Goal: Task Accomplishment & Management: Complete application form

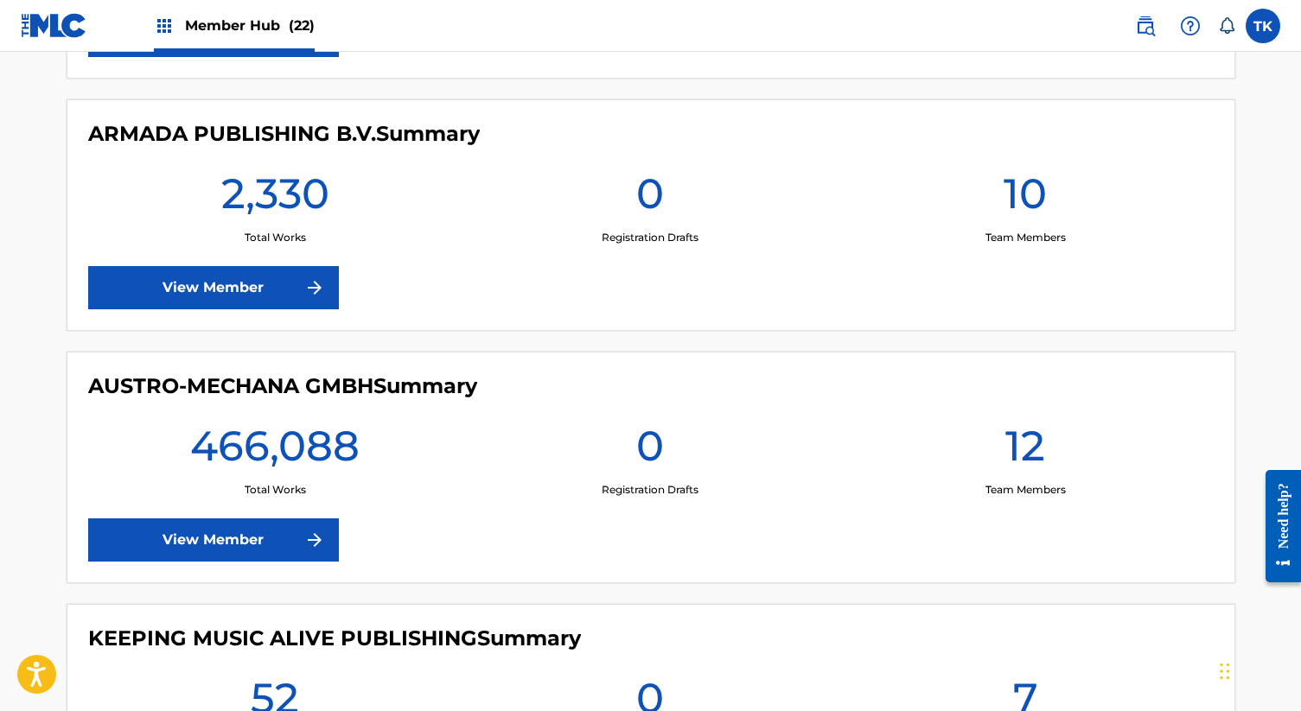
scroll to position [653, 0]
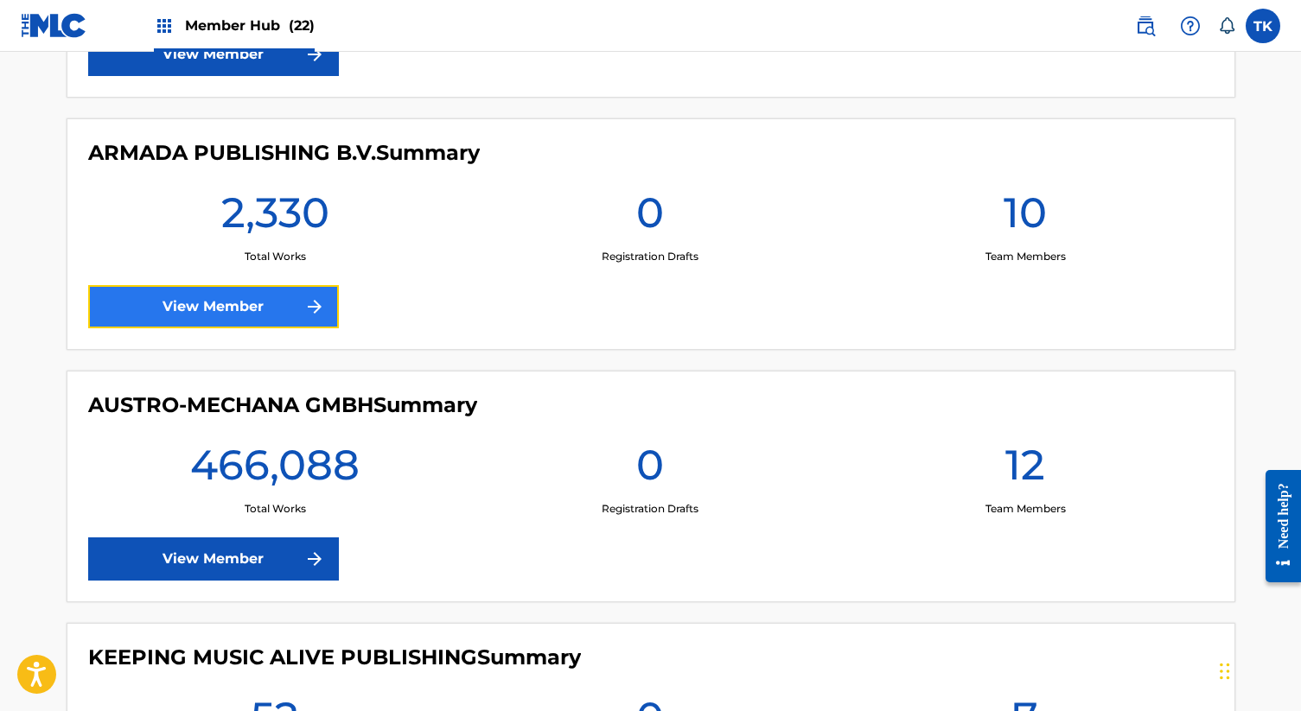
click at [273, 309] on link "View Member" at bounding box center [213, 306] width 251 height 43
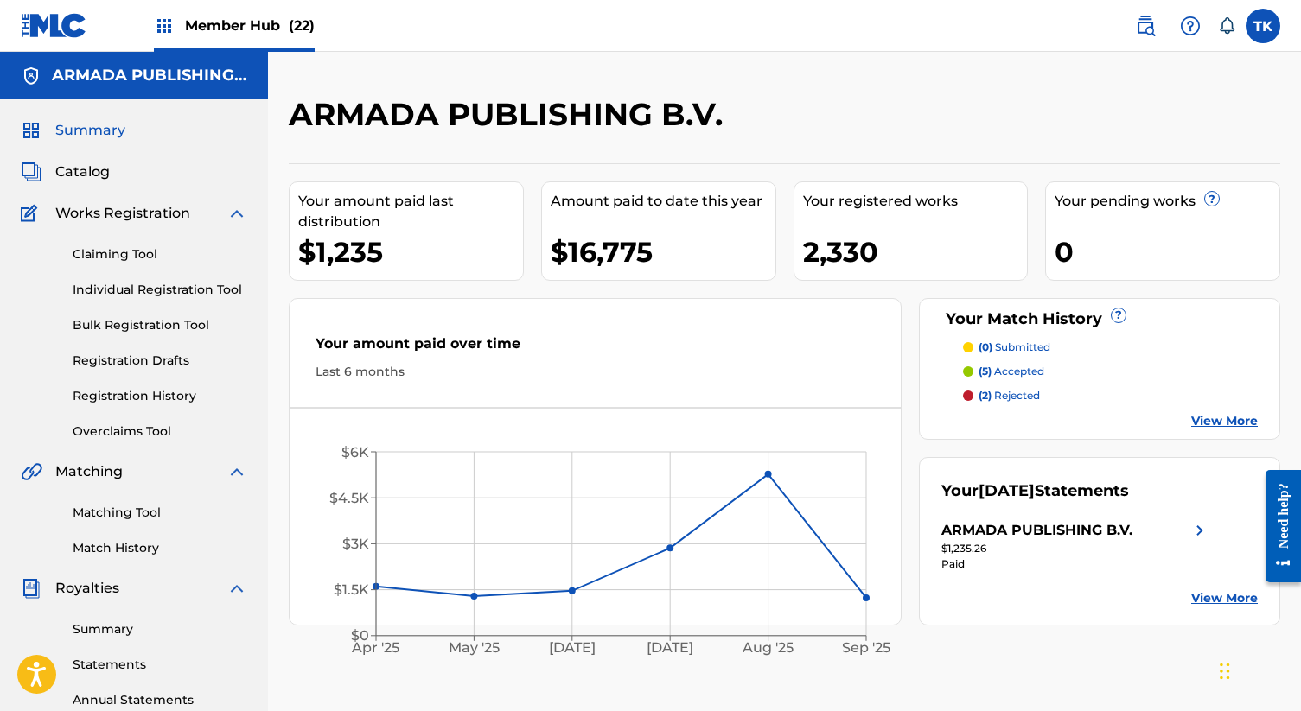
click at [170, 303] on div "Claiming Tool Individual Registration Tool Bulk Registration Tool Registration …" at bounding box center [134, 332] width 226 height 217
click at [183, 289] on link "Individual Registration Tool" at bounding box center [160, 290] width 175 height 18
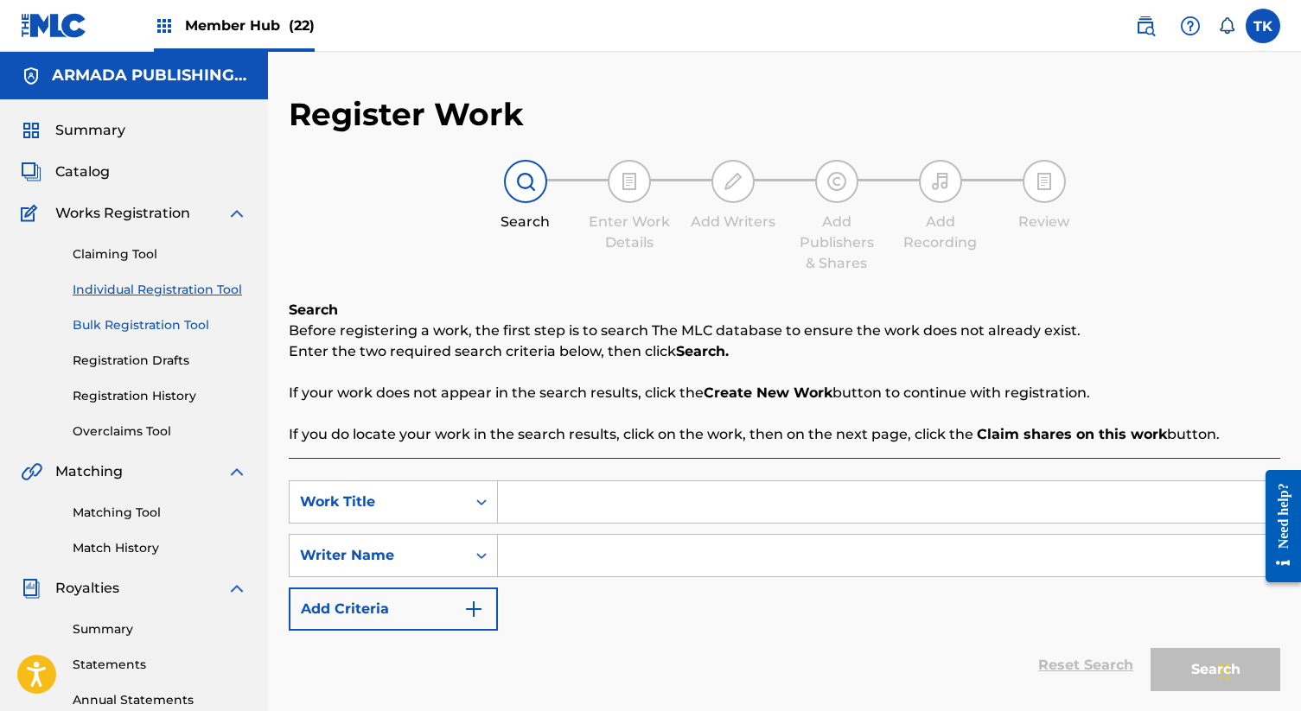
click at [133, 329] on link "Bulk Registration Tool" at bounding box center [160, 325] width 175 height 18
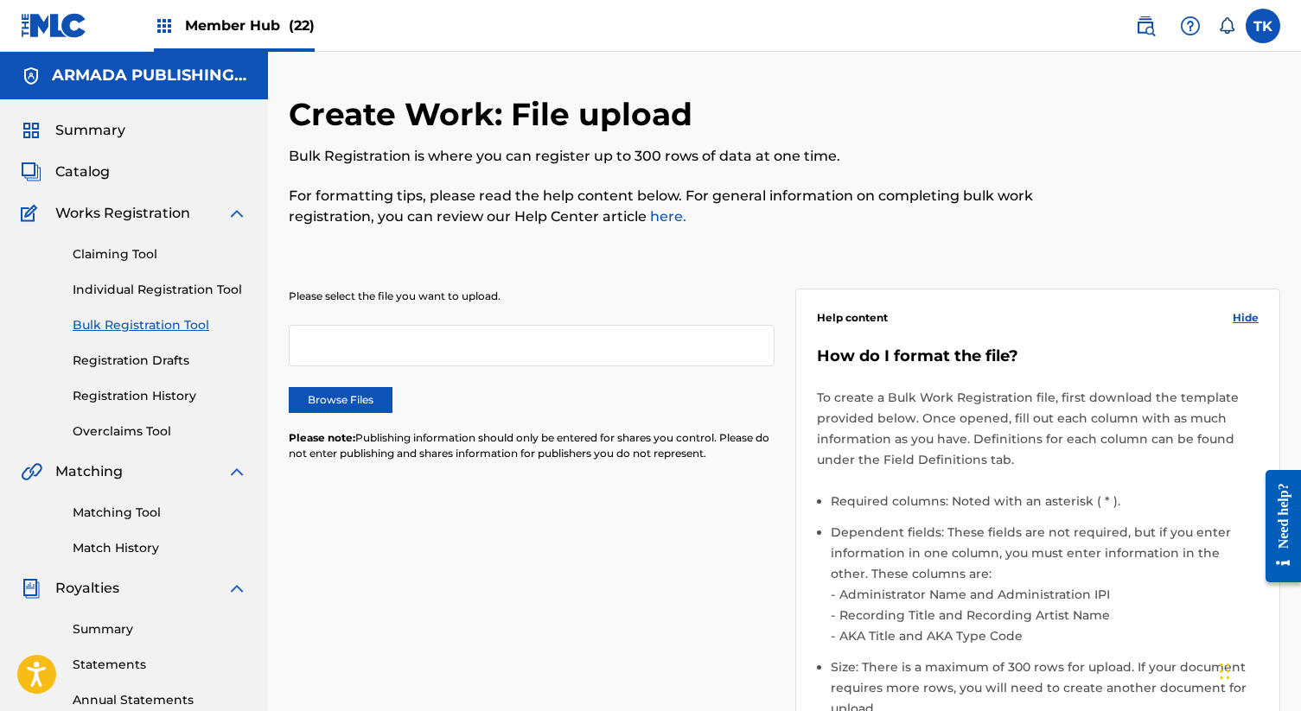
click at [337, 386] on div "Please select the file you want to upload. Browse Files Please note: Publishing…" at bounding box center [532, 386] width 486 height 194
click at [344, 401] on label "Browse Files" at bounding box center [341, 400] width 104 height 26
click at [0, 0] on input "Browse Files" at bounding box center [0, 0] width 0 height 0
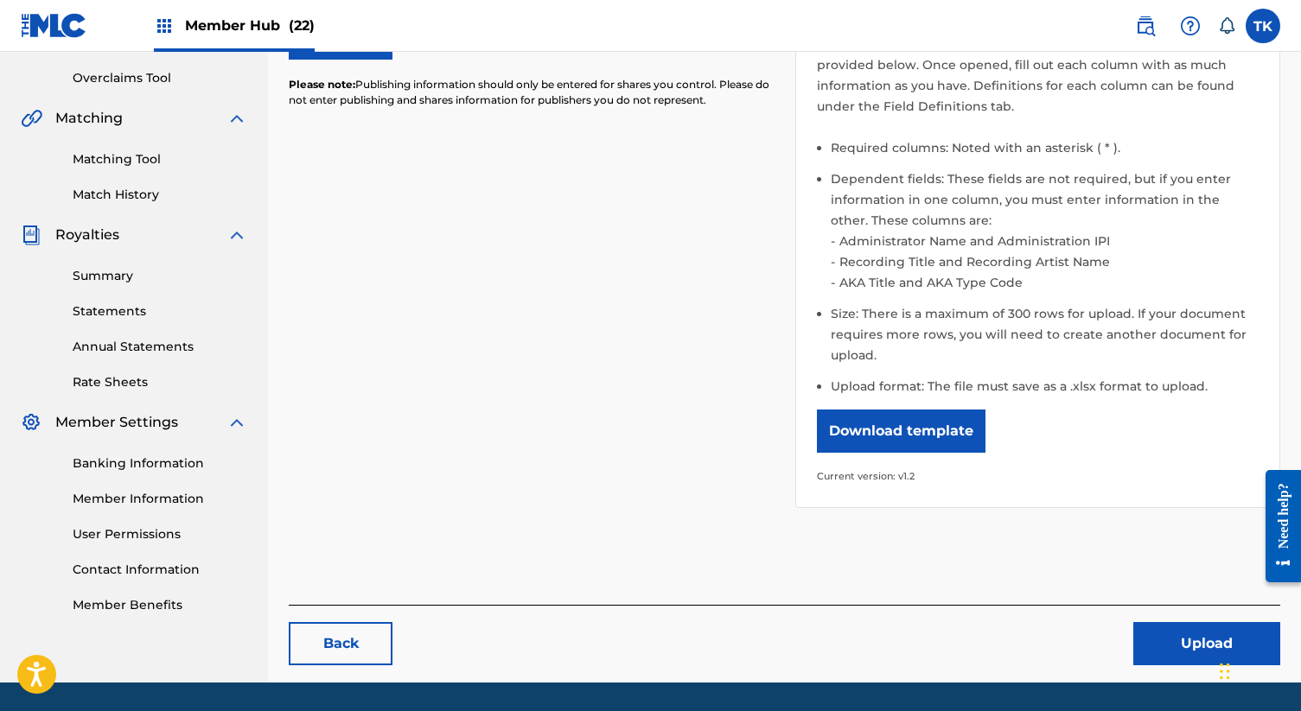
scroll to position [407, 0]
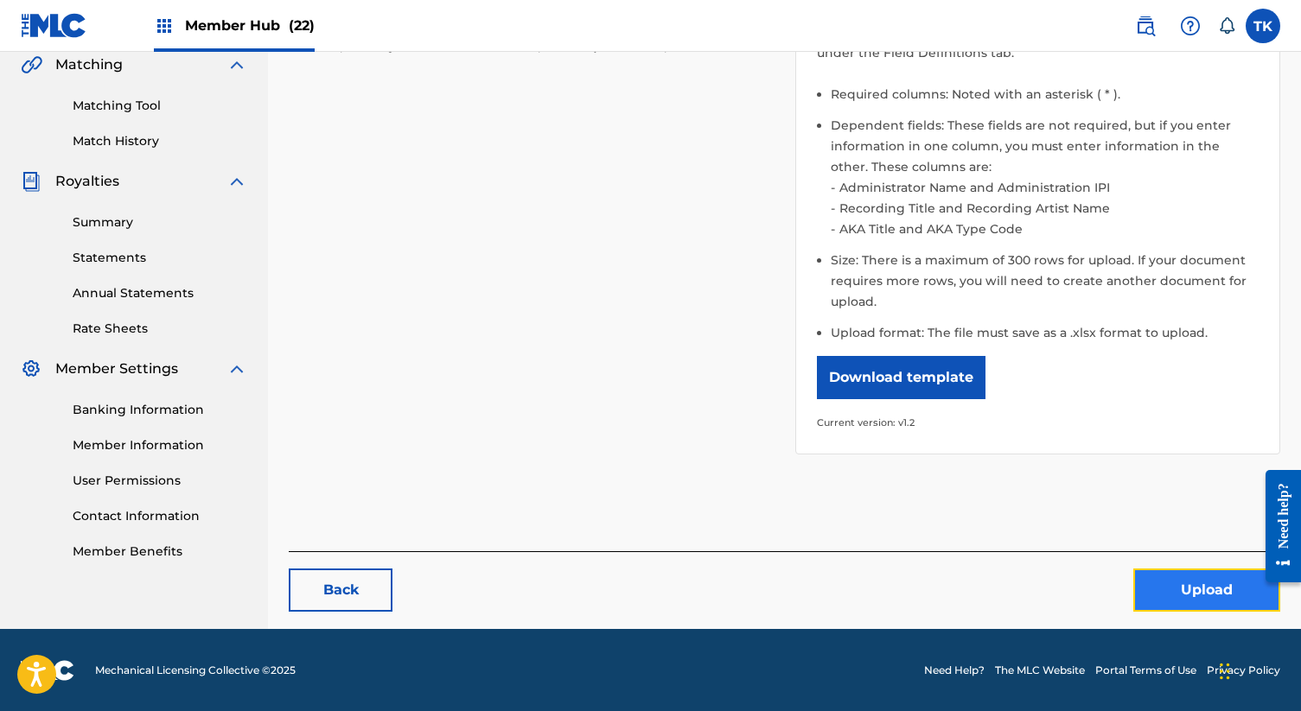
click at [1191, 593] on button "Upload" at bounding box center [1206, 590] width 147 height 43
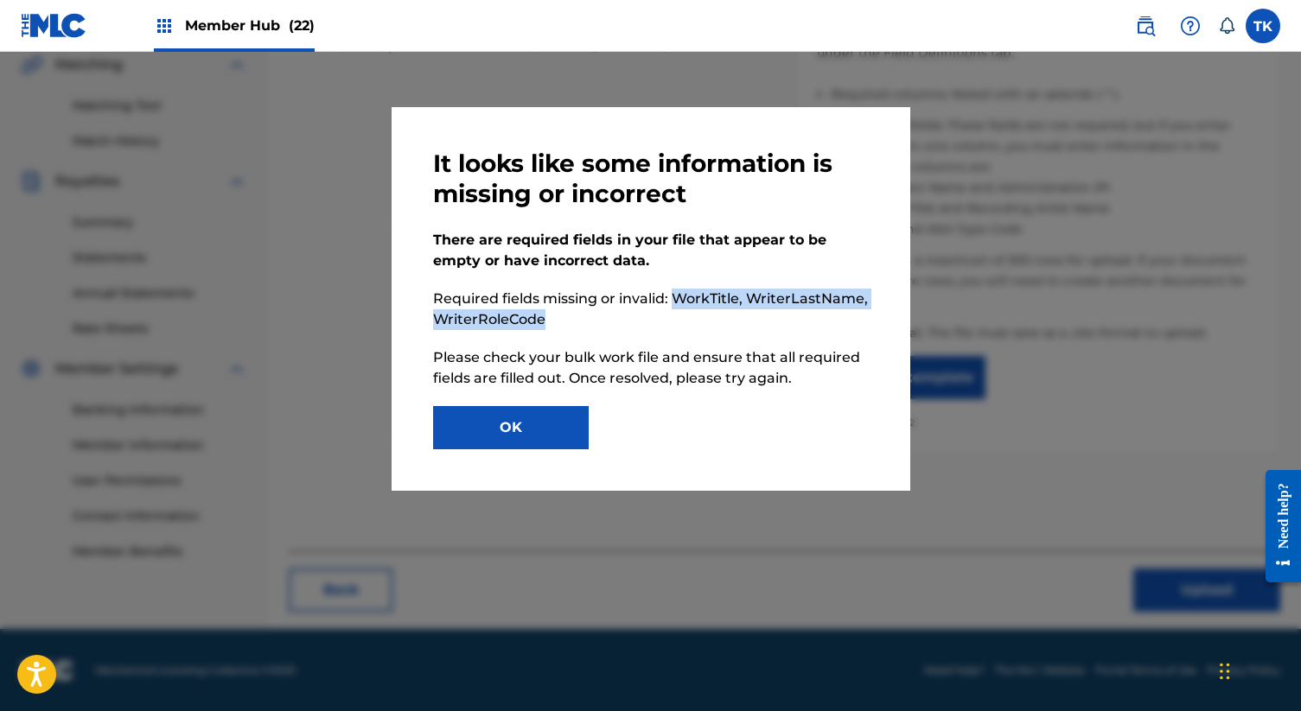
drag, startPoint x: 574, startPoint y: 319, endPoint x: 673, endPoint y: 295, distance: 102.3
click at [673, 295] on p "Required fields missing or invalid: WorkTitle, WriterLastName, WriterRoleCode" at bounding box center [651, 309] width 436 height 41
click at [560, 423] on button "OK" at bounding box center [511, 427] width 156 height 43
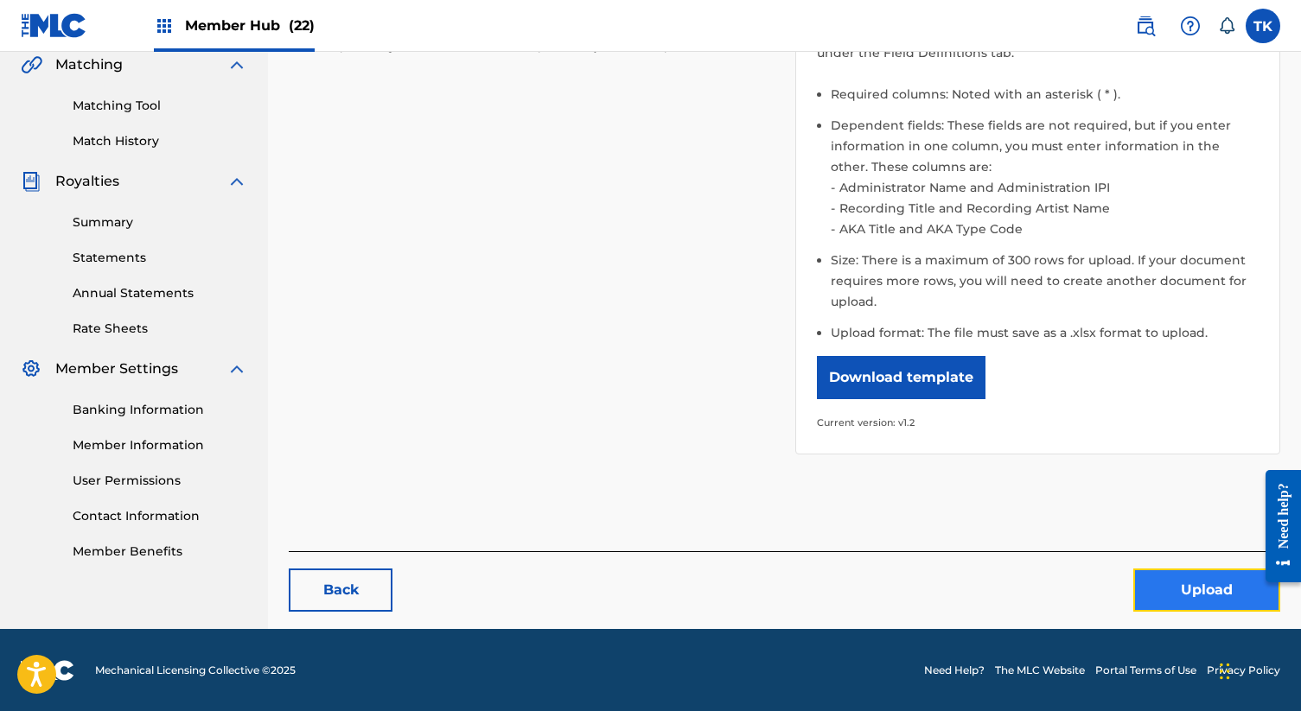
click at [1173, 575] on button "Upload" at bounding box center [1206, 590] width 147 height 43
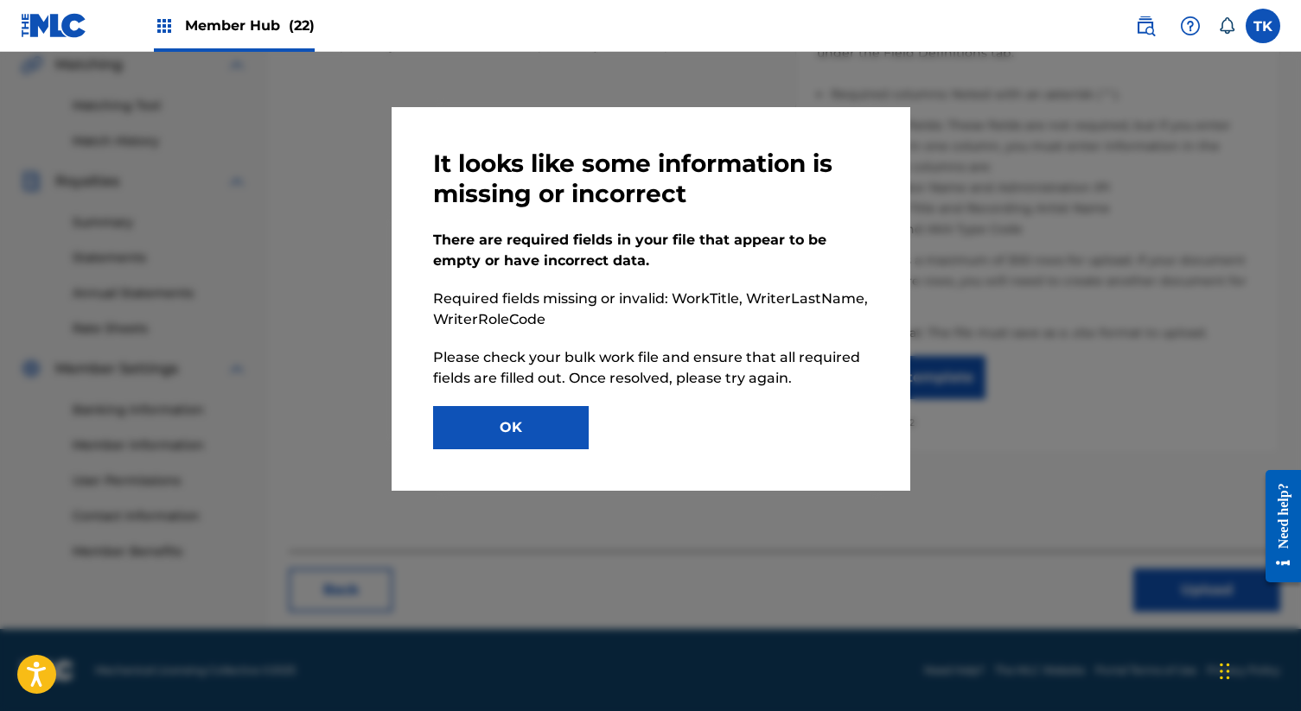
click at [638, 255] on p "There are required fields in your file that appear to be empty or have incorrec…" at bounding box center [651, 250] width 436 height 41
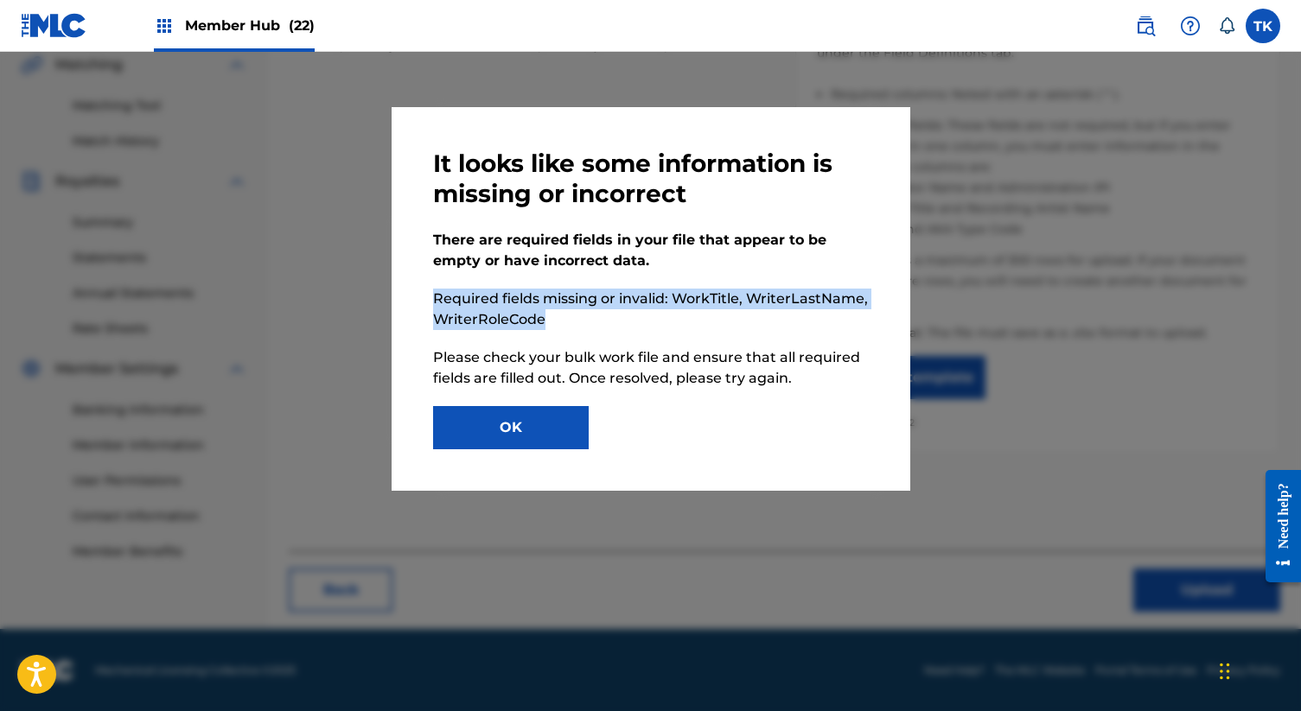
drag, startPoint x: 566, startPoint y: 322, endPoint x: 406, endPoint y: 293, distance: 162.4
click at [406, 293] on div "It looks like some information is missing or incorrect There are required field…" at bounding box center [651, 299] width 519 height 384
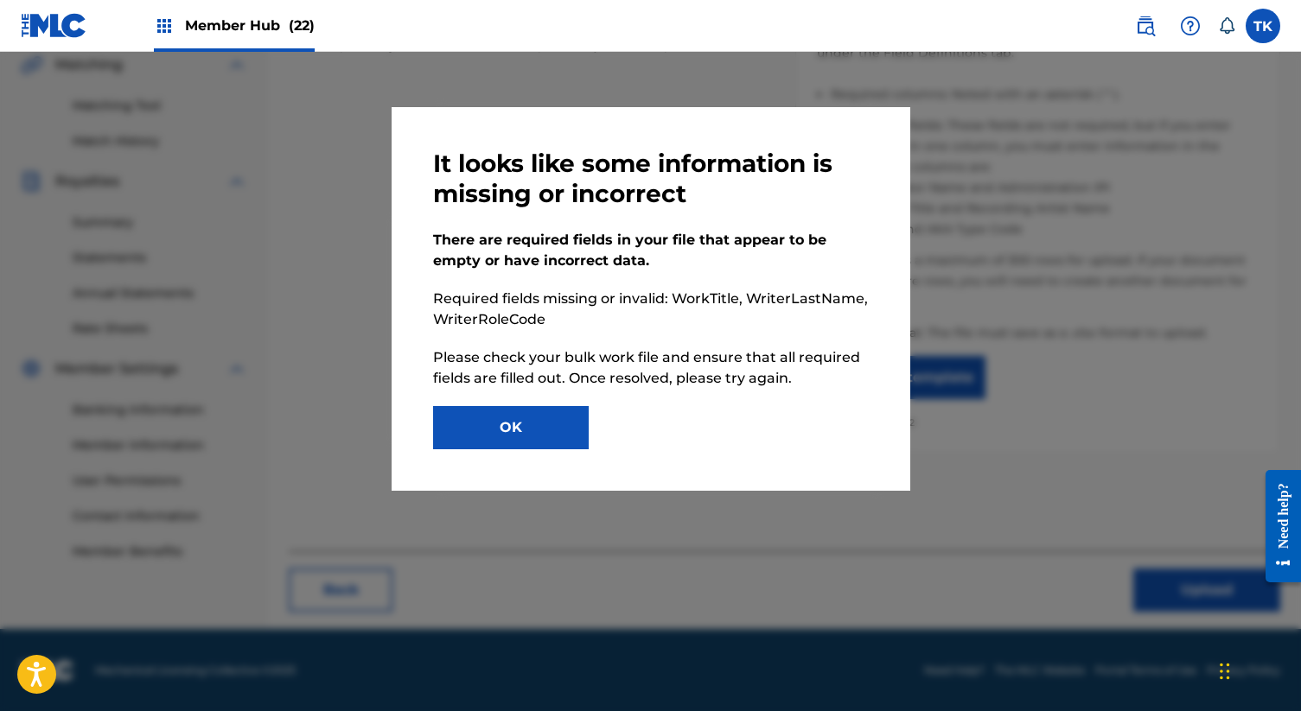
click at [489, 401] on div "It looks like some information is missing or incorrect There are required field…" at bounding box center [651, 299] width 436 height 301
click at [494, 424] on button "OK" at bounding box center [511, 427] width 156 height 43
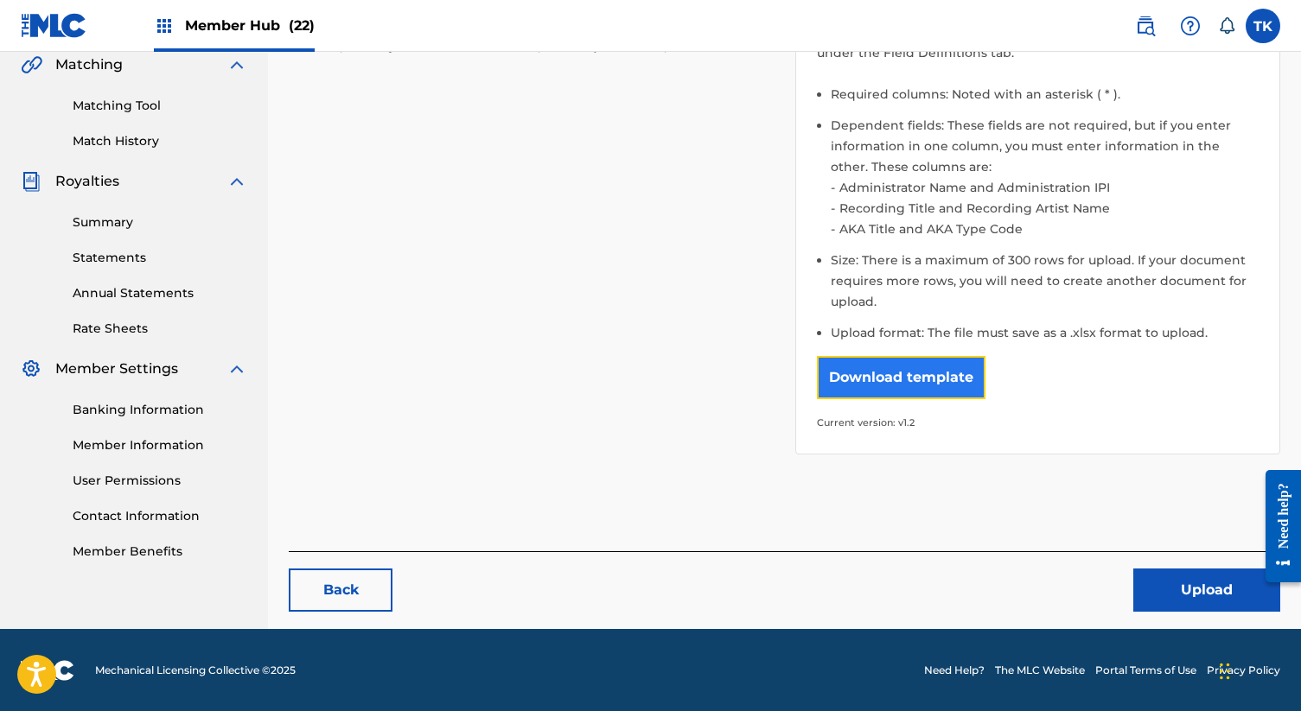
click at [841, 379] on button "Download template" at bounding box center [901, 377] width 169 height 43
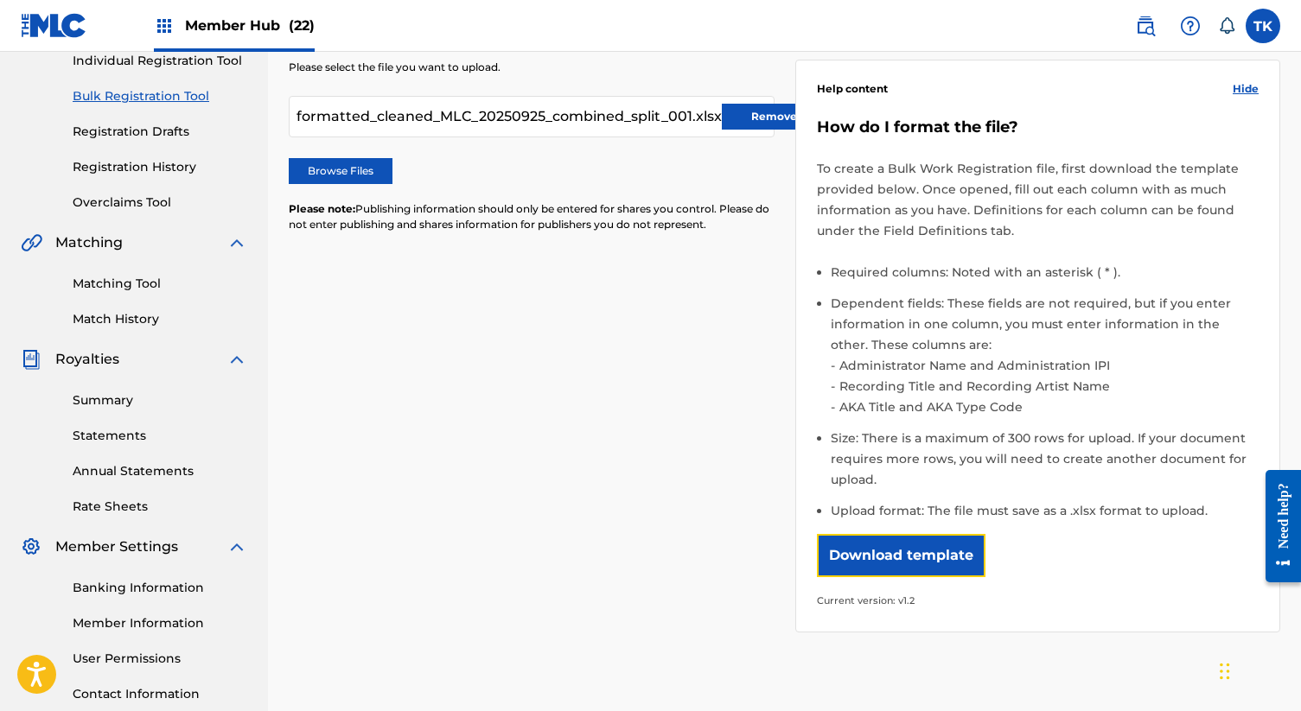
scroll to position [0, 0]
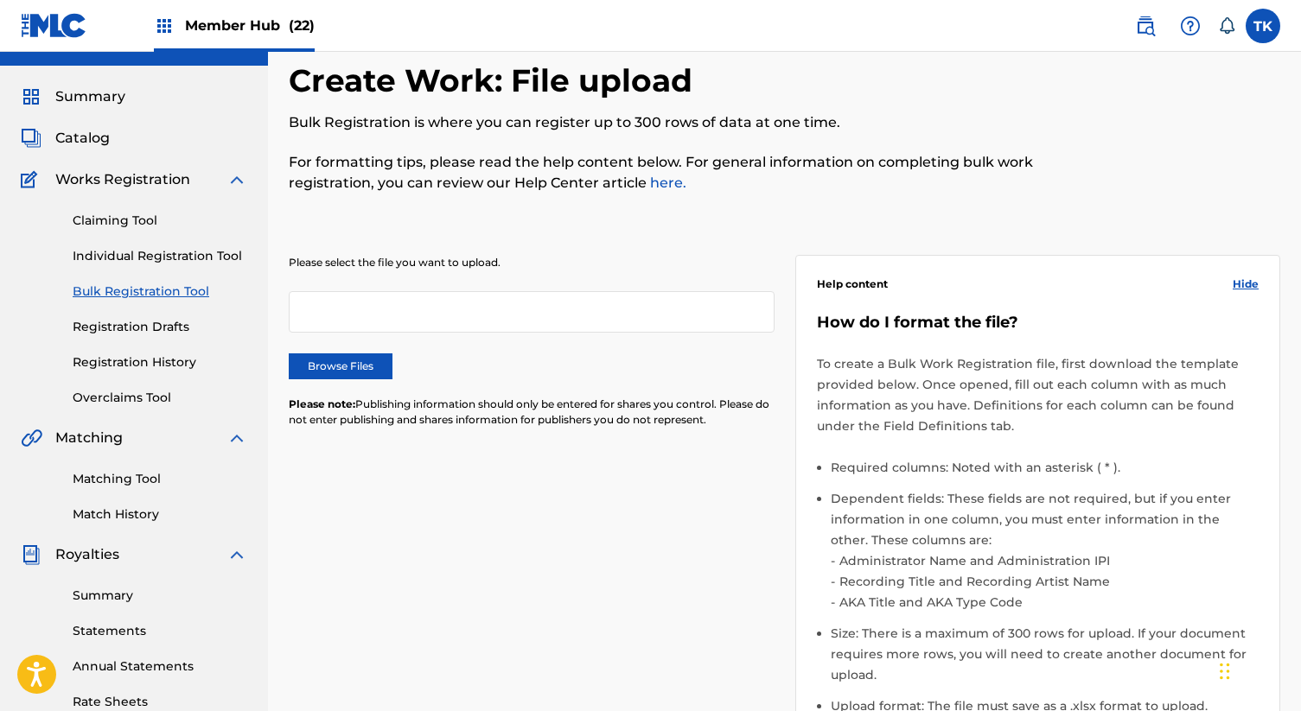
scroll to position [41, 0]
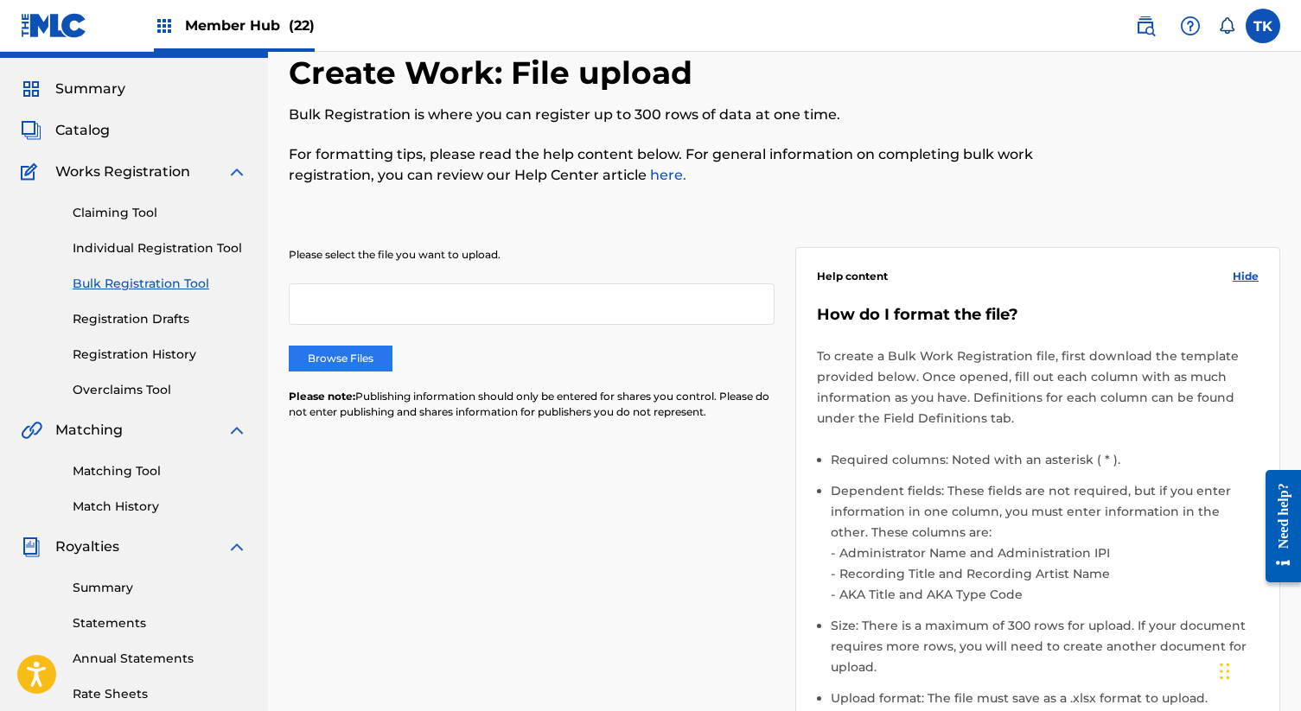
click at [358, 351] on label "Browse Files" at bounding box center [341, 359] width 104 height 26
click at [0, 0] on input "Browse Files" at bounding box center [0, 0] width 0 height 0
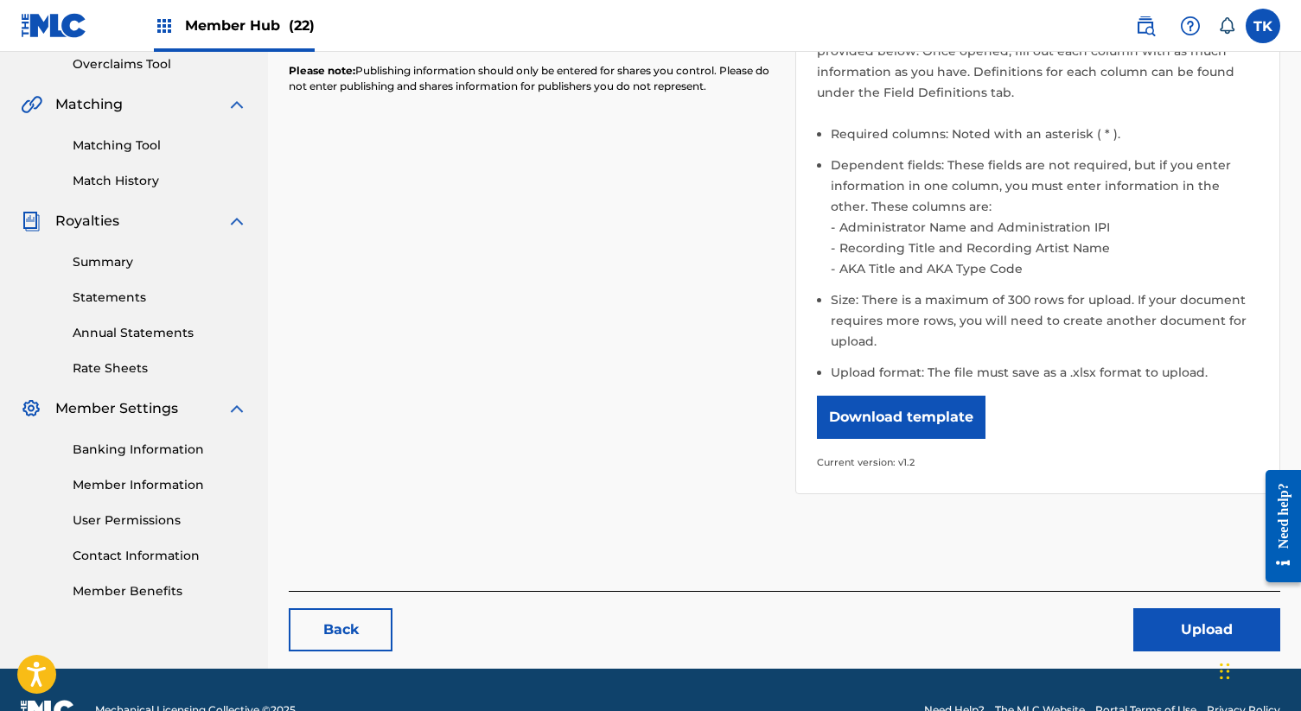
scroll to position [407, 0]
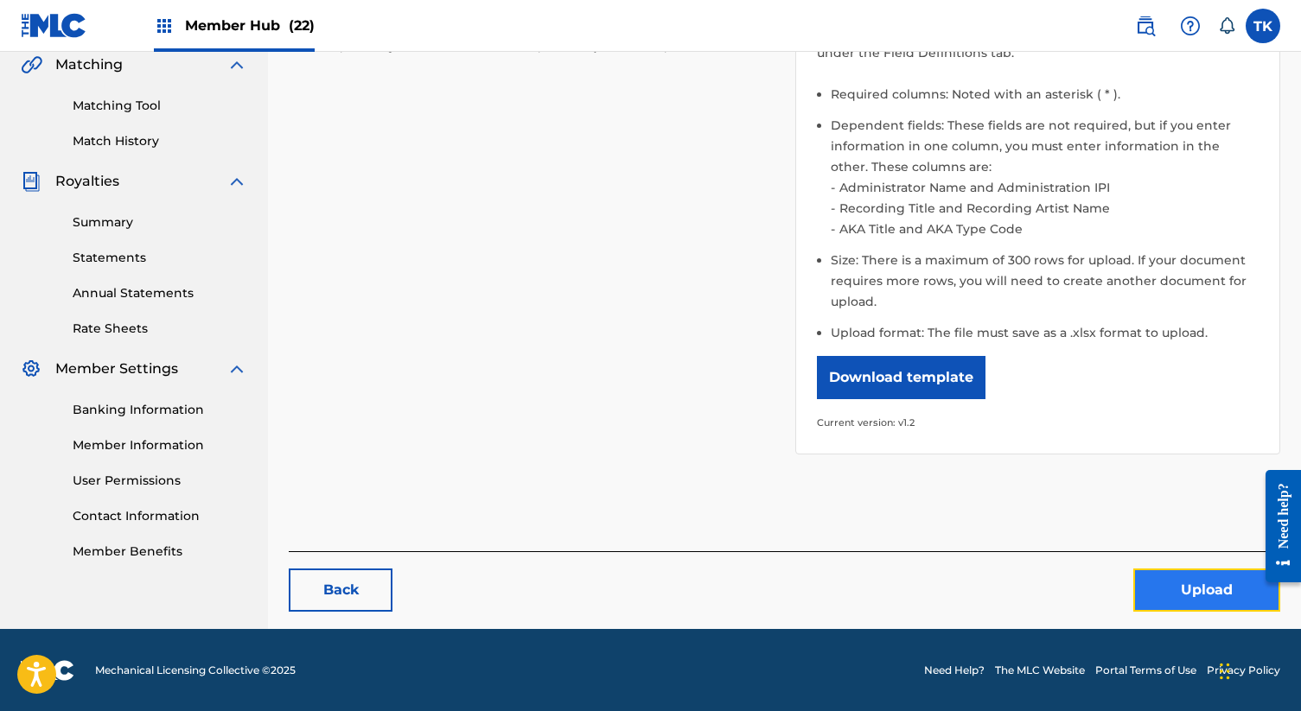
click at [1222, 586] on button "Upload" at bounding box center [1206, 590] width 147 height 43
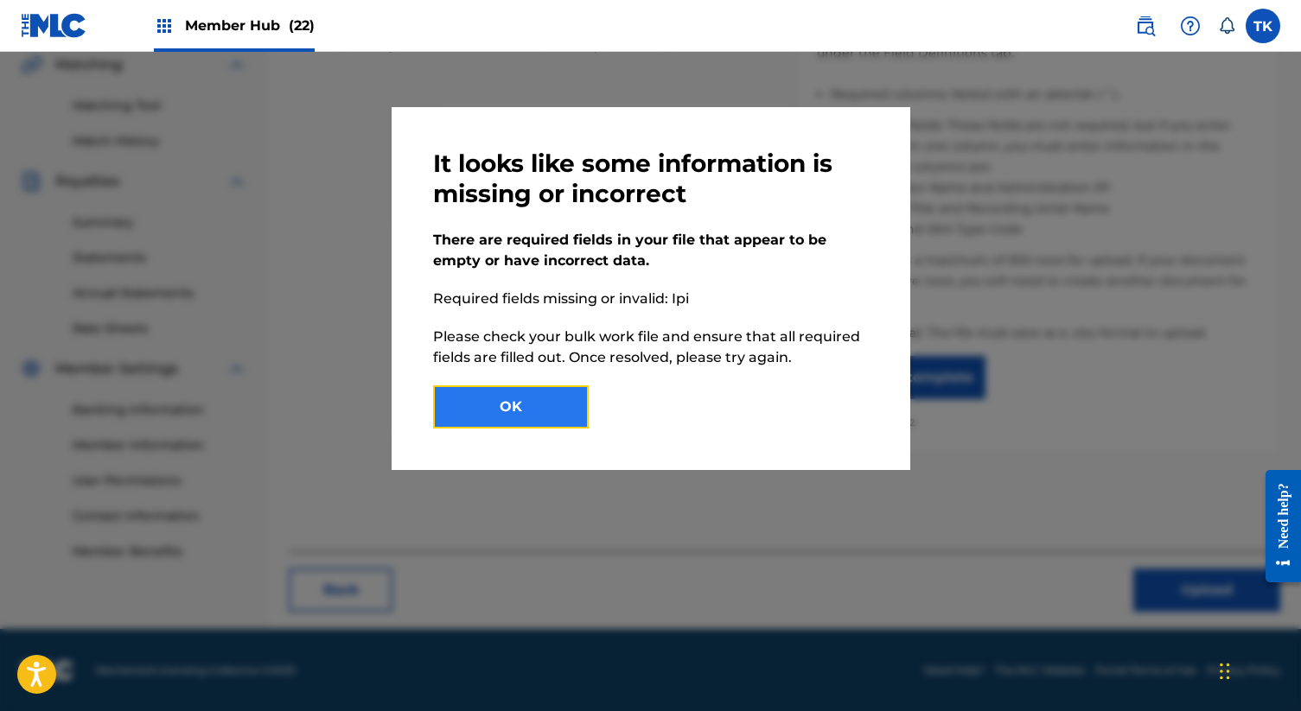
click at [539, 405] on button "OK" at bounding box center [511, 407] width 156 height 43
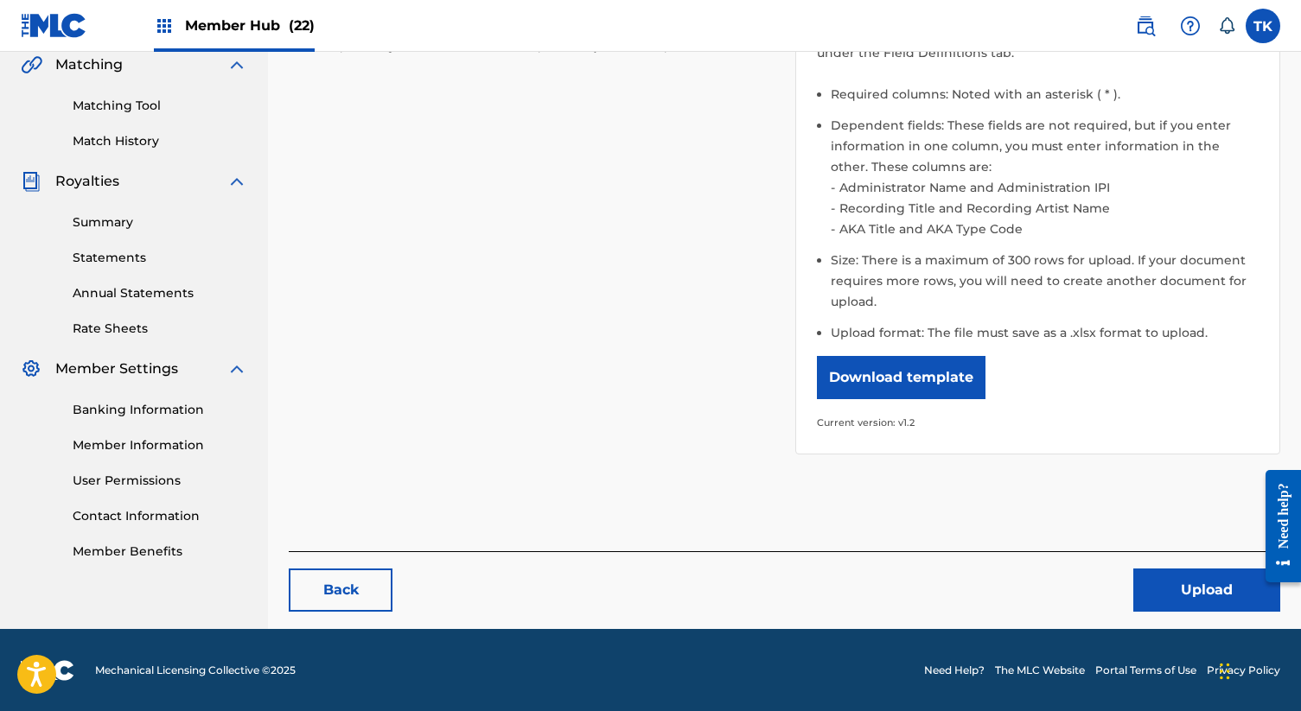
scroll to position [123, 0]
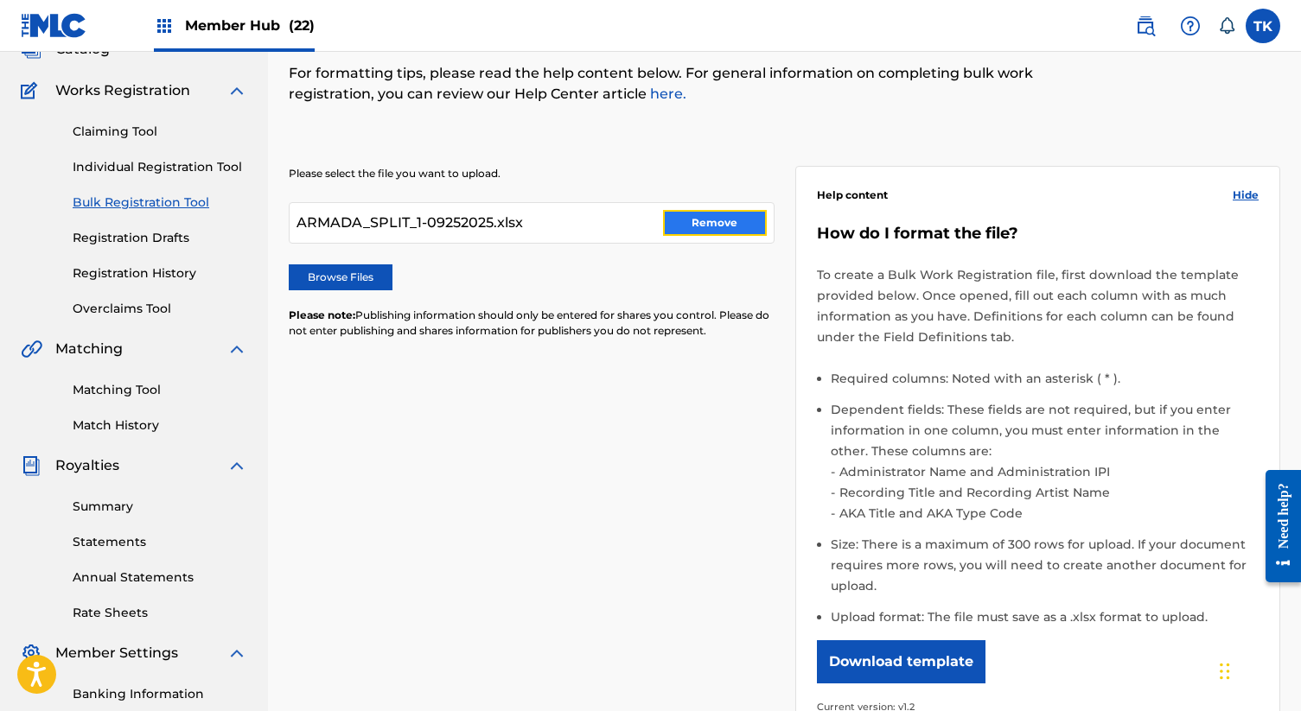
click at [749, 220] on button "Remove" at bounding box center [715, 223] width 104 height 26
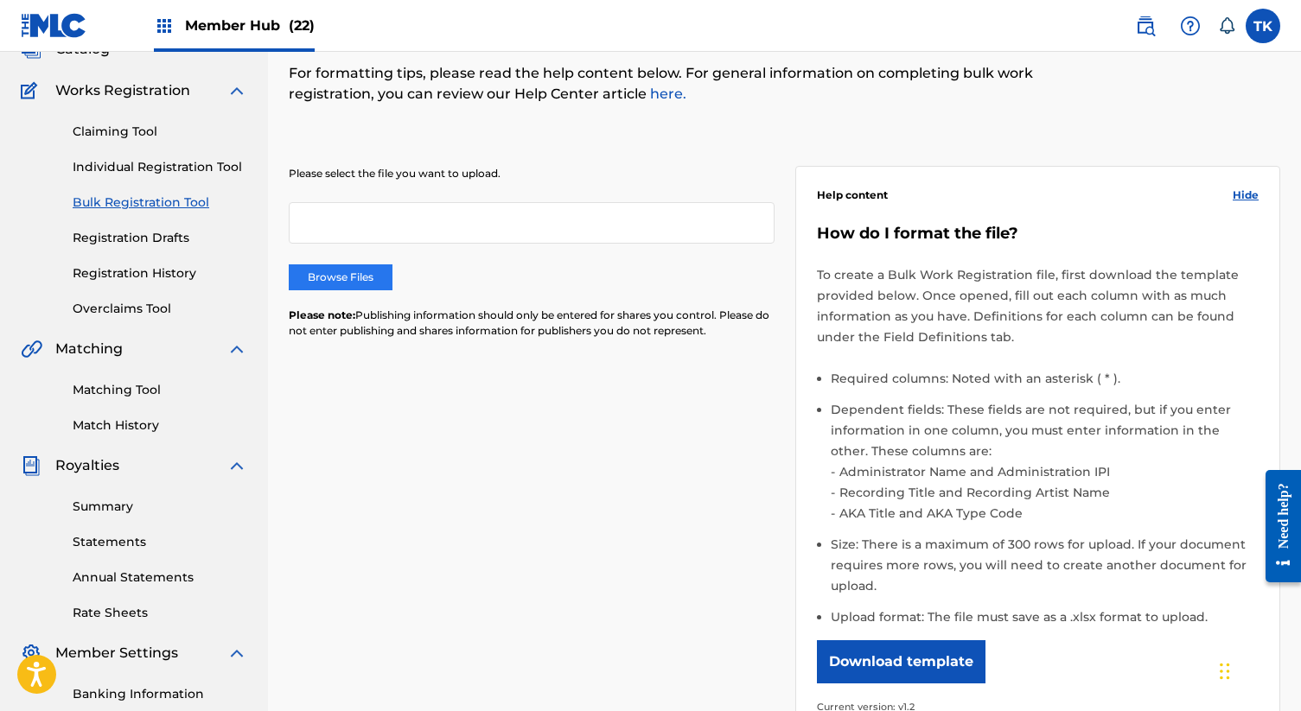
click at [366, 264] on label "Browse Files" at bounding box center [341, 277] width 104 height 26
click at [0, 0] on input "Browse Files" at bounding box center [0, 0] width 0 height 0
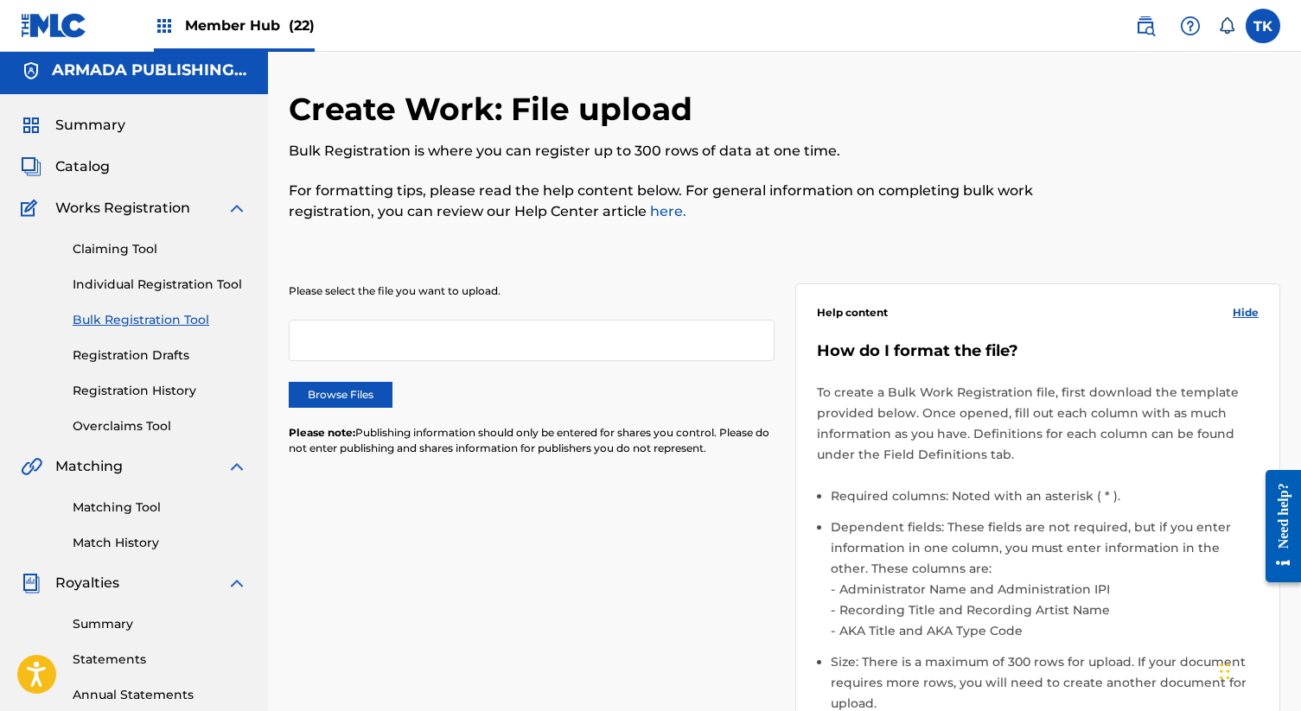
scroll to position [0, 0]
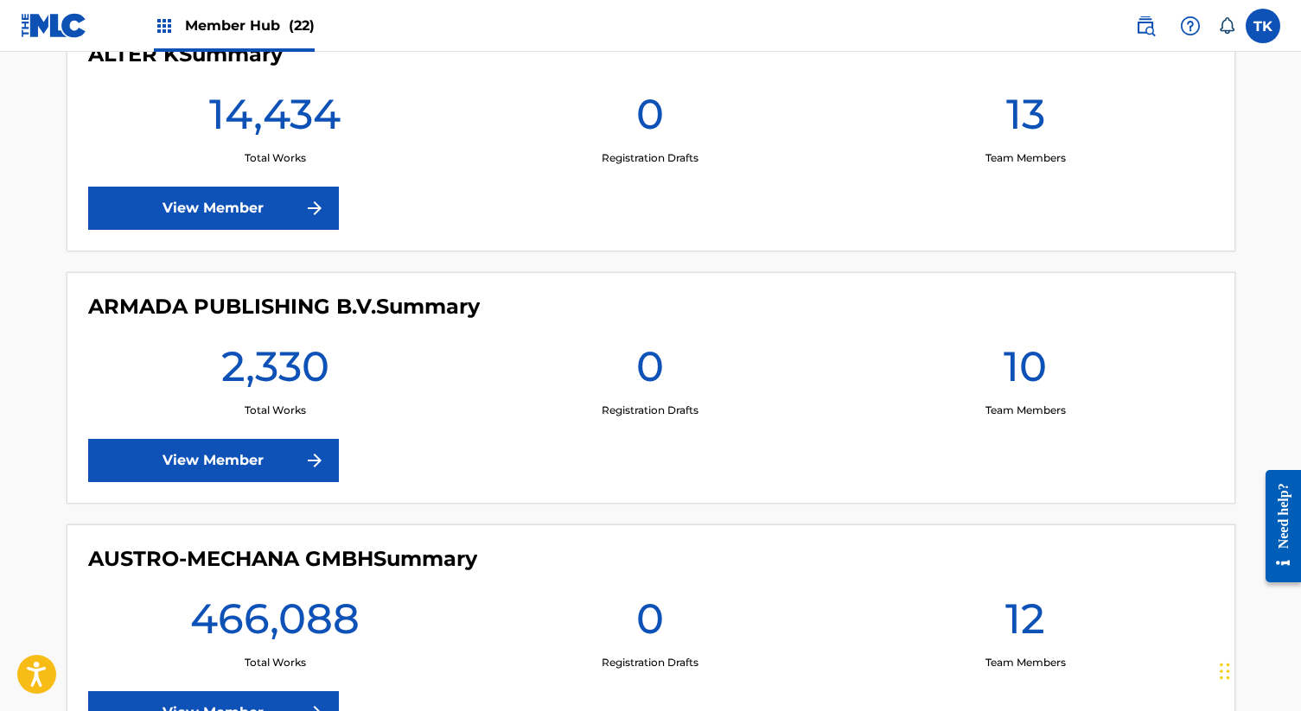
scroll to position [564, 0]
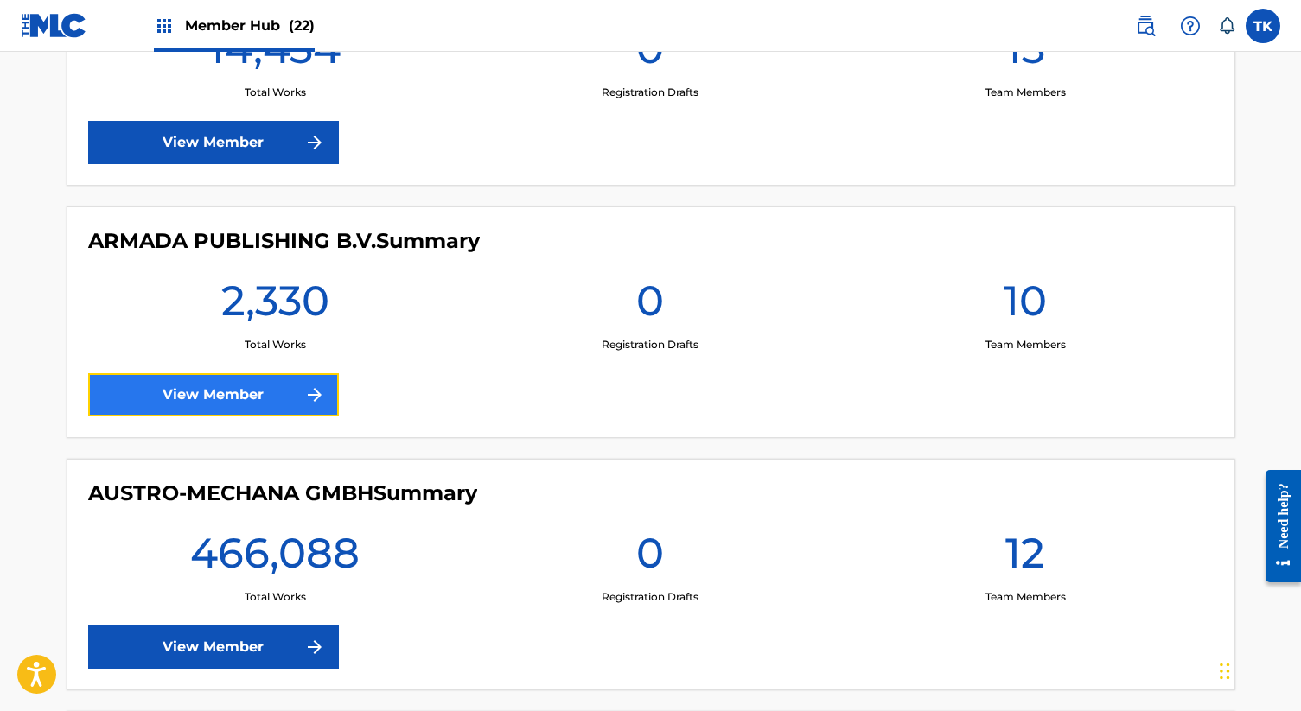
click at [284, 407] on link "View Member" at bounding box center [213, 394] width 251 height 43
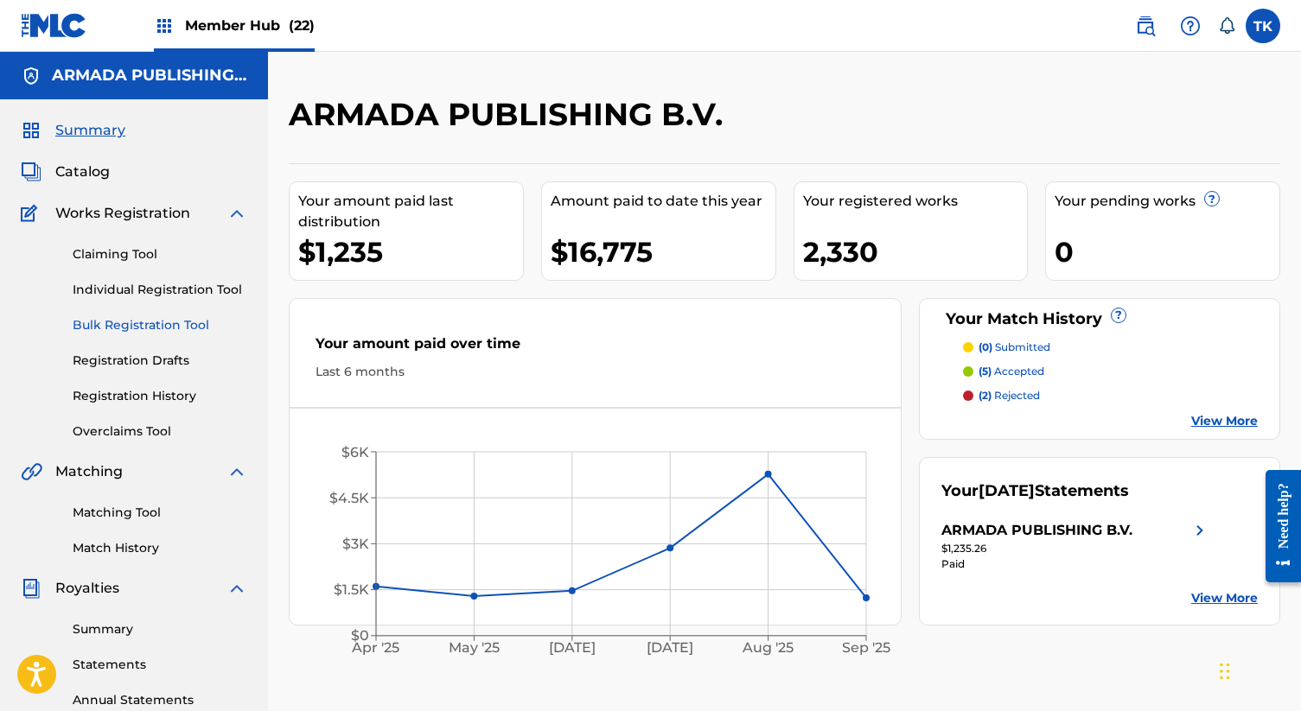
click at [180, 323] on link "Bulk Registration Tool" at bounding box center [160, 325] width 175 height 18
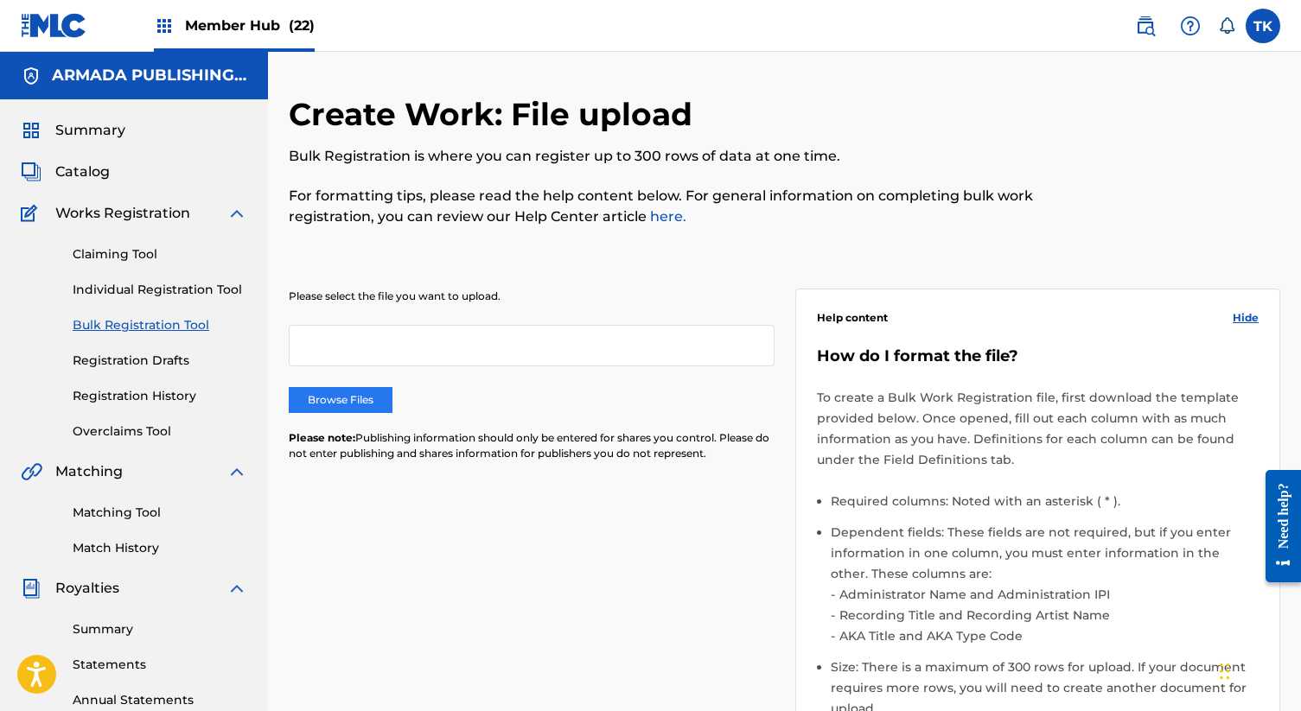
click at [358, 405] on label "Browse Files" at bounding box center [341, 400] width 104 height 26
click at [0, 0] on input "Browse Files" at bounding box center [0, 0] width 0 height 0
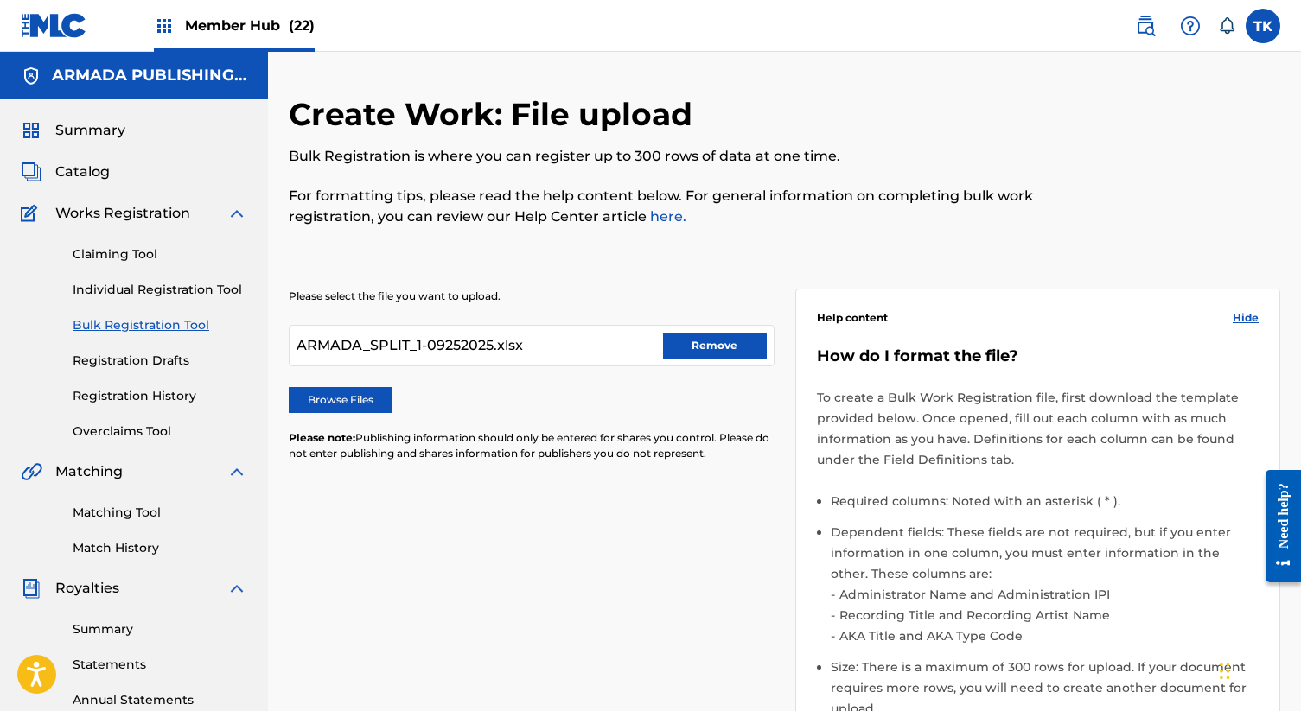
scroll to position [407, 0]
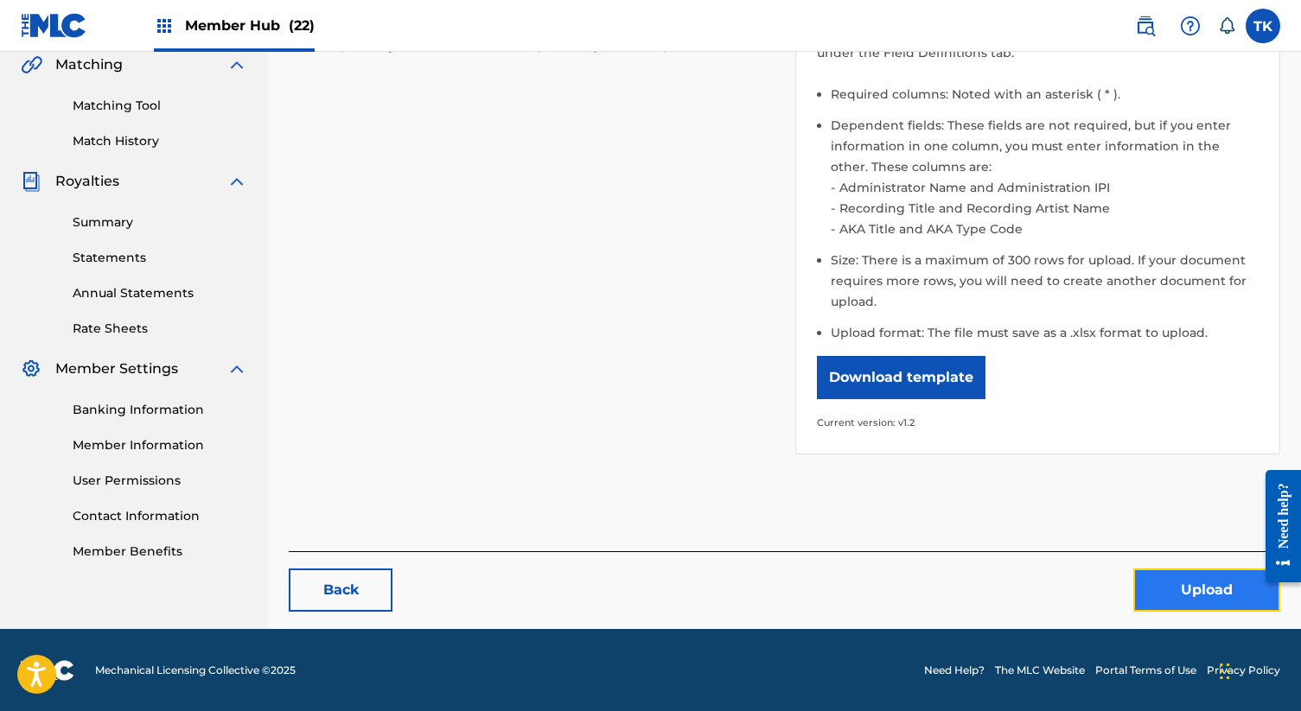
click at [1169, 590] on button "Upload" at bounding box center [1206, 590] width 147 height 43
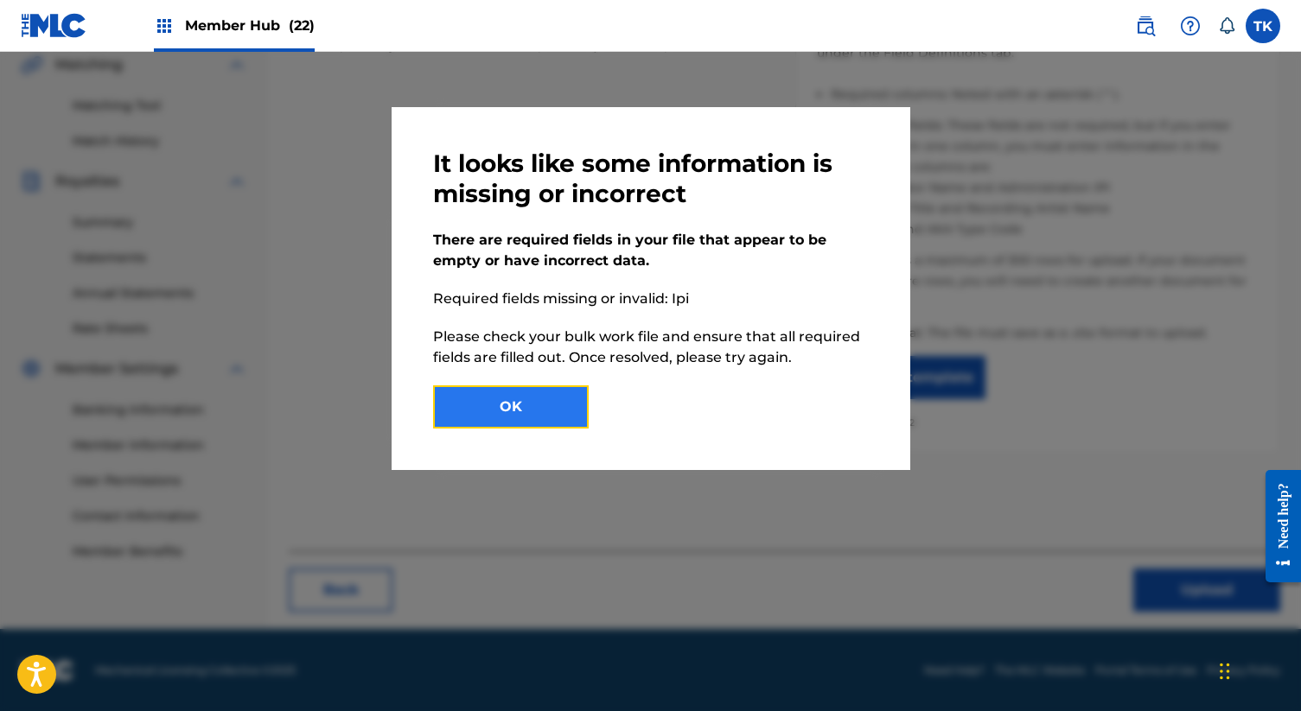
click at [544, 397] on button "OK" at bounding box center [511, 407] width 156 height 43
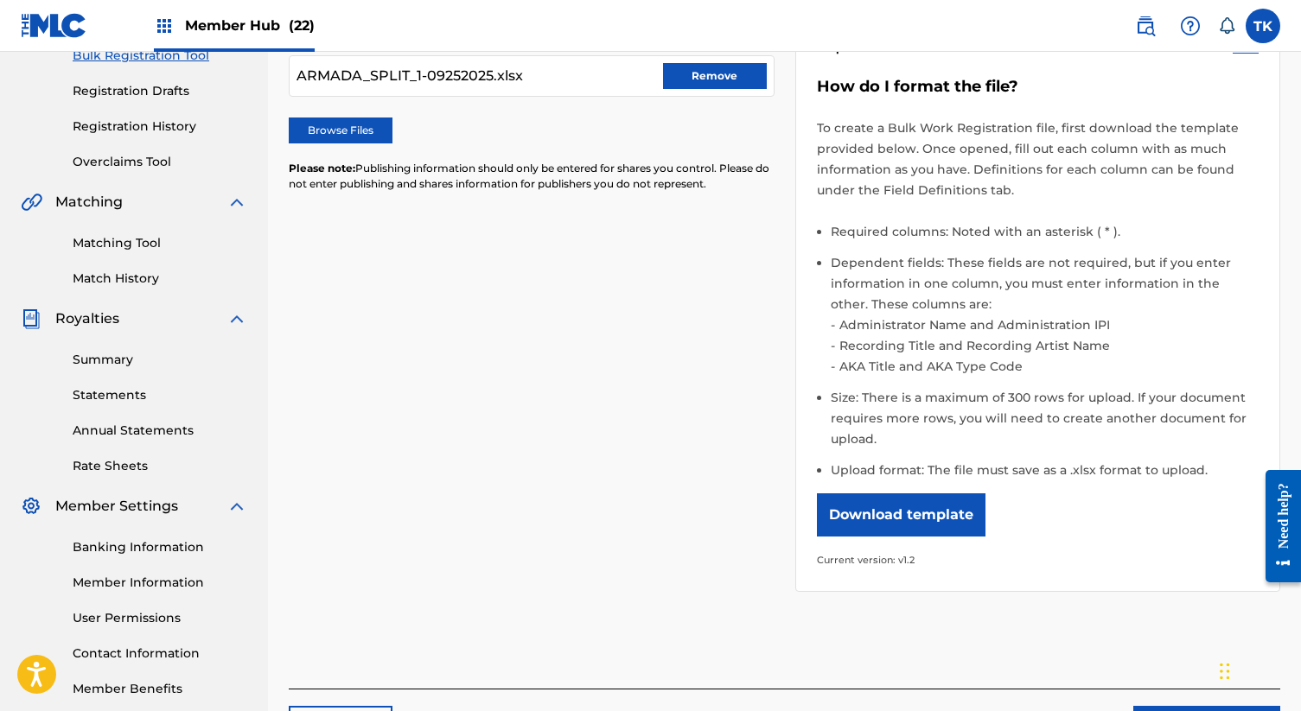
scroll to position [264, 0]
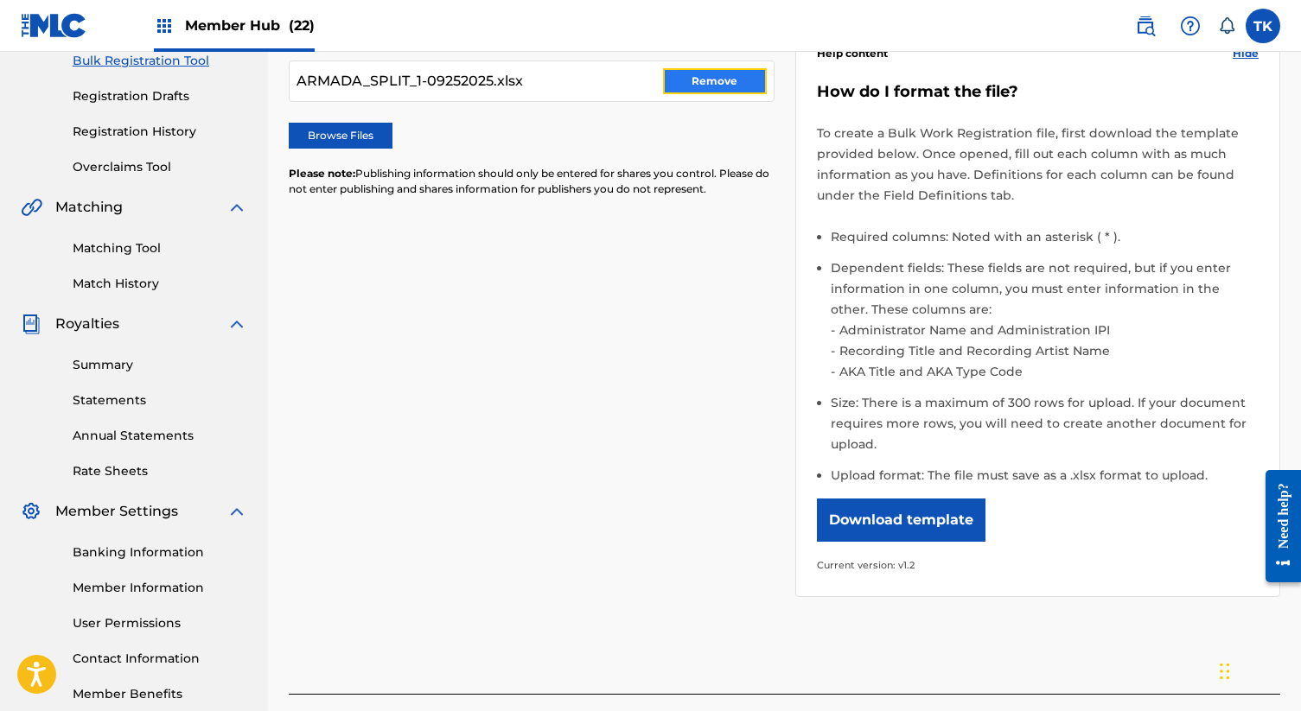
click at [726, 79] on button "Remove" at bounding box center [715, 81] width 104 height 26
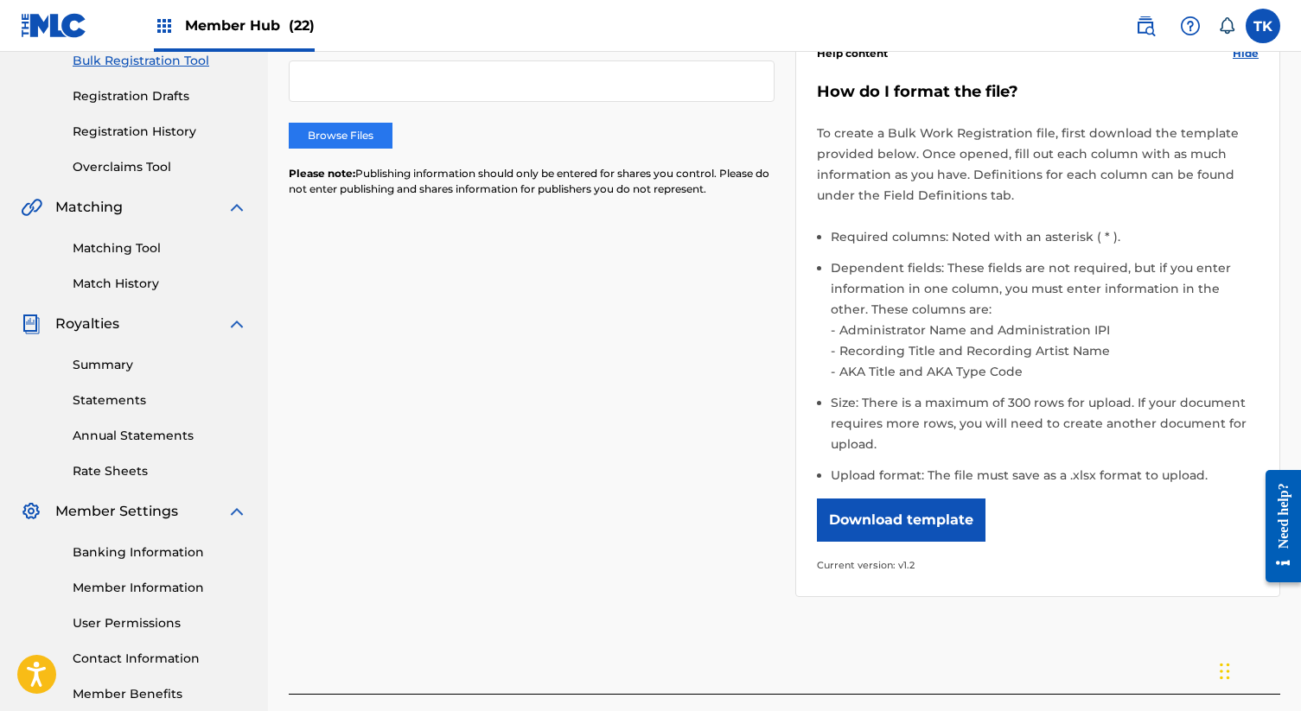
click at [368, 144] on label "Browse Files" at bounding box center [341, 136] width 104 height 26
click at [0, 0] on input "Browse Files" at bounding box center [0, 0] width 0 height 0
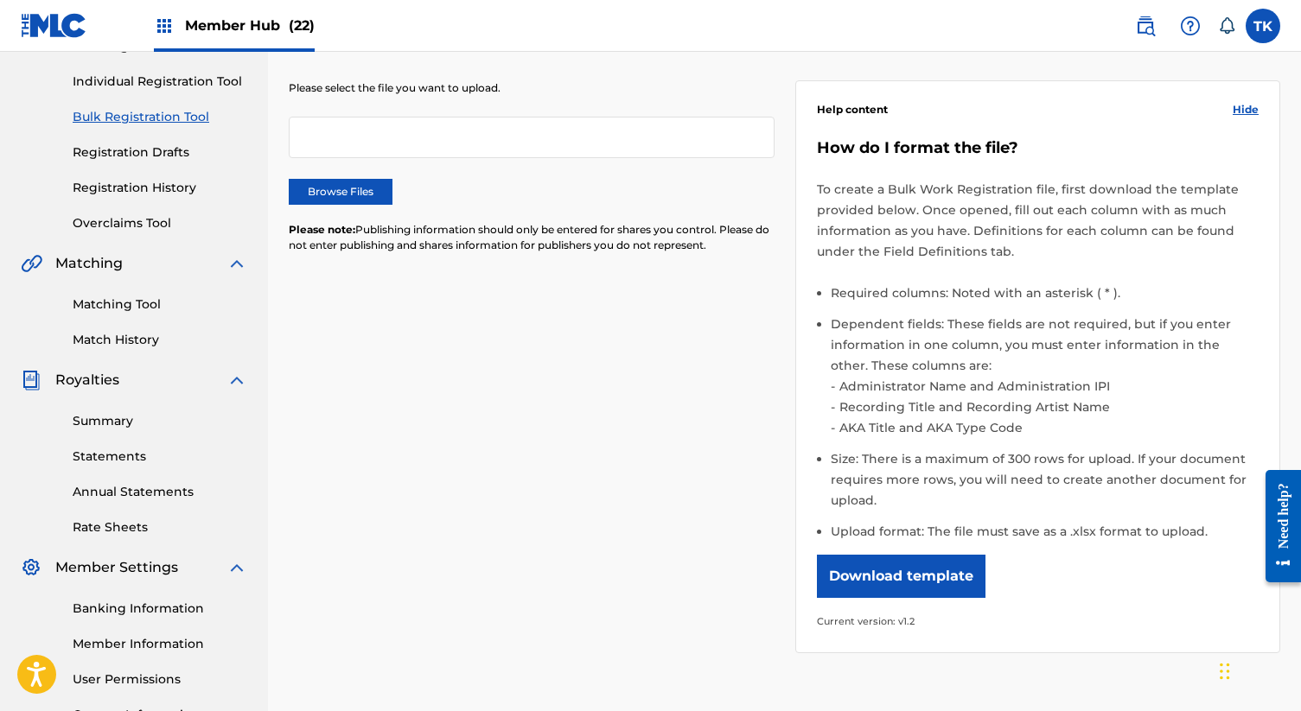
scroll to position [194, 0]
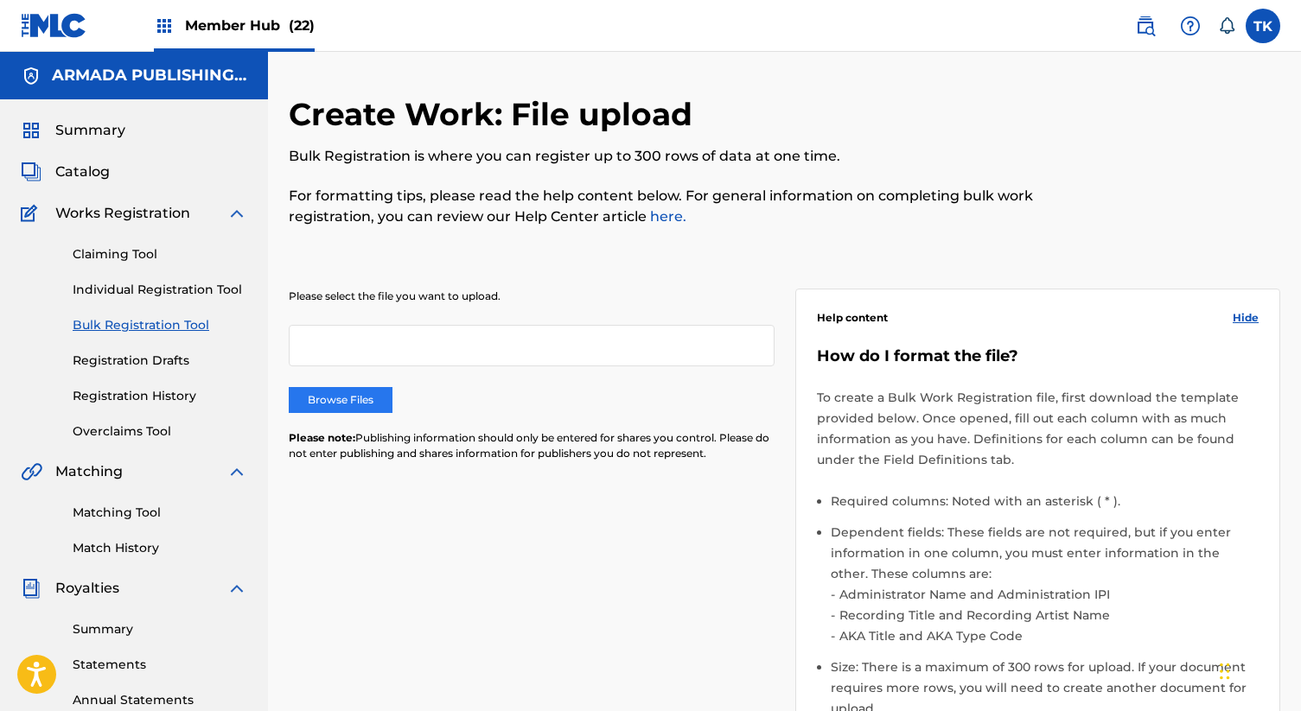
click at [356, 404] on label "Browse Files" at bounding box center [341, 400] width 104 height 26
click at [0, 0] on input "Browse Files" at bounding box center [0, 0] width 0 height 0
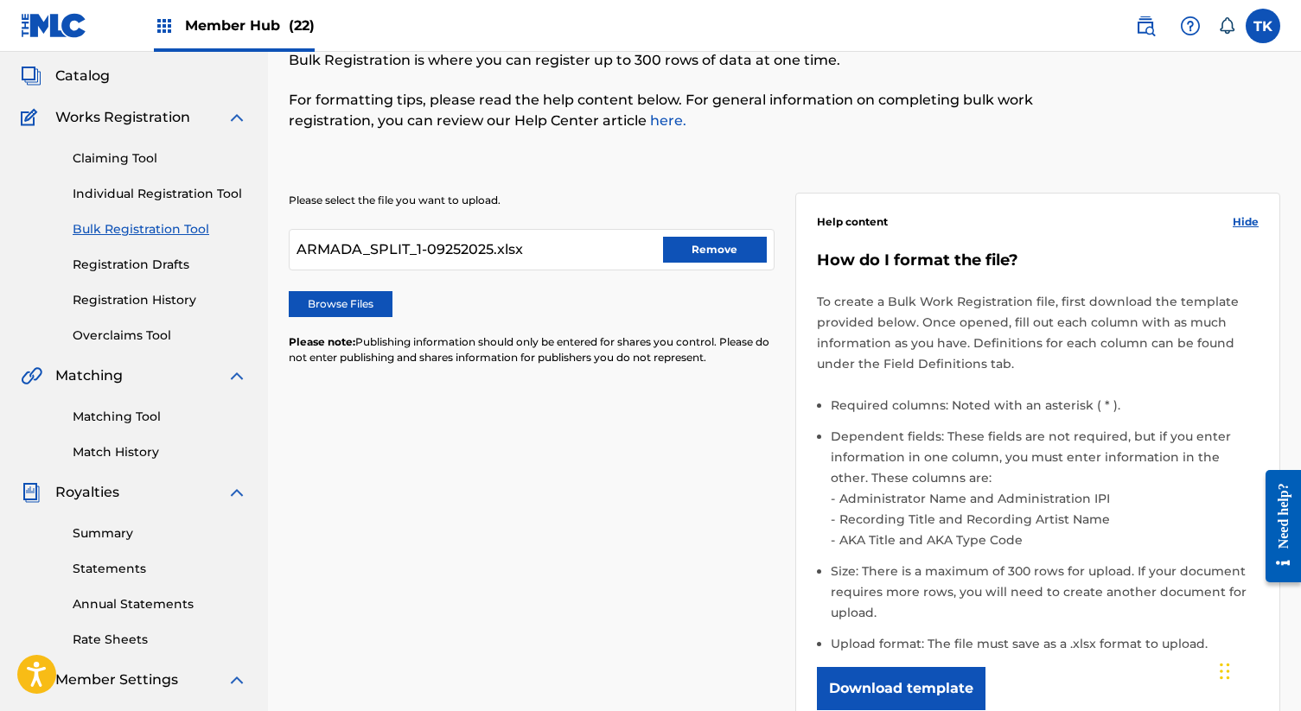
scroll to position [407, 0]
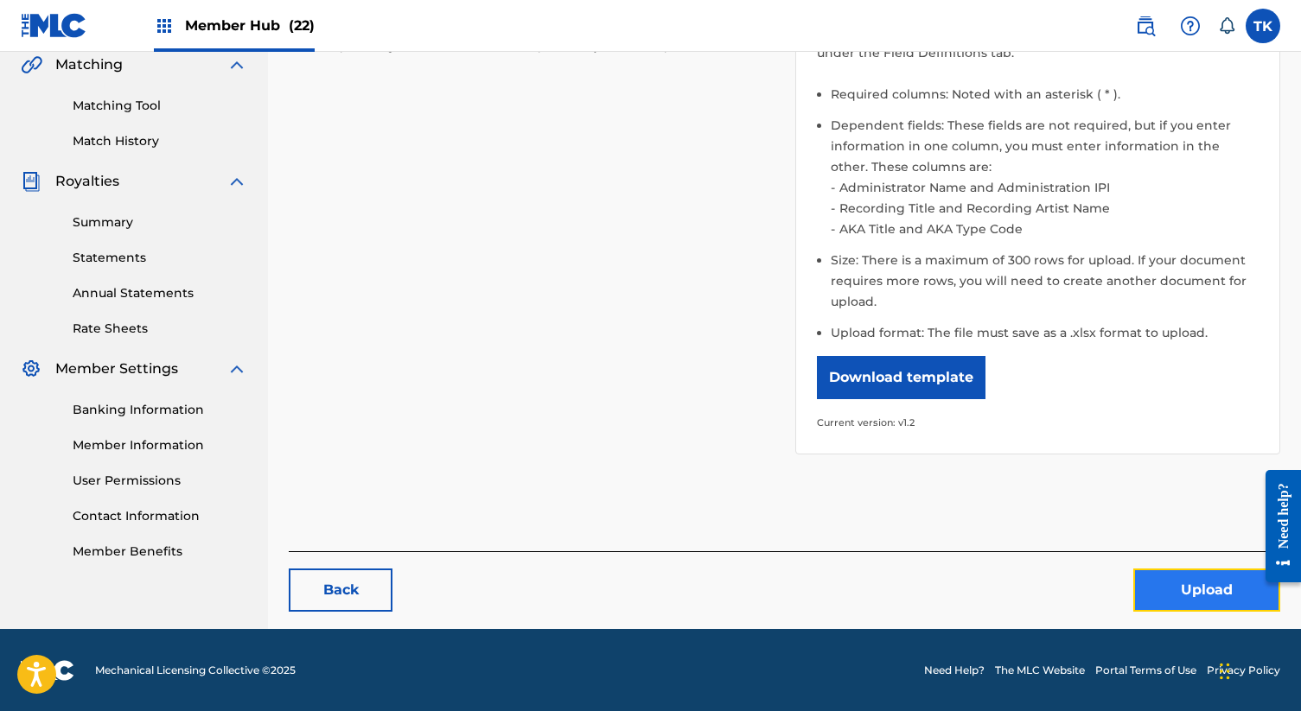
click at [1203, 594] on button "Upload" at bounding box center [1206, 590] width 147 height 43
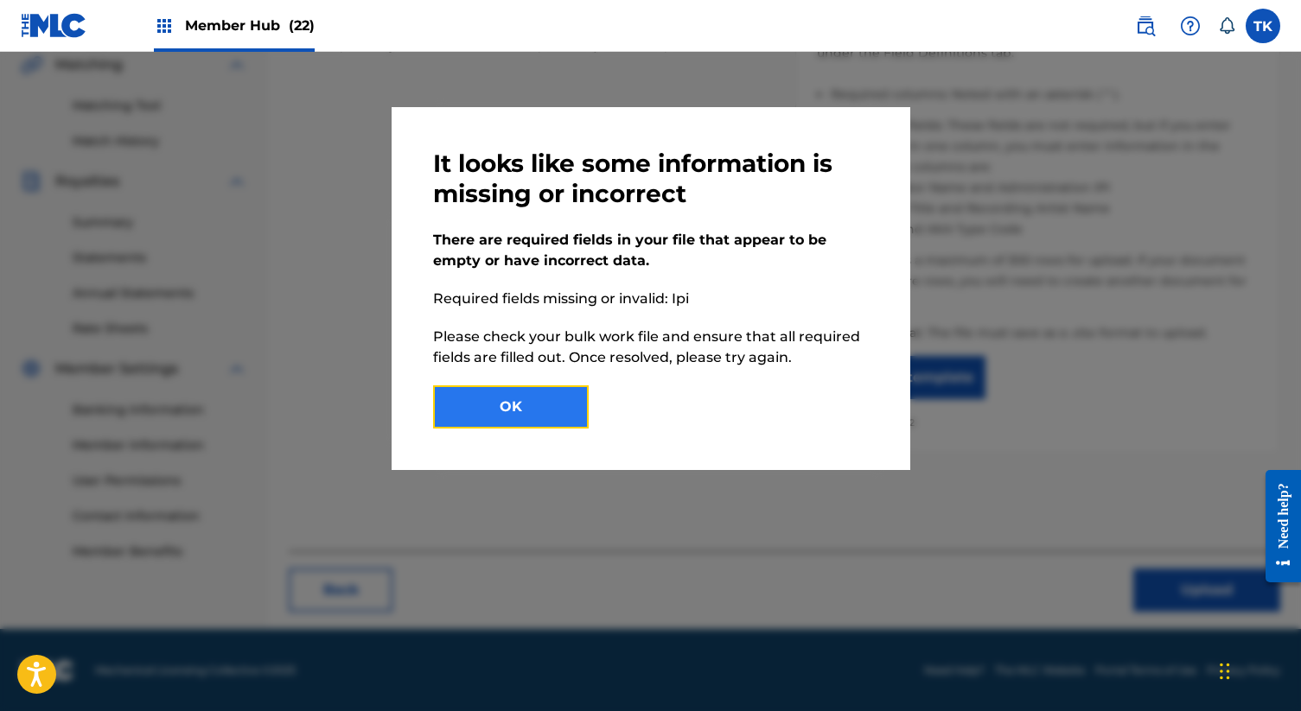
click at [548, 397] on button "OK" at bounding box center [511, 407] width 156 height 43
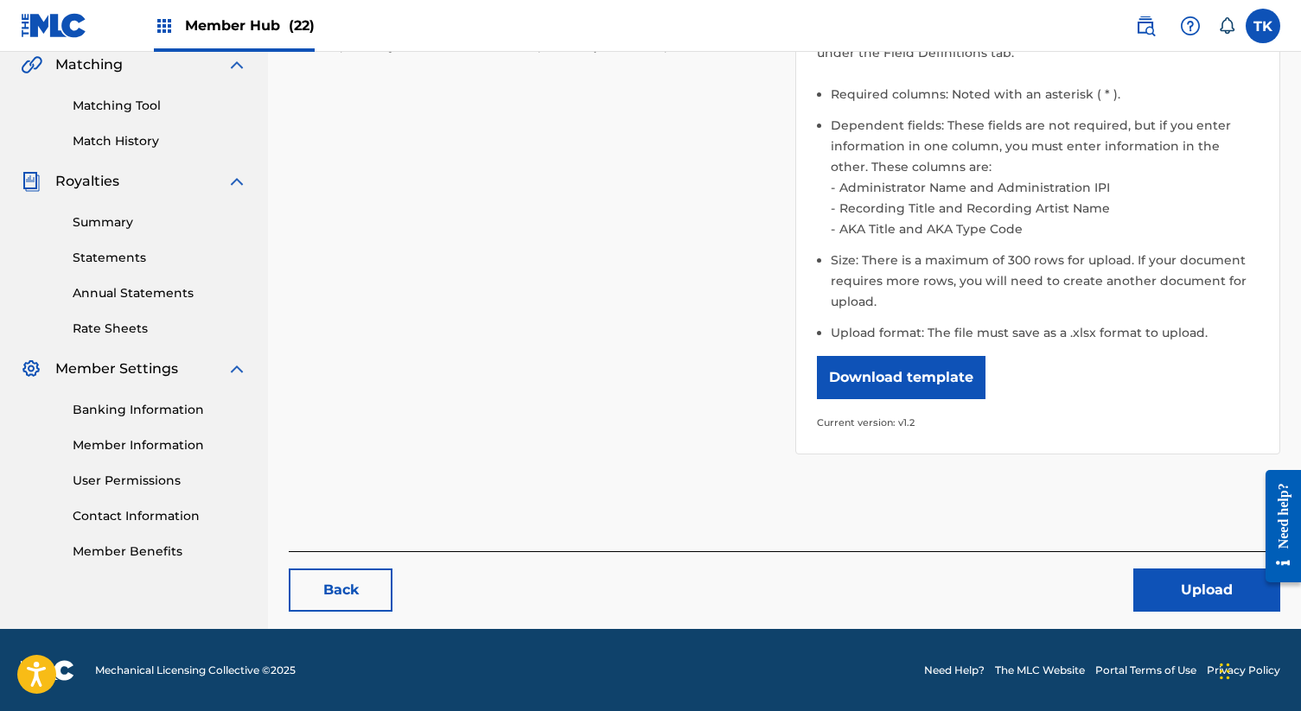
scroll to position [0, 0]
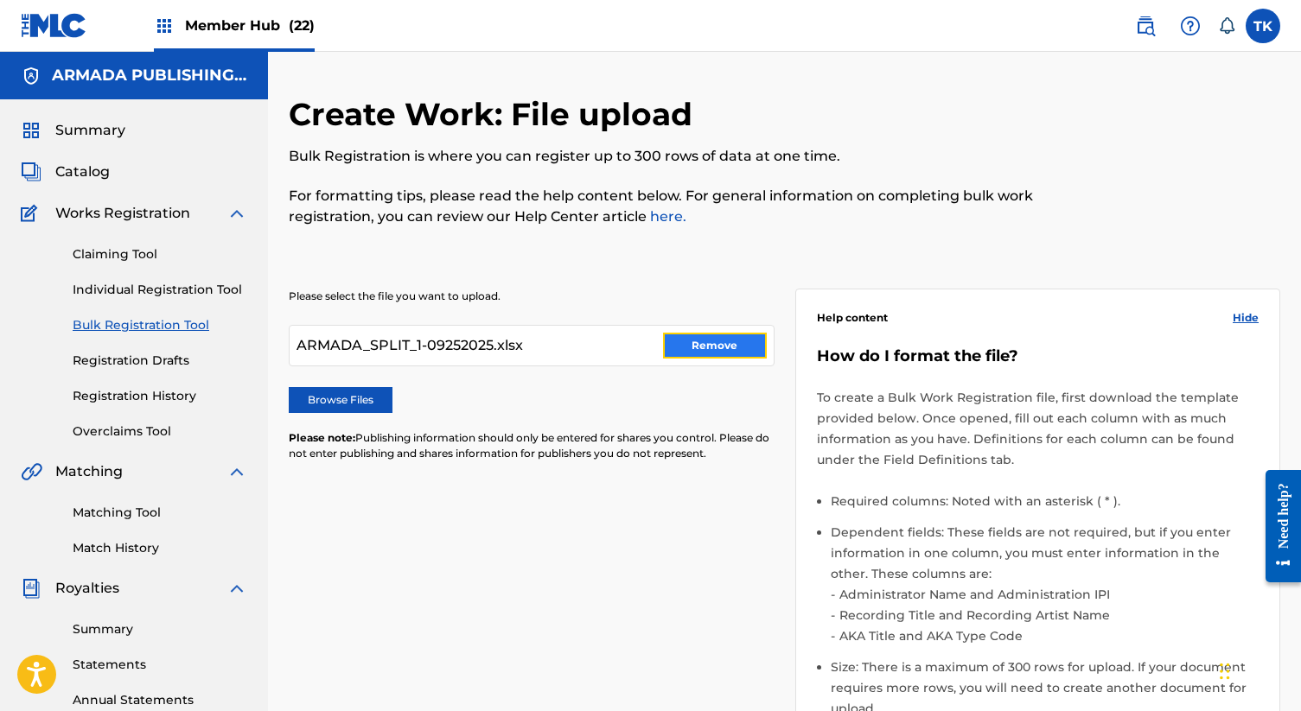
click at [703, 348] on button "Remove" at bounding box center [715, 346] width 104 height 26
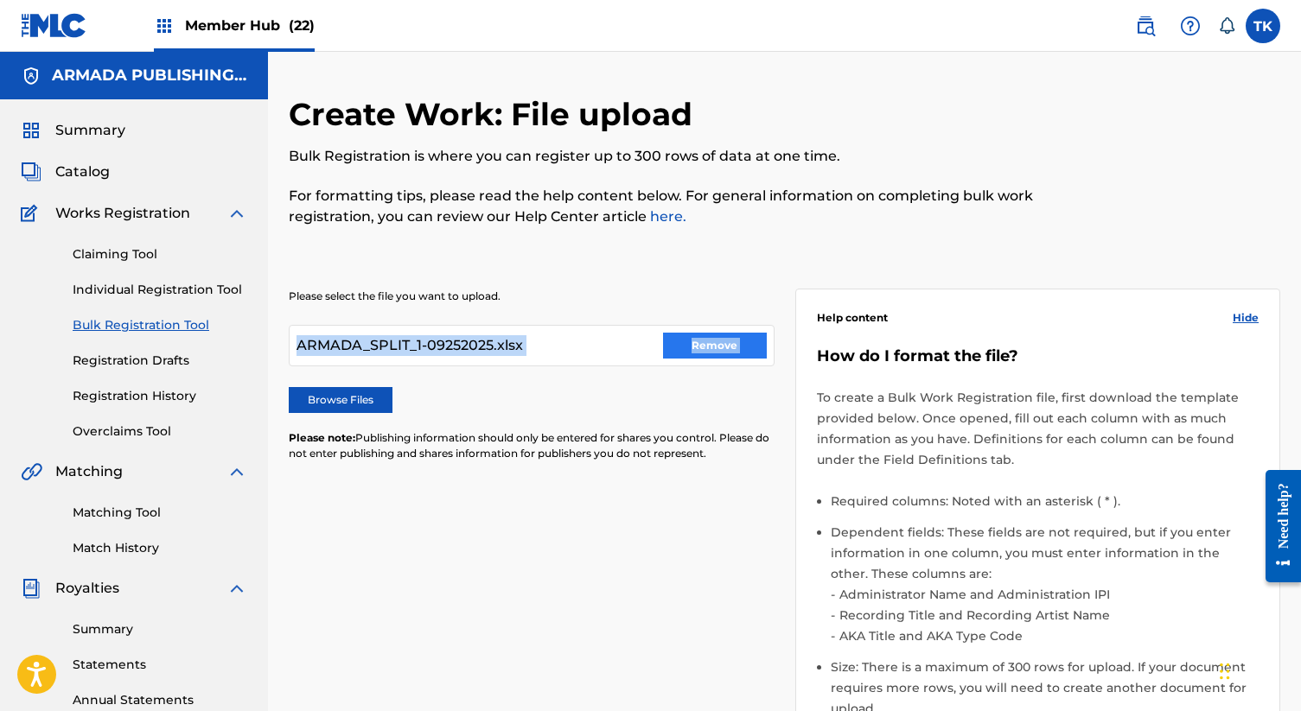
click at [703, 348] on div "ARMADA_SPLIT_1-09252025.xlsx Remove" at bounding box center [532, 345] width 486 height 41
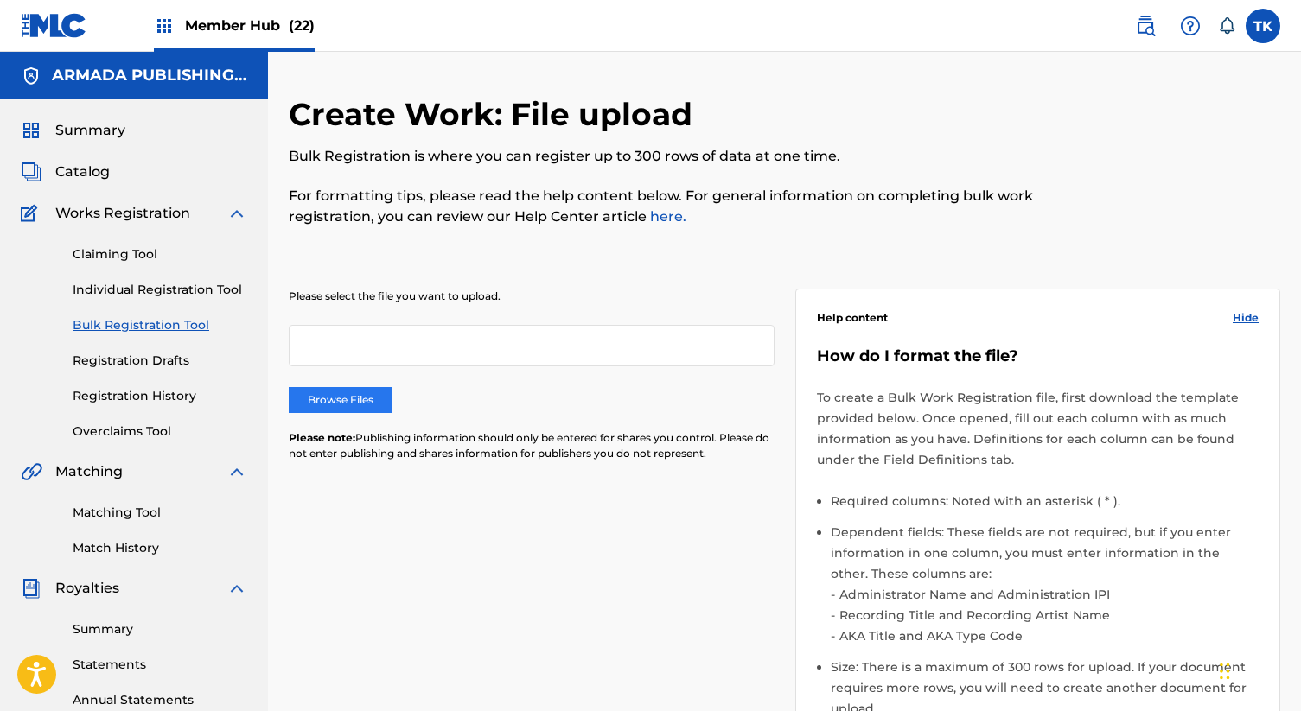
click at [341, 404] on label "Browse Files" at bounding box center [341, 400] width 104 height 26
click at [0, 0] on input "Browse Files" at bounding box center [0, 0] width 0 height 0
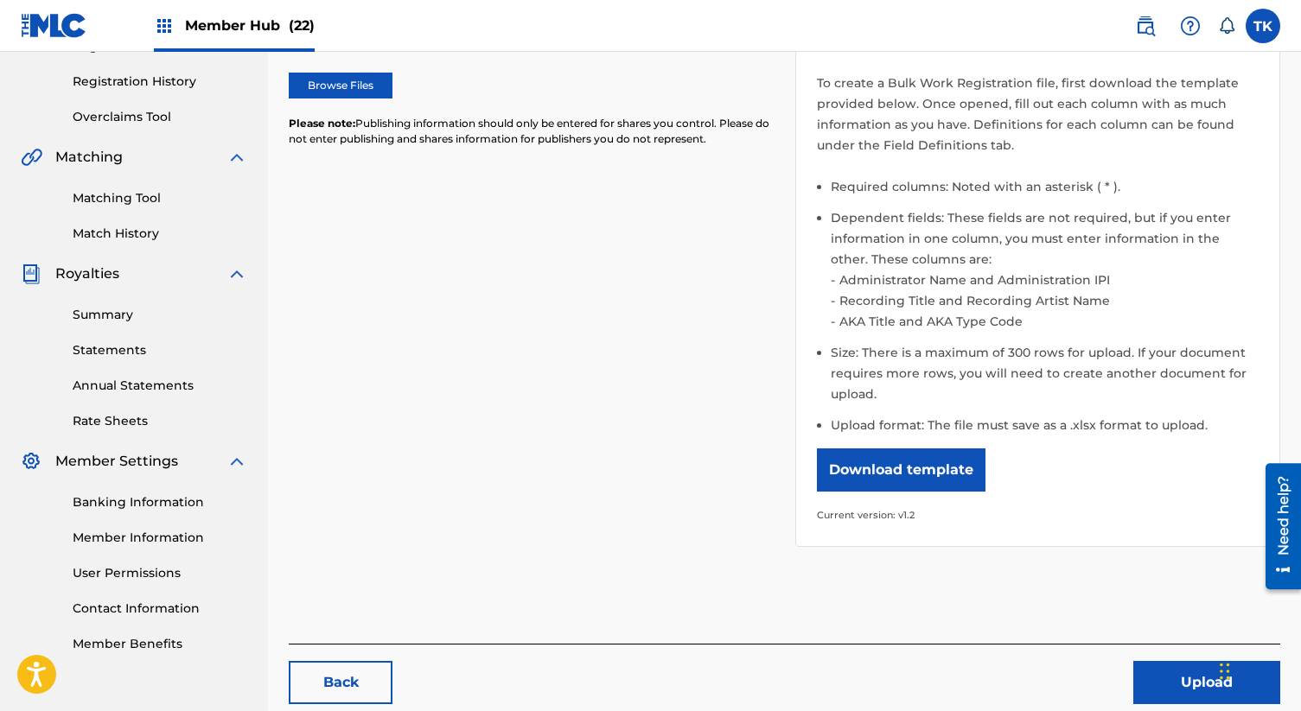
scroll to position [407, 0]
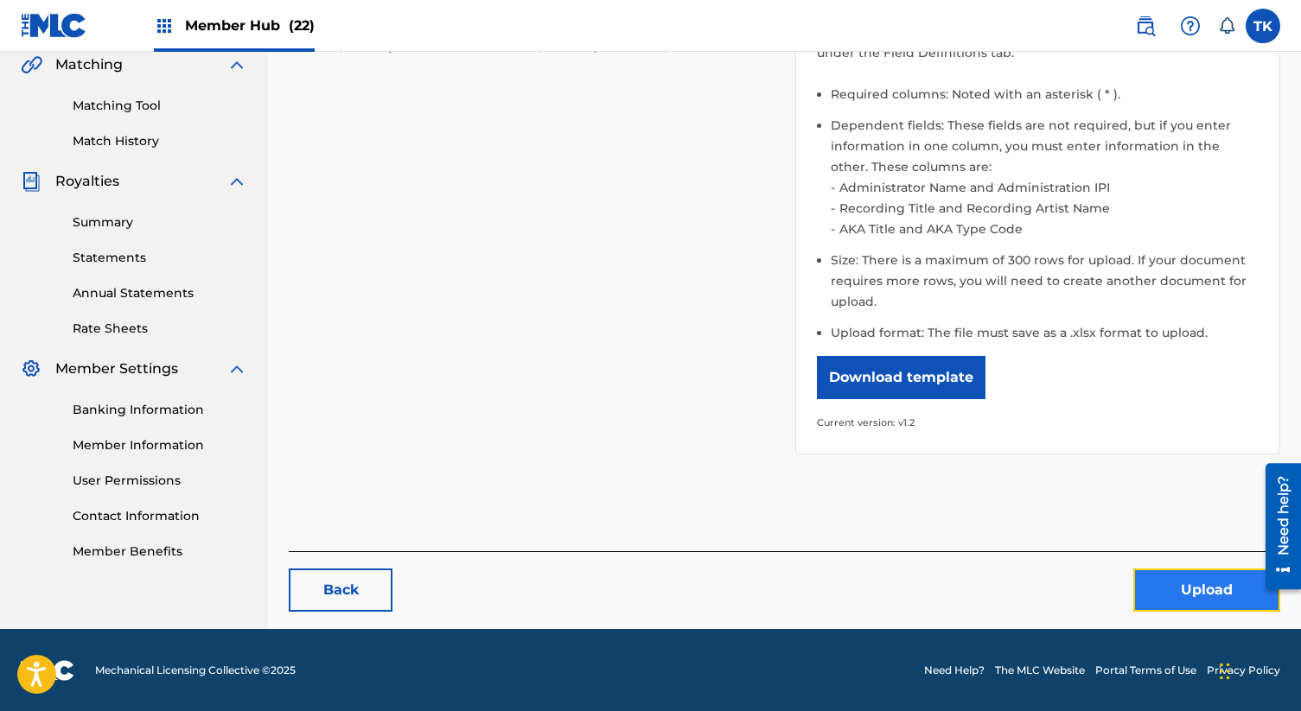
click at [1201, 594] on button "Upload" at bounding box center [1206, 590] width 147 height 43
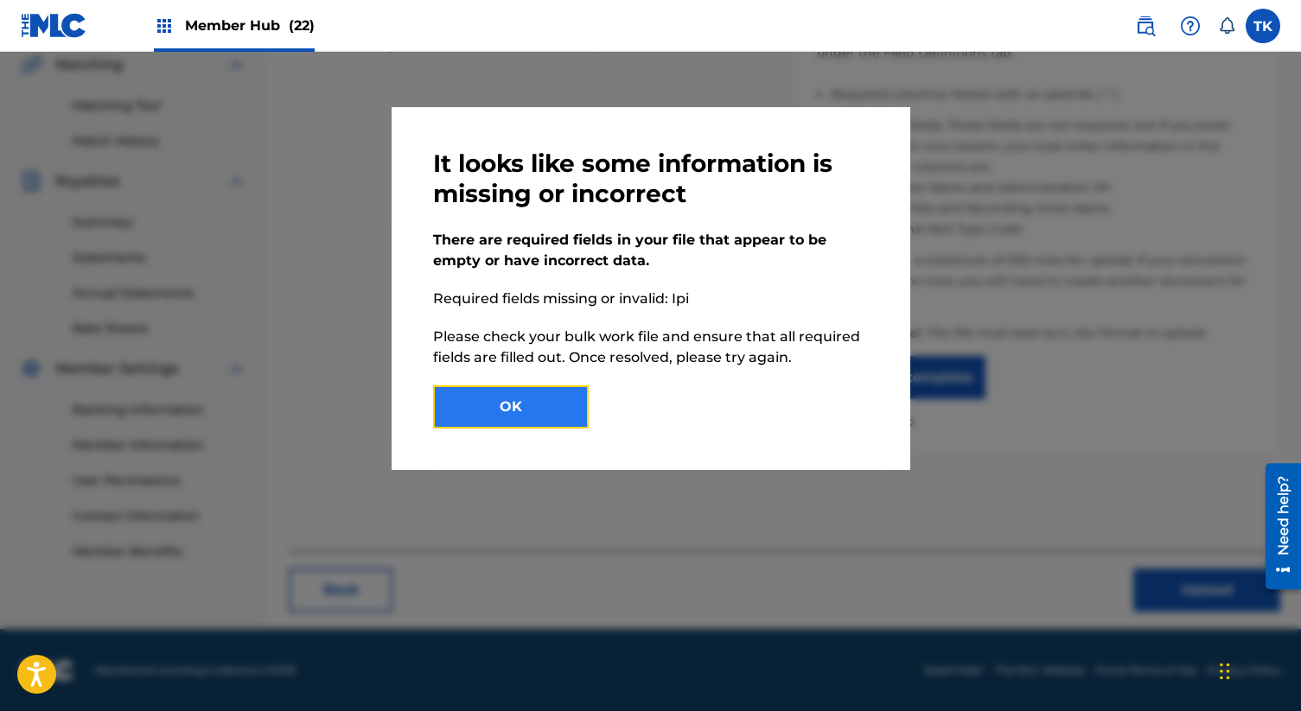
click at [542, 400] on button "OK" at bounding box center [511, 407] width 156 height 43
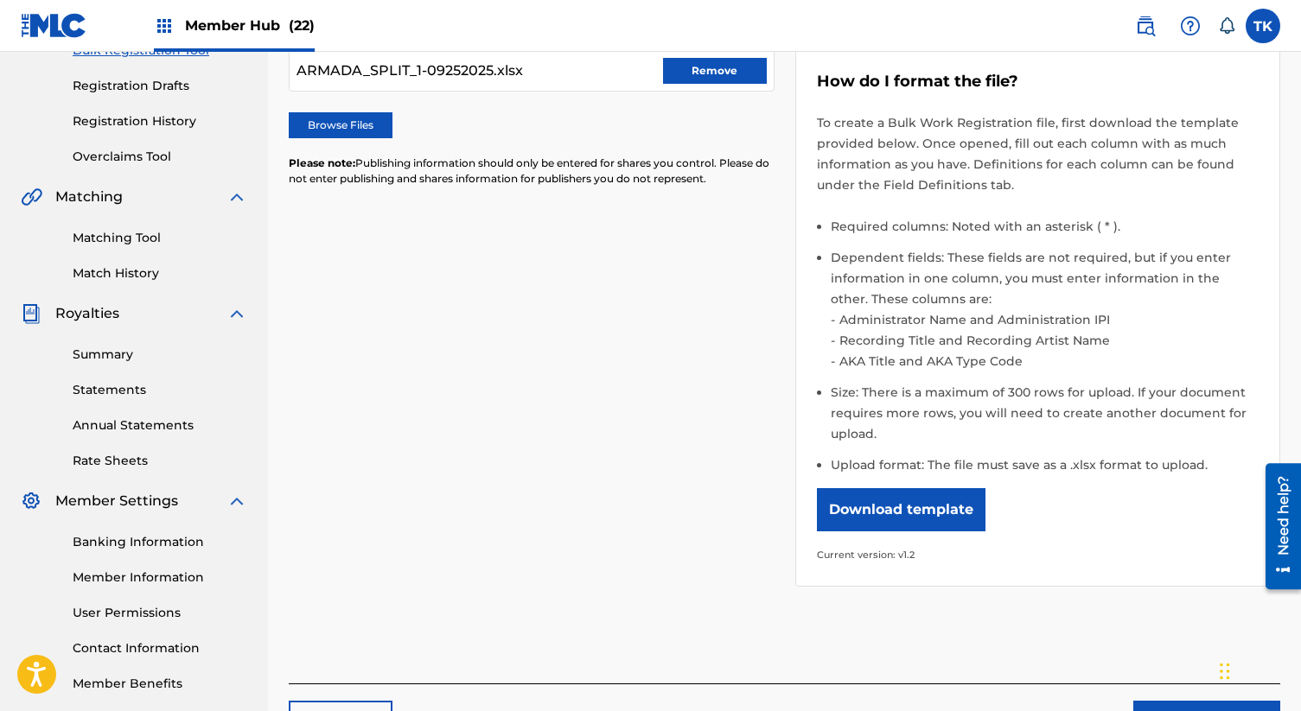
scroll to position [0, 0]
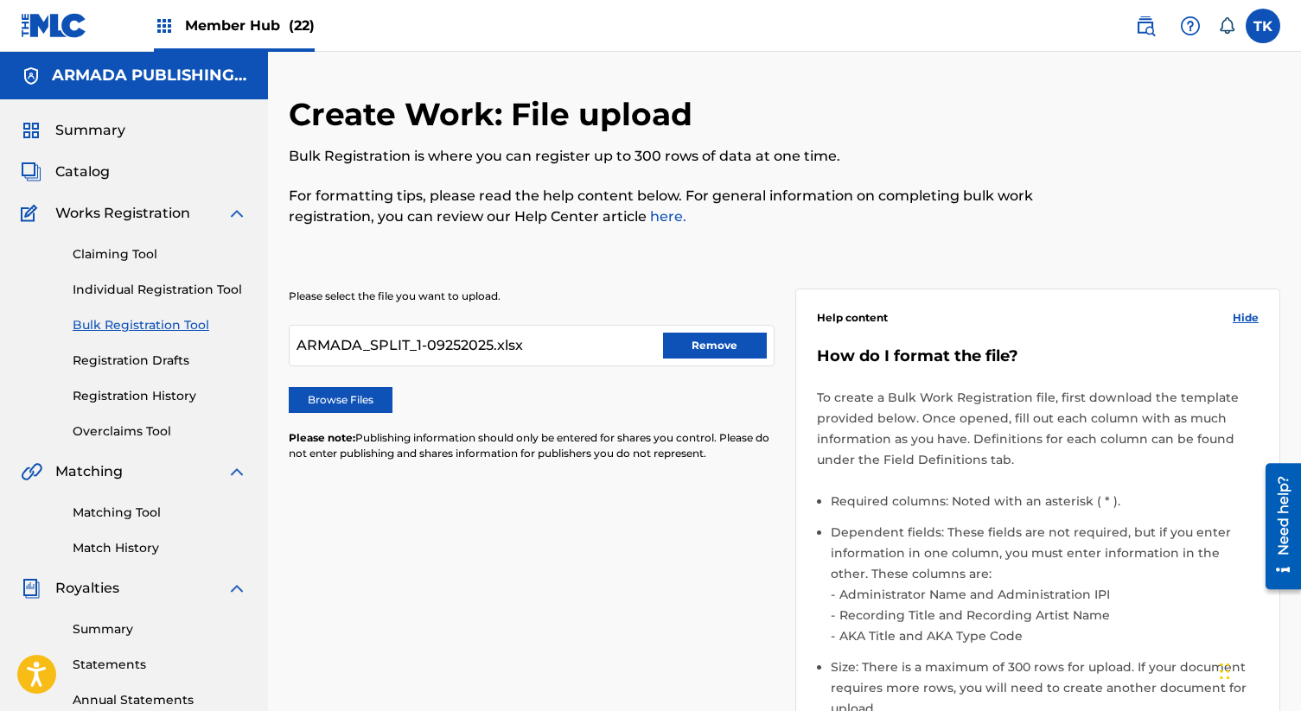
click at [725, 359] on div "ARMADA_SPLIT_1-09252025.xlsx Remove" at bounding box center [532, 345] width 486 height 41
click at [725, 354] on button "Remove" at bounding box center [715, 346] width 104 height 26
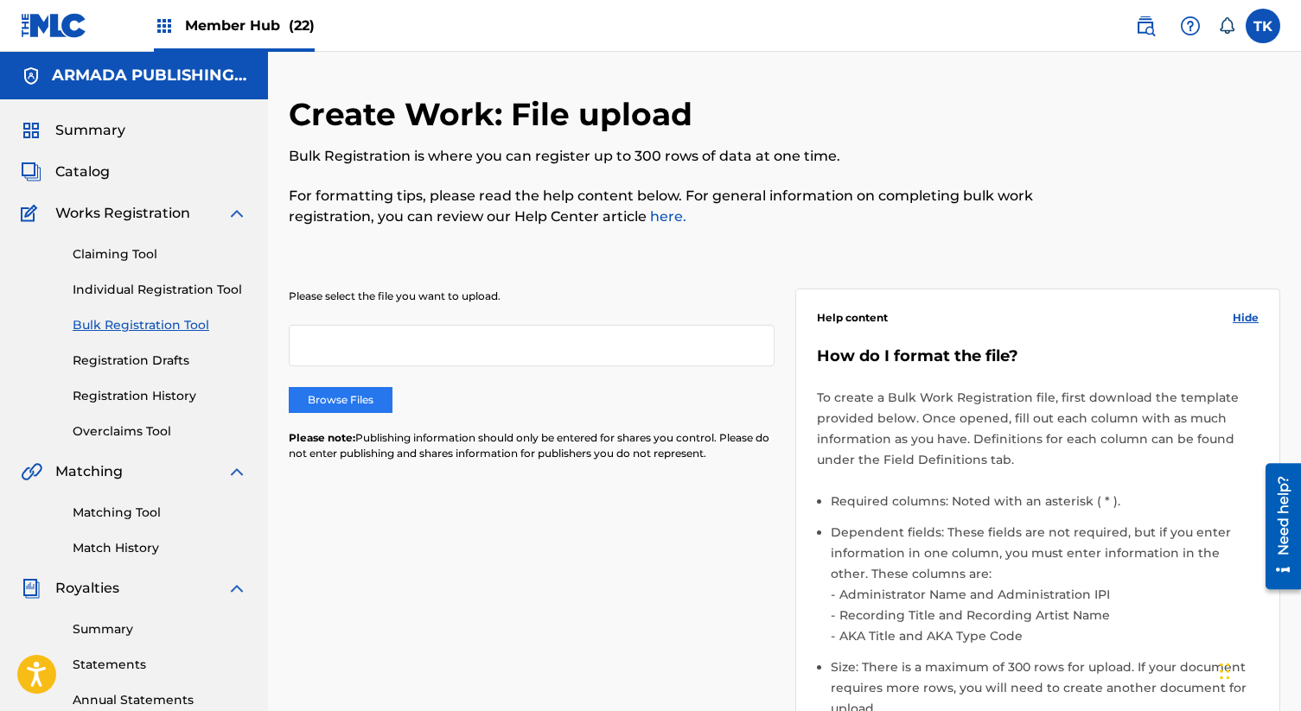
click at [356, 392] on label "Browse Files" at bounding box center [341, 400] width 104 height 26
click at [0, 0] on input "Browse Files" at bounding box center [0, 0] width 0 height 0
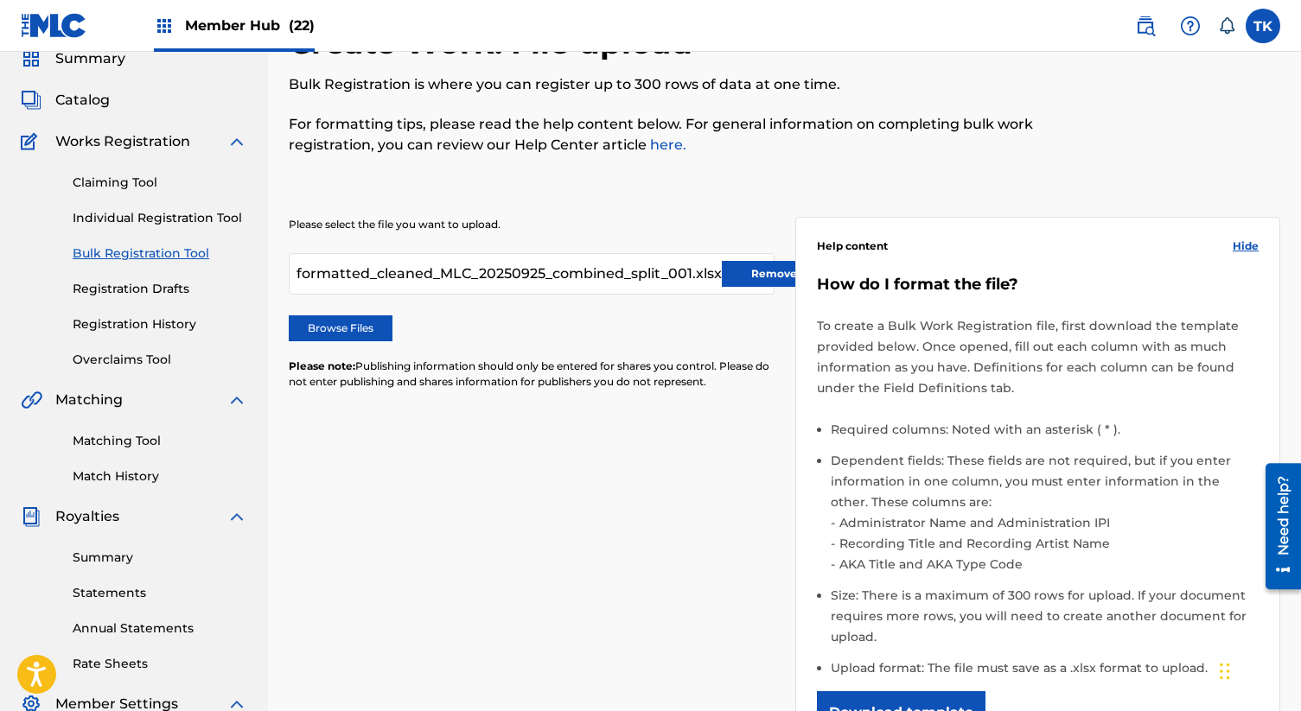
scroll to position [407, 0]
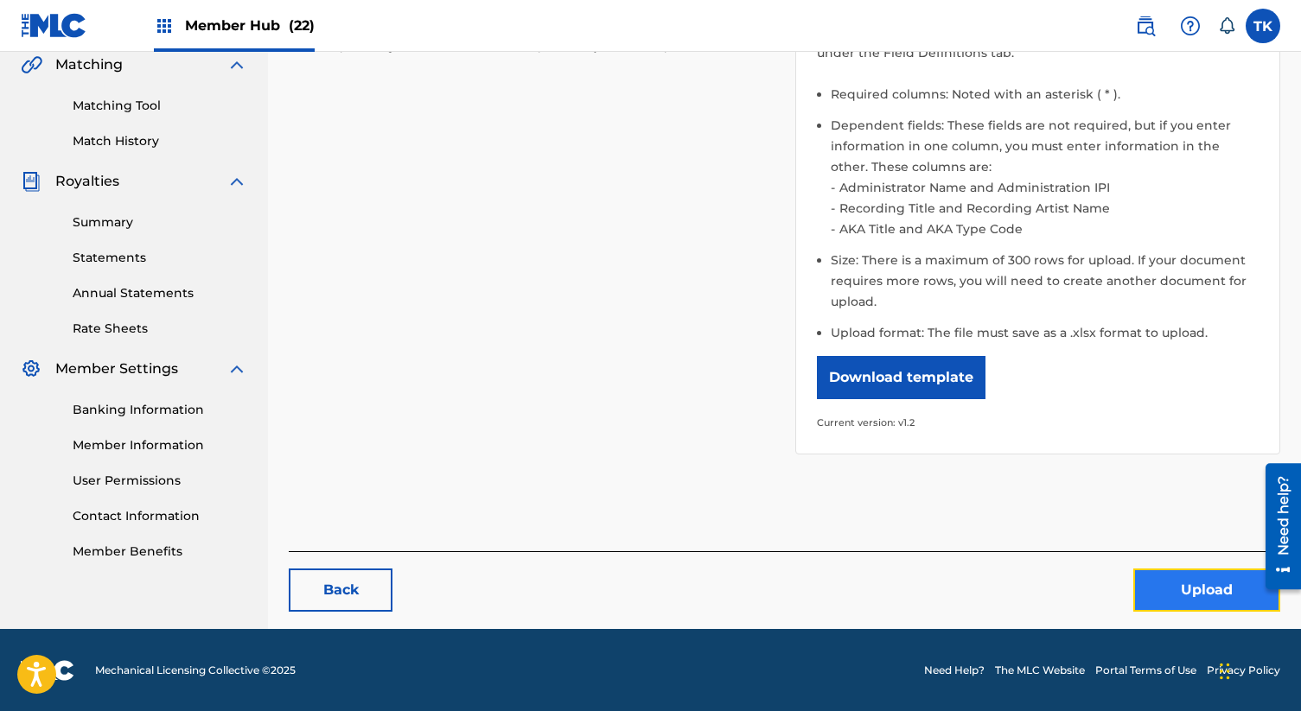
click at [1171, 595] on button "Upload" at bounding box center [1206, 590] width 147 height 43
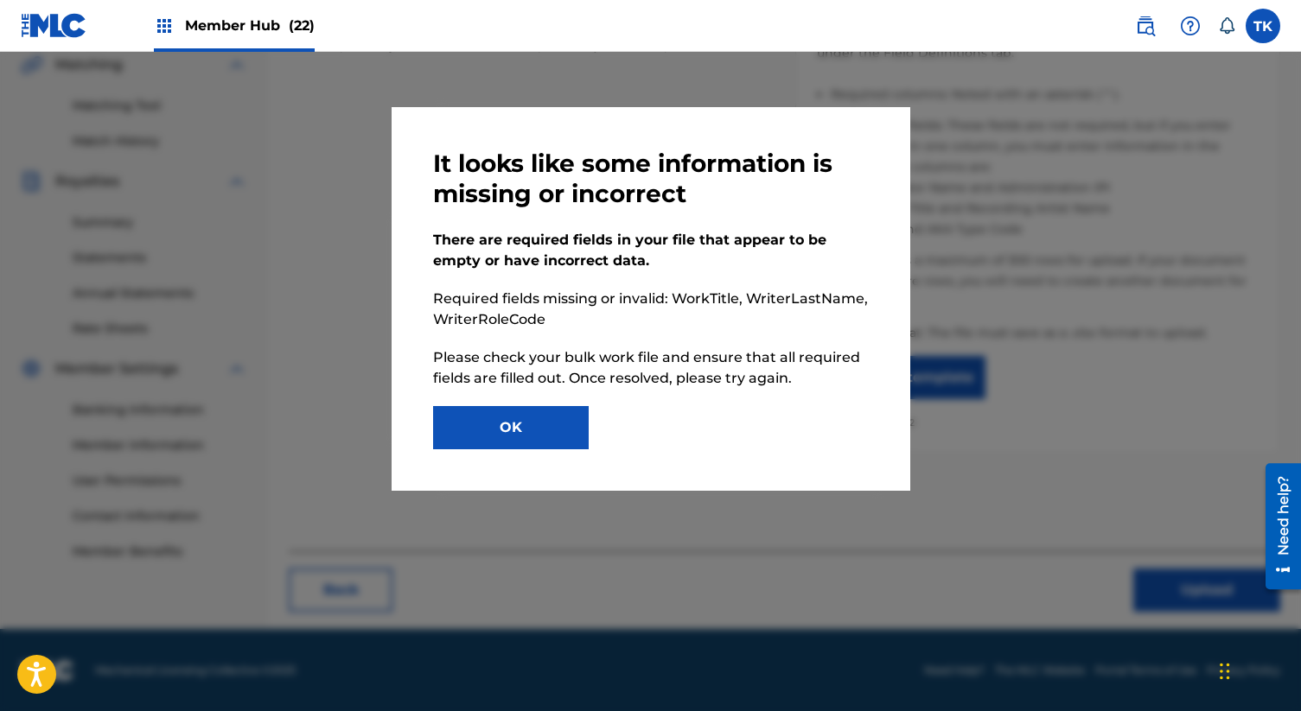
click at [562, 450] on div "It looks like some information is missing or incorrect There are required field…" at bounding box center [651, 299] width 519 height 384
click at [548, 433] on button "OK" at bounding box center [511, 427] width 156 height 43
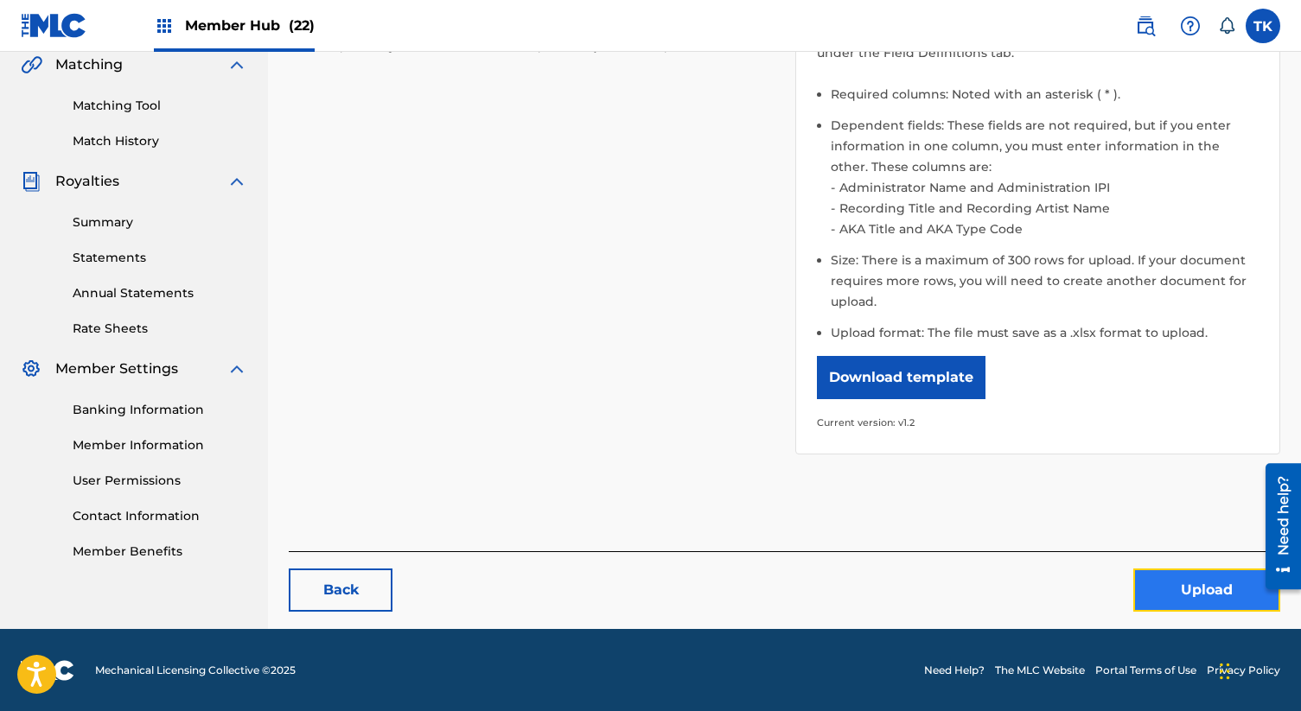
click at [1183, 583] on button "Upload" at bounding box center [1206, 590] width 147 height 43
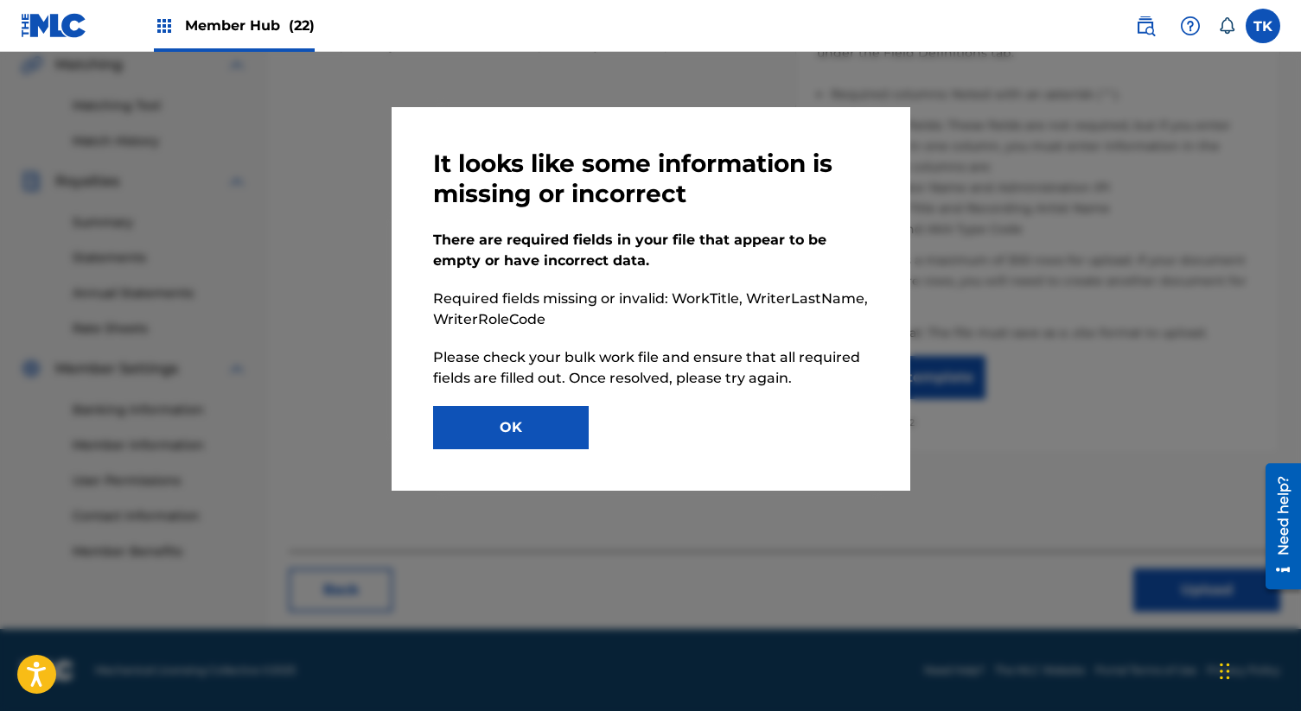
click at [543, 405] on div "It looks like some information is missing or incorrect There are required field…" at bounding box center [651, 299] width 436 height 301
click at [526, 422] on button "OK" at bounding box center [511, 427] width 156 height 43
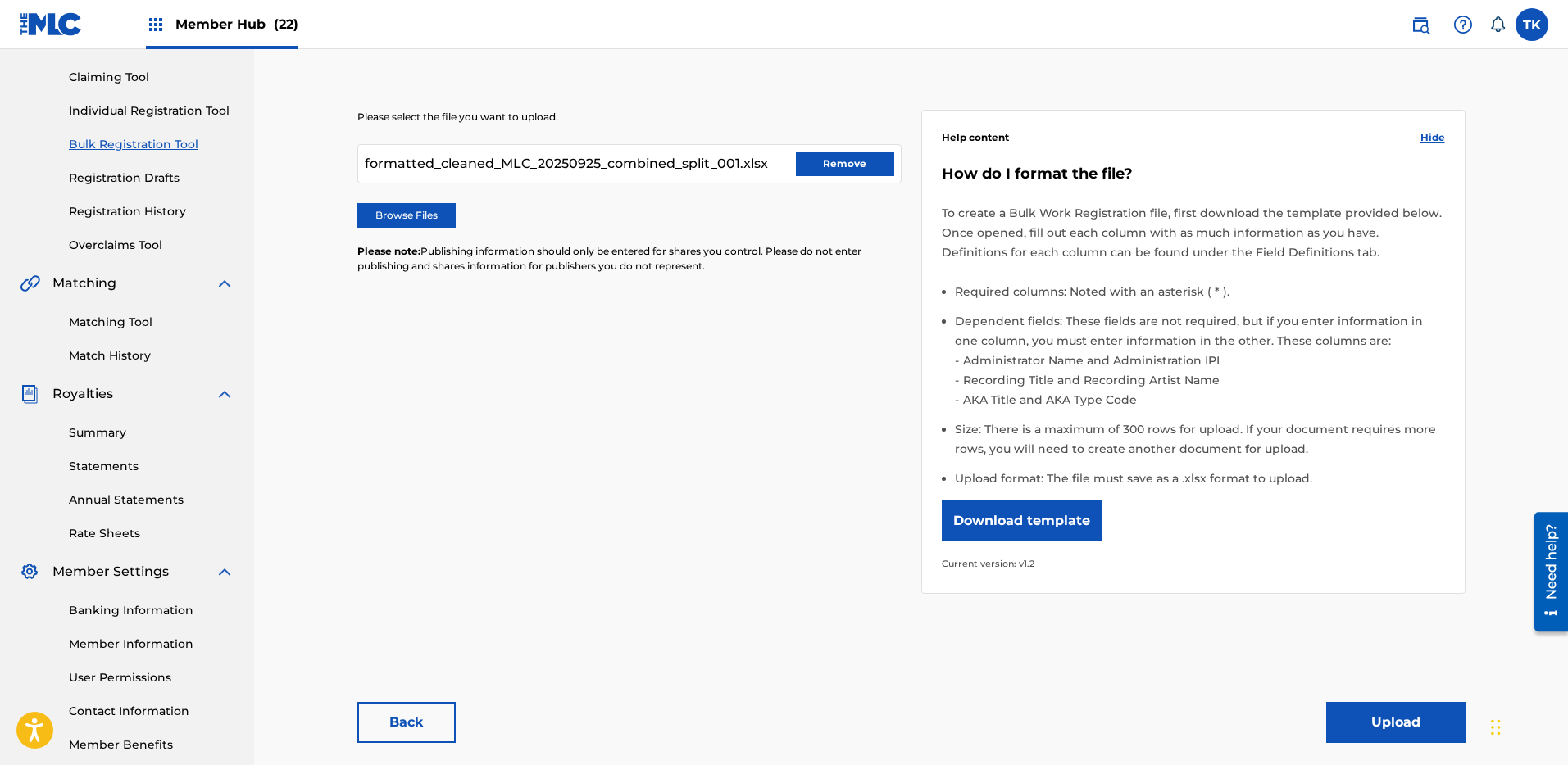
scroll to position [154, 0]
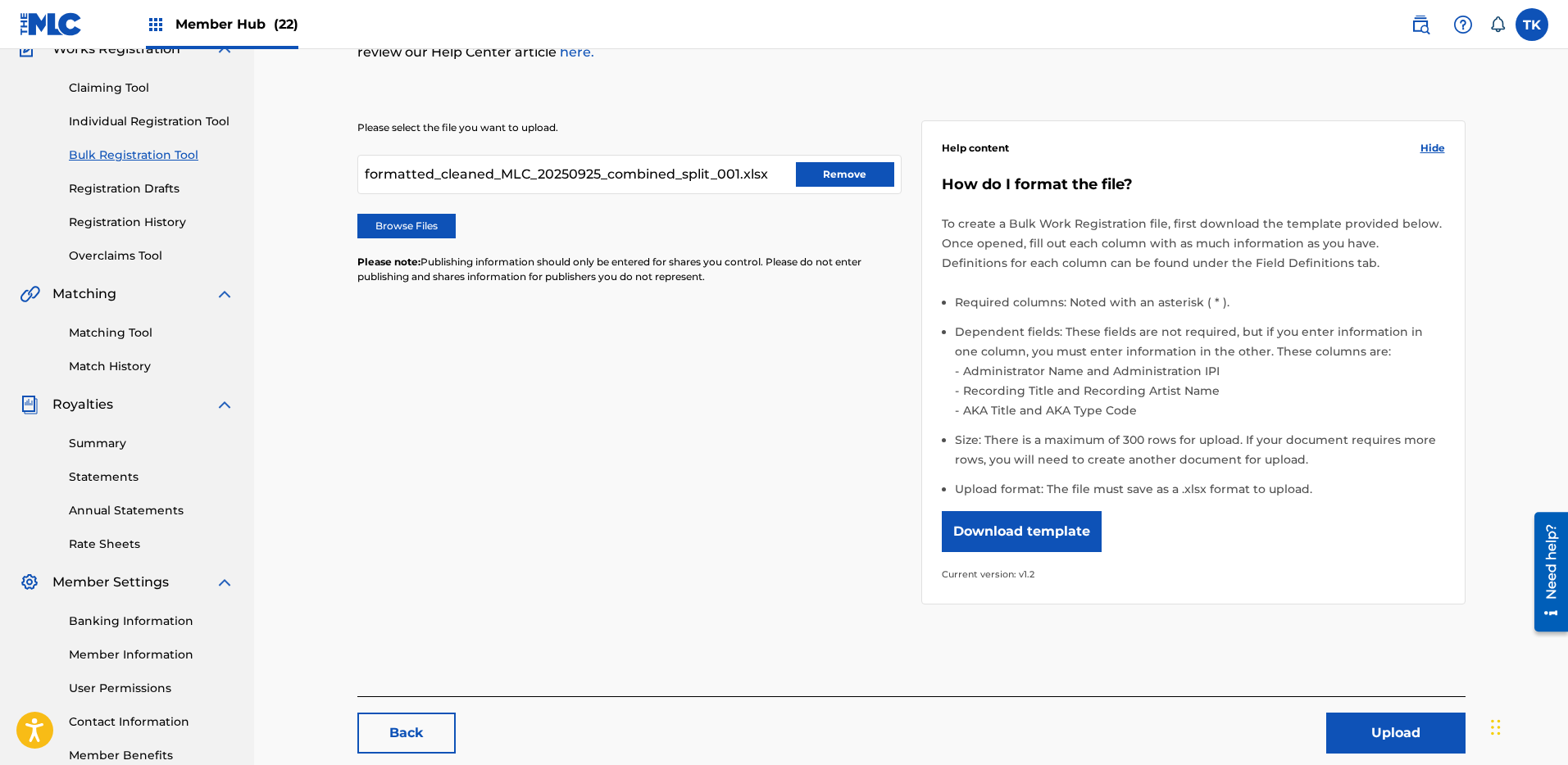
click at [896, 166] on div "formatted_cleaned_MLC_20250925_combined_split_001.xlsx Remove" at bounding box center [629, 173] width 544 height 39
click at [878, 170] on button "Remove" at bounding box center [845, 174] width 99 height 25
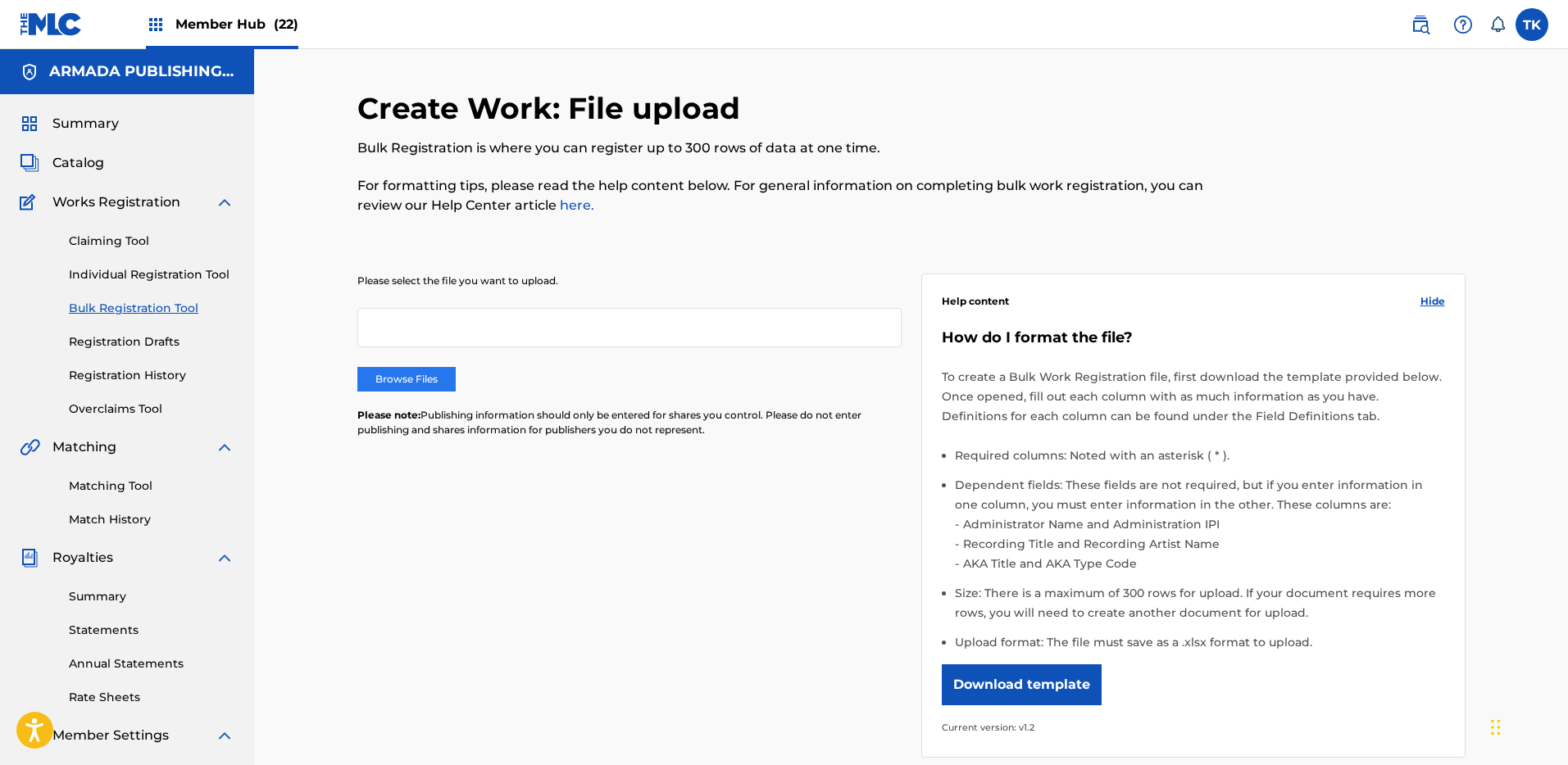
click at [428, 368] on label "Browse Files" at bounding box center [407, 379] width 99 height 25
click at [0, 0] on input "Browse Files" at bounding box center [0, 0] width 0 height 0
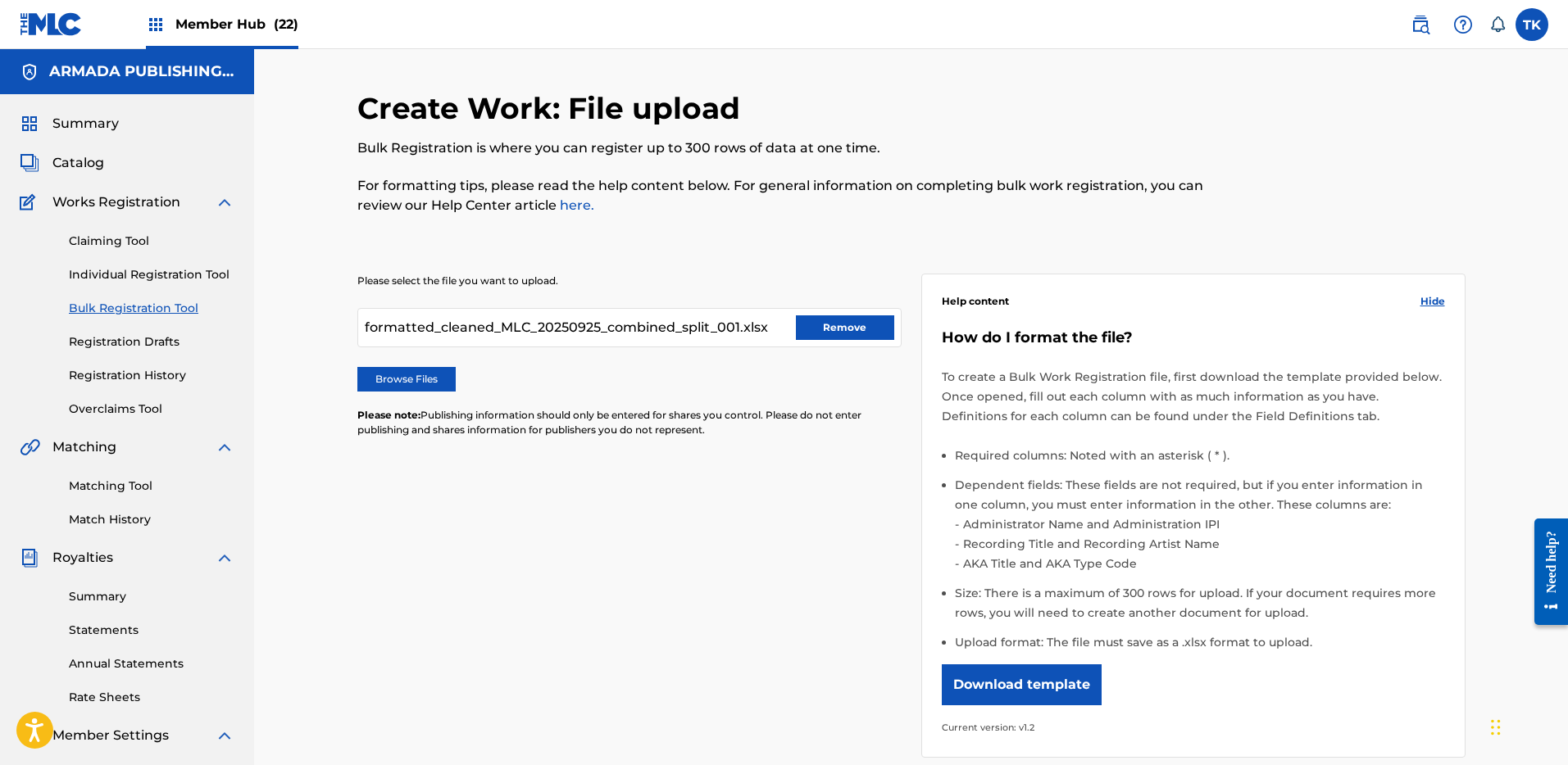
scroll to position [250, 0]
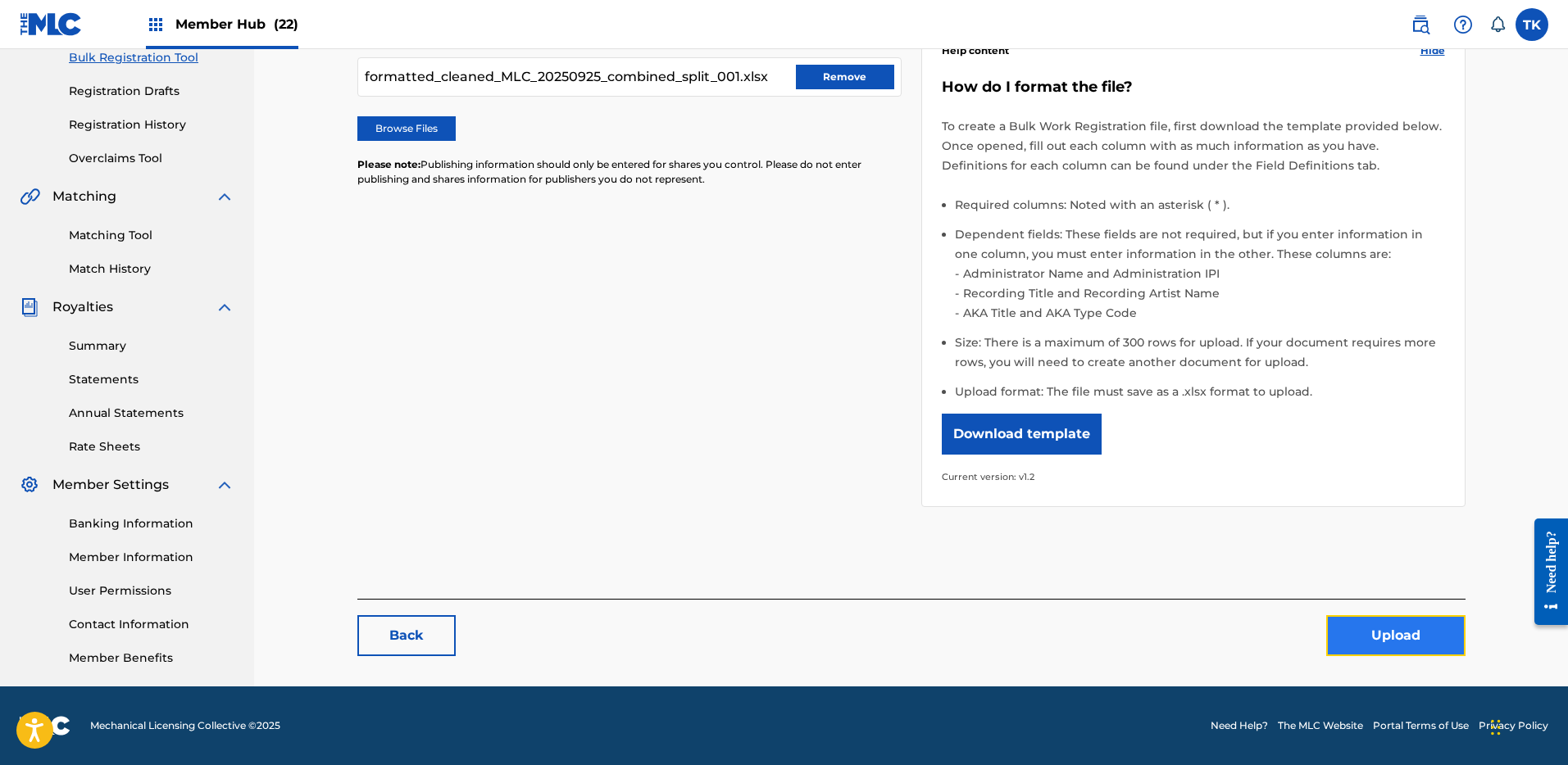
click at [1407, 641] on button "Upload" at bounding box center [1395, 635] width 139 height 41
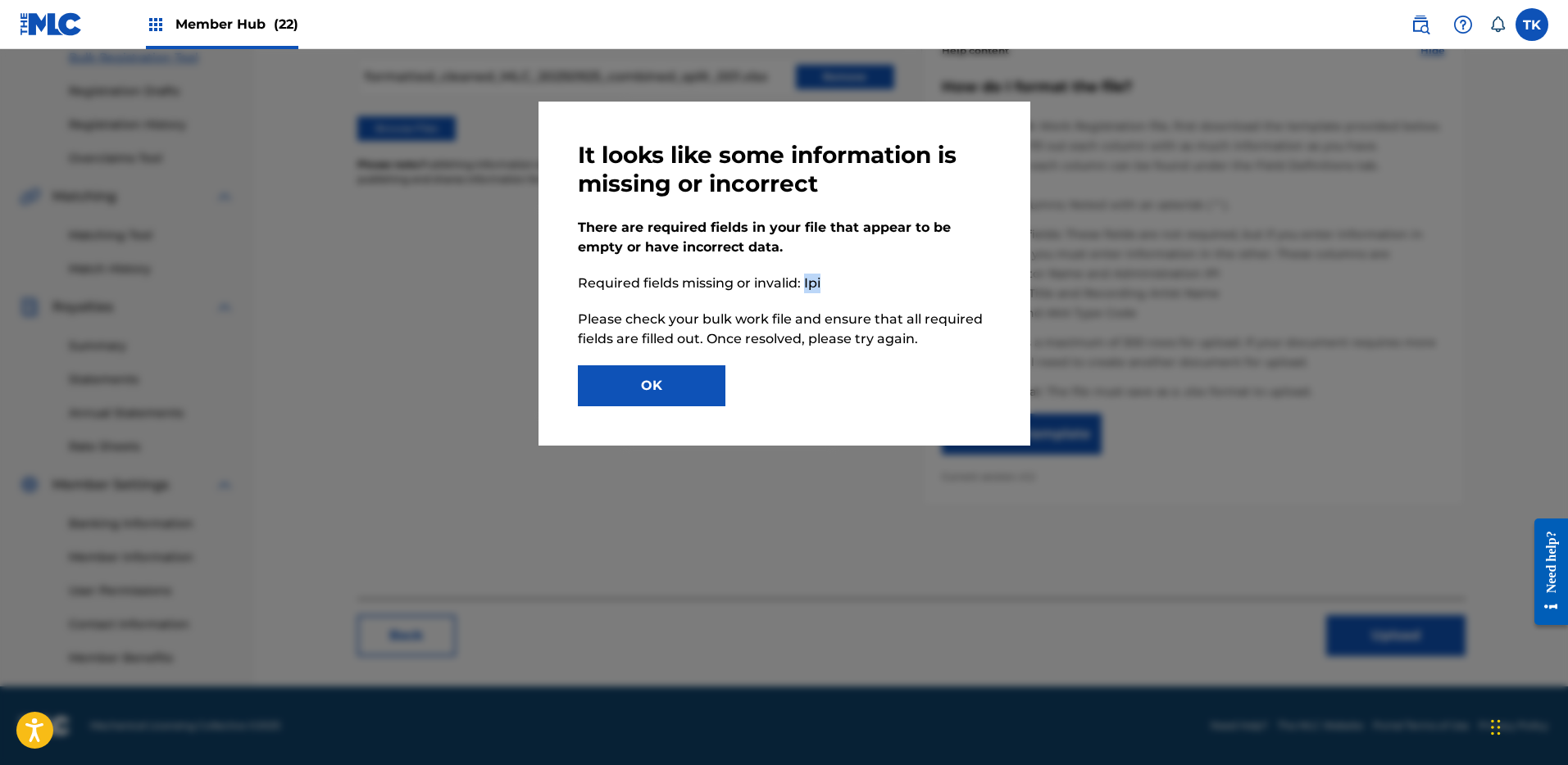
drag, startPoint x: 828, startPoint y: 281, endPoint x: 804, endPoint y: 283, distance: 24.1
click at [804, 283] on p "Required fields missing or invalid: Ipi" at bounding box center [784, 283] width 413 height 20
click at [650, 379] on button "OK" at bounding box center [651, 386] width 148 height 41
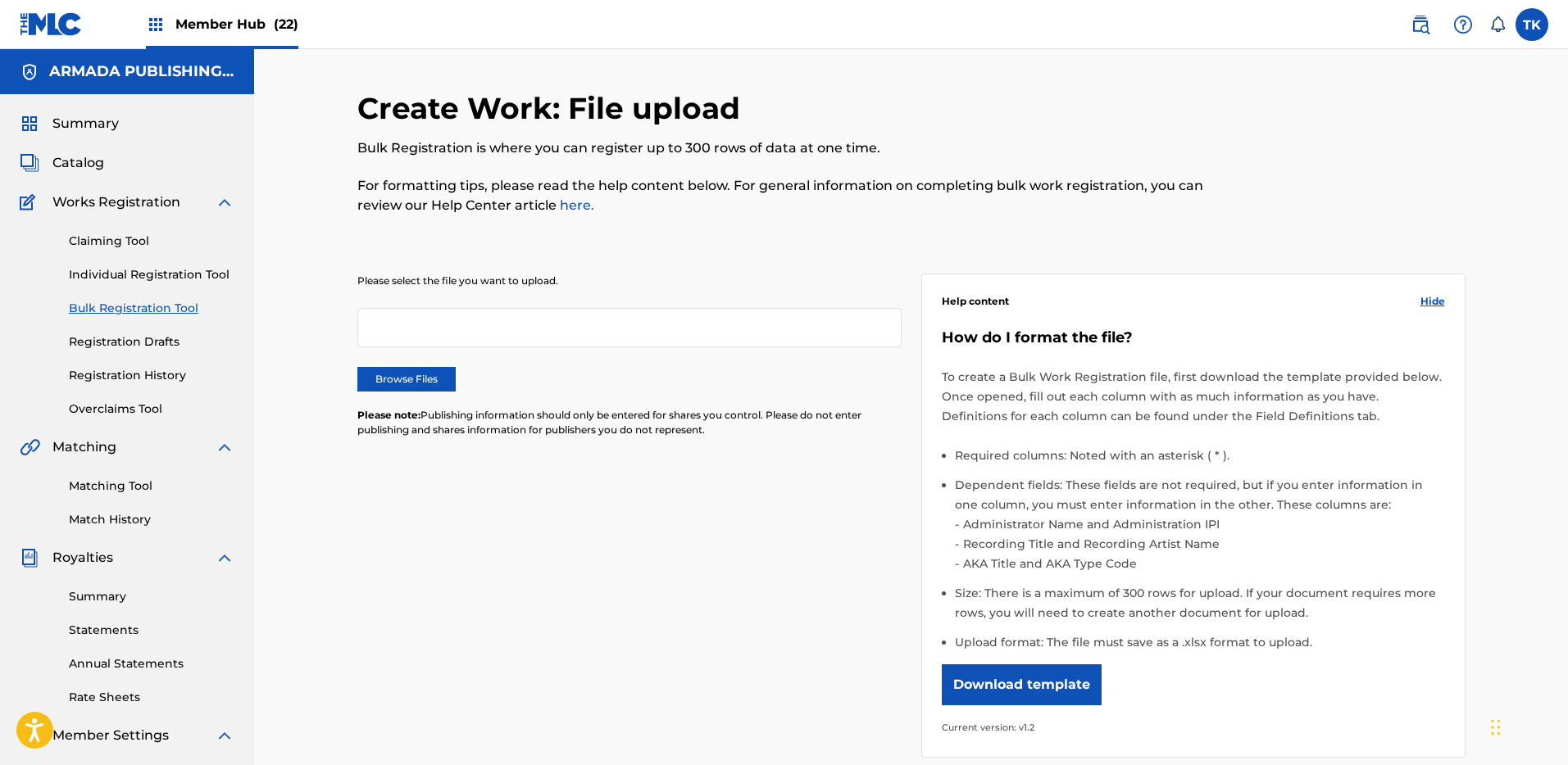
scroll to position [9, 0]
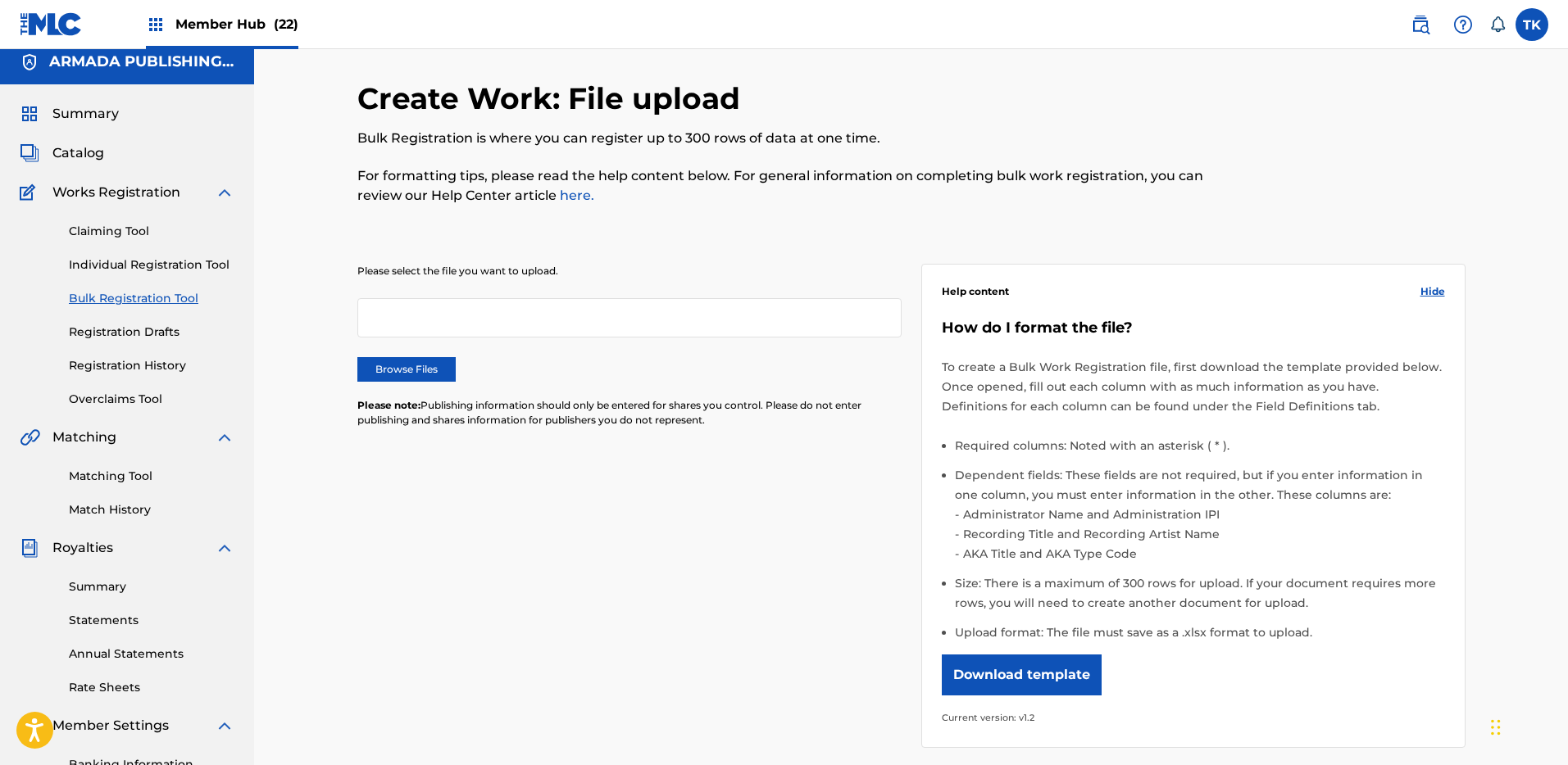
click at [370, 355] on div "Please select the file you want to upload. Browse Files Please note: Publishing…" at bounding box center [629, 355] width 544 height 184
click at [375, 363] on label "Browse Files" at bounding box center [407, 370] width 99 height 25
click at [0, 0] on input "Browse Files" at bounding box center [0, 0] width 0 height 0
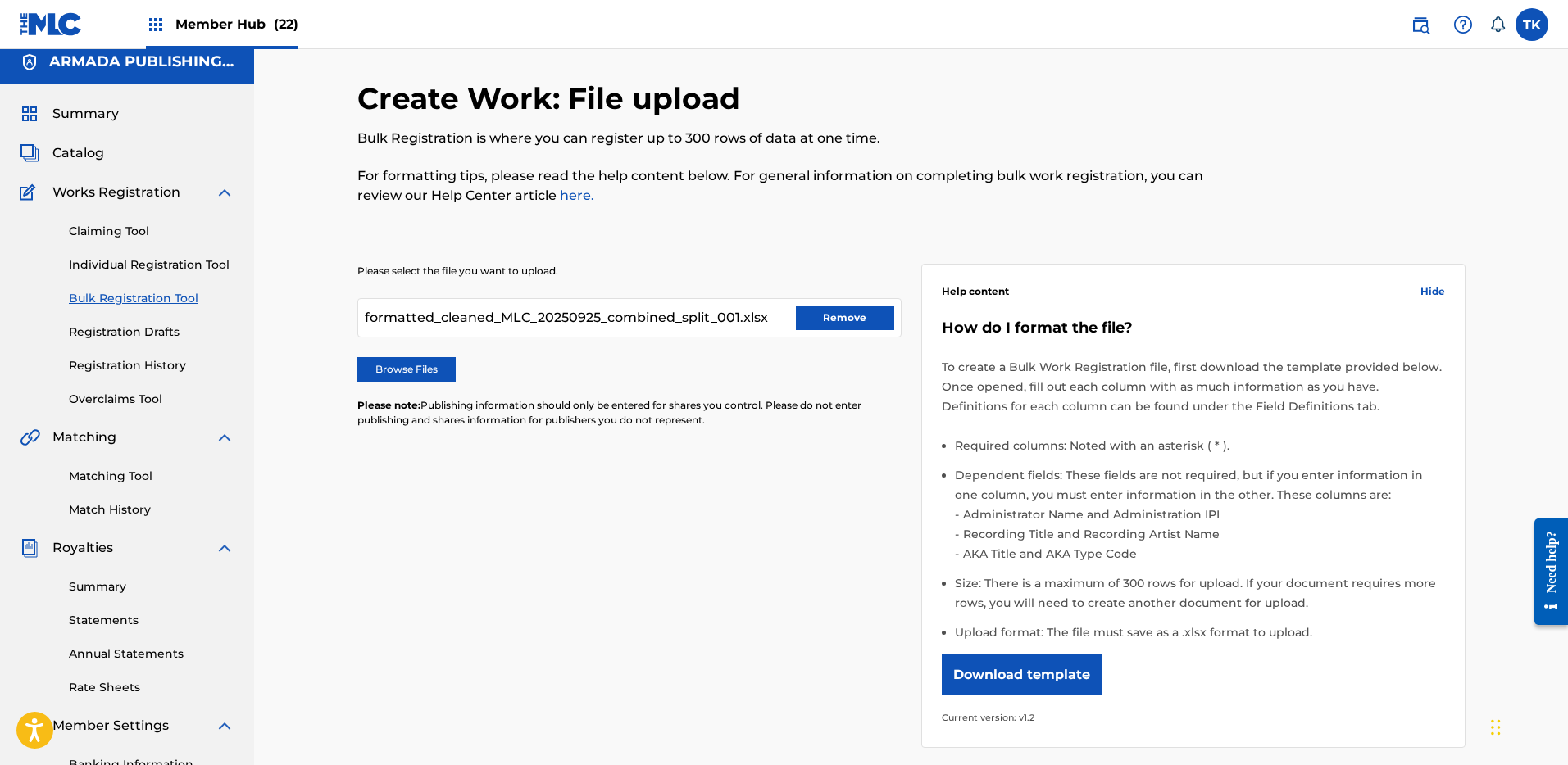
scroll to position [250, 0]
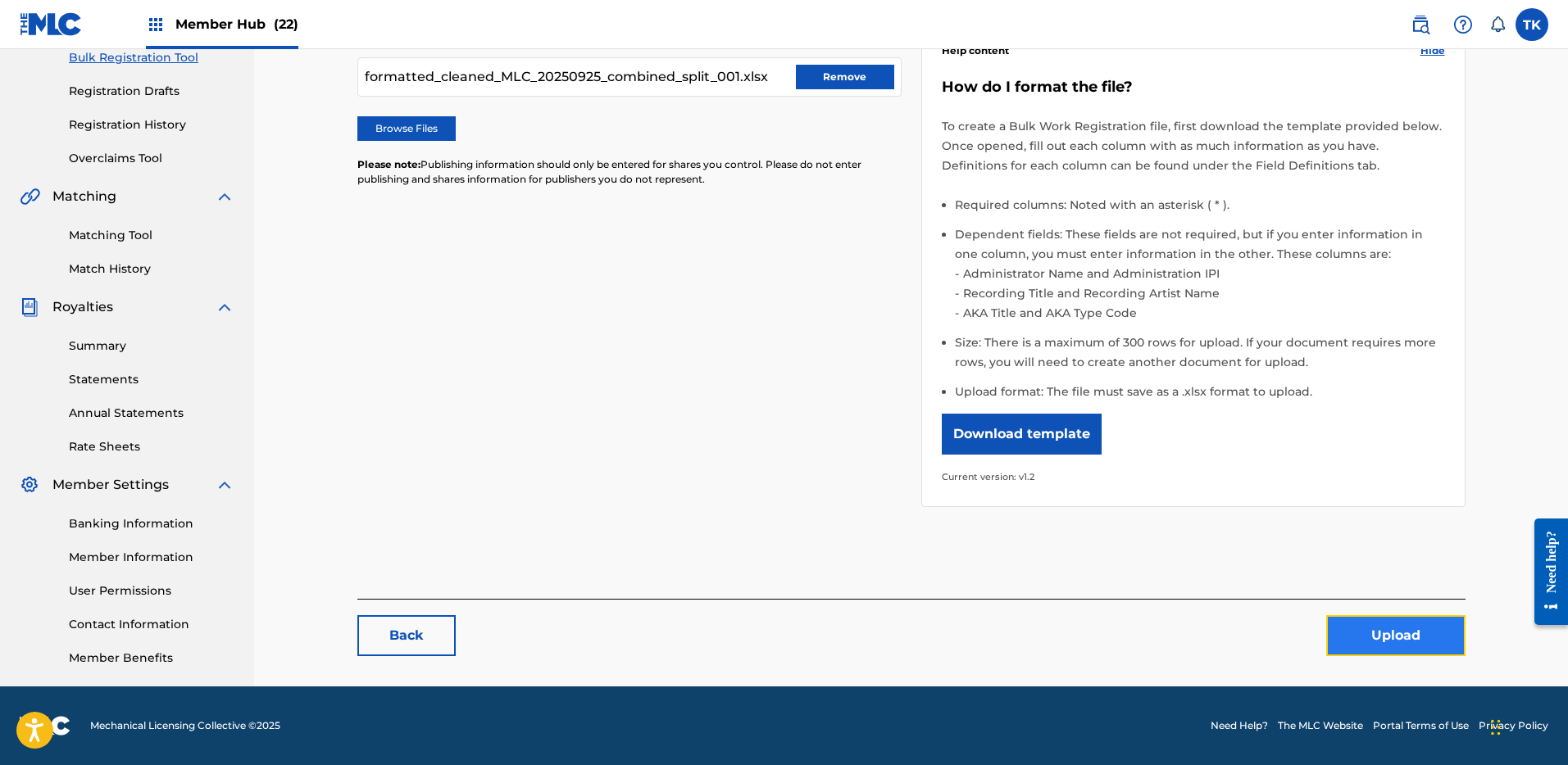
click at [1399, 625] on button "Upload" at bounding box center [1395, 635] width 139 height 41
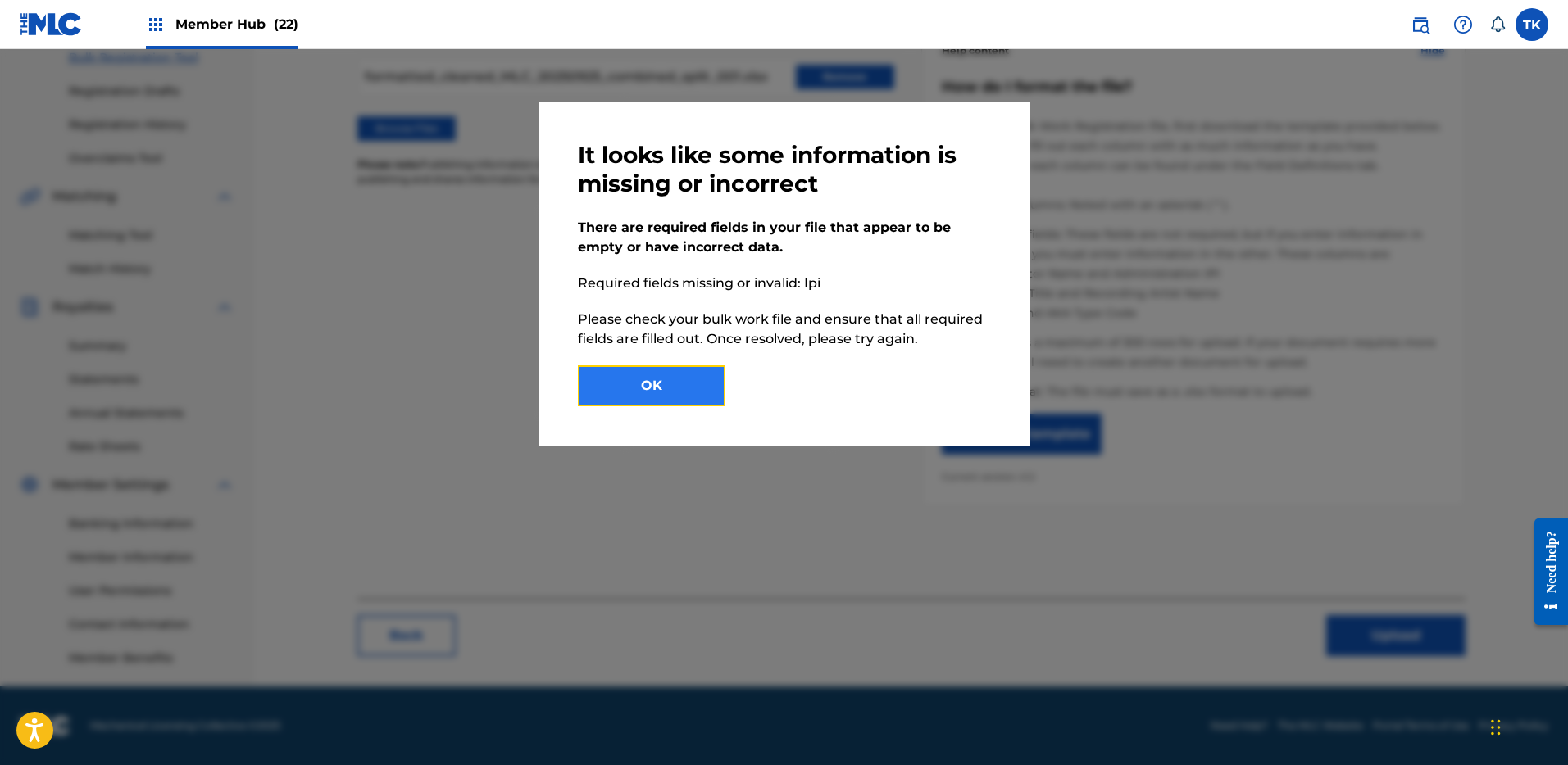
click at [662, 392] on button "OK" at bounding box center [651, 386] width 148 height 41
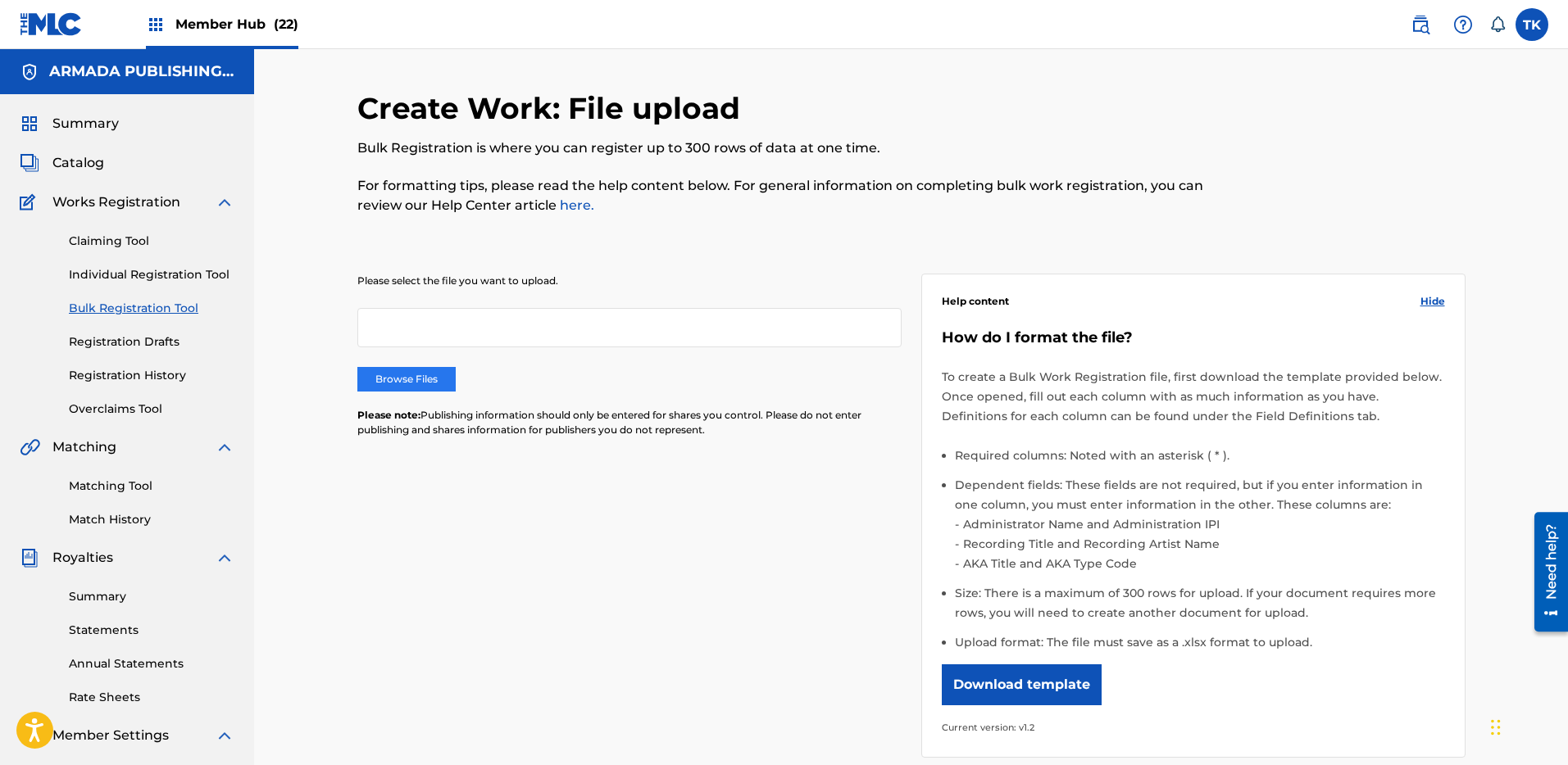
click at [382, 379] on label "Browse Files" at bounding box center [407, 379] width 99 height 25
click at [0, 0] on input "Browse Files" at bounding box center [0, 0] width 0 height 0
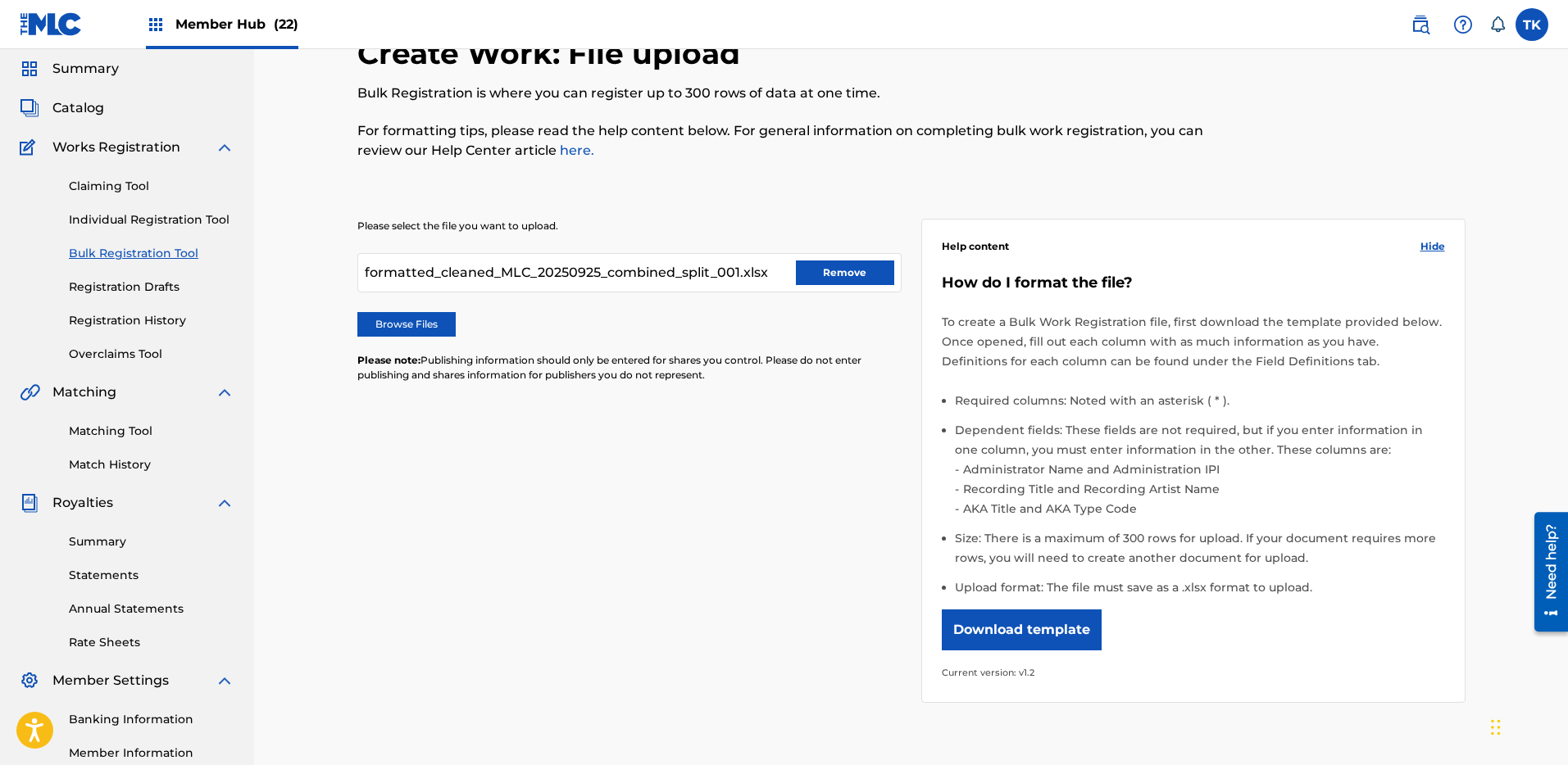
scroll to position [118, 0]
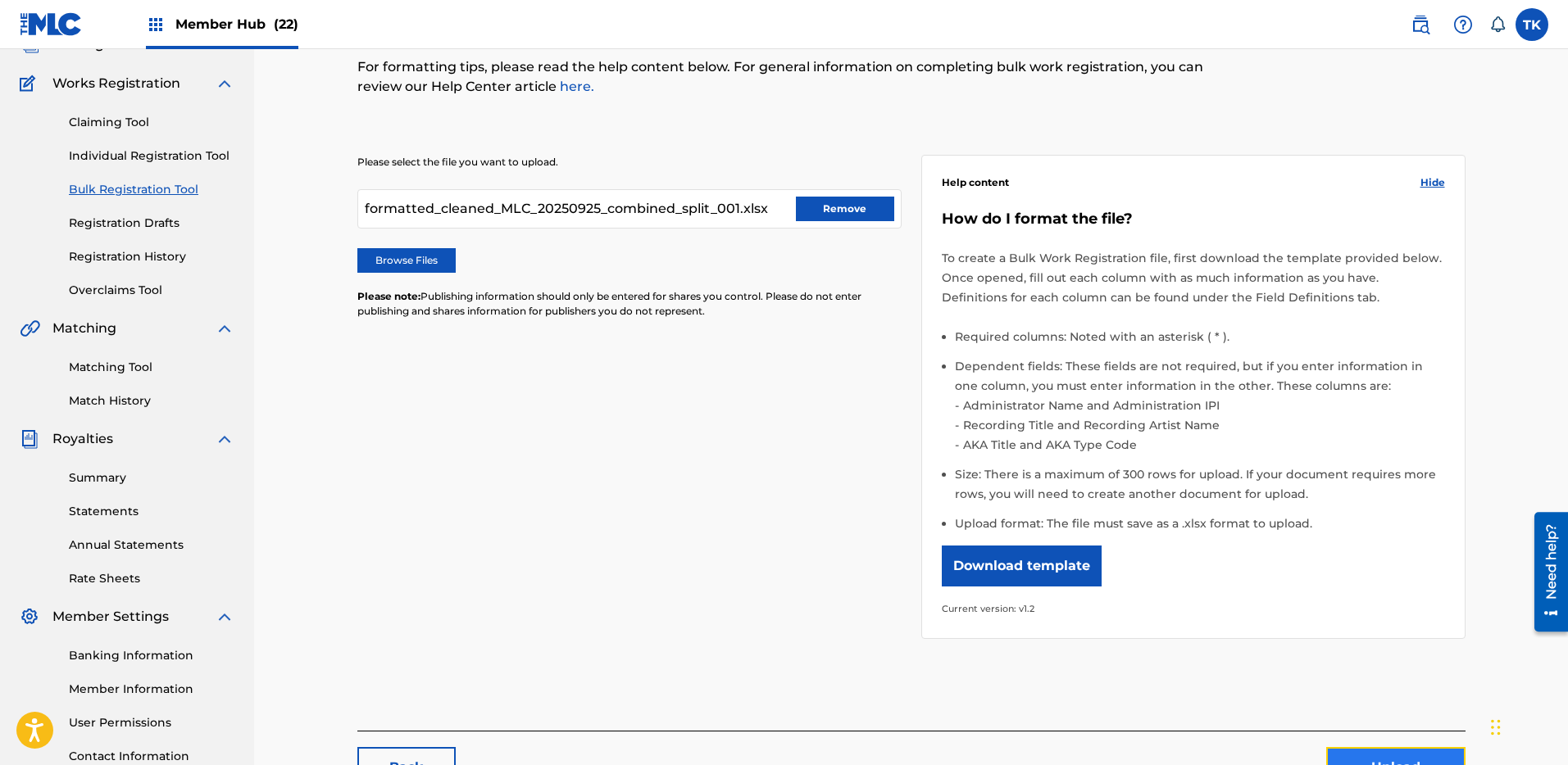
click at [1425, 750] on button "Upload" at bounding box center [1395, 767] width 139 height 41
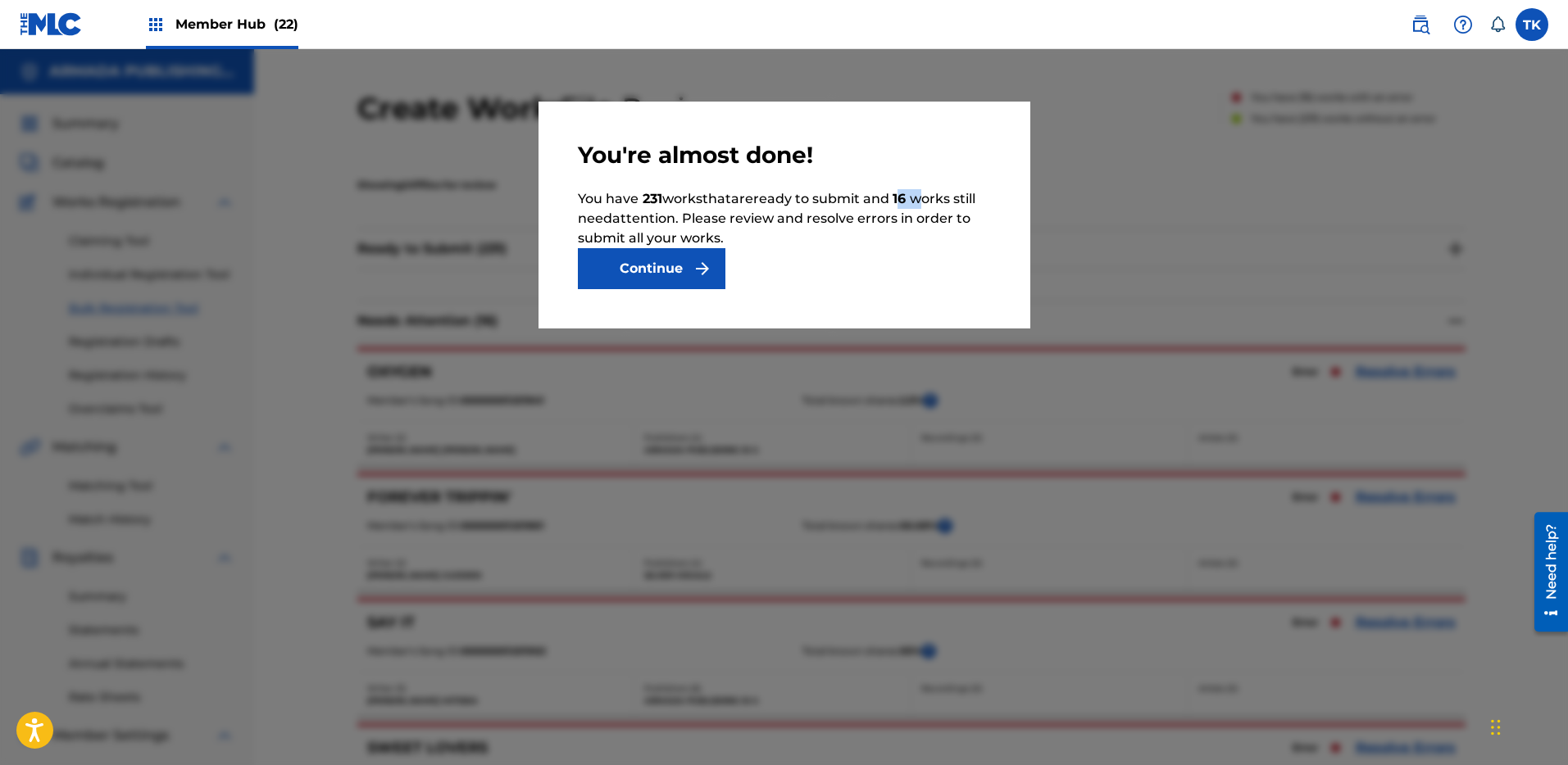
drag, startPoint x: 903, startPoint y: 196, endPoint x: 923, endPoint y: 198, distance: 20.1
click at [923, 198] on p "You have 231 work s that are ready to submit and 16 work s still need attention…" at bounding box center [784, 219] width 413 height 59
click at [685, 246] on p "You have 231 work s that are ready to submit and 16 work s still need attention…" at bounding box center [784, 219] width 413 height 59
click at [684, 263] on button "Continue" at bounding box center [651, 268] width 148 height 41
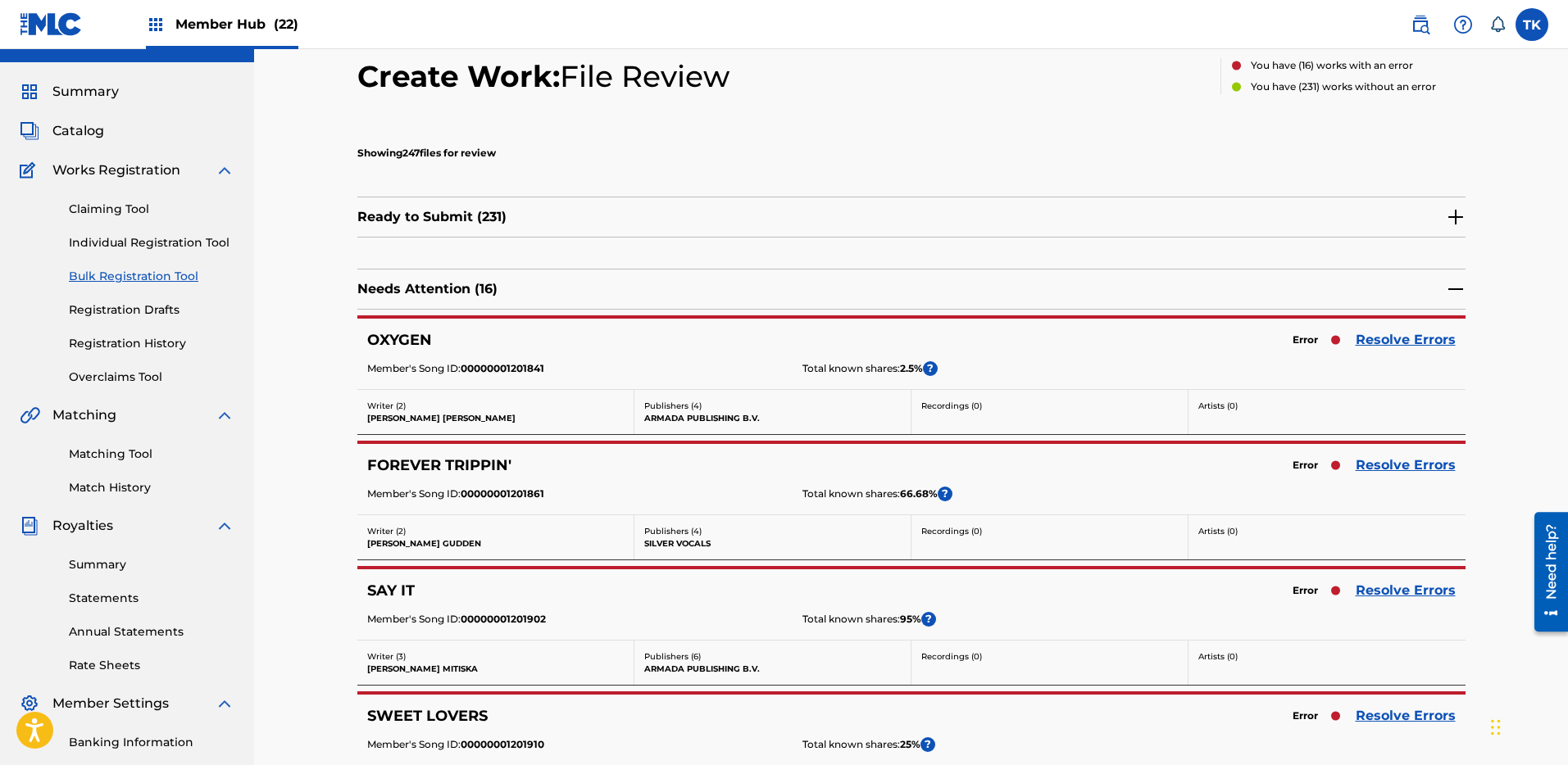
scroll to position [43, 0]
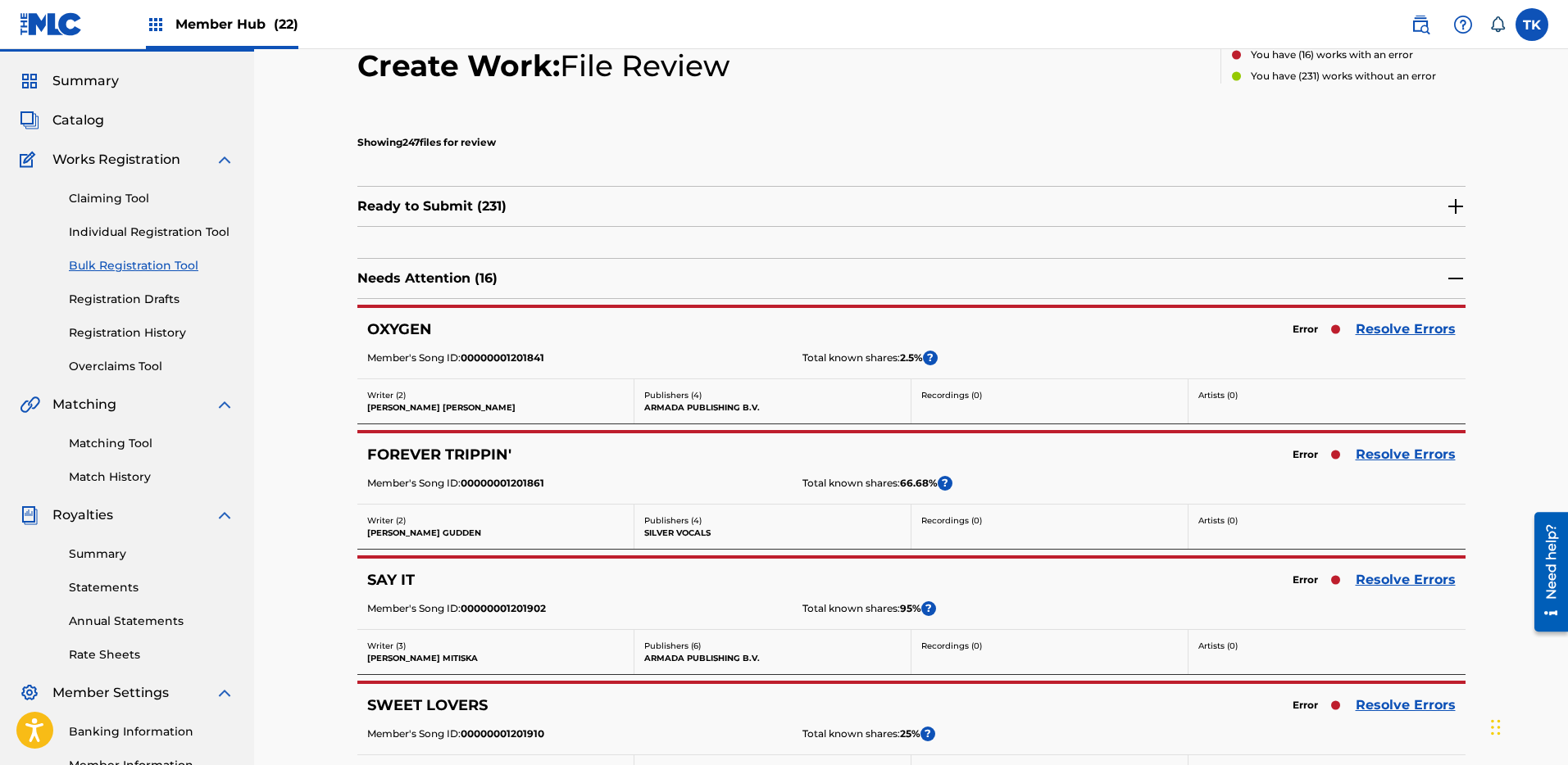
click at [1457, 209] on img at bounding box center [1455, 206] width 20 height 20
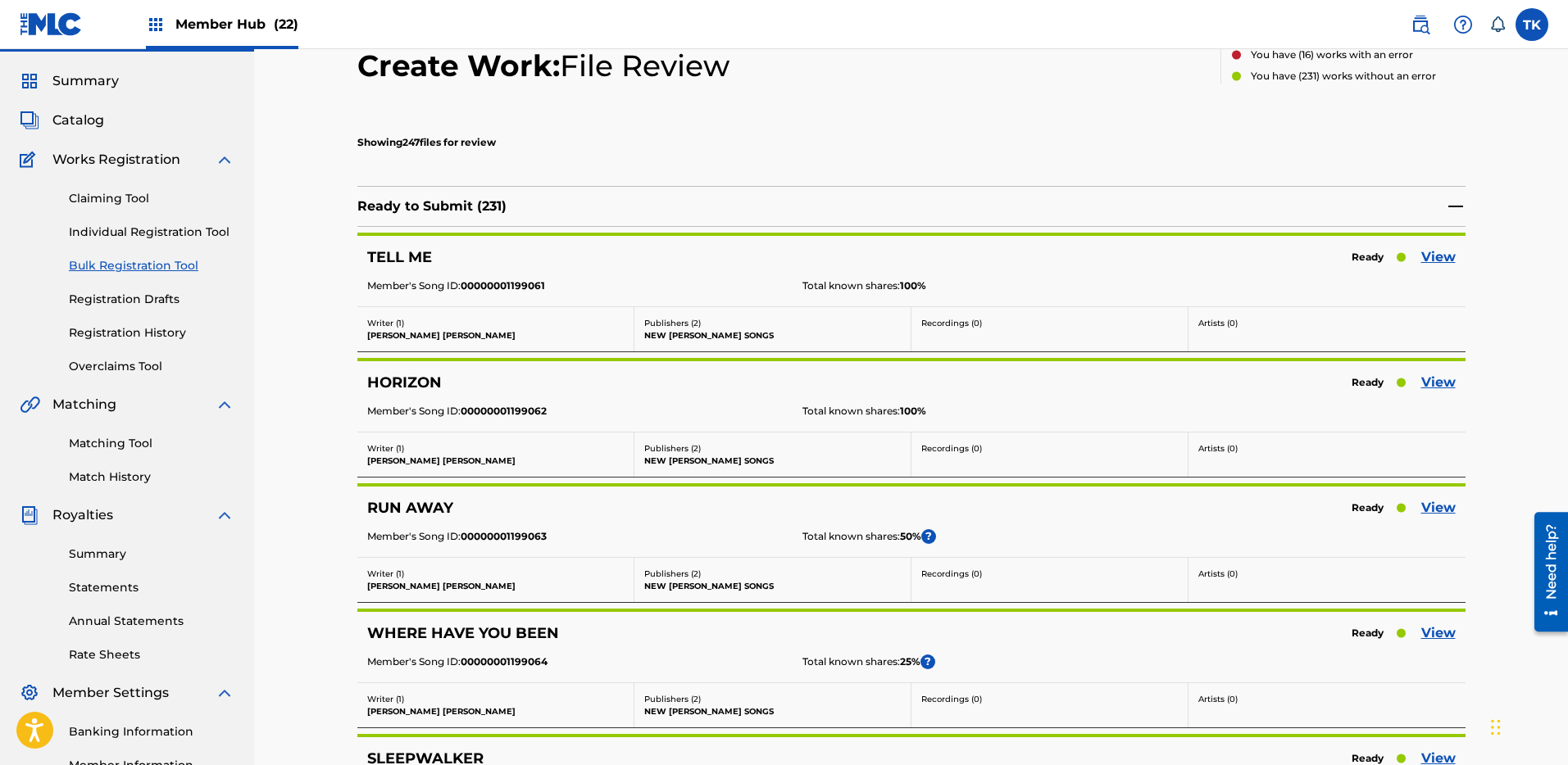
click at [1454, 207] on img at bounding box center [1455, 206] width 20 height 20
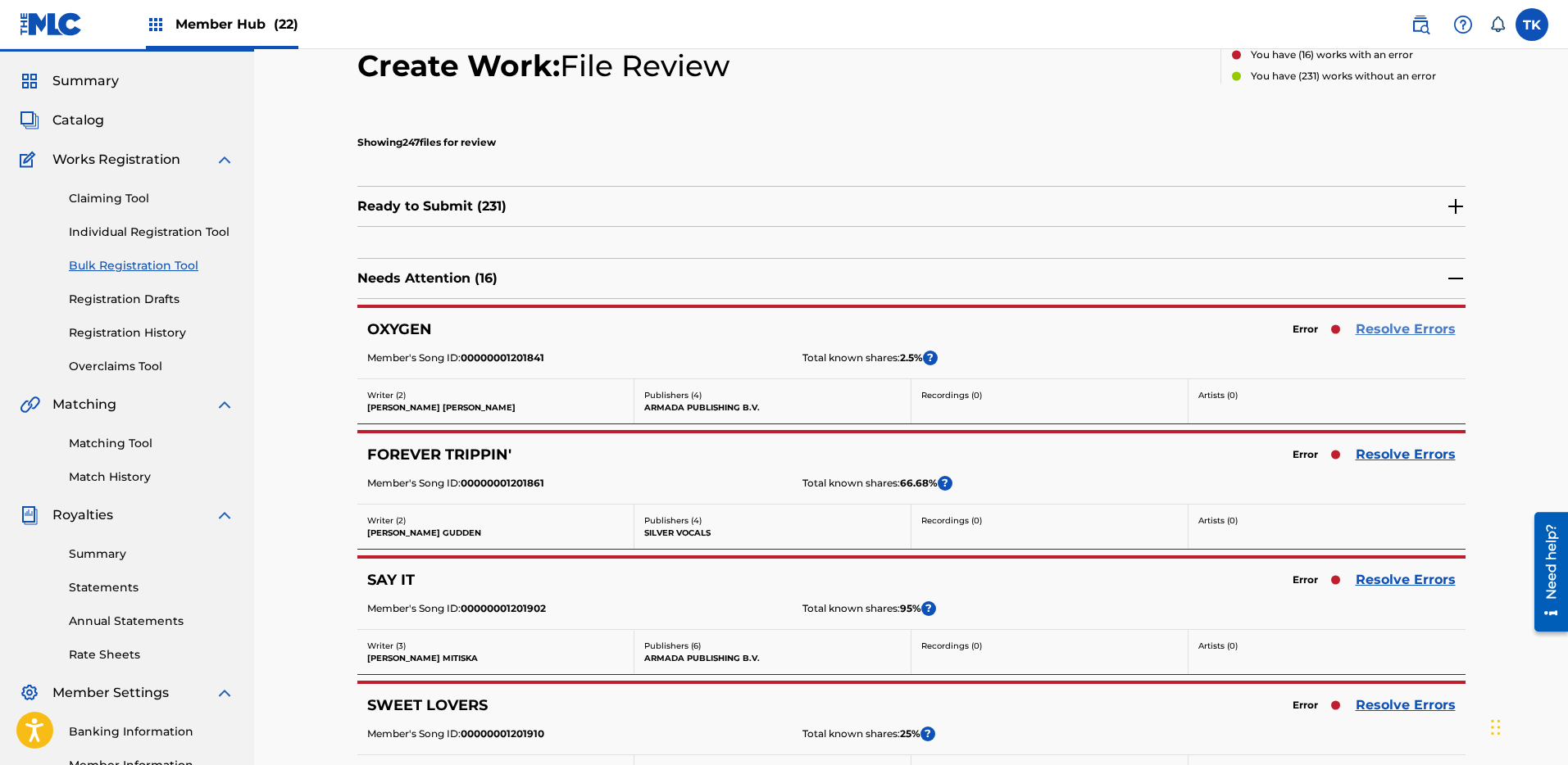
drag, startPoint x: 1235, startPoint y: 338, endPoint x: 1366, endPoint y: 334, distance: 131.1
click at [1236, 338] on div "OXYGEN Error Resolve Errors" at bounding box center [911, 329] width 1088 height 23
click at [1383, 330] on link "Resolve Errors" at bounding box center [1405, 329] width 100 height 20
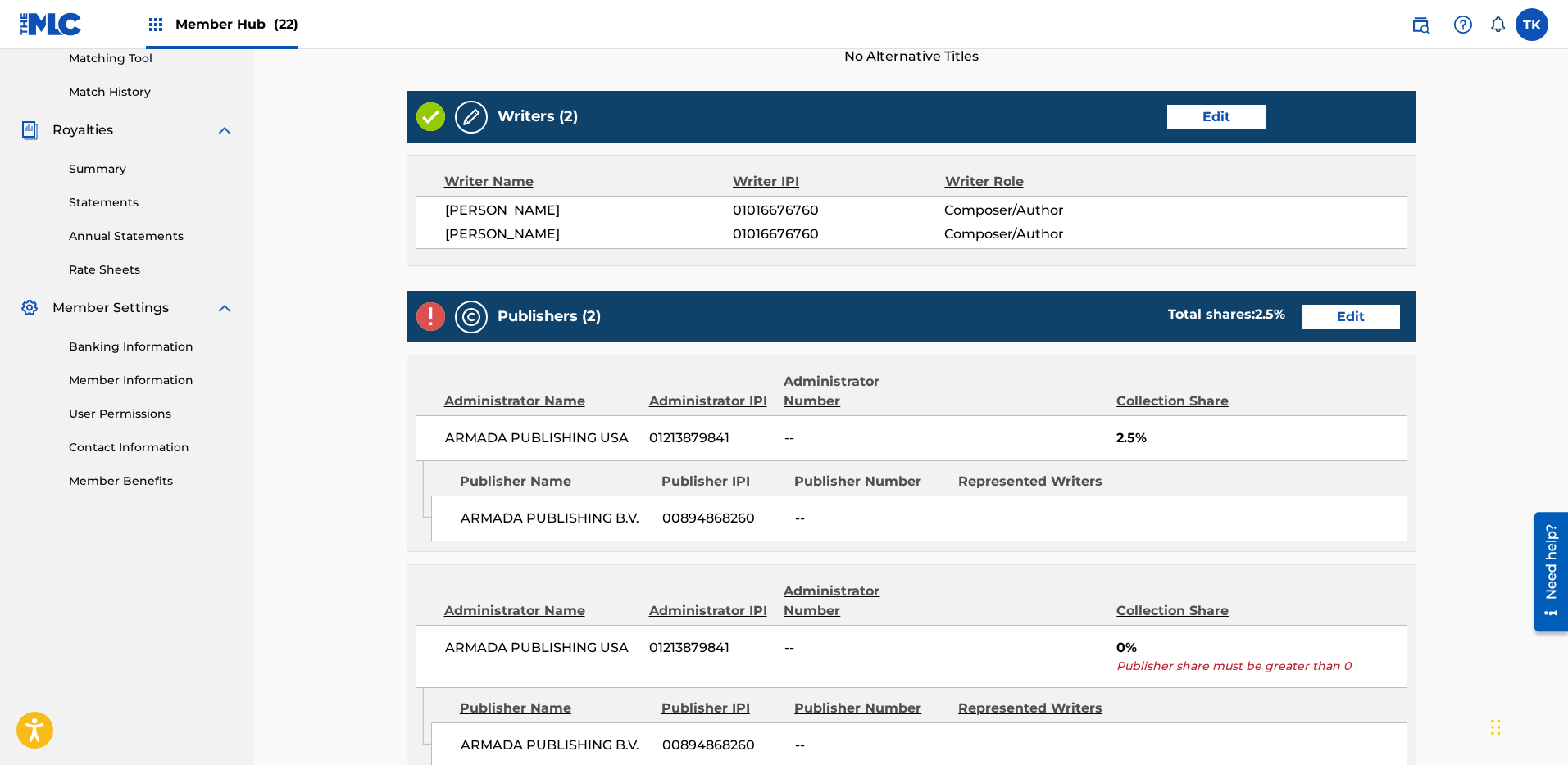
scroll to position [512, 0]
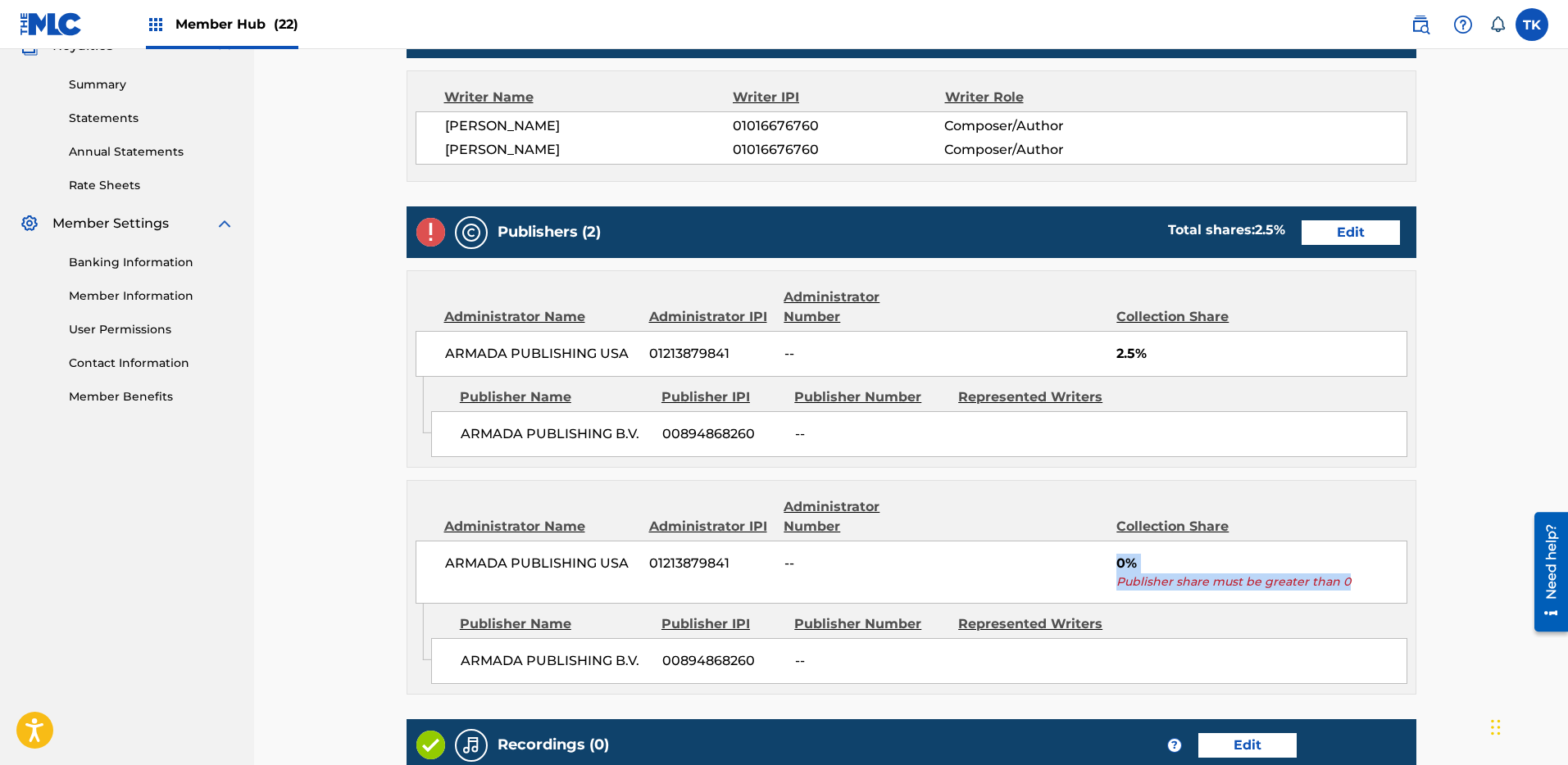
drag, startPoint x: 1386, startPoint y: 595, endPoint x: 1083, endPoint y: 561, distance: 304.9
click at [1083, 561] on div "ARMADA PUBLISHING USA 01213879841 -- 0% Publisher share must be greater than 0" at bounding box center [911, 572] width 992 height 64
click at [1070, 563] on div "ARMADA PUBLISHING USA 01213879841 -- 0% Publisher share must be greater than 0" at bounding box center [911, 572] width 992 height 64
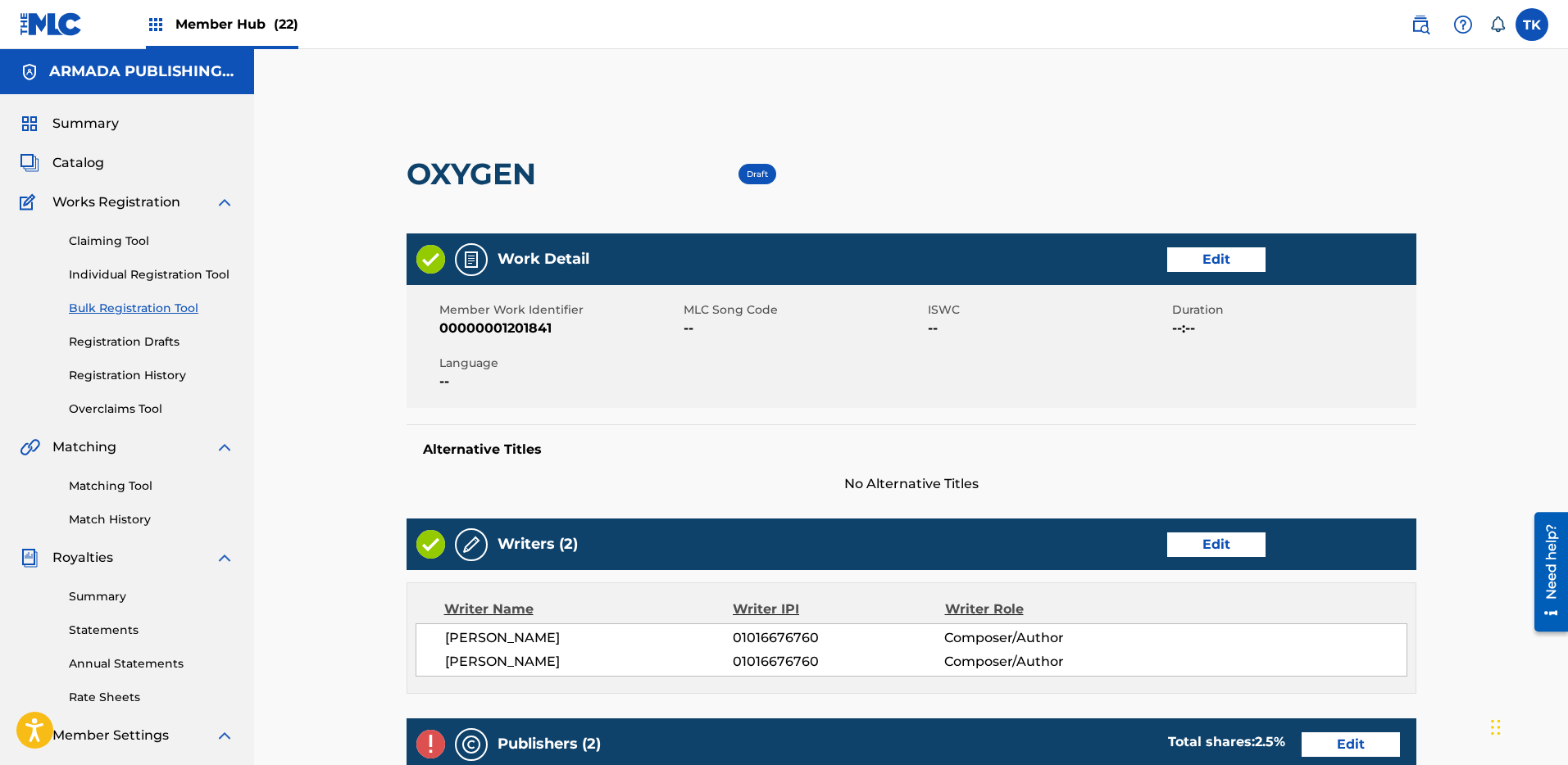
click at [542, 319] on span "00000001201841" at bounding box center [558, 328] width 240 height 20
copy span "00000001201841"
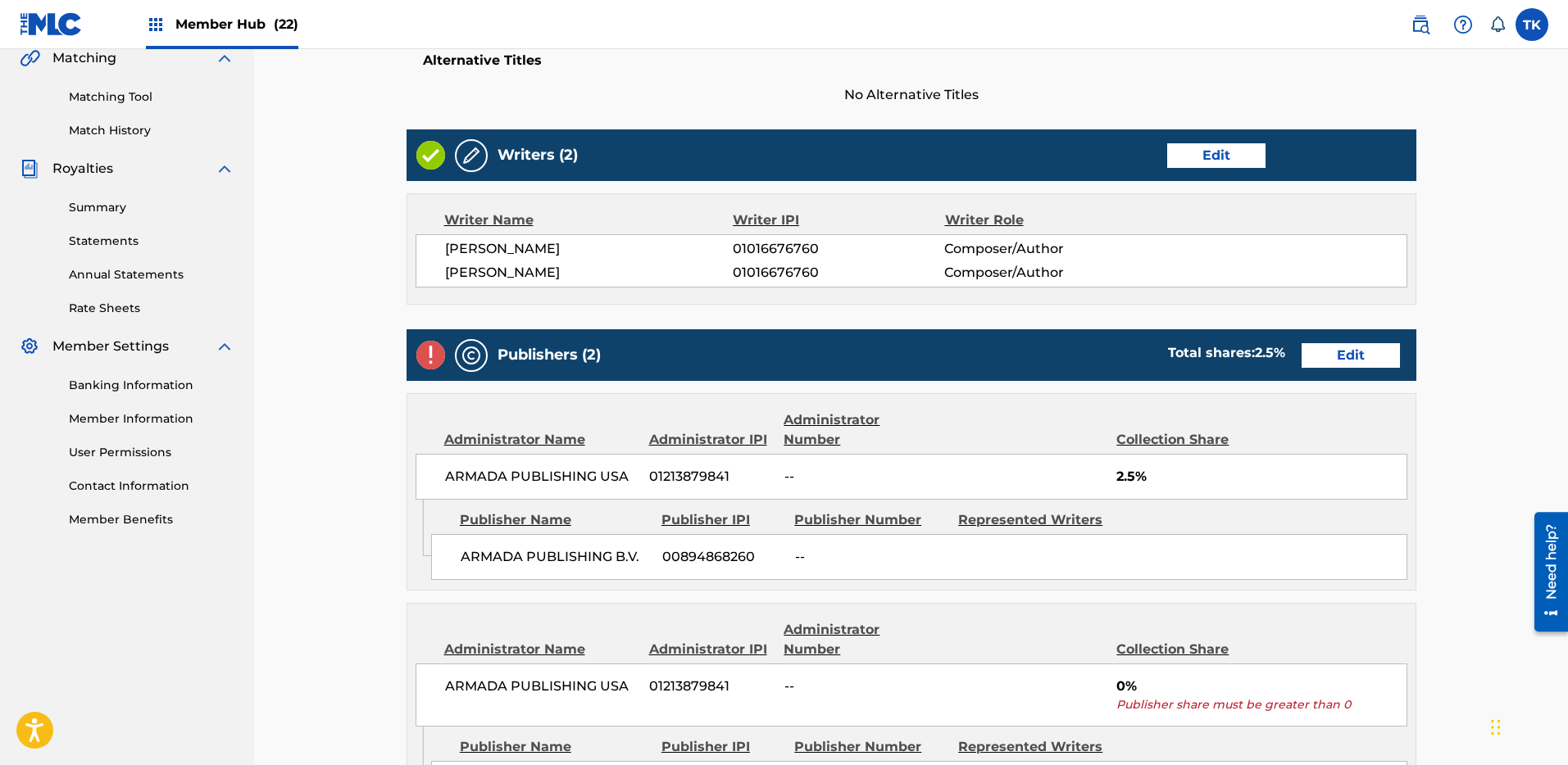
scroll to position [453, 0]
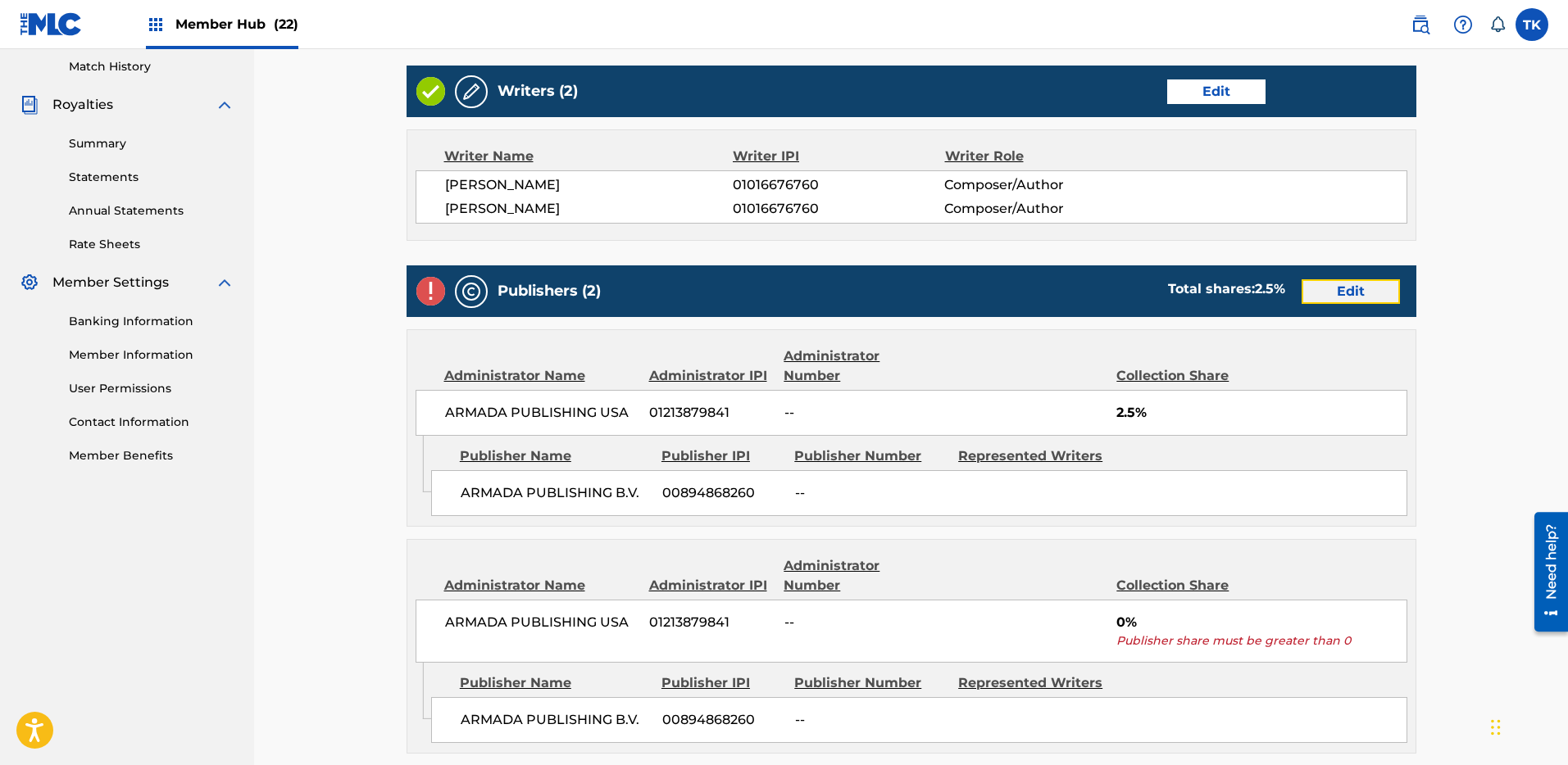
click at [1343, 295] on link "Edit" at bounding box center [1351, 292] width 99 height 25
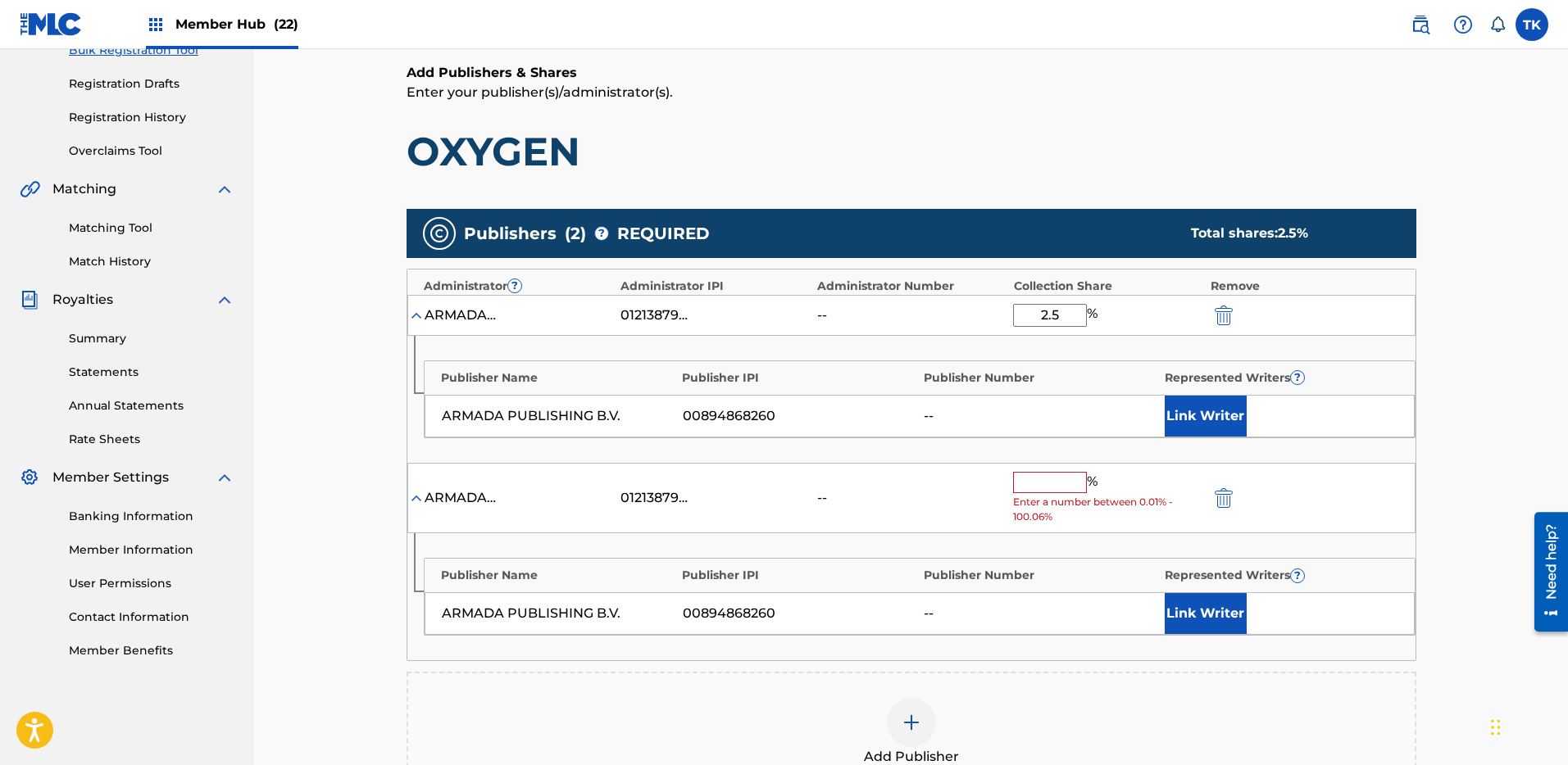
scroll to position [303, 0]
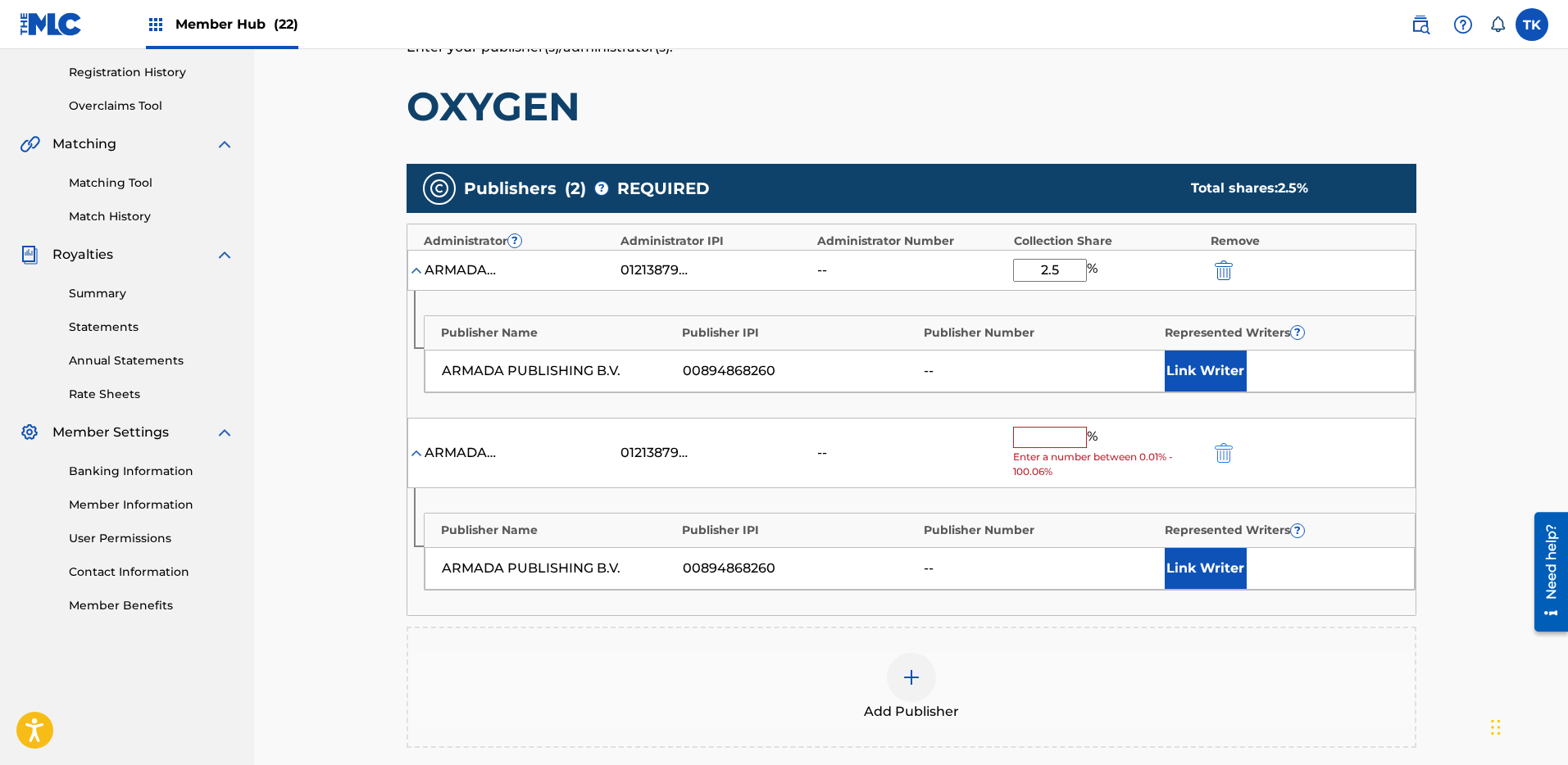
drag, startPoint x: 1205, startPoint y: 451, endPoint x: 1212, endPoint y: 446, distance: 8.6
click at [1205, 451] on div "ARMADA PUBLISHING USA 01213879841 -- % Enter a number between 0.01% - 100.06%" at bounding box center [911, 453] width 1008 height 71
click at [1221, 447] on img "submit" at bounding box center [1223, 453] width 18 height 20
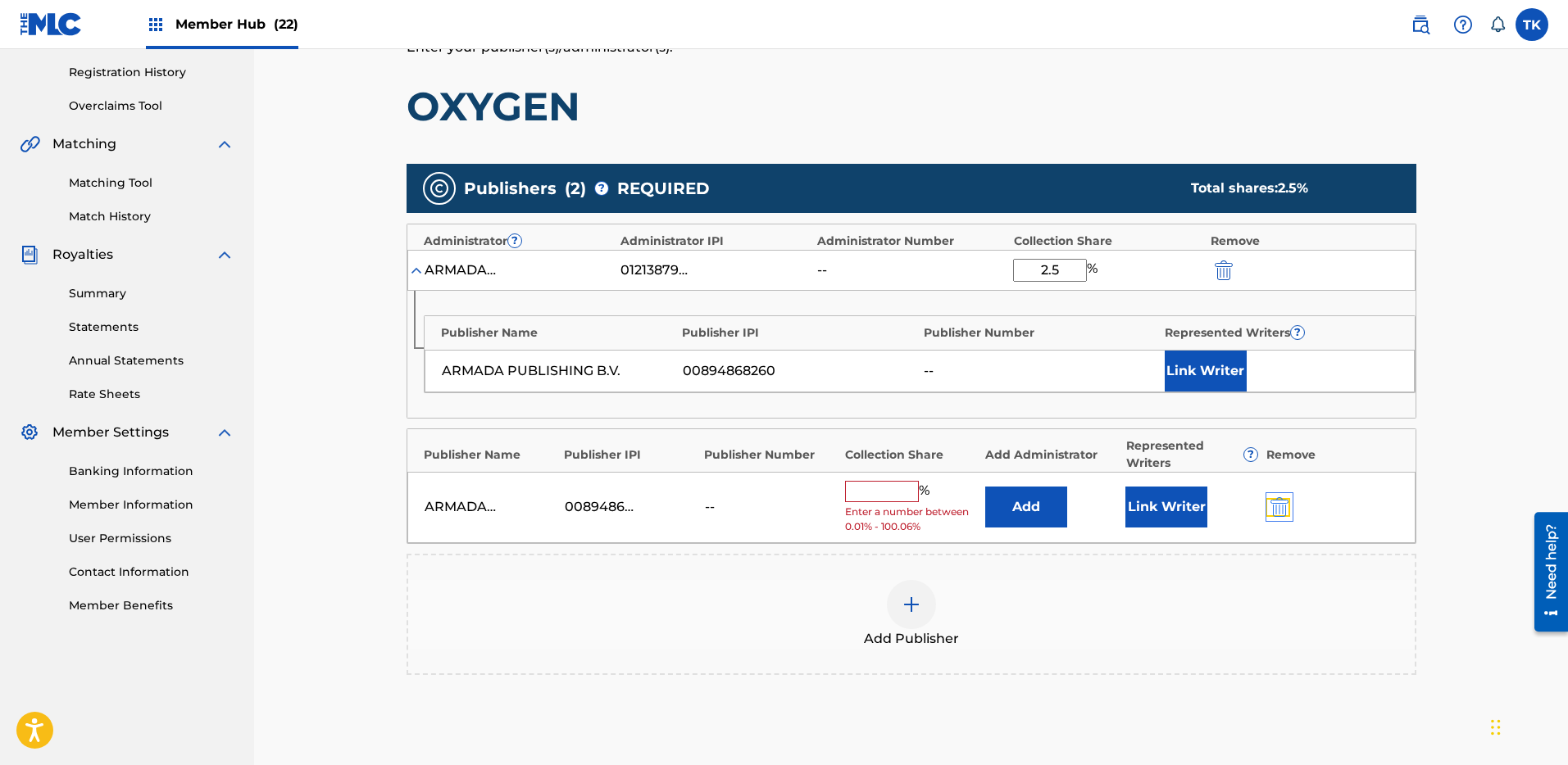
click at [1285, 503] on img "submit" at bounding box center [1279, 507] width 18 height 20
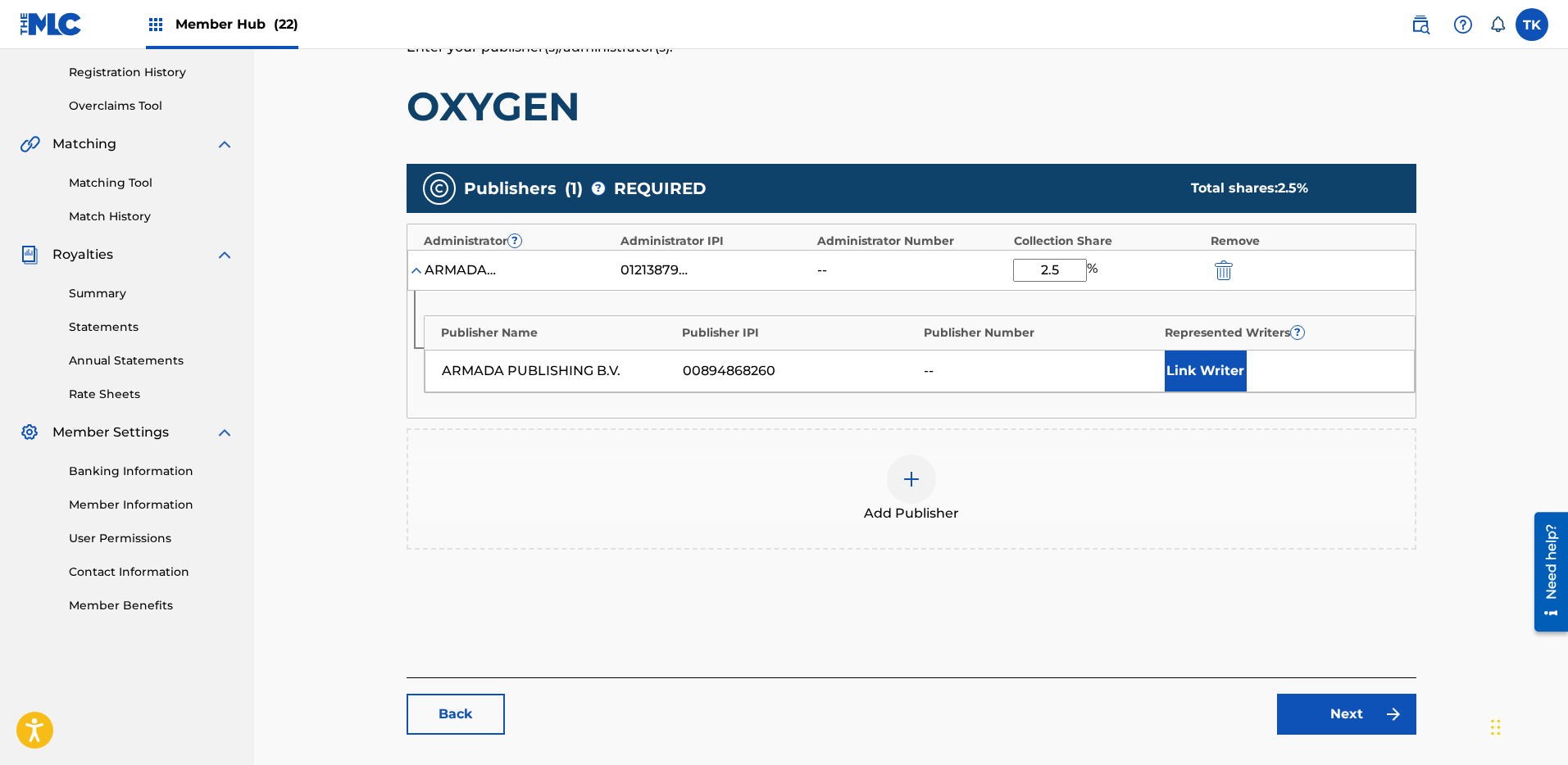
scroll to position [368, 0]
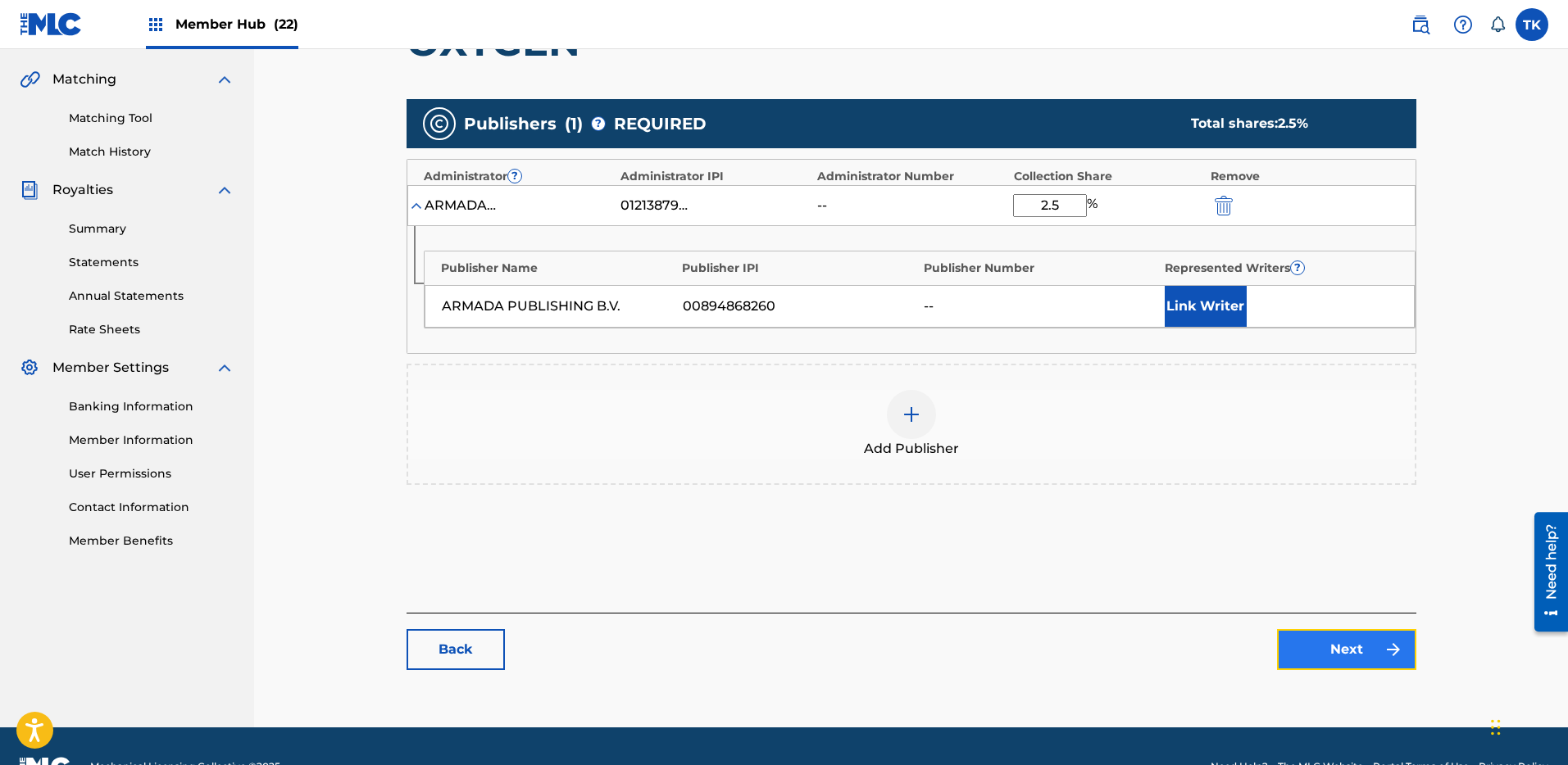
click at [1345, 654] on link "Next" at bounding box center [1346, 649] width 139 height 41
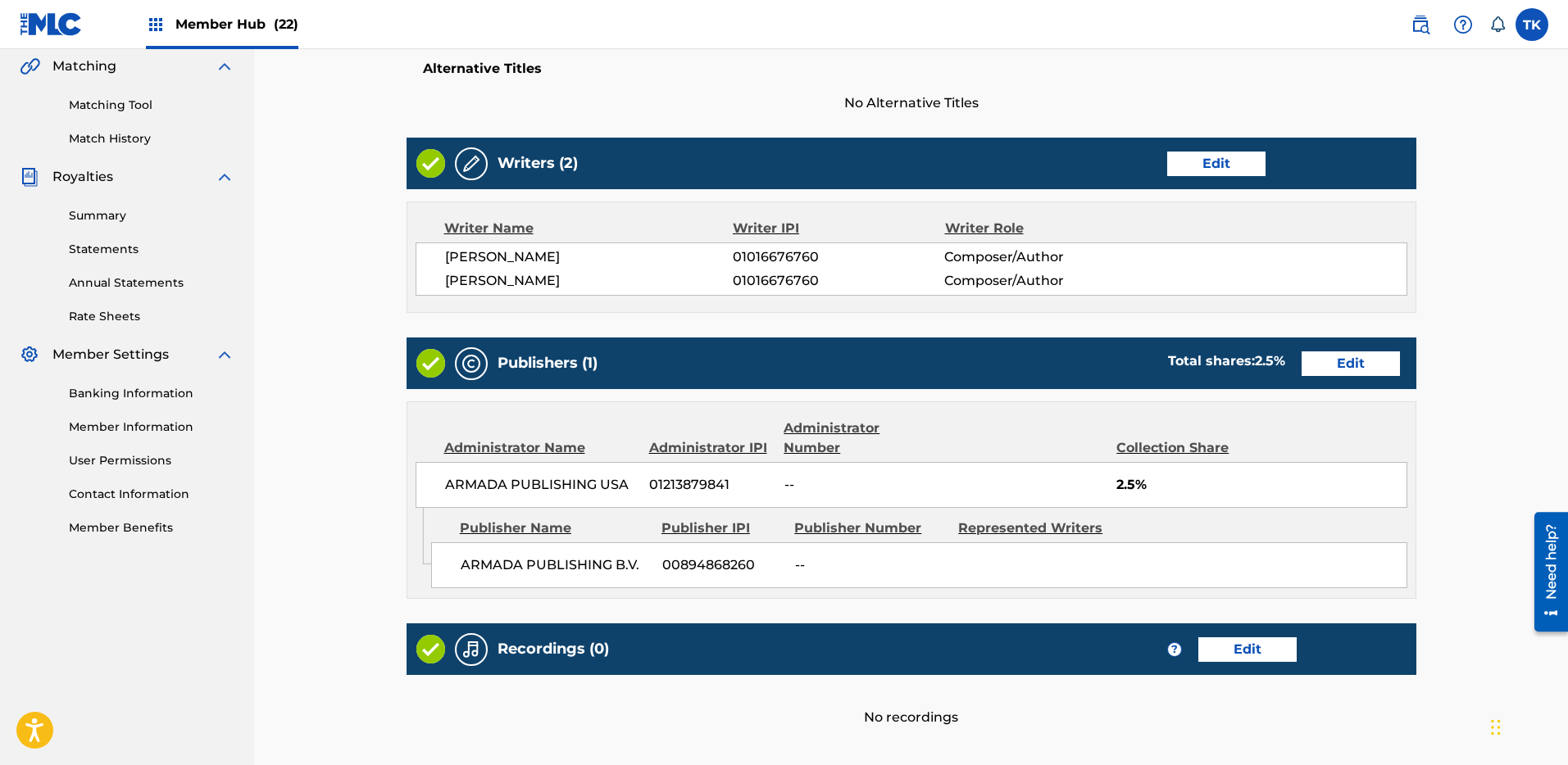
scroll to position [561, 0]
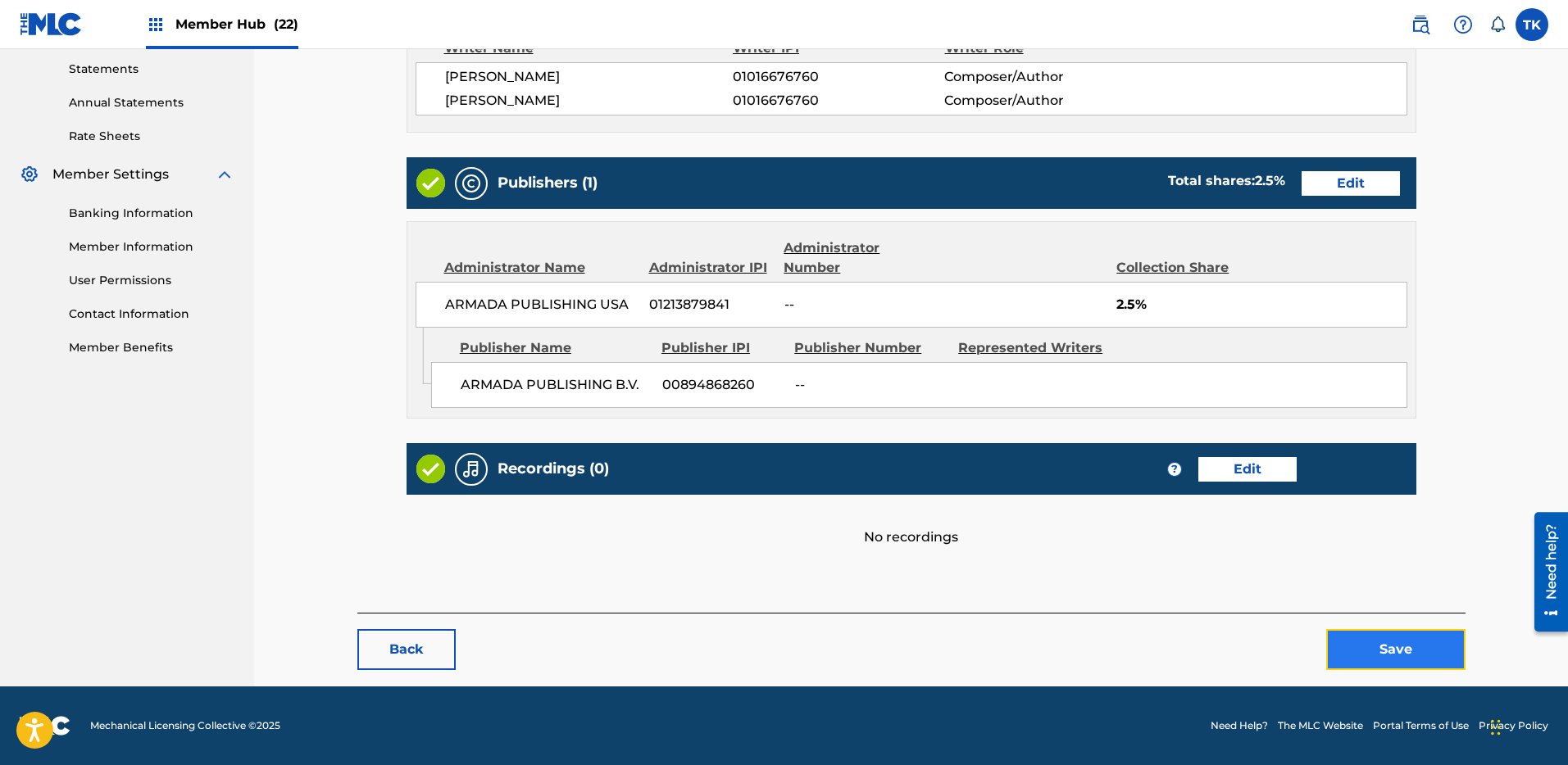
click at [1396, 645] on button "Save" at bounding box center [1395, 649] width 139 height 41
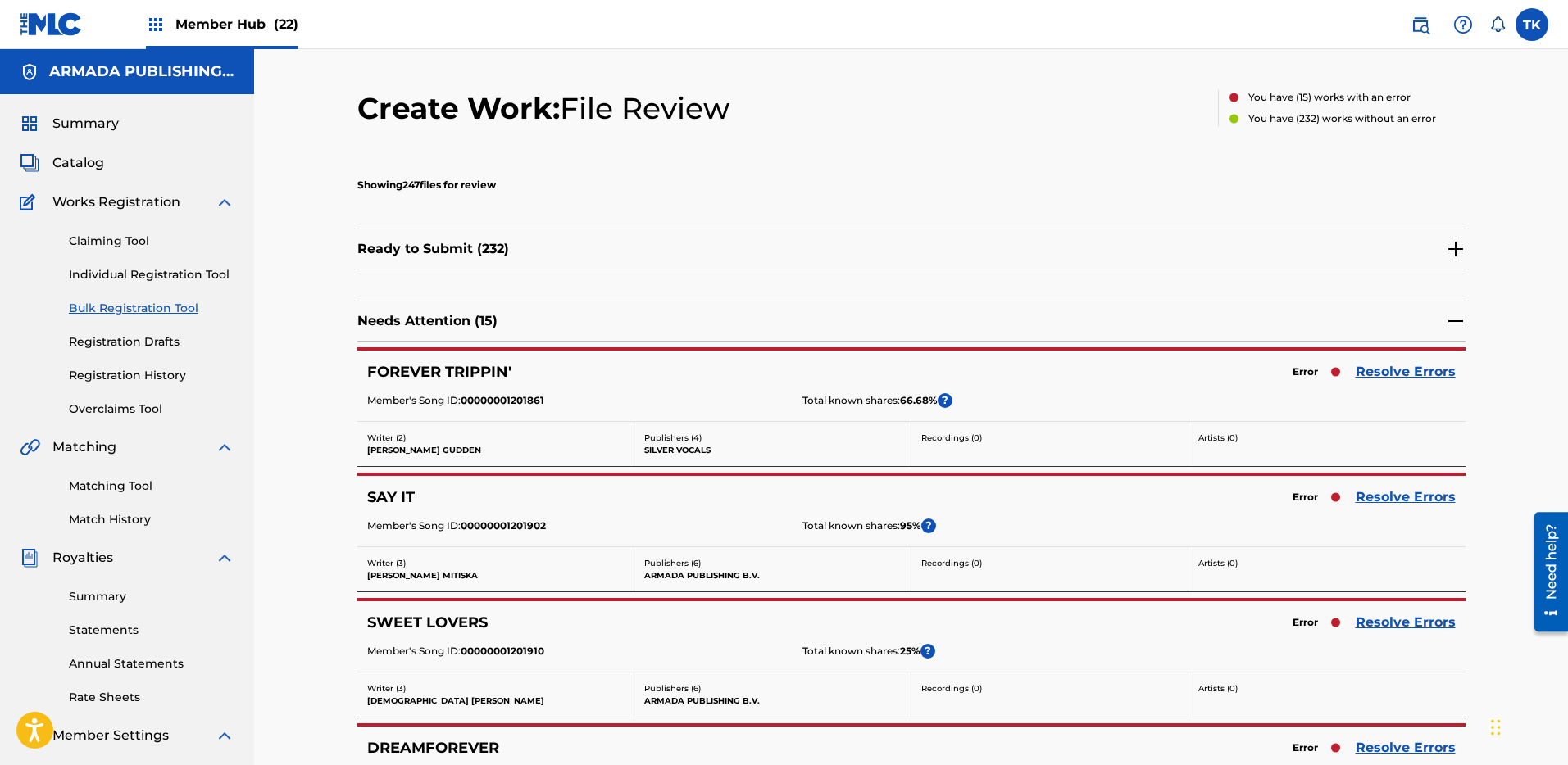
click at [1000, 337] on div "Needs Attention ( 15 )" at bounding box center [911, 320] width 1108 height 41
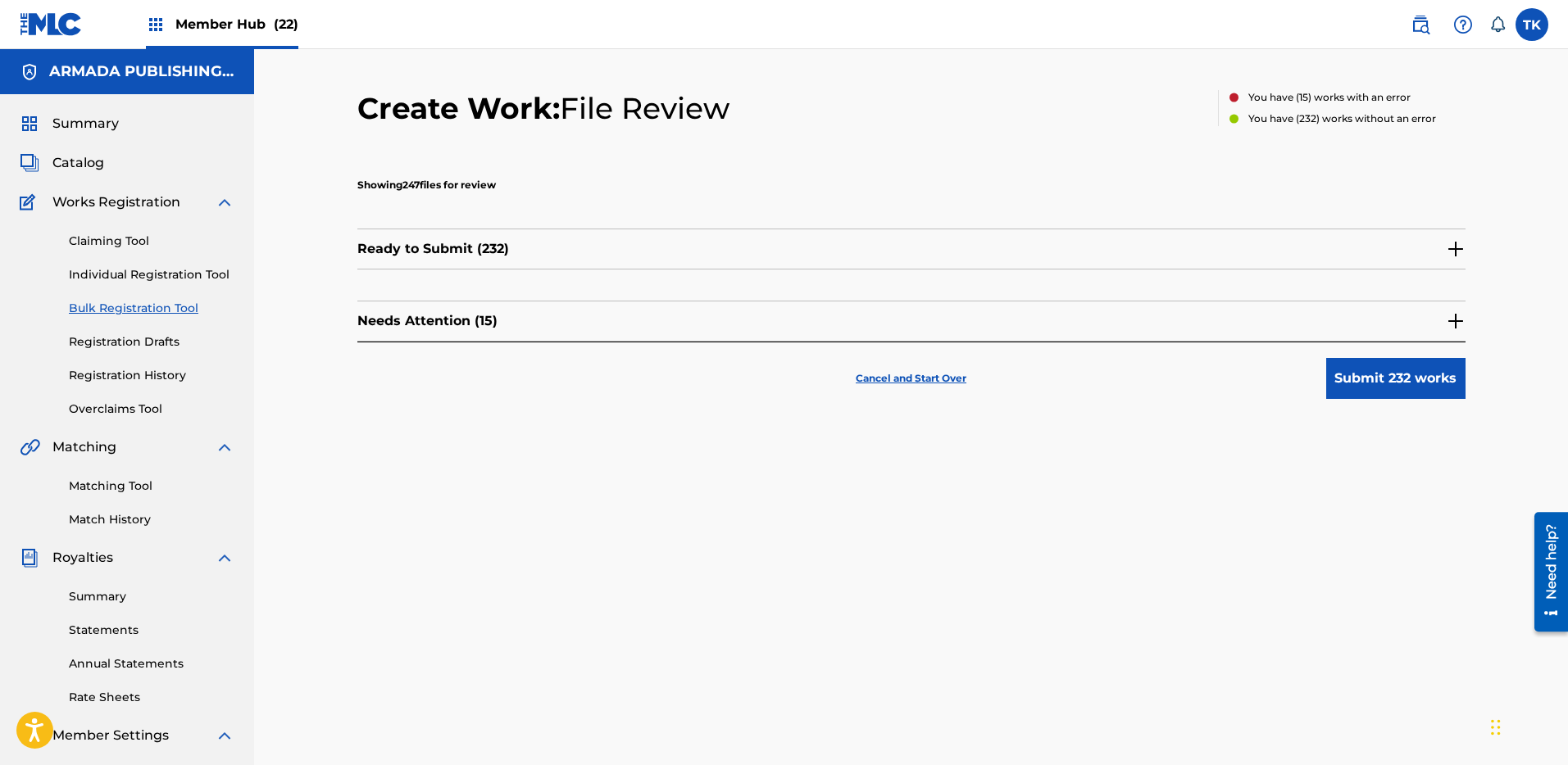
click at [1011, 345] on div "Cancel and Start Over Submit 232 works" at bounding box center [911, 370] width 1108 height 58
click at [1010, 336] on div "Needs Attention ( 15 )" at bounding box center [911, 320] width 1108 height 41
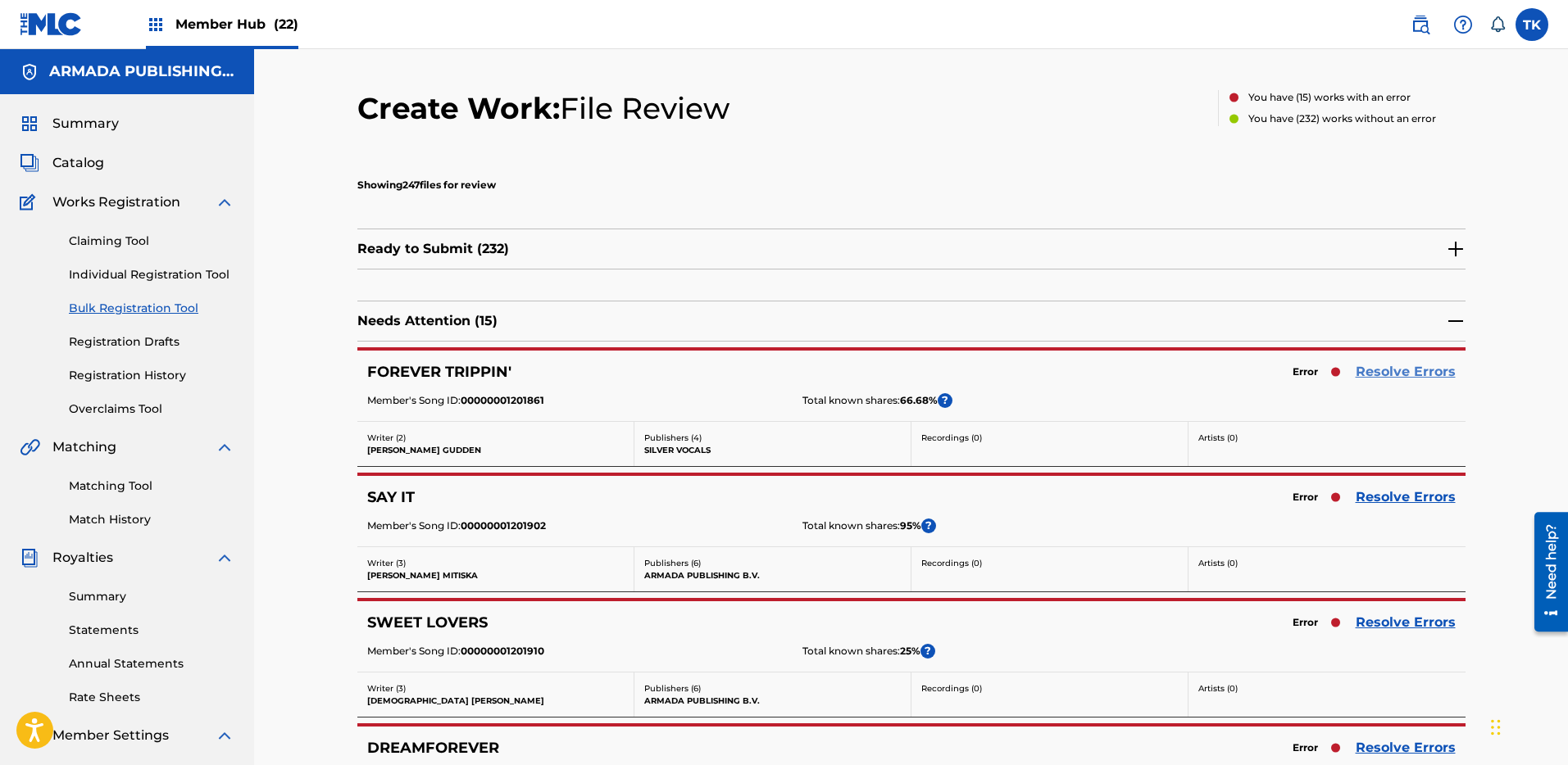
click at [1418, 372] on link "Resolve Errors" at bounding box center [1405, 372] width 100 height 20
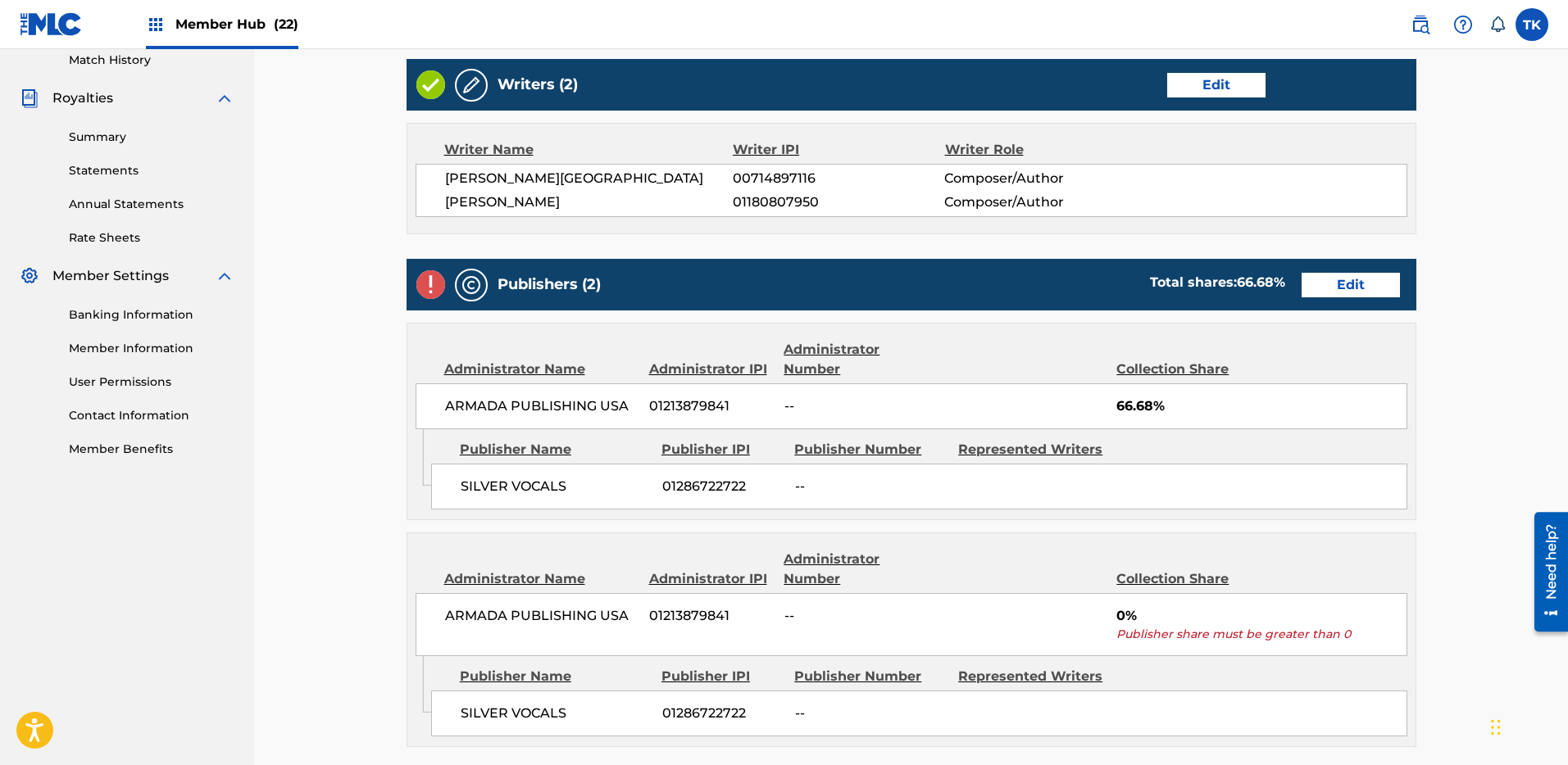
scroll to position [544, 0]
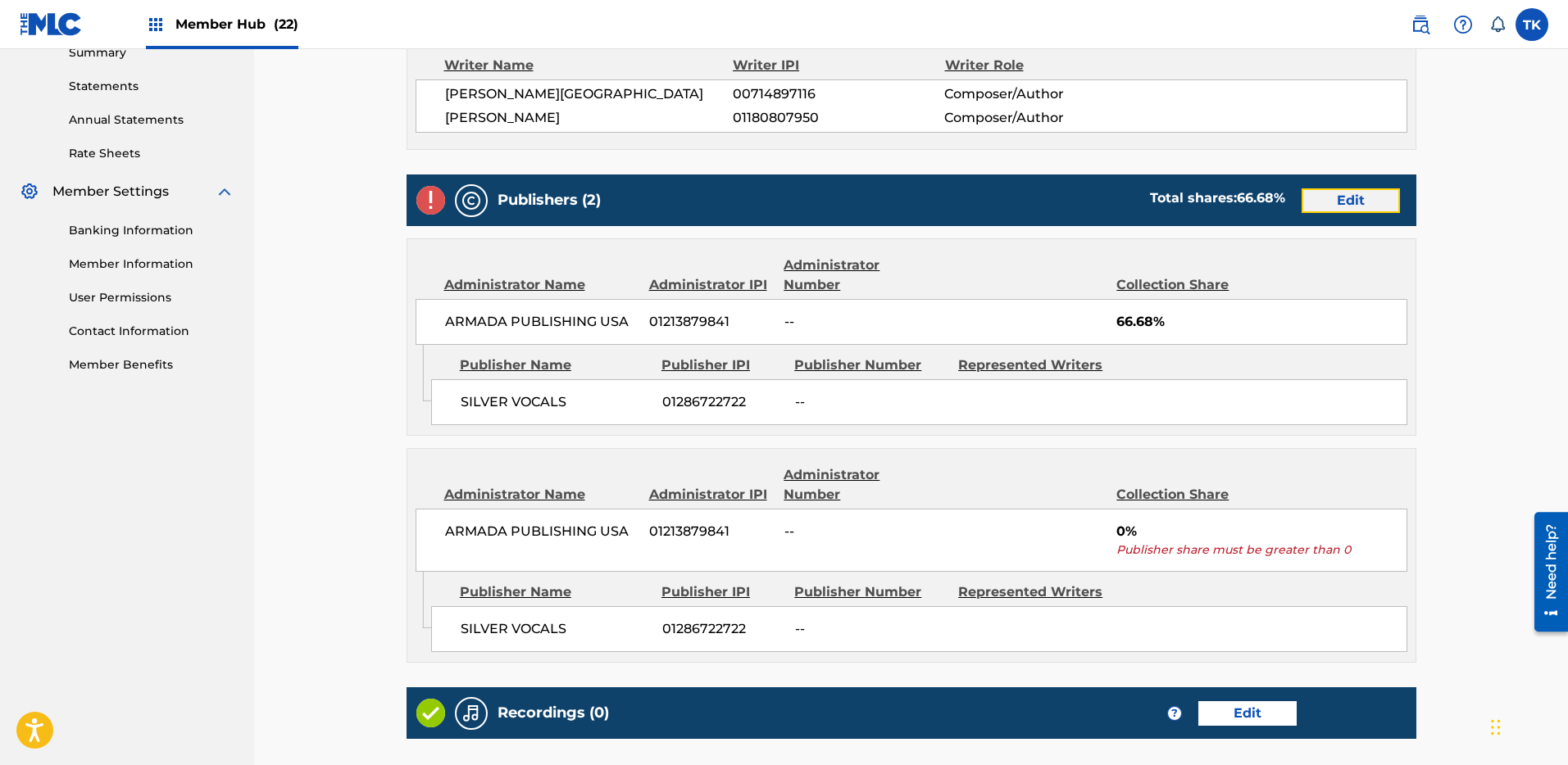
click at [1341, 206] on link "Edit" at bounding box center [1351, 201] width 99 height 25
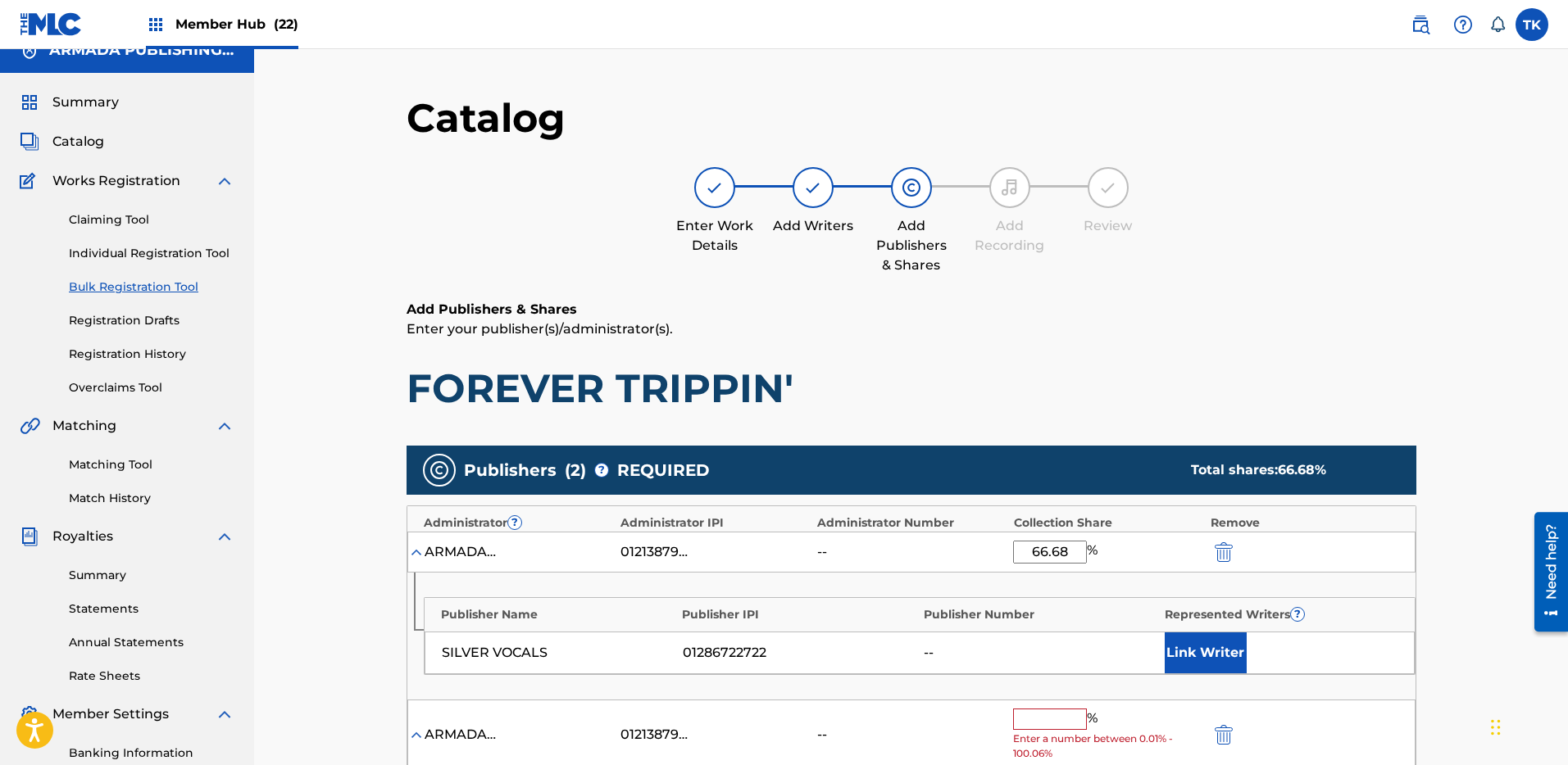
scroll to position [341, 0]
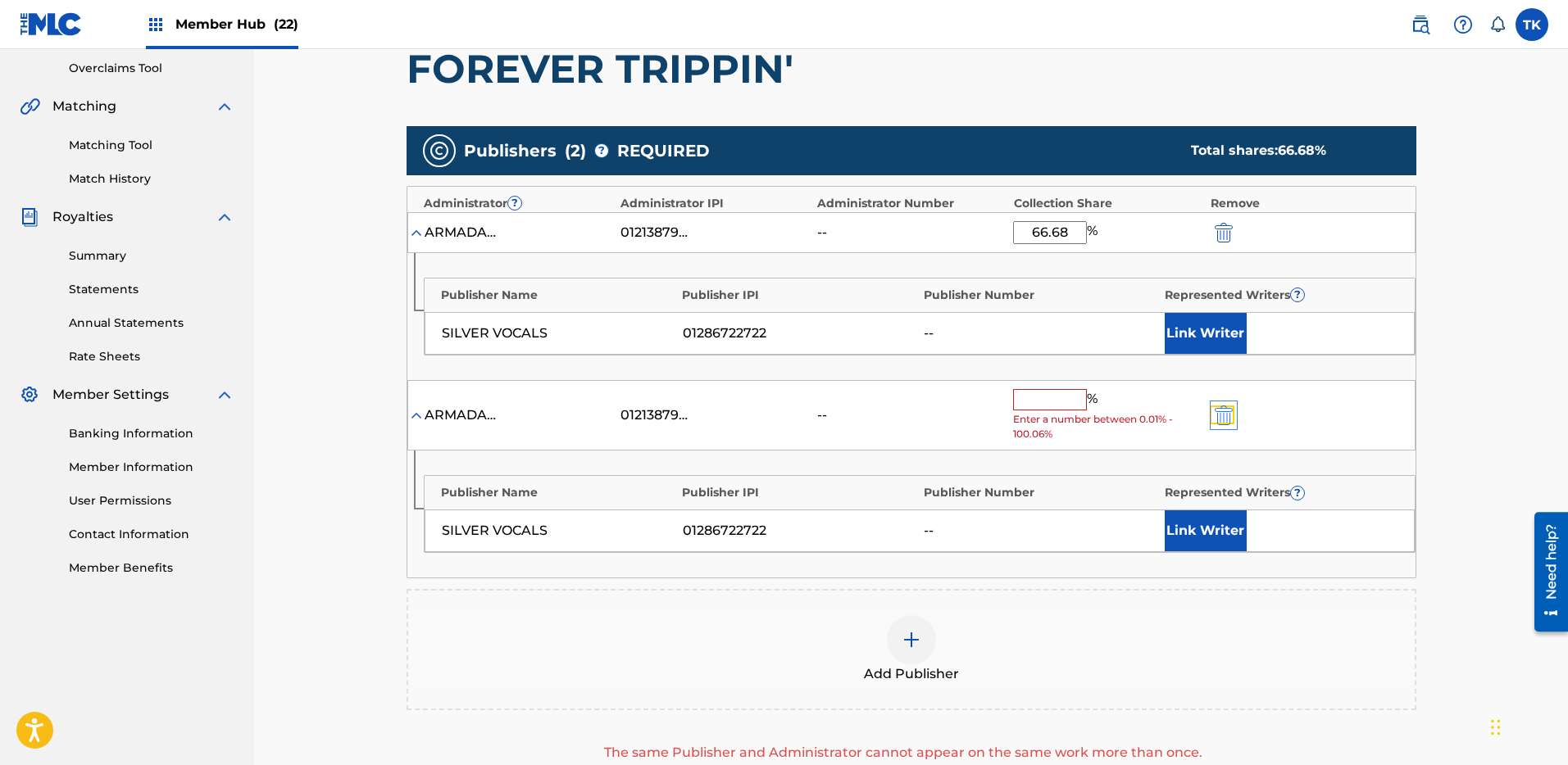
click at [1219, 407] on img "submit" at bounding box center [1223, 415] width 18 height 20
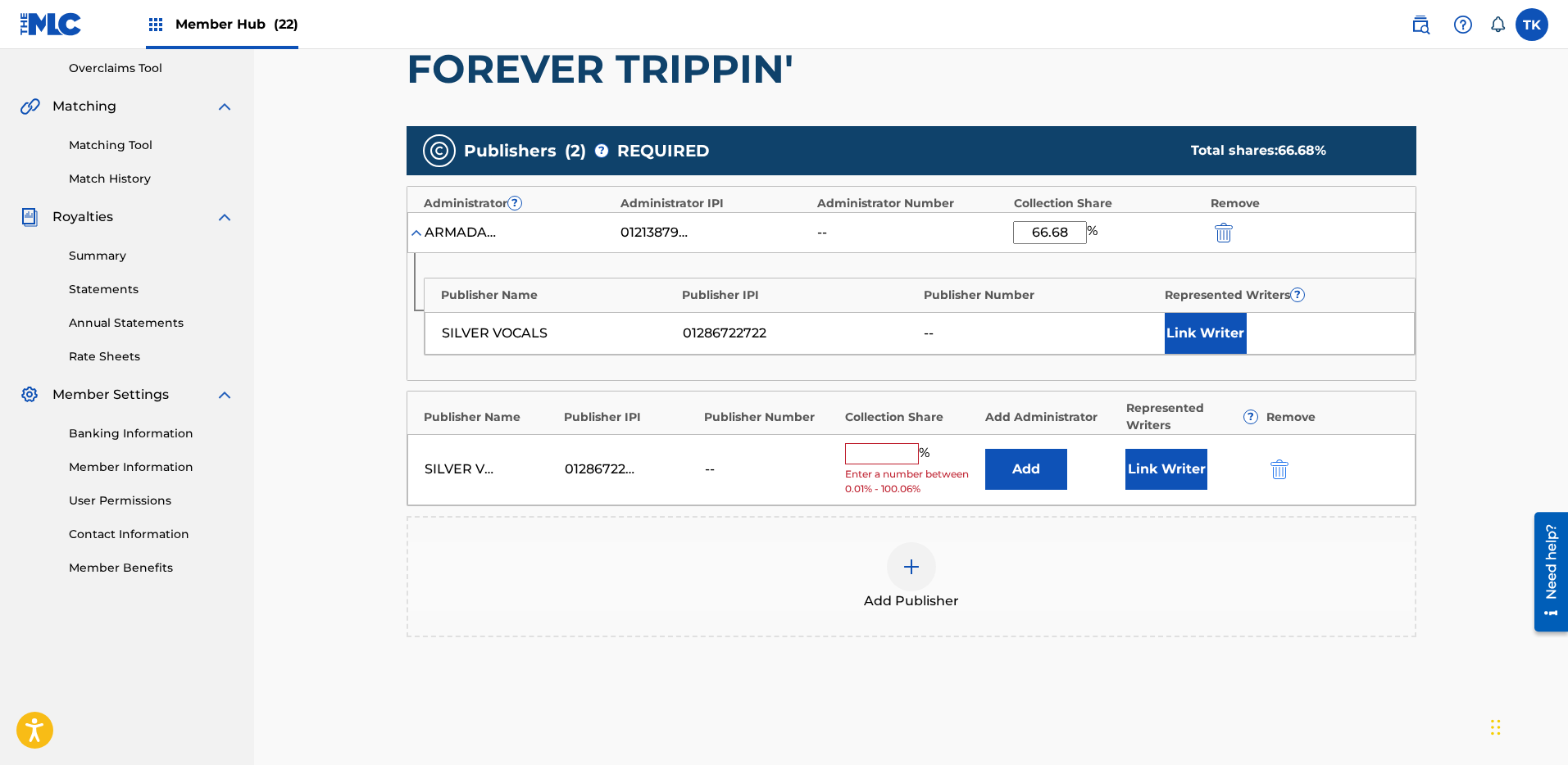
click at [1266, 460] on div "SILVER VOCALS 01286722722 -- % Enter a number between 0.01% - 100.06% Add Link …" at bounding box center [911, 469] width 1008 height 71
click at [1277, 467] on img "submit" at bounding box center [1279, 469] width 18 height 20
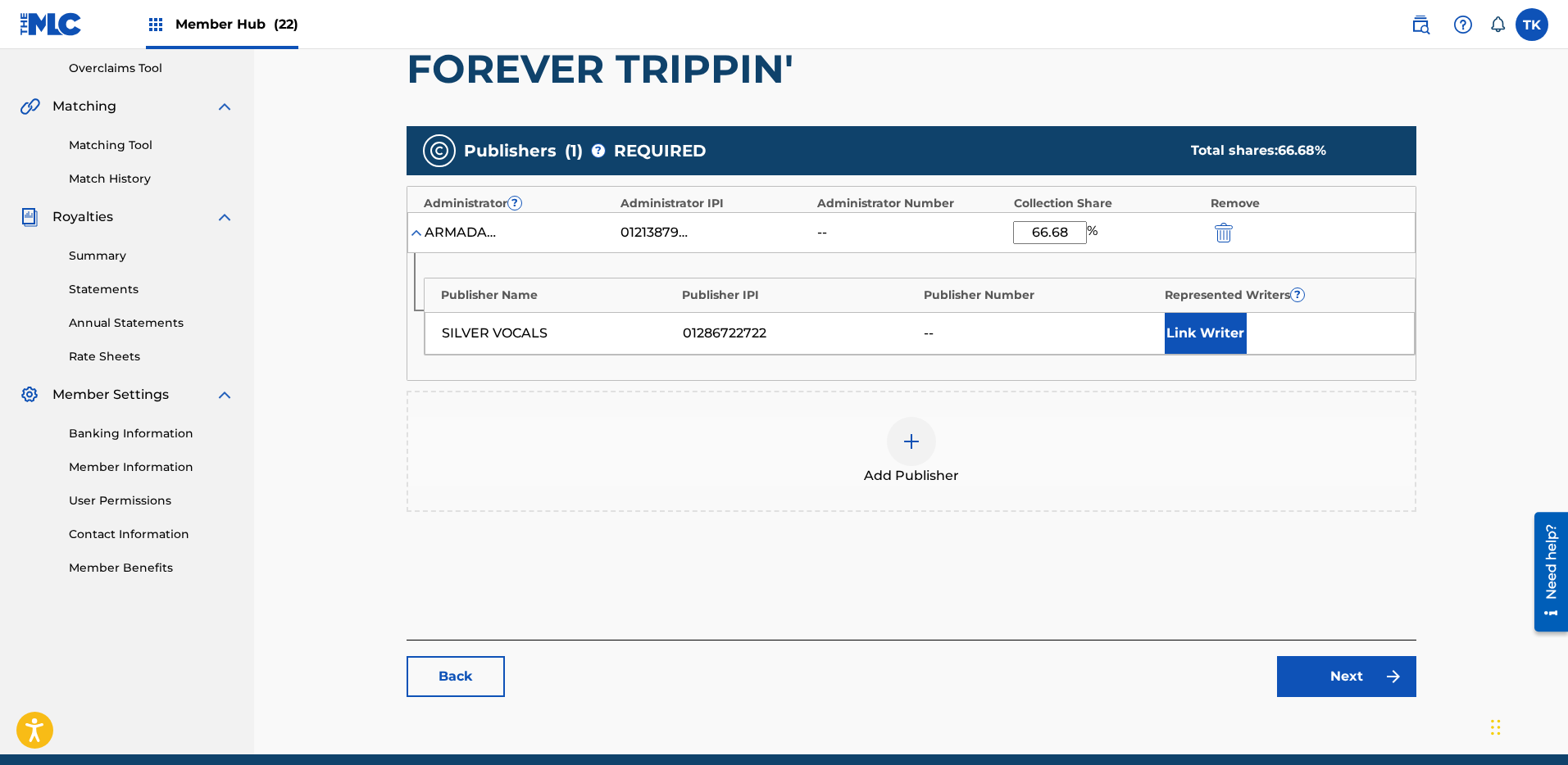
scroll to position [405, 0]
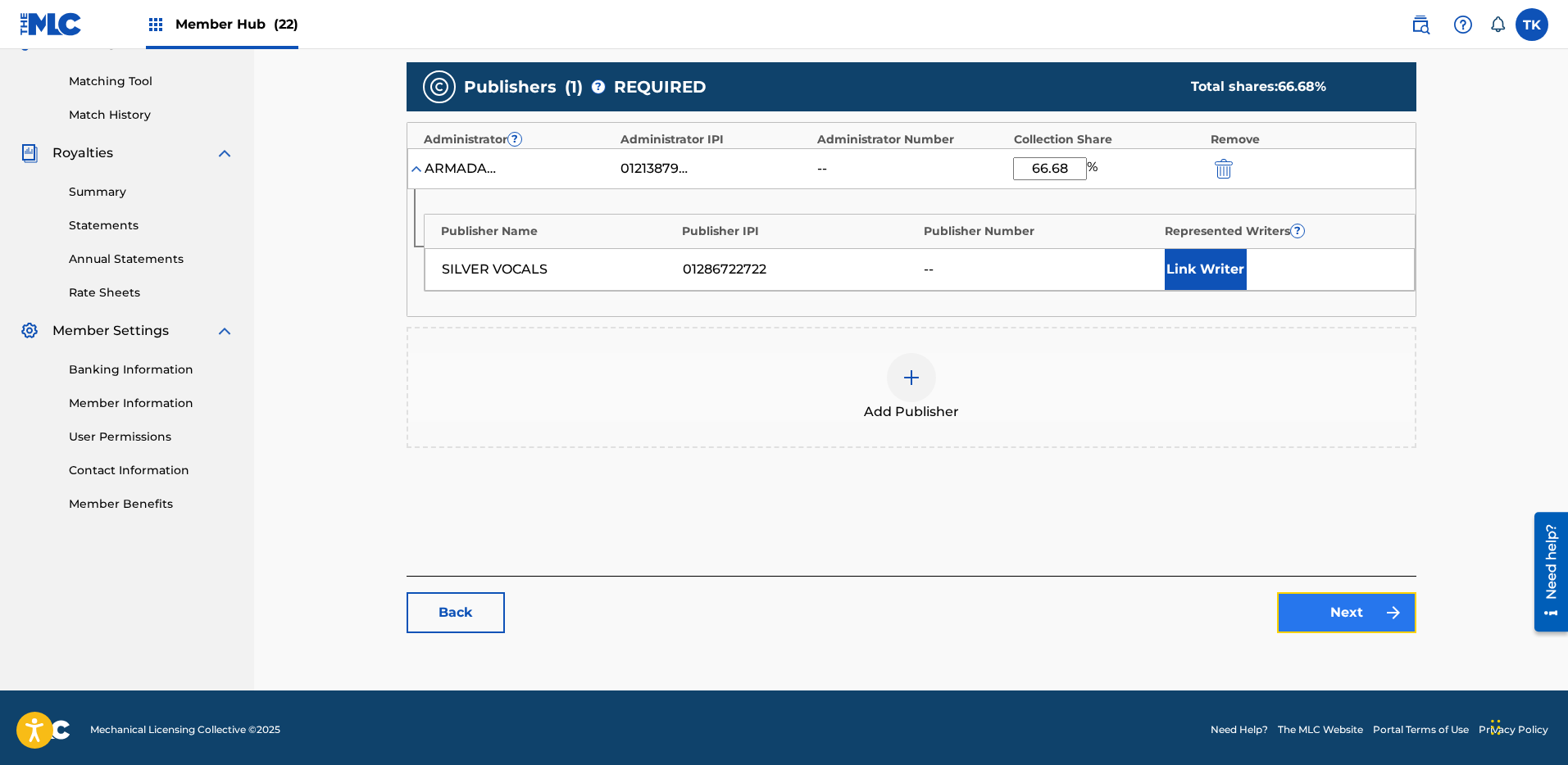
click at [1350, 626] on link "Next" at bounding box center [1346, 612] width 139 height 41
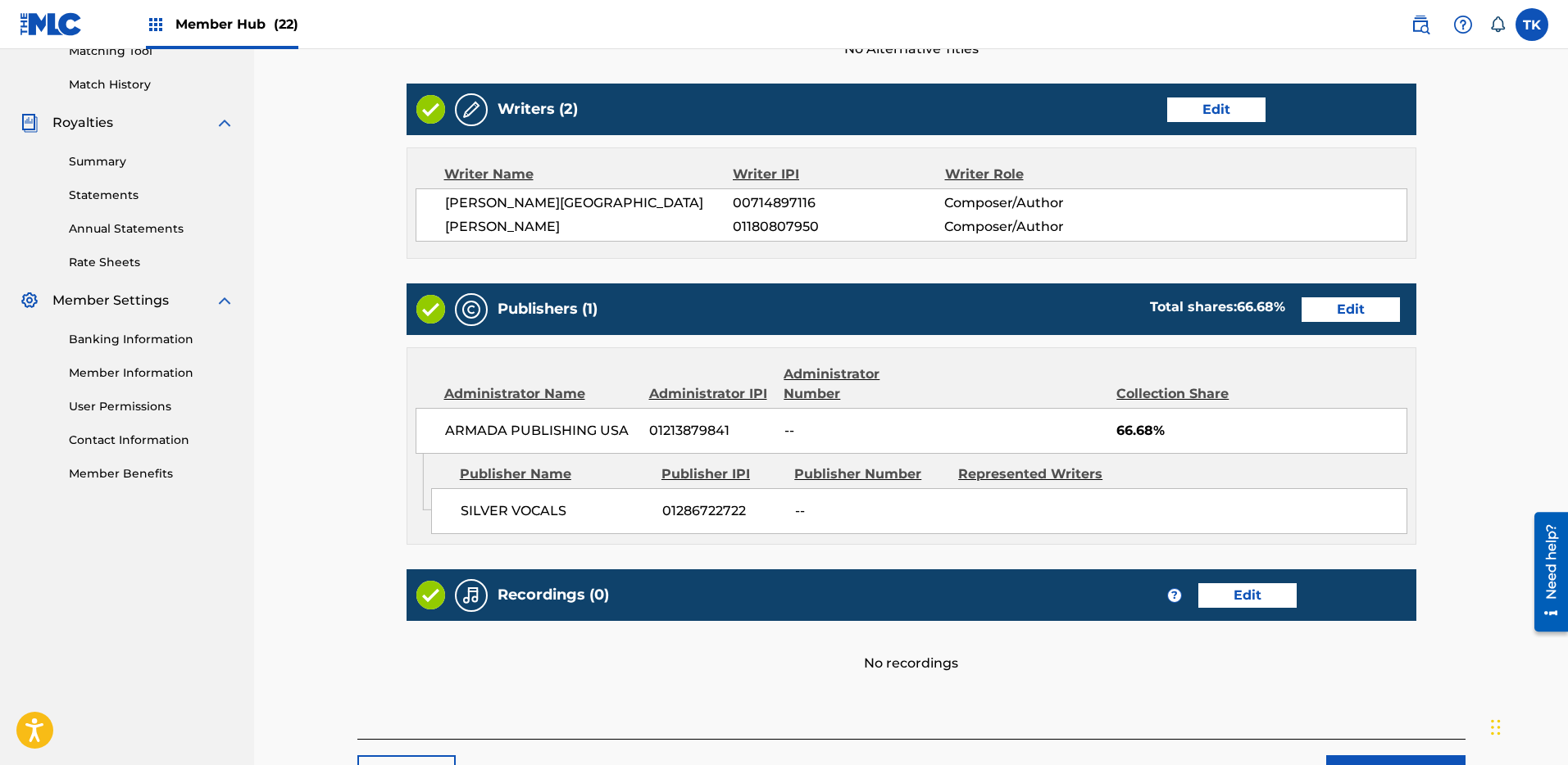
scroll to position [478, 0]
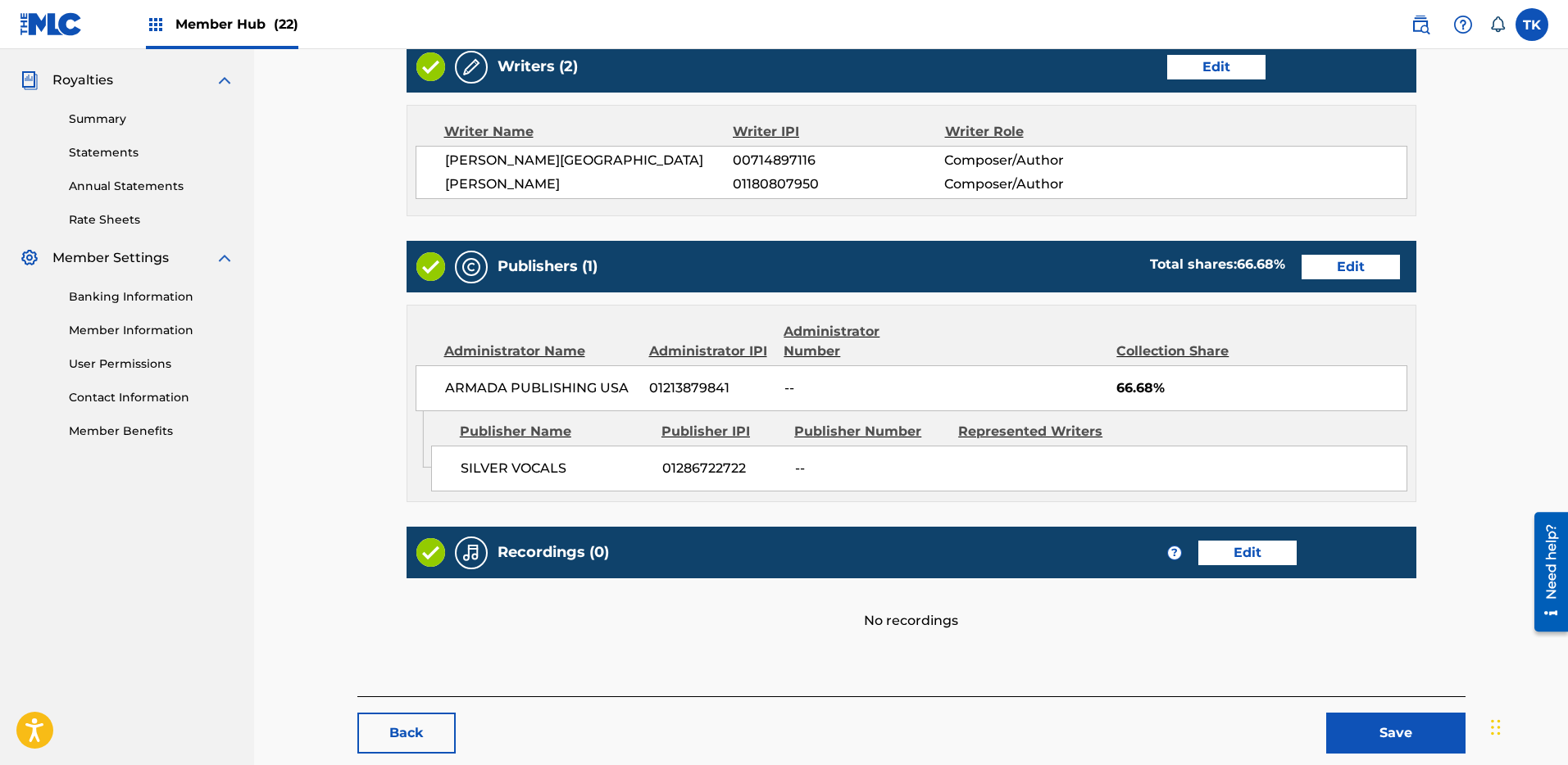
click at [1397, 710] on div "Back Save" at bounding box center [911, 725] width 1108 height 58
click at [1395, 725] on button "Save" at bounding box center [1395, 733] width 139 height 41
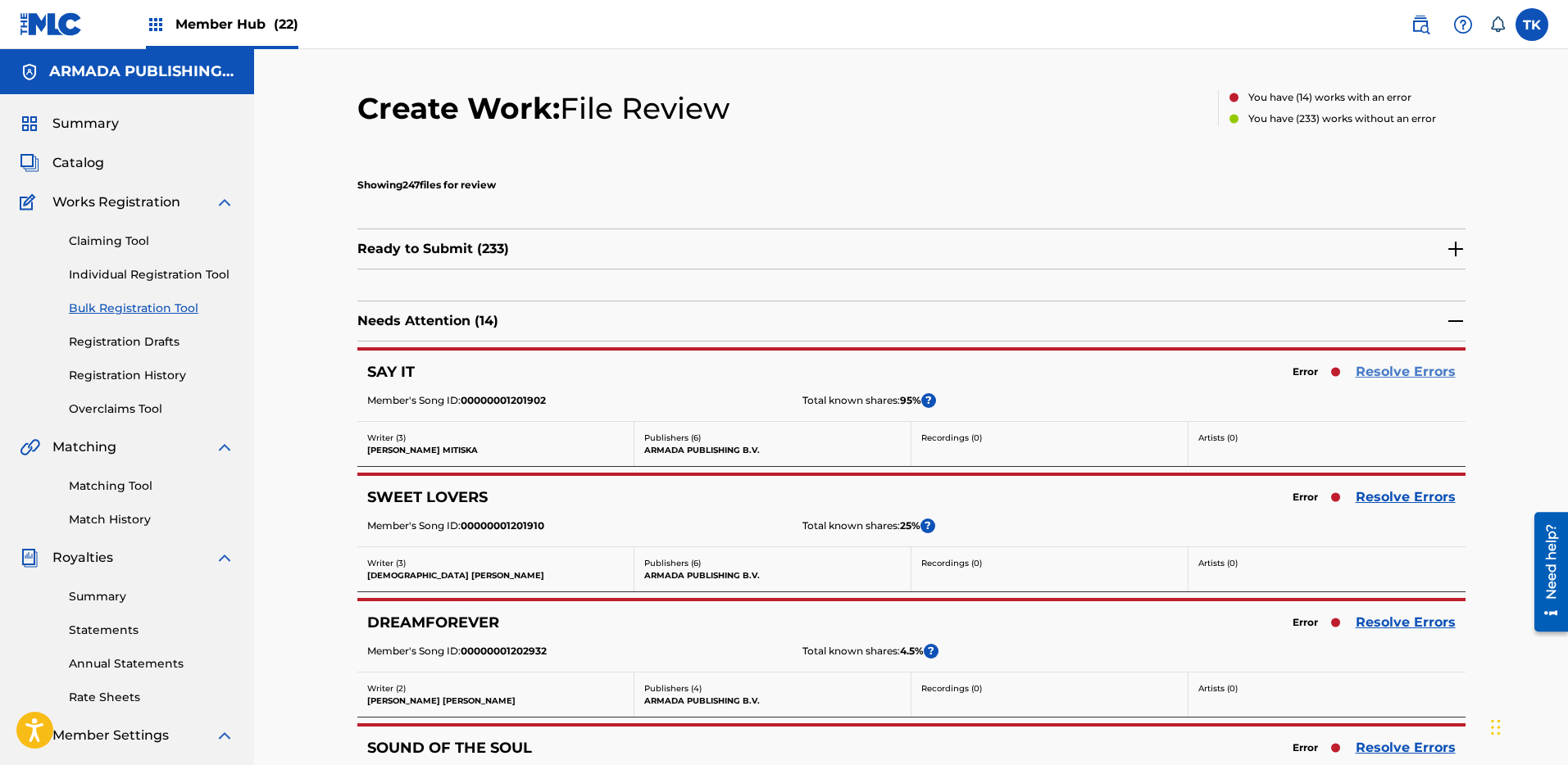
click at [1390, 372] on link "Resolve Errors" at bounding box center [1405, 372] width 100 height 20
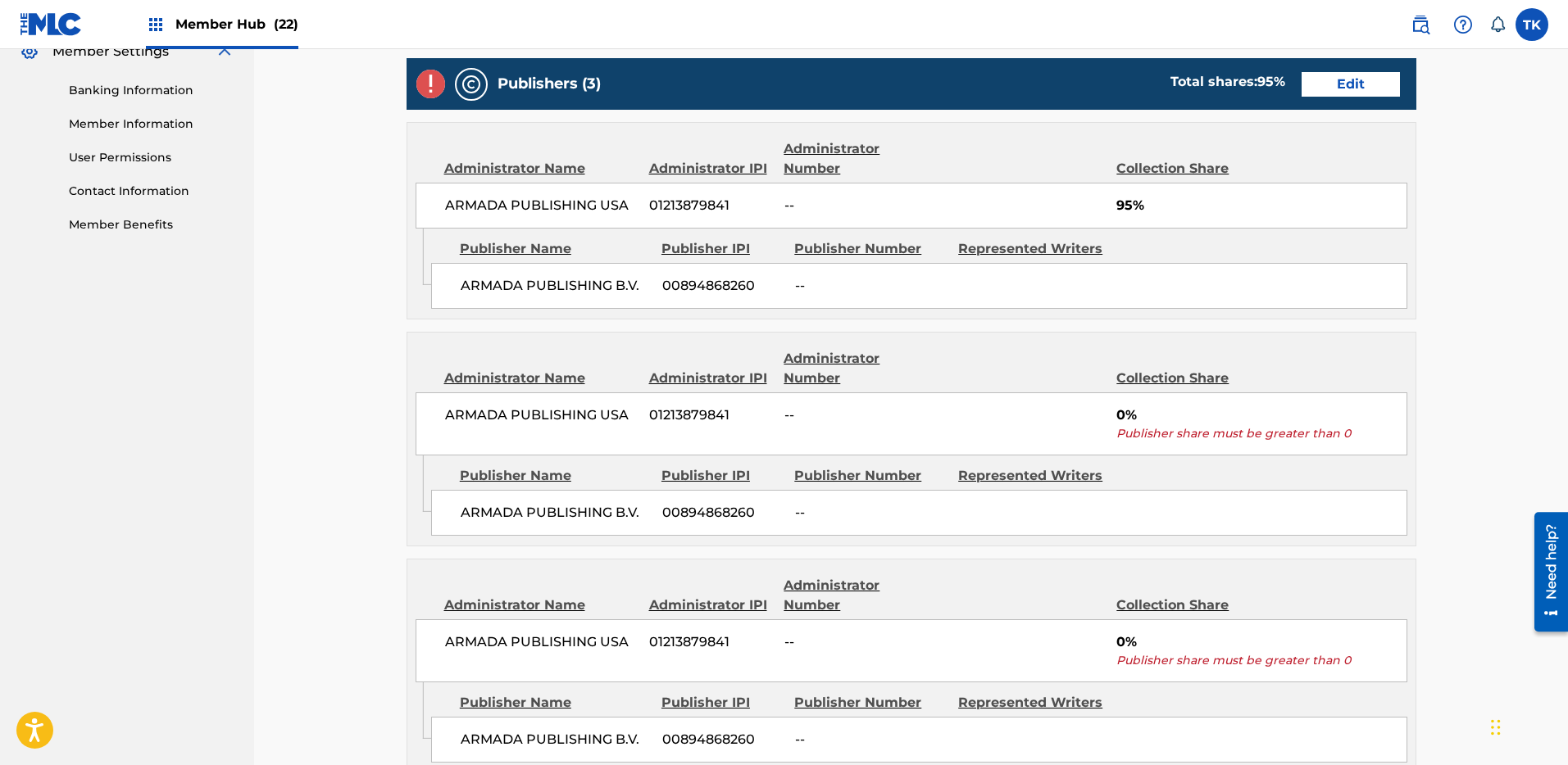
scroll to position [674, 0]
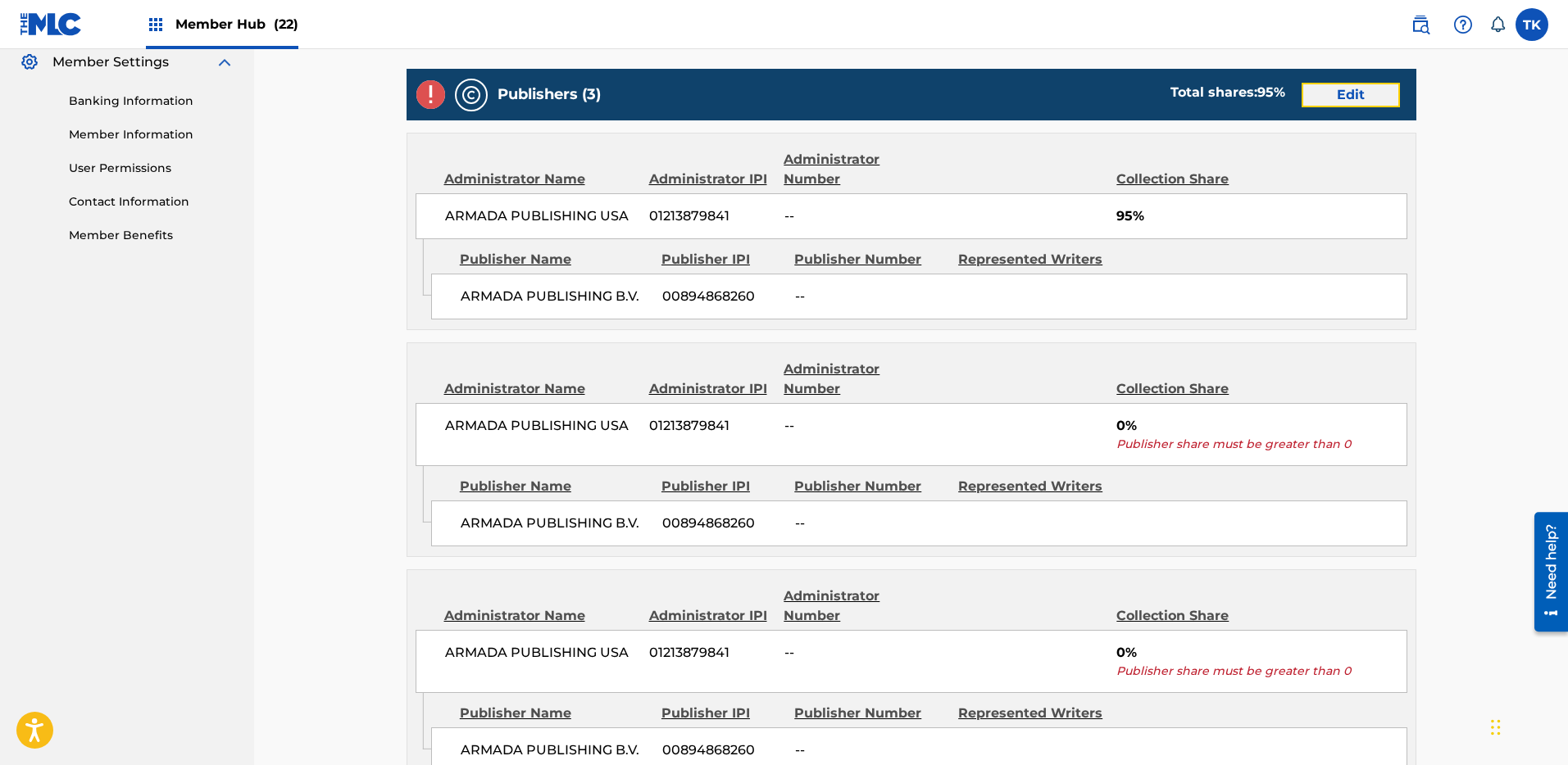
click at [1365, 100] on link "Edit" at bounding box center [1351, 95] width 99 height 25
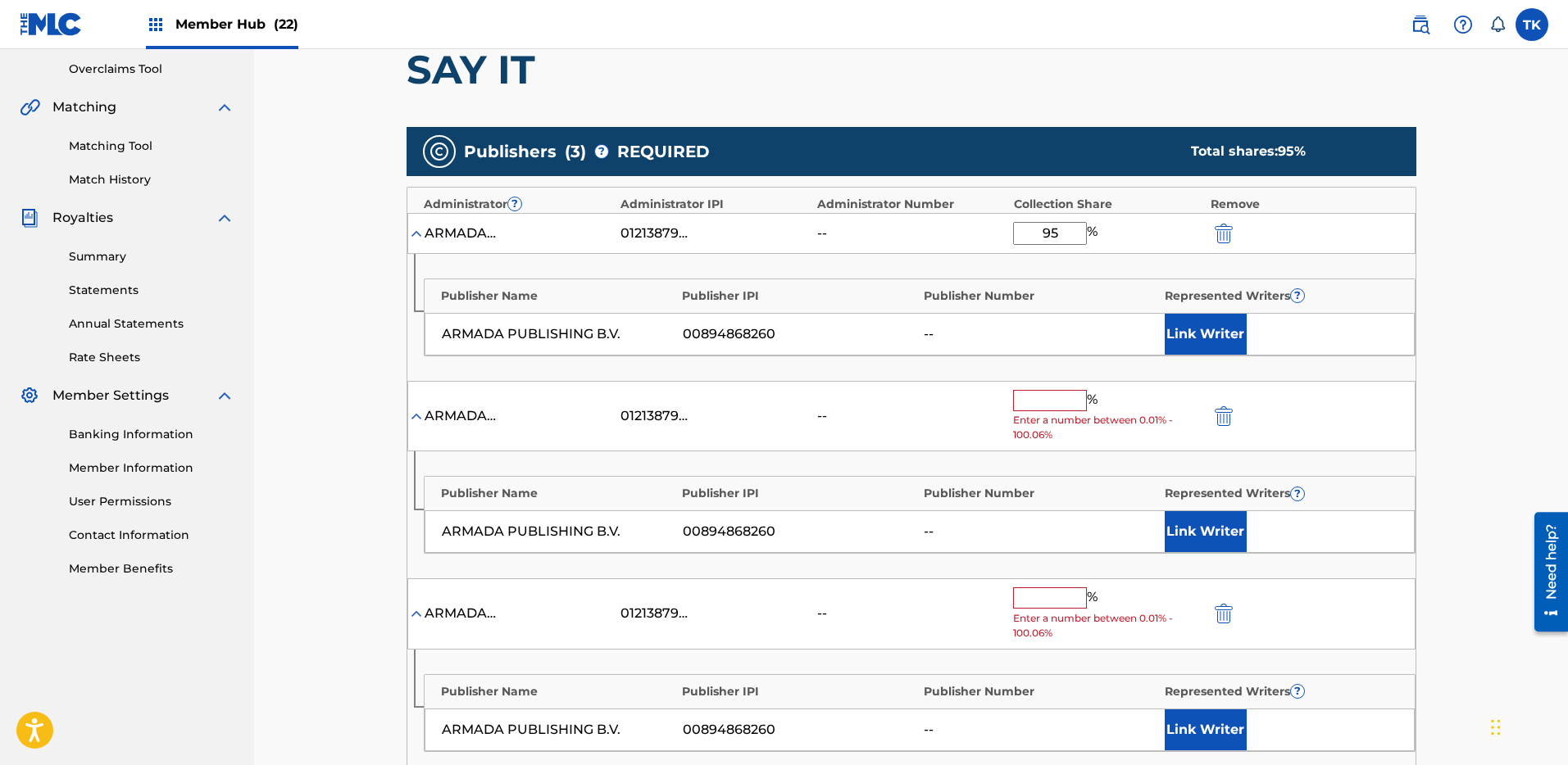
scroll to position [425, 0]
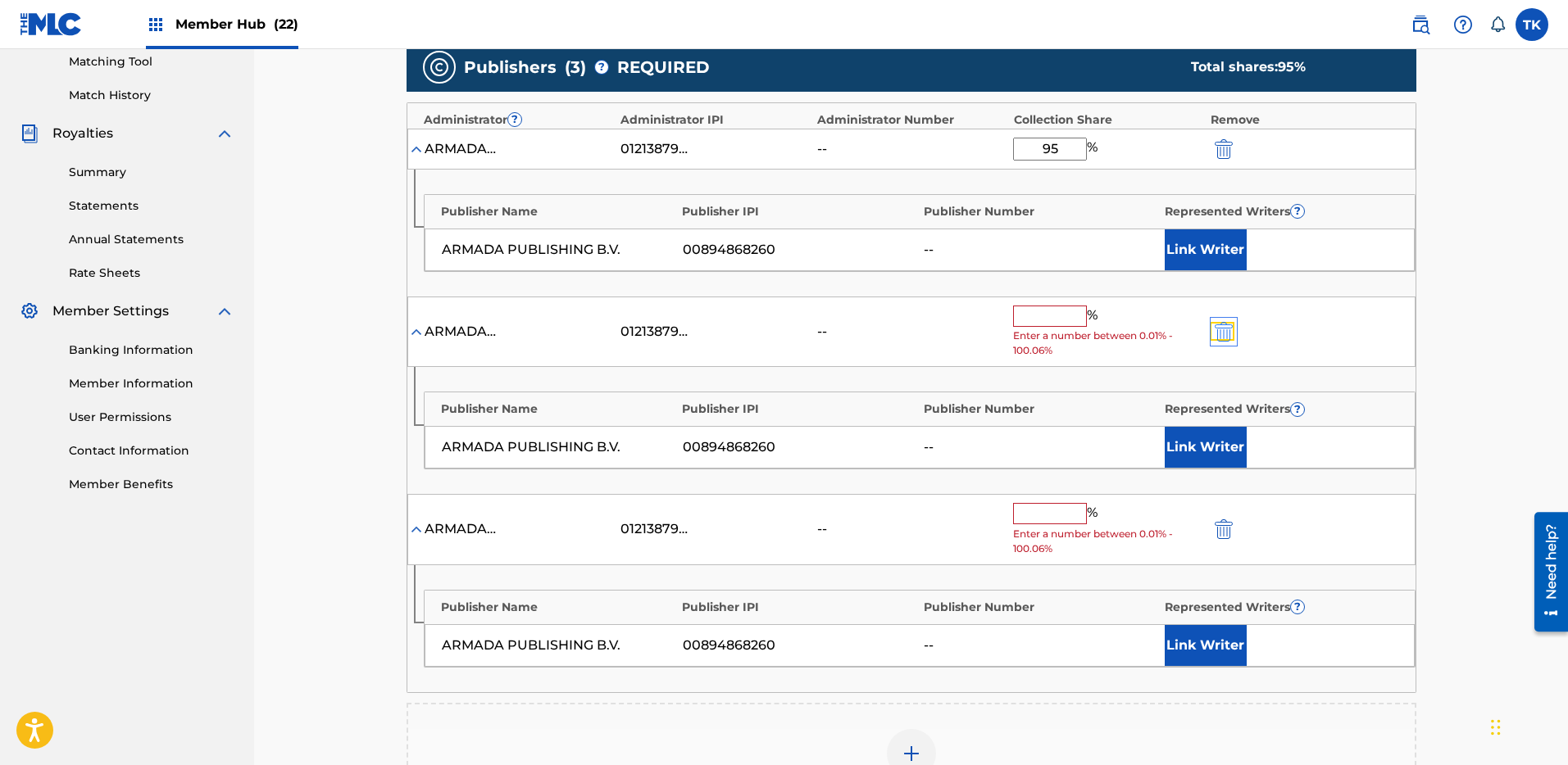
click at [1222, 329] on img "submit" at bounding box center [1223, 332] width 18 height 20
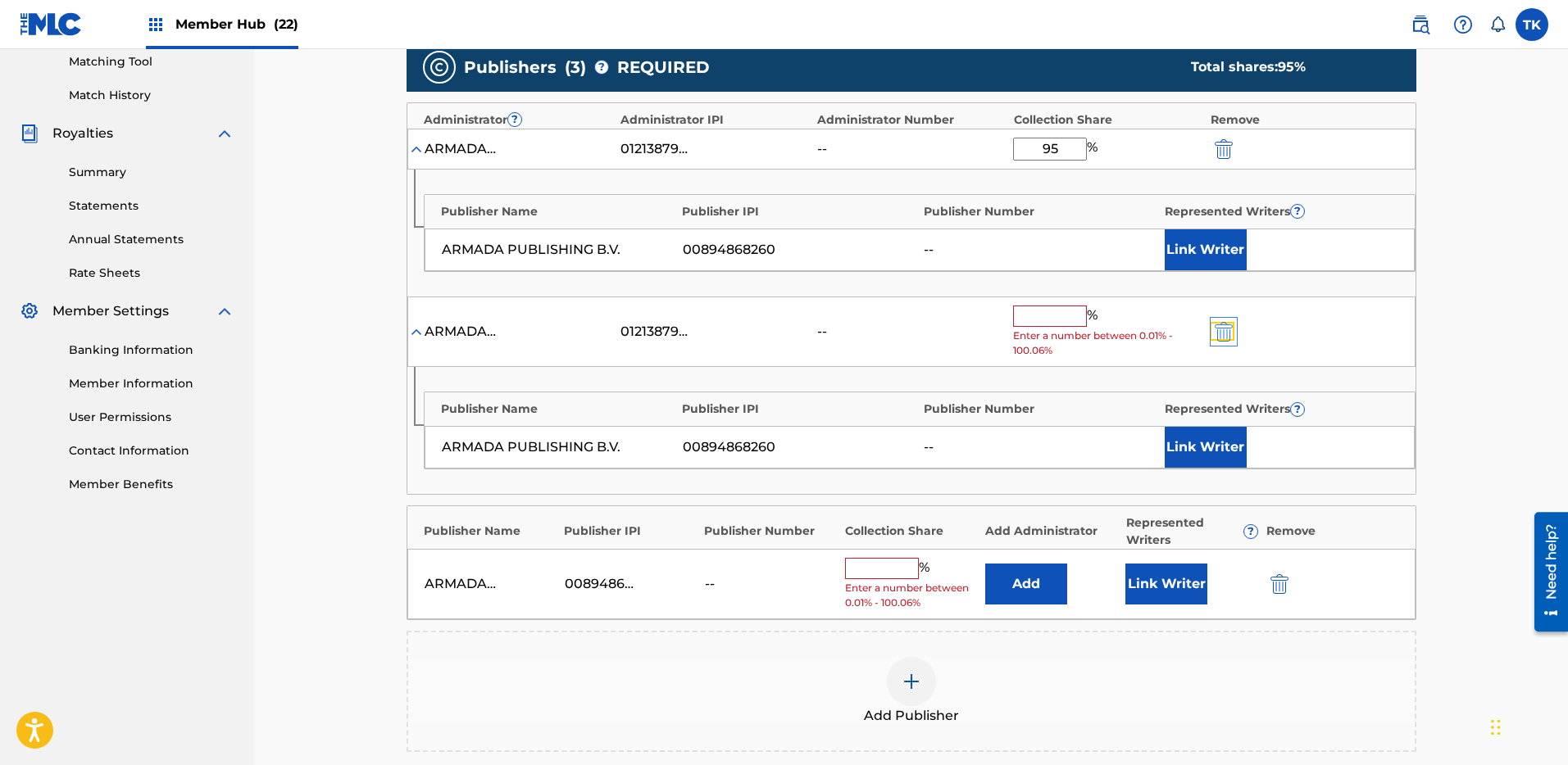
click at [1220, 336] on img "submit" at bounding box center [1223, 332] width 18 height 20
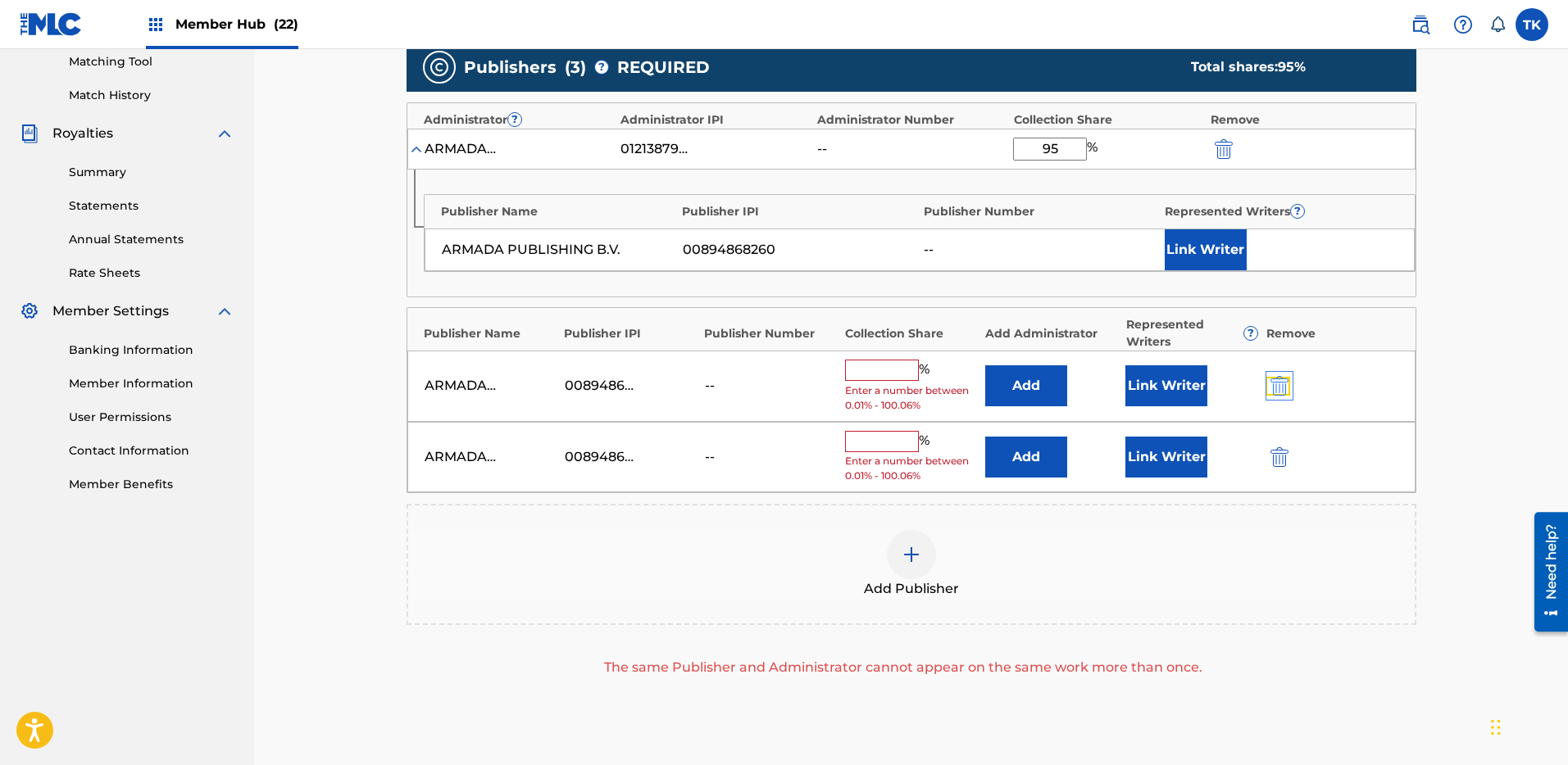
click at [1272, 377] on img "submit" at bounding box center [1279, 386] width 18 height 20
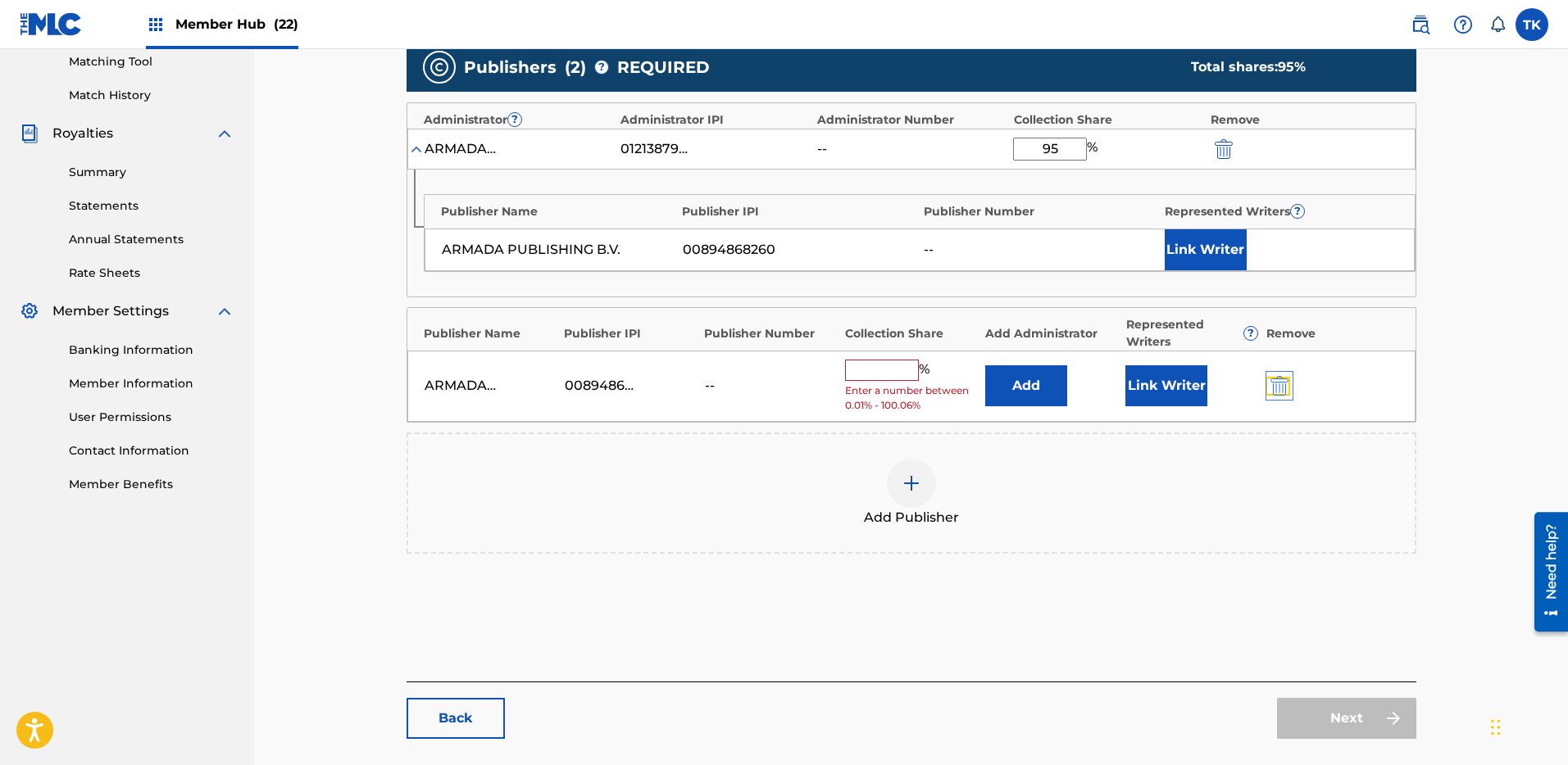
click at [1285, 385] on img "submit" at bounding box center [1279, 386] width 18 height 20
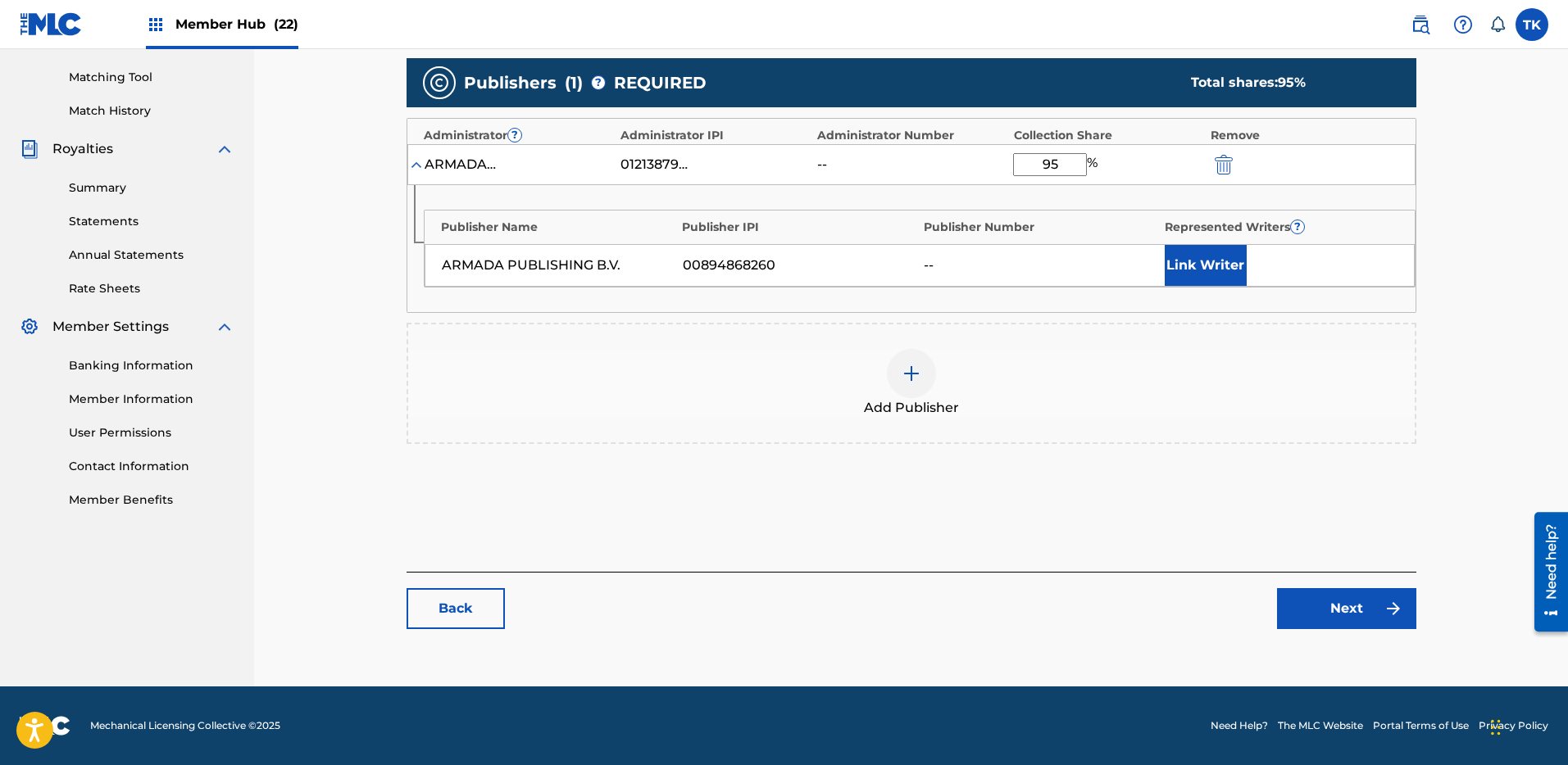
scroll to position [409, 0]
click at [1359, 619] on link "Next" at bounding box center [1346, 609] width 139 height 41
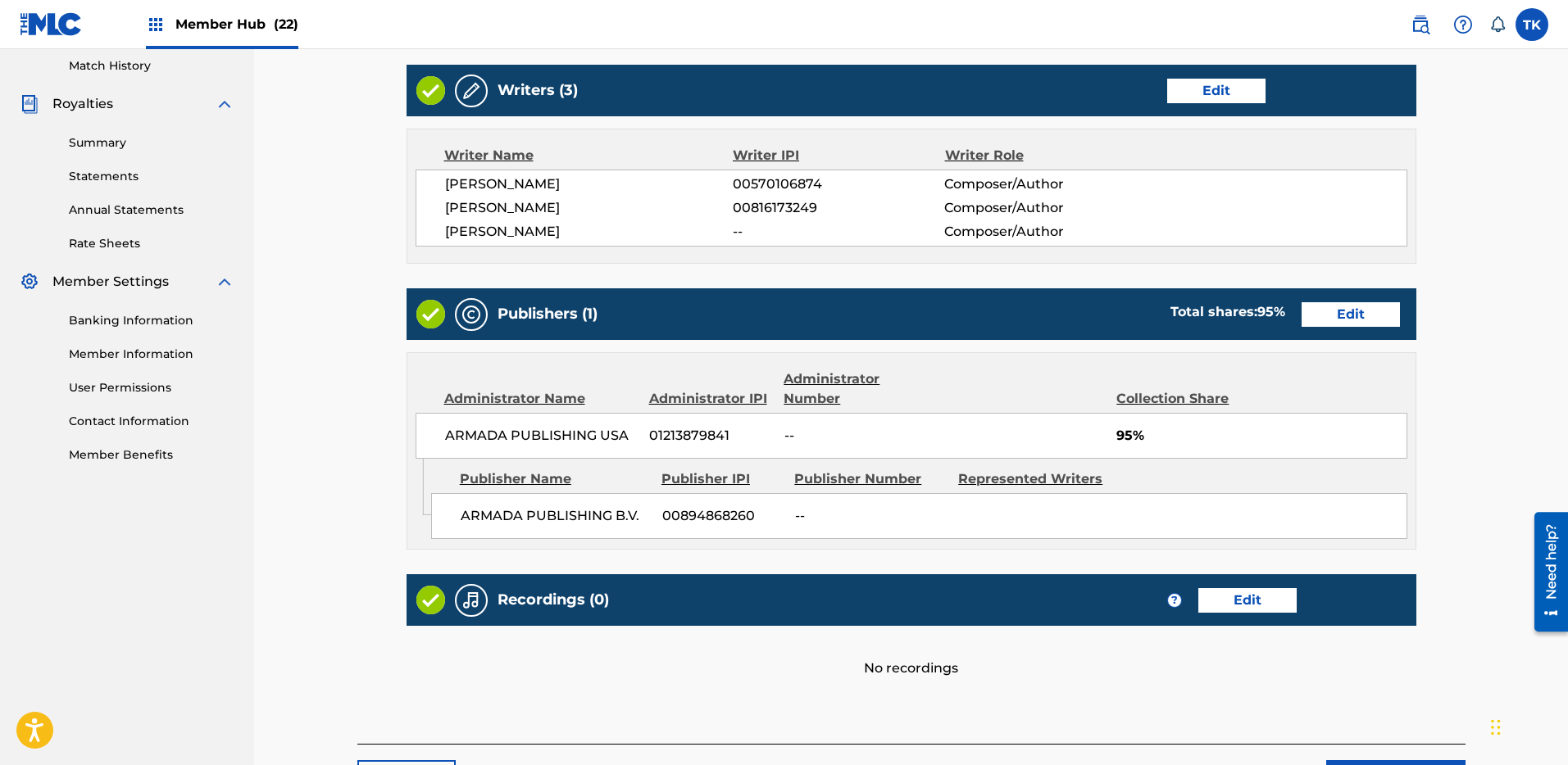
scroll to position [585, 0]
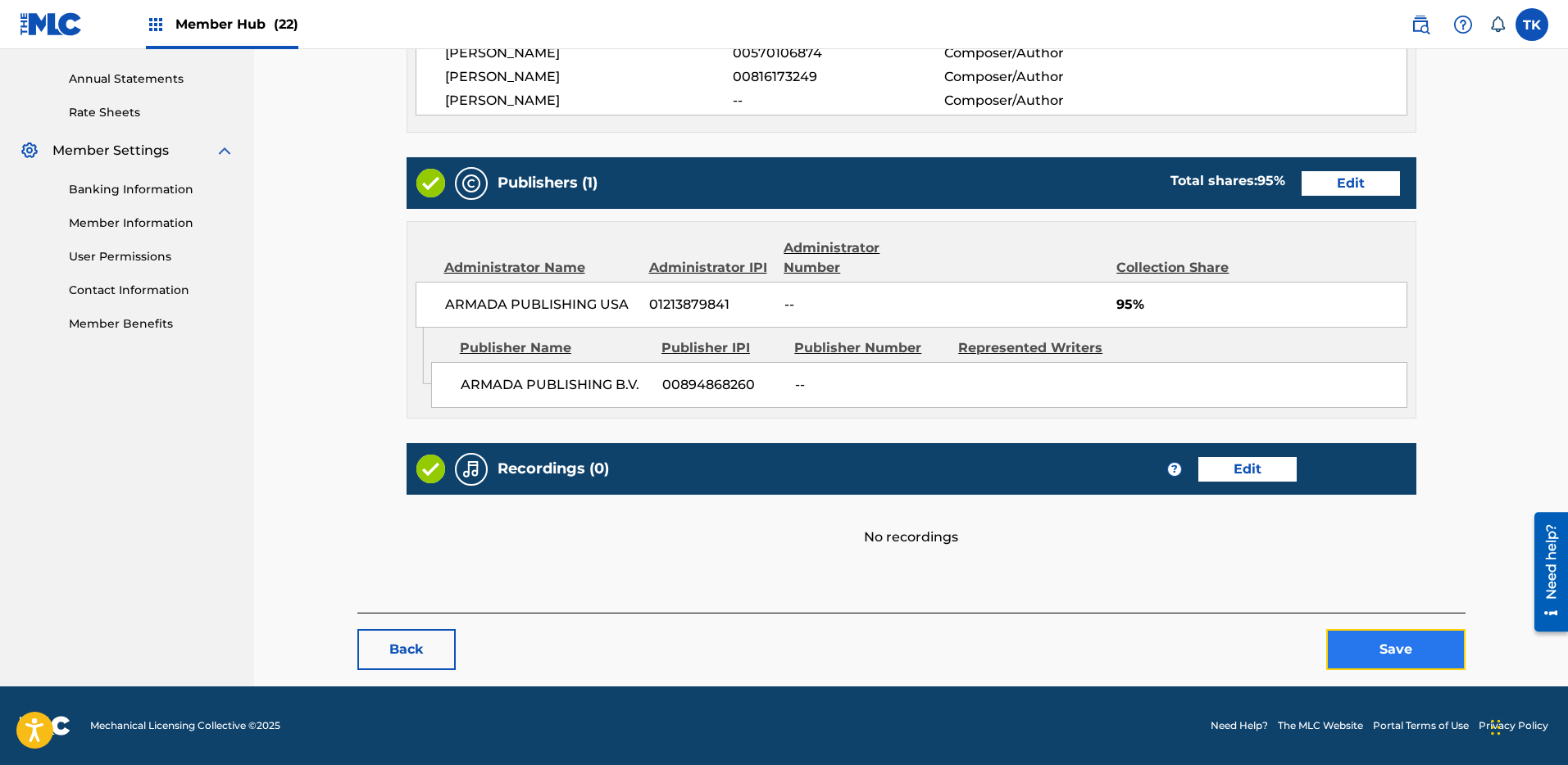
click at [1391, 635] on button "Save" at bounding box center [1395, 649] width 139 height 41
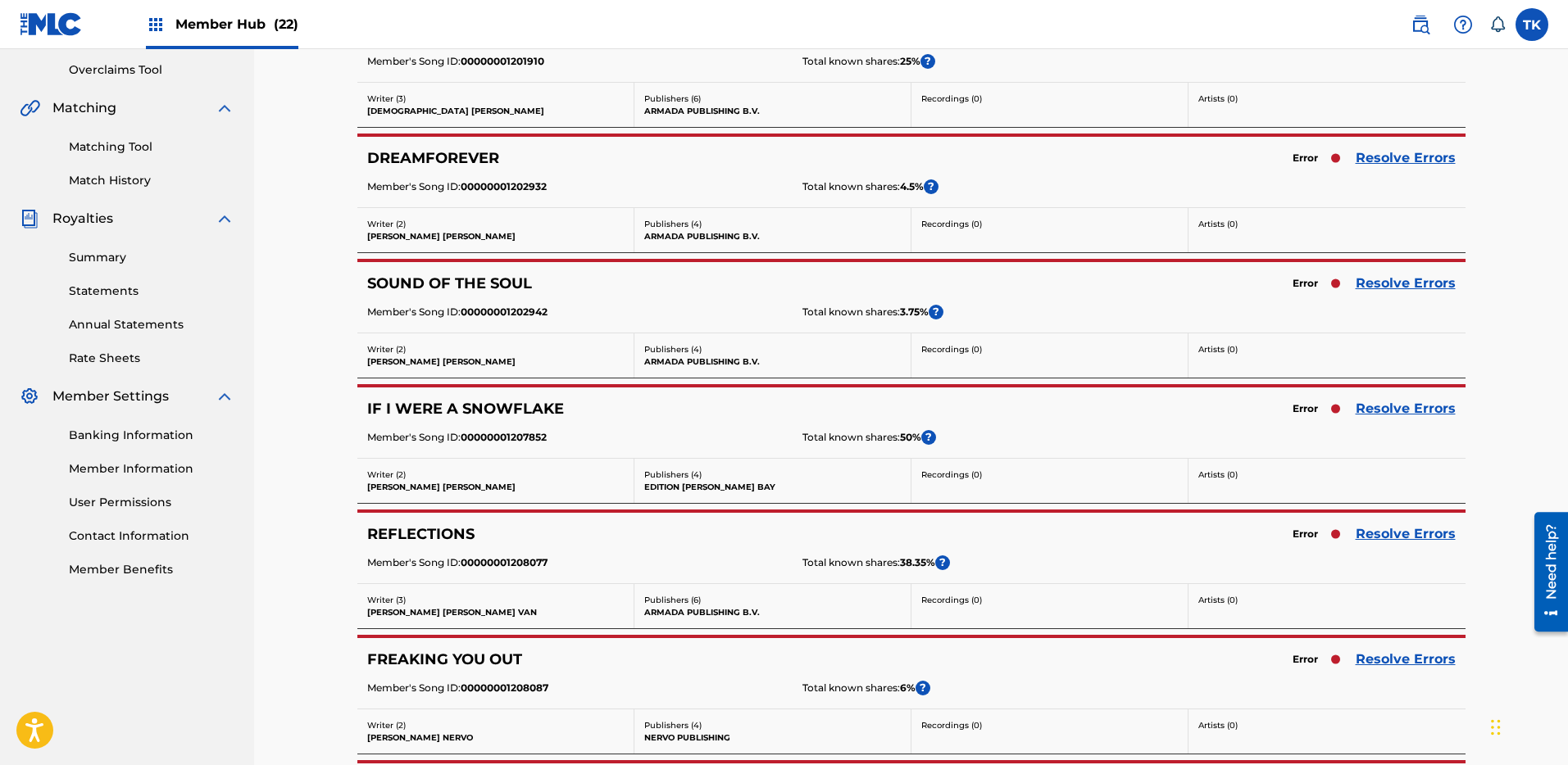
scroll to position [424, 0]
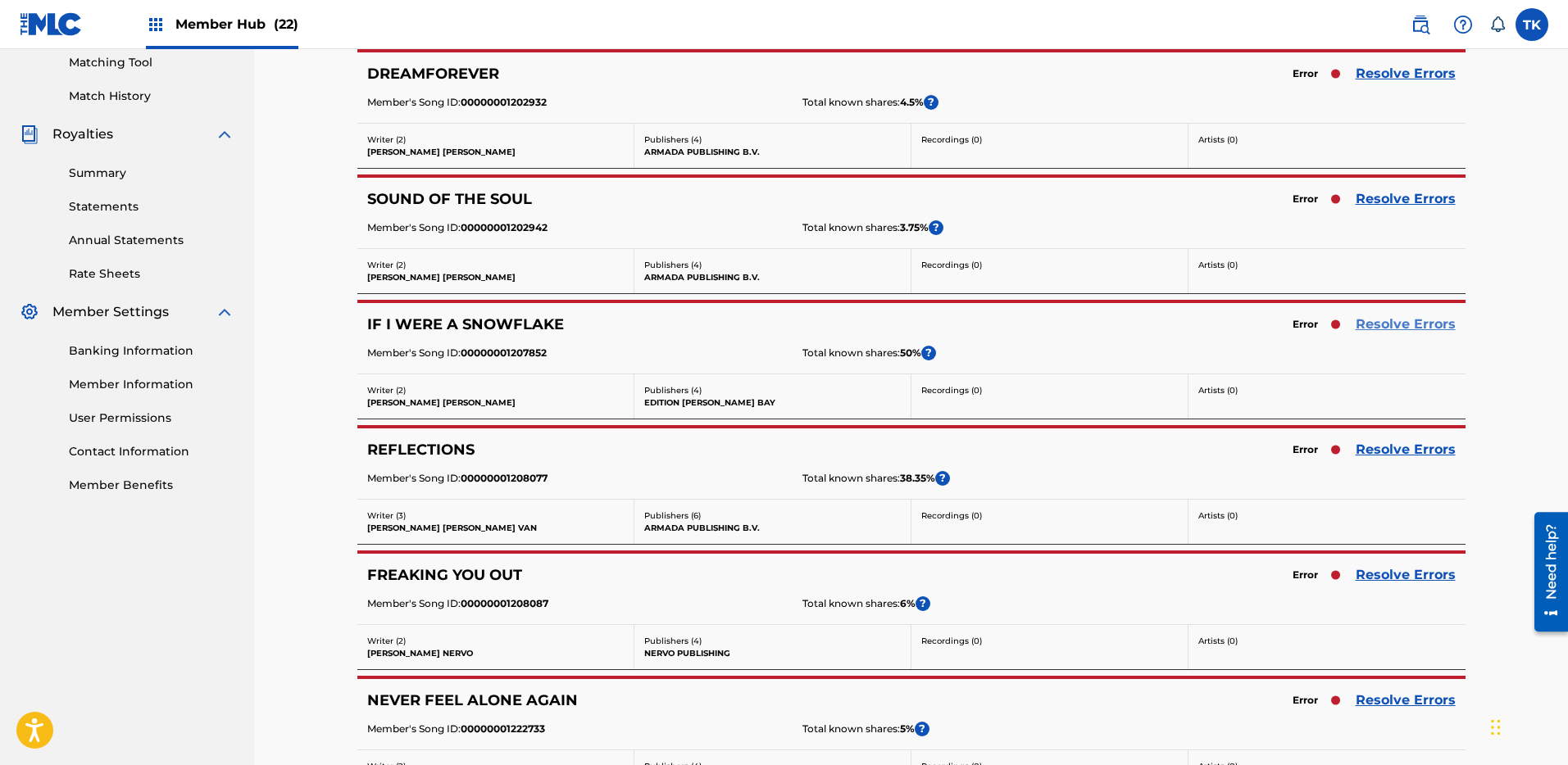
click at [1406, 326] on link "Resolve Errors" at bounding box center [1405, 324] width 100 height 20
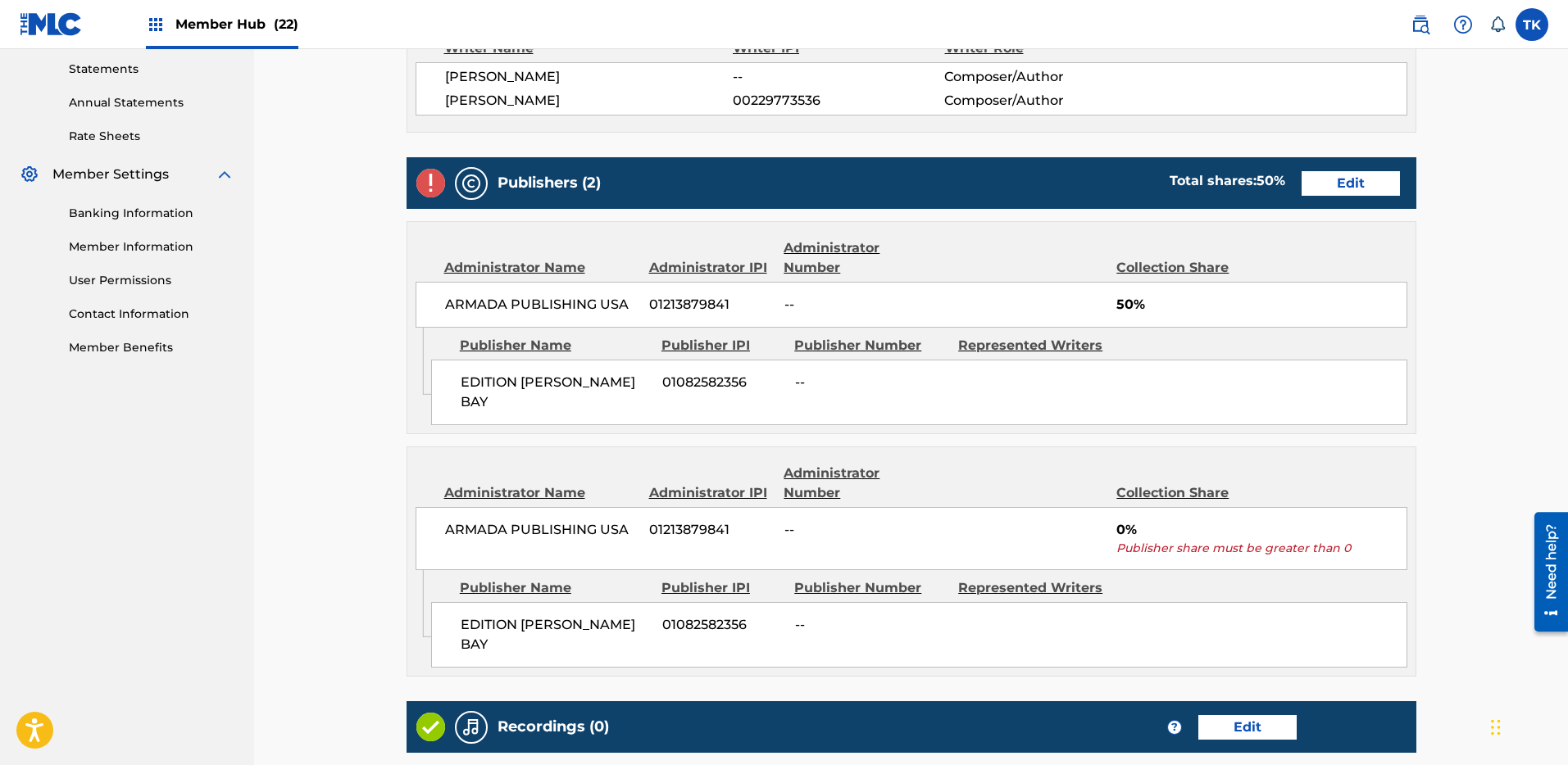
scroll to position [572, 0]
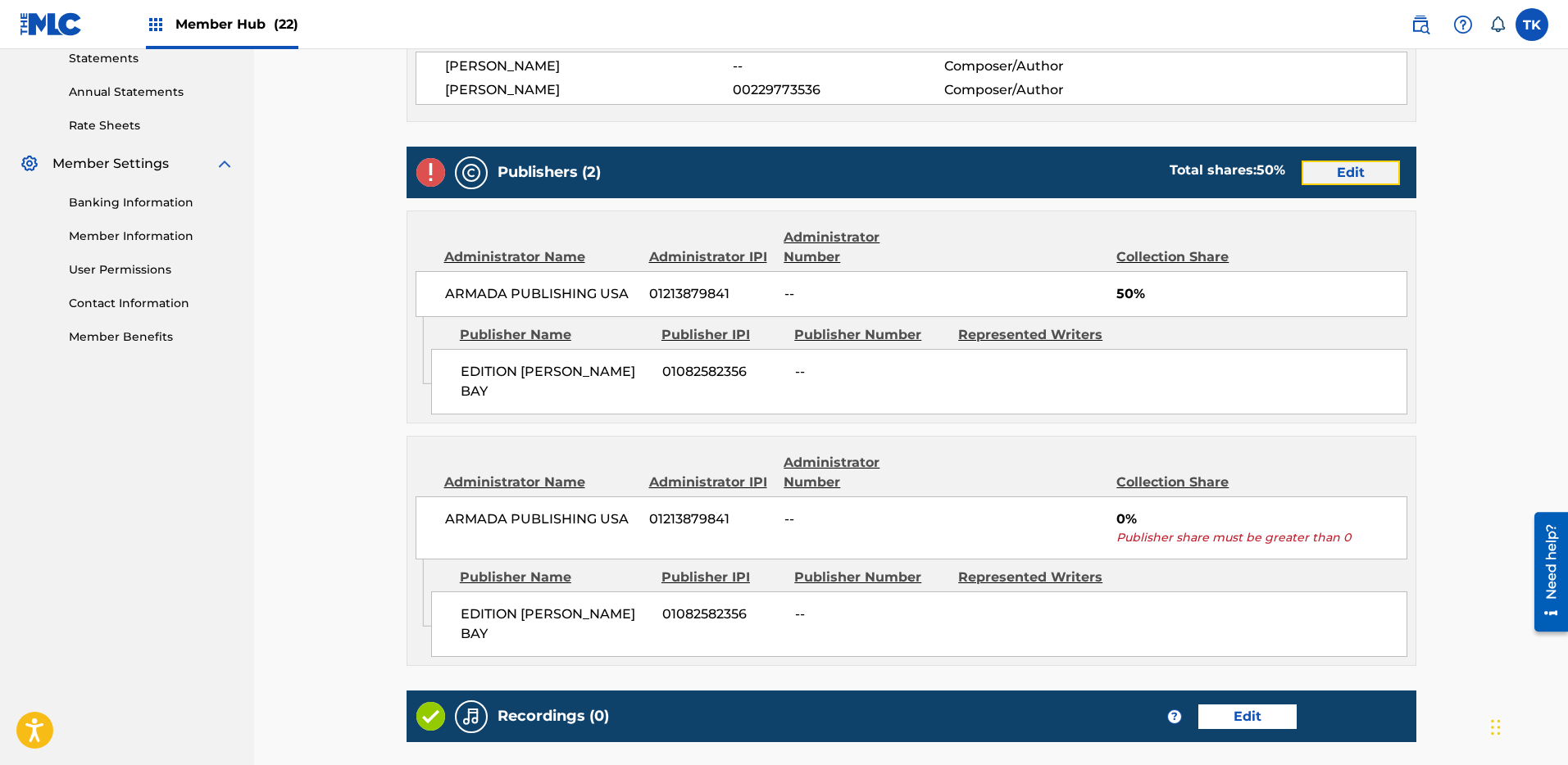
click at [1349, 180] on link "Edit" at bounding box center [1351, 173] width 99 height 25
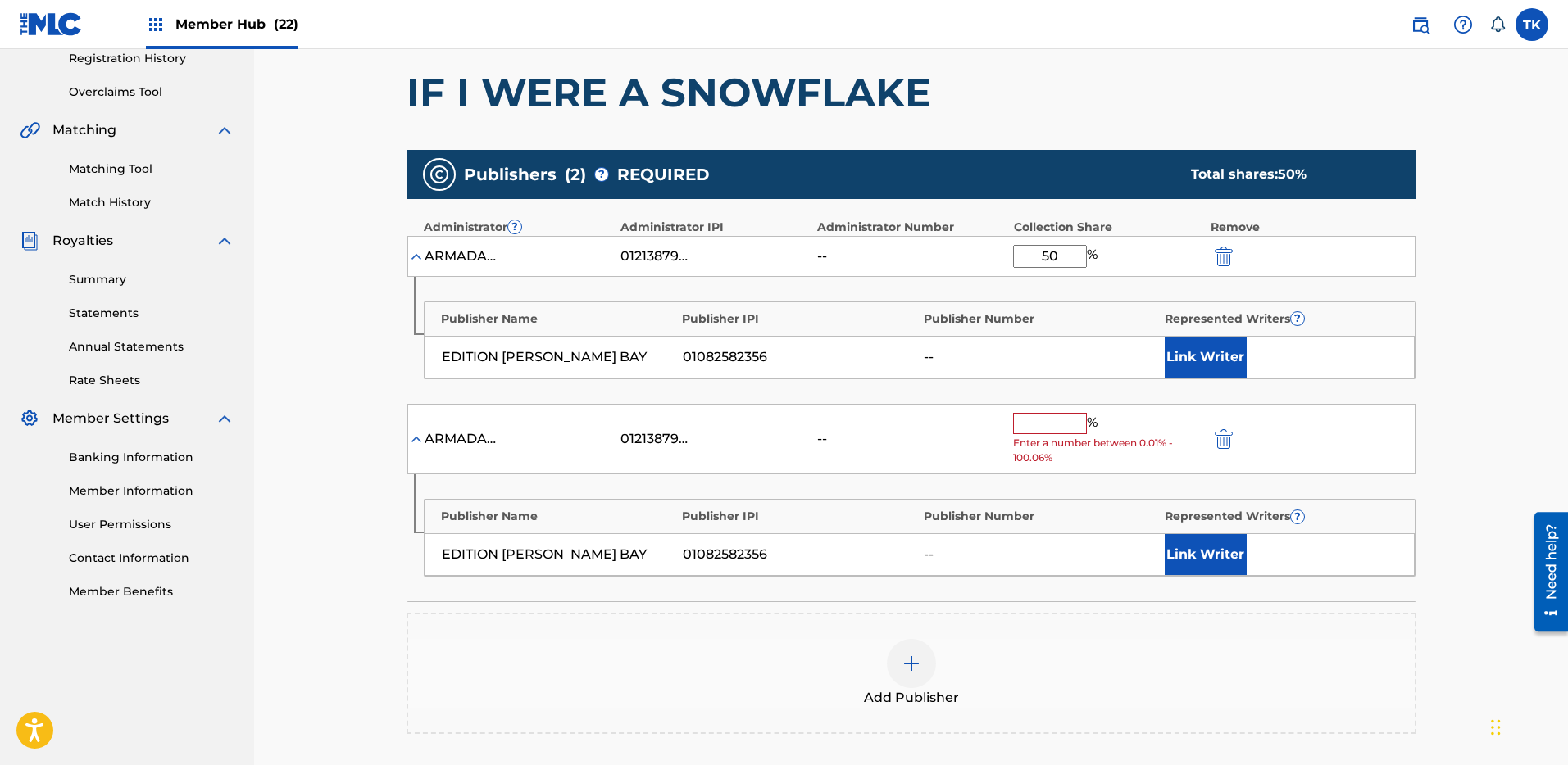
scroll to position [401, 0]
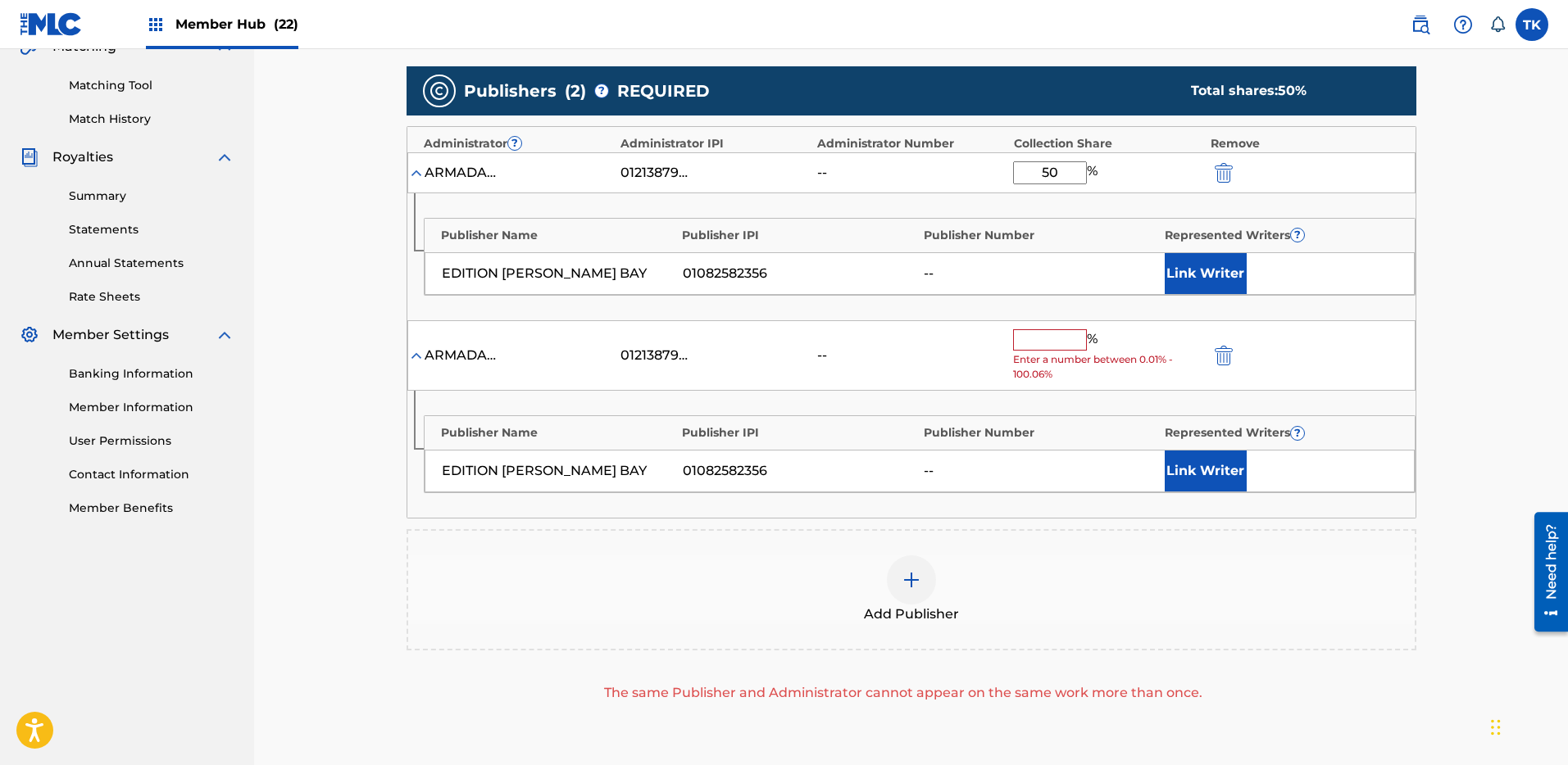
click at [1227, 341] on div "ARMADA PUBLISHING USA 01213879841 -- % Enter a number between 0.01% - 100.06%" at bounding box center [911, 355] width 1008 height 71
click at [1225, 352] on img "submit" at bounding box center [1223, 355] width 18 height 20
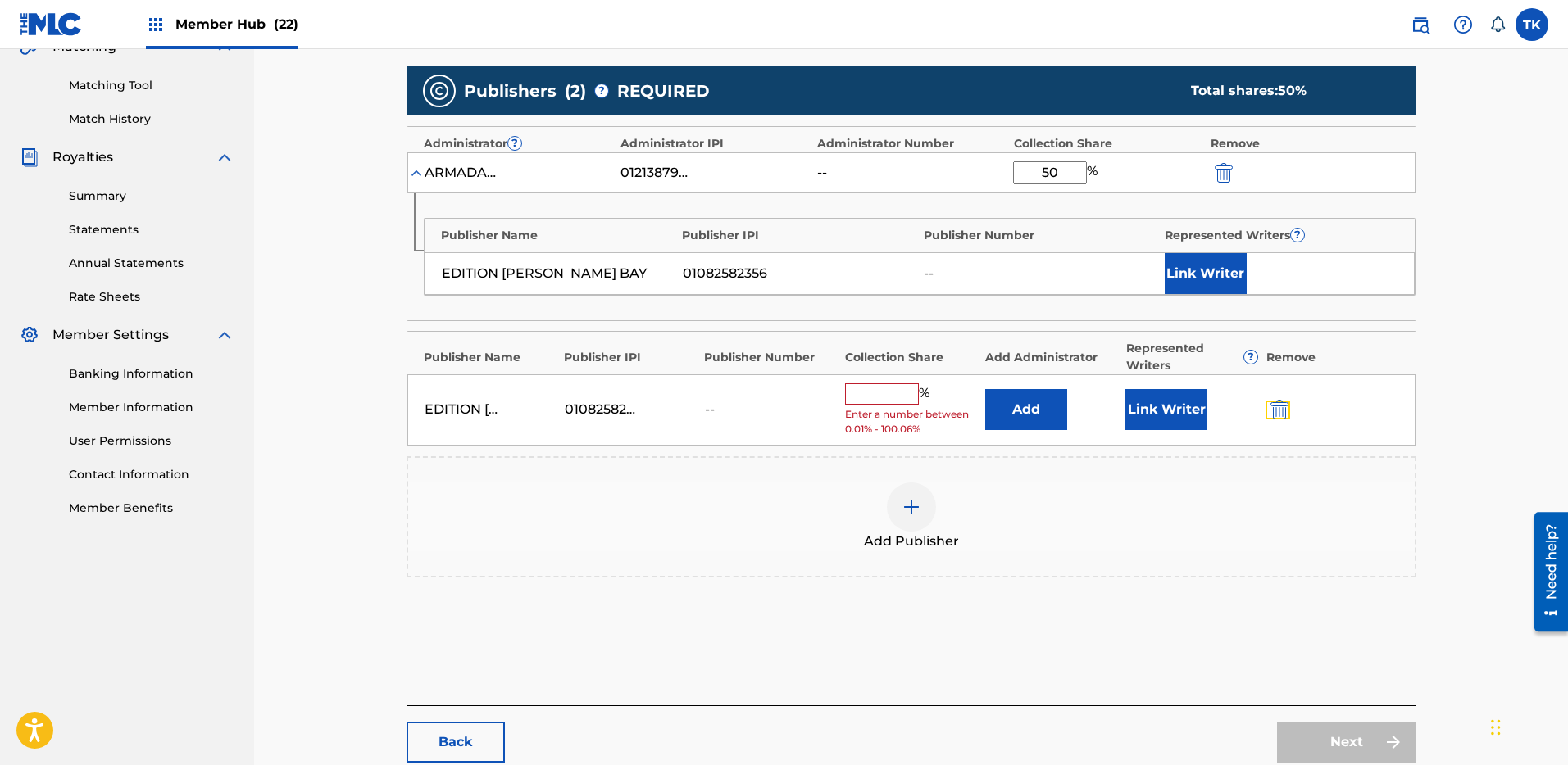
click at [1278, 407] on img "submit" at bounding box center [1279, 410] width 18 height 20
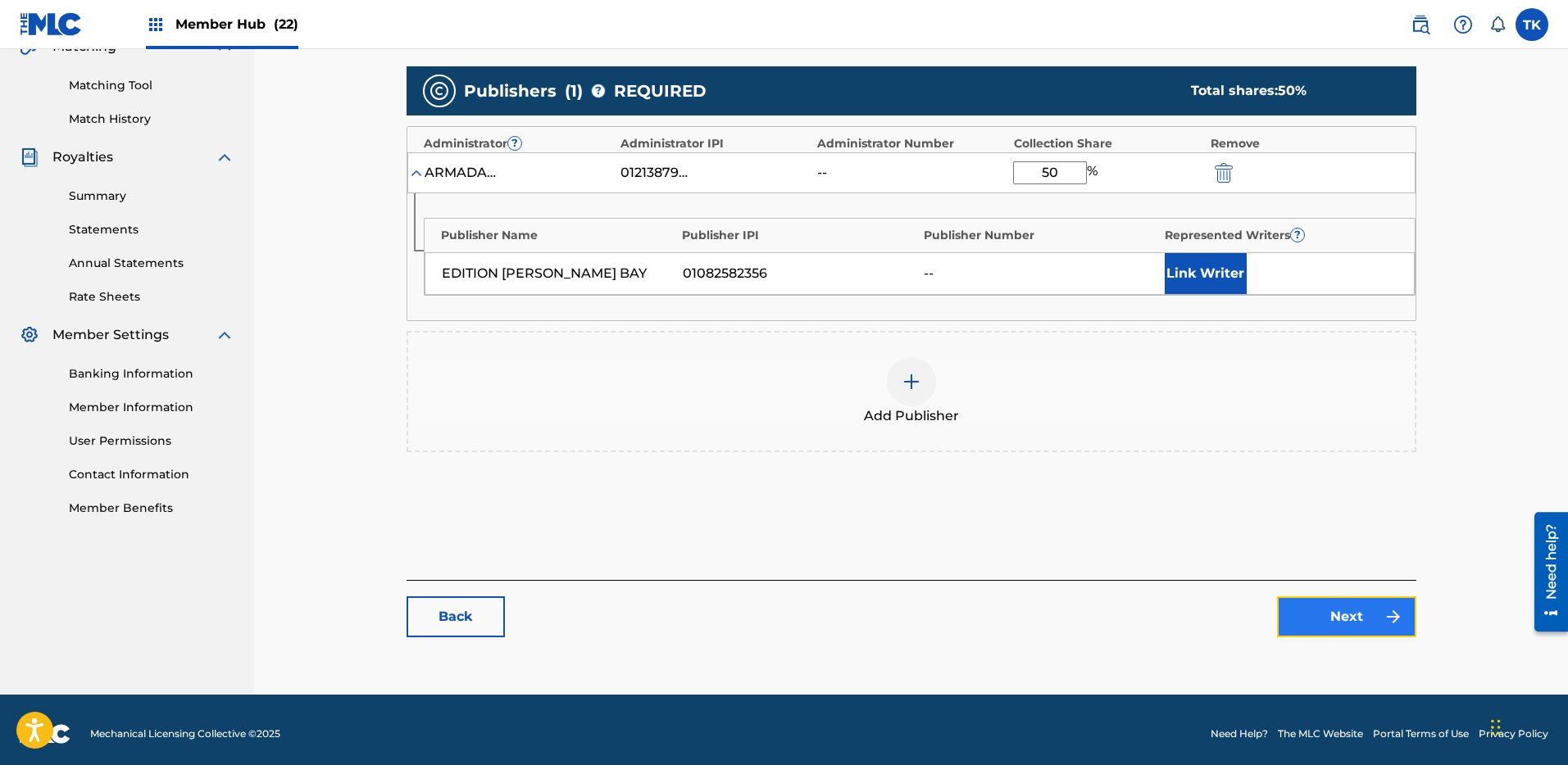
click at [1357, 620] on link "Next" at bounding box center [1346, 616] width 139 height 41
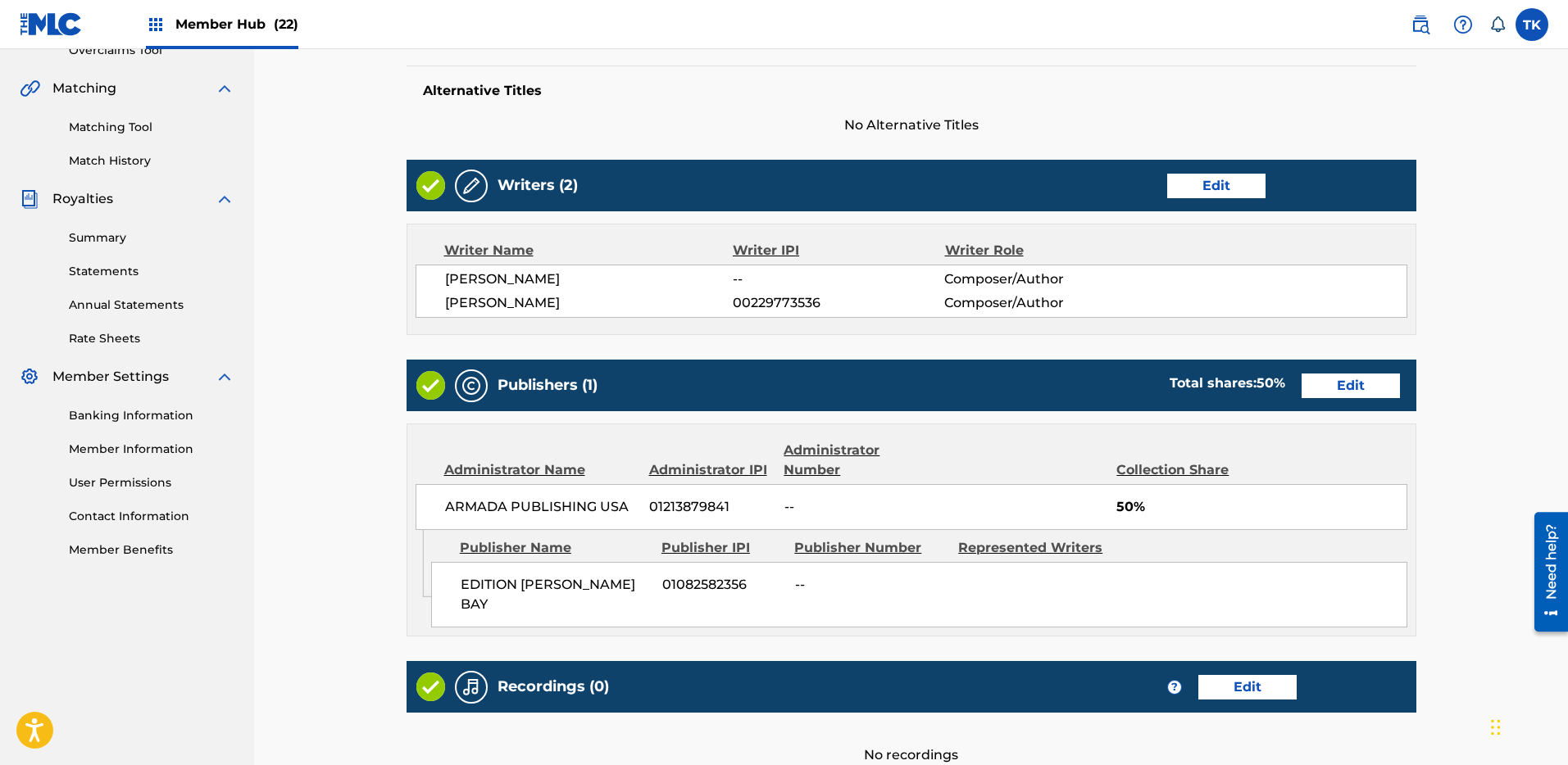
scroll to position [443, 0]
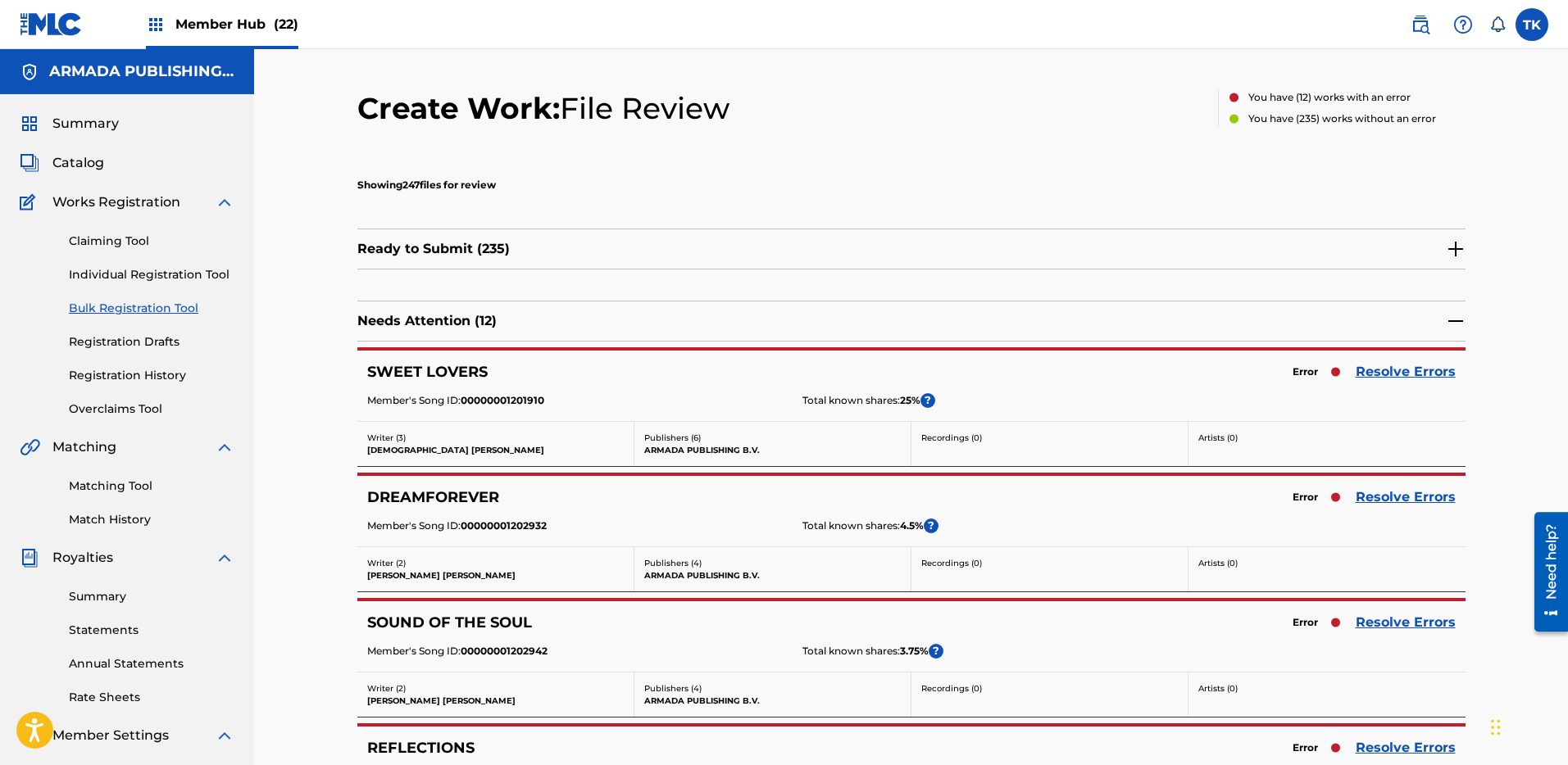
click at [1461, 242] on img at bounding box center [1455, 248] width 20 height 20
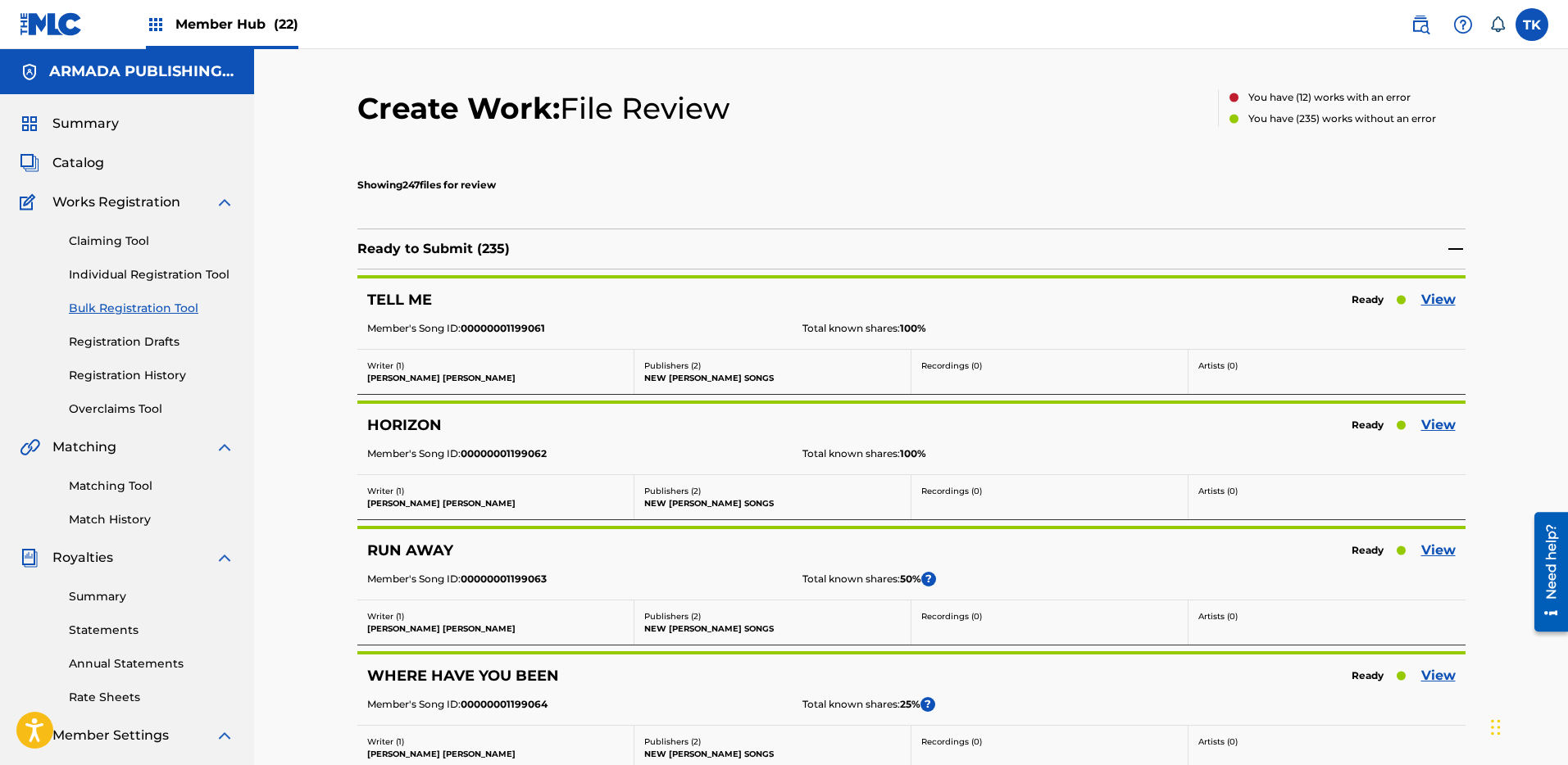
click at [1453, 245] on img at bounding box center [1455, 248] width 20 height 20
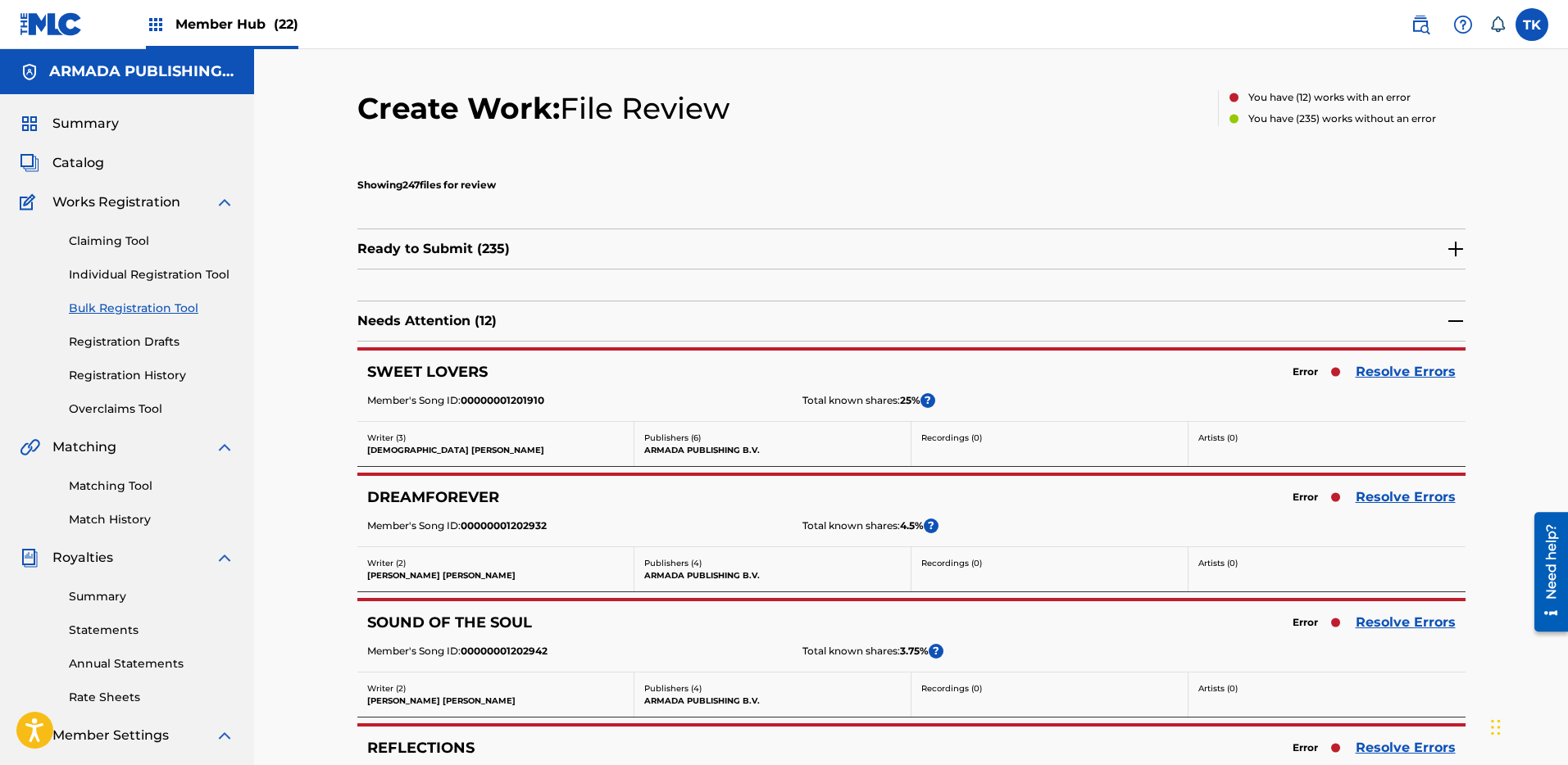
click at [1453, 245] on img at bounding box center [1455, 248] width 20 height 20
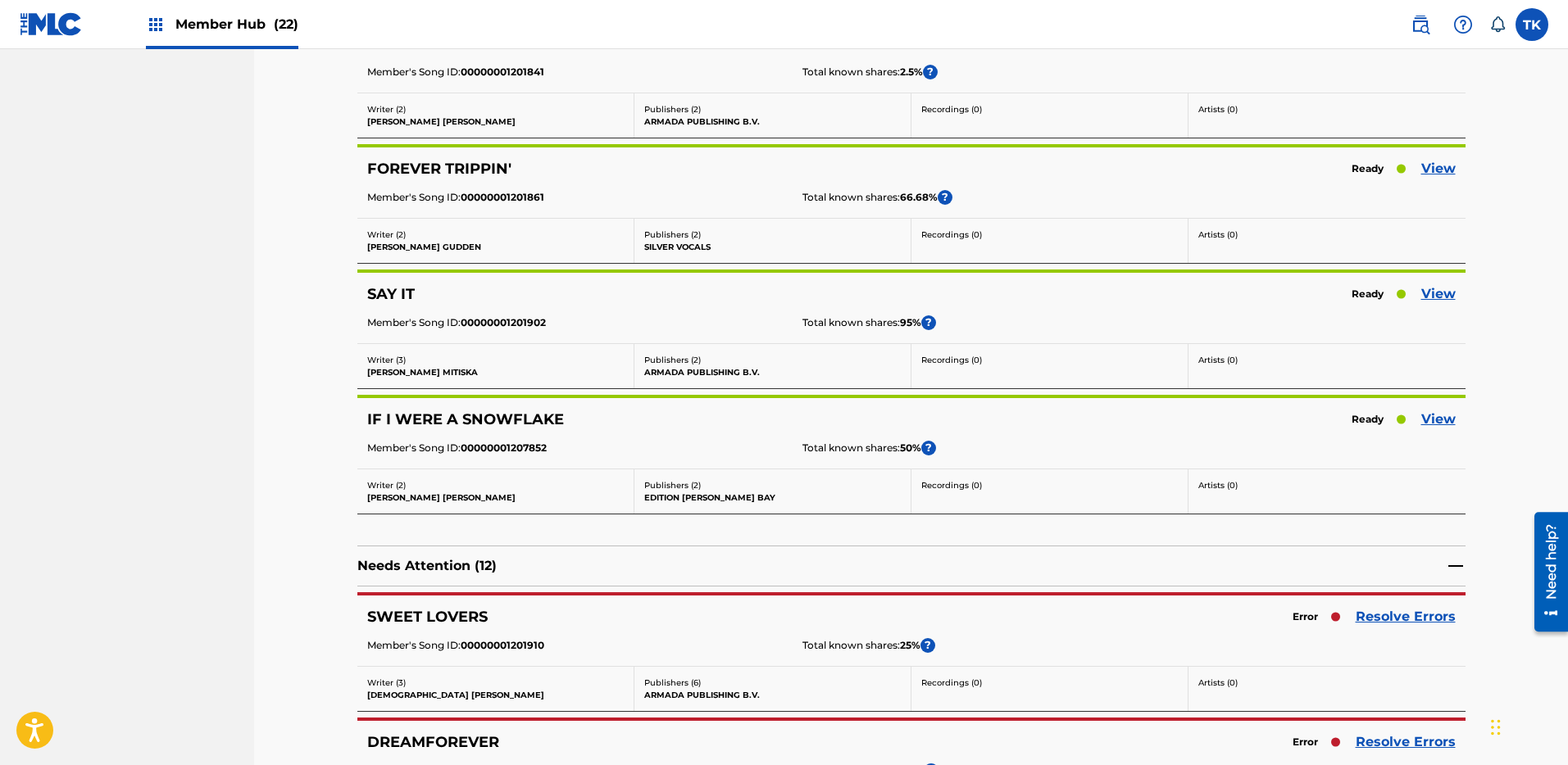
scroll to position [29043, 0]
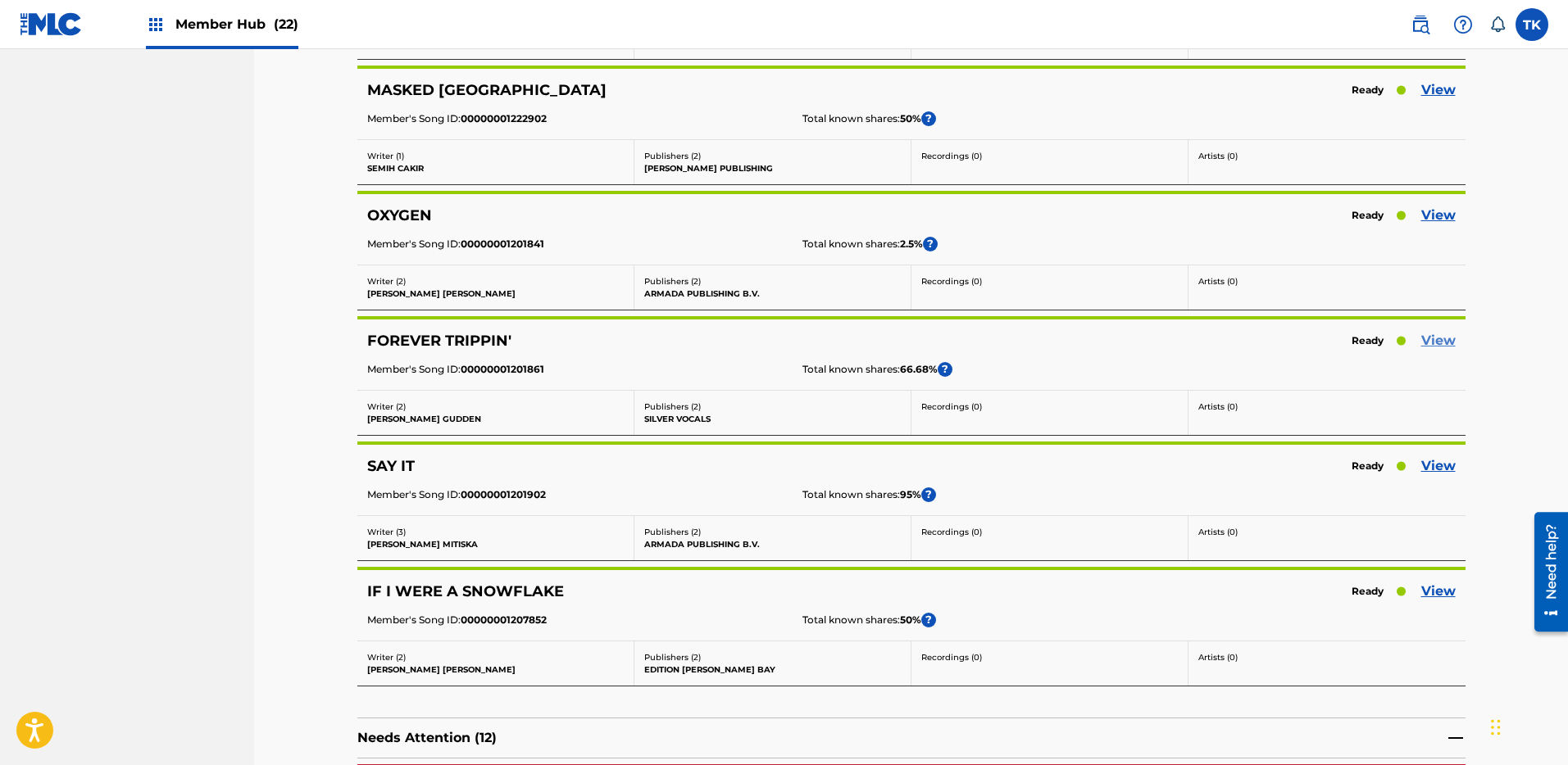
click at [1437, 341] on link "View" at bounding box center [1438, 340] width 34 height 20
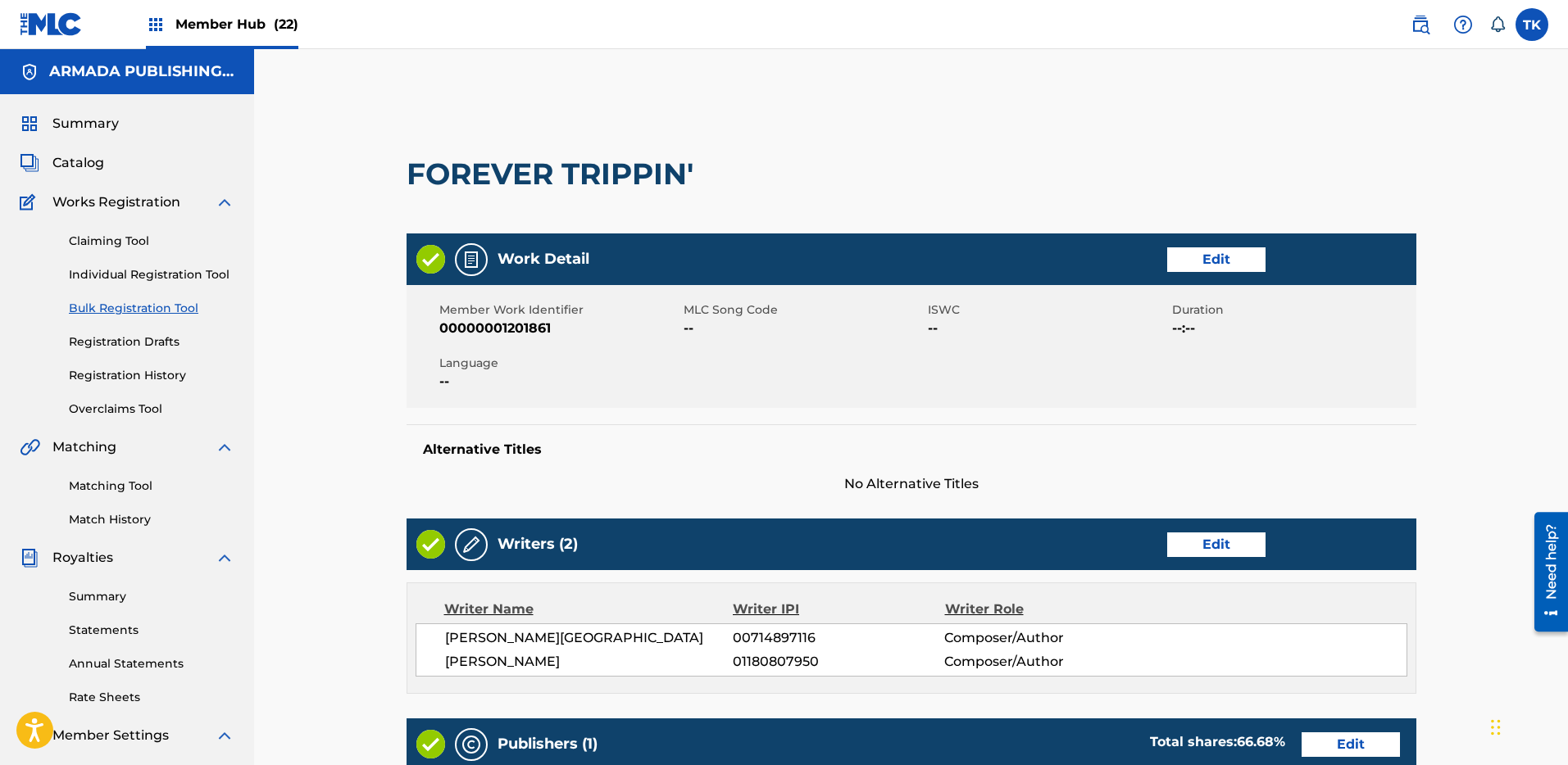
scroll to position [190, 0]
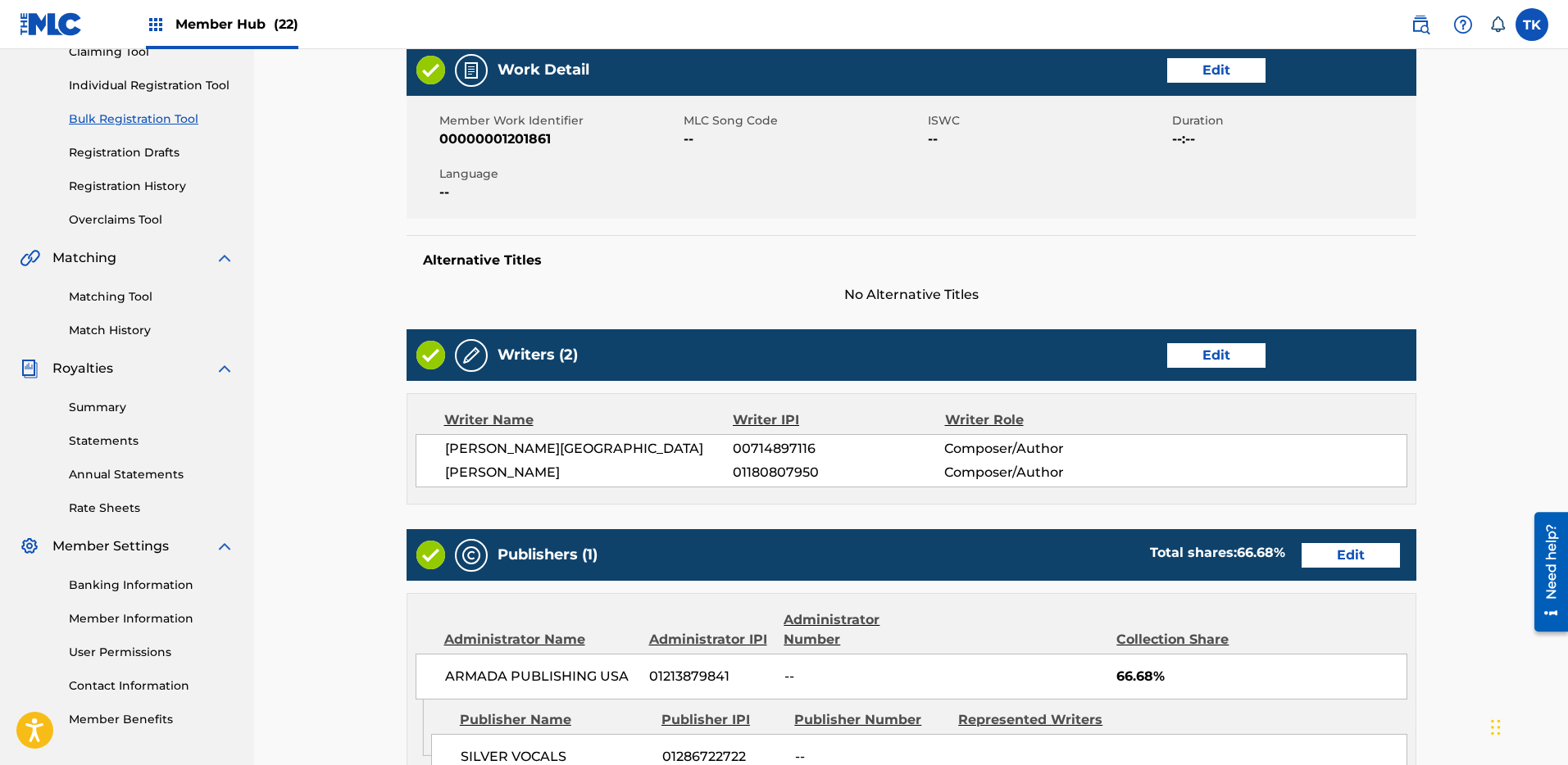
drag, startPoint x: 624, startPoint y: 481, endPoint x: 474, endPoint y: 450, distance: 153.2
click at [433, 437] on div "[PERSON_NAME] 00714897116 Composer/Author [PERSON_NAME] 01180807950 Composer/Au…" at bounding box center [911, 461] width 992 height 53
click at [510, 460] on div "[PERSON_NAME] 00714897116 Composer/Author [PERSON_NAME] 01180807950 Composer/Au…" at bounding box center [911, 461] width 992 height 53
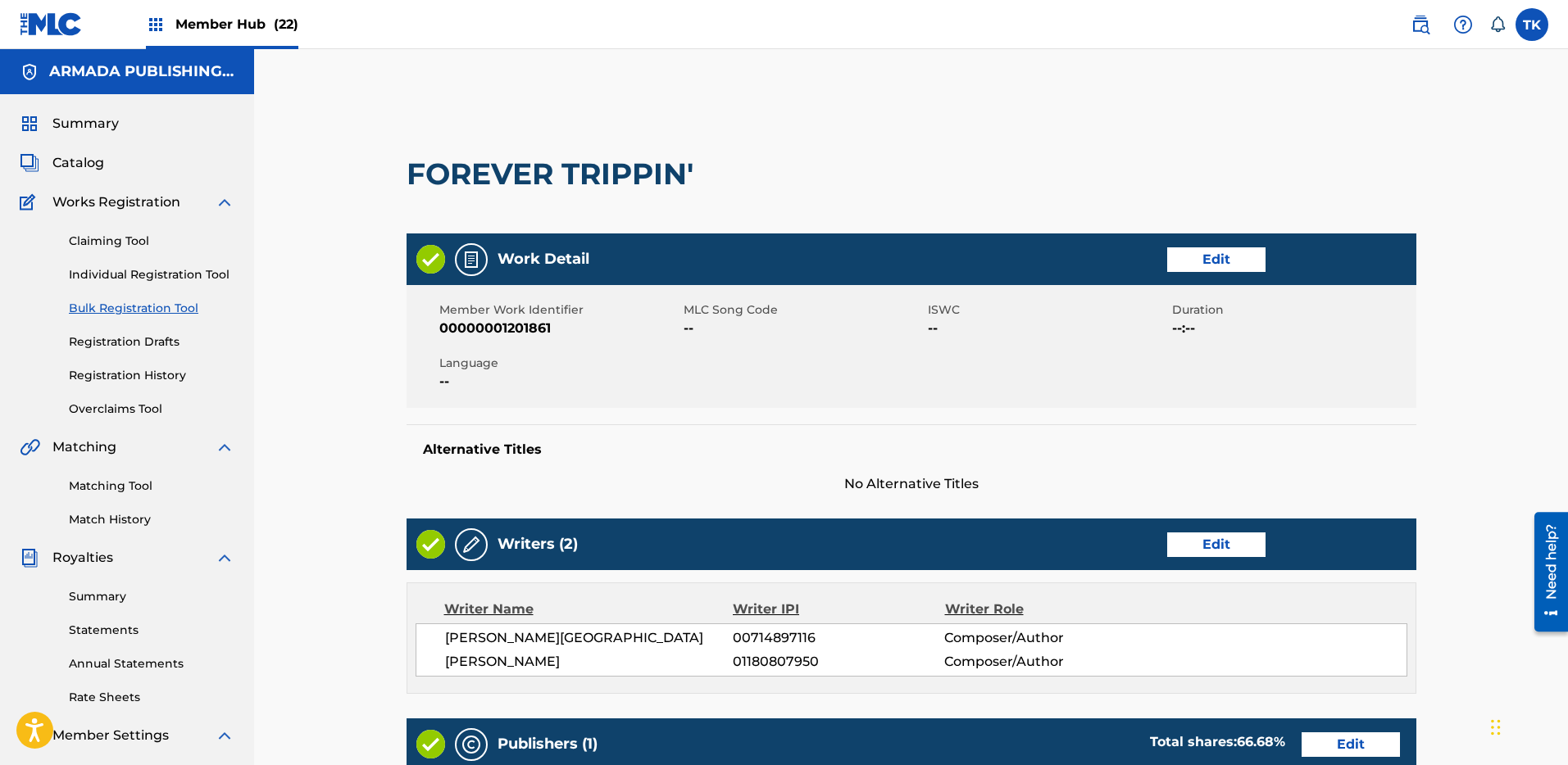
scroll to position [561, 0]
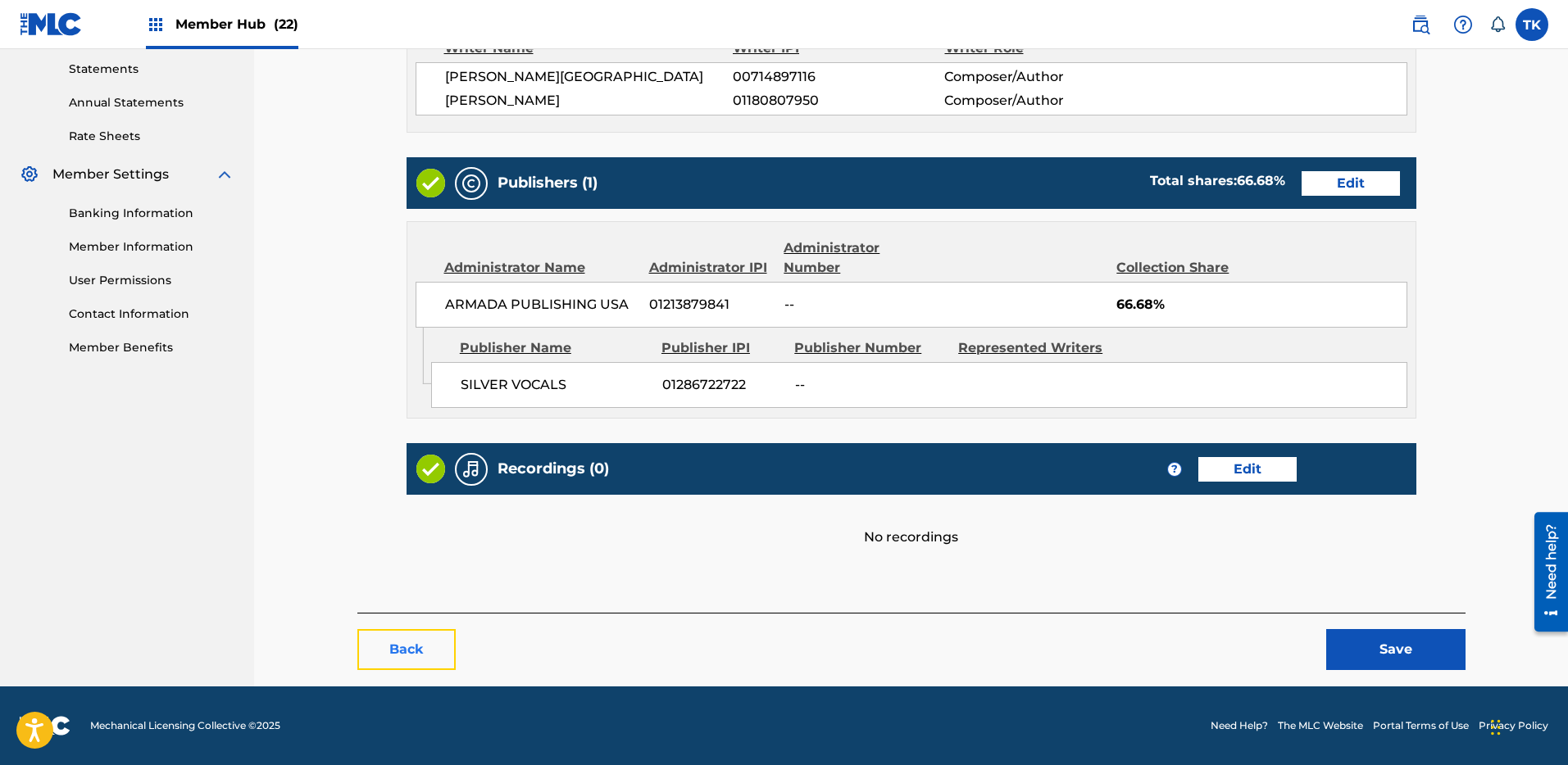
click at [410, 668] on button "Back" at bounding box center [407, 649] width 99 height 41
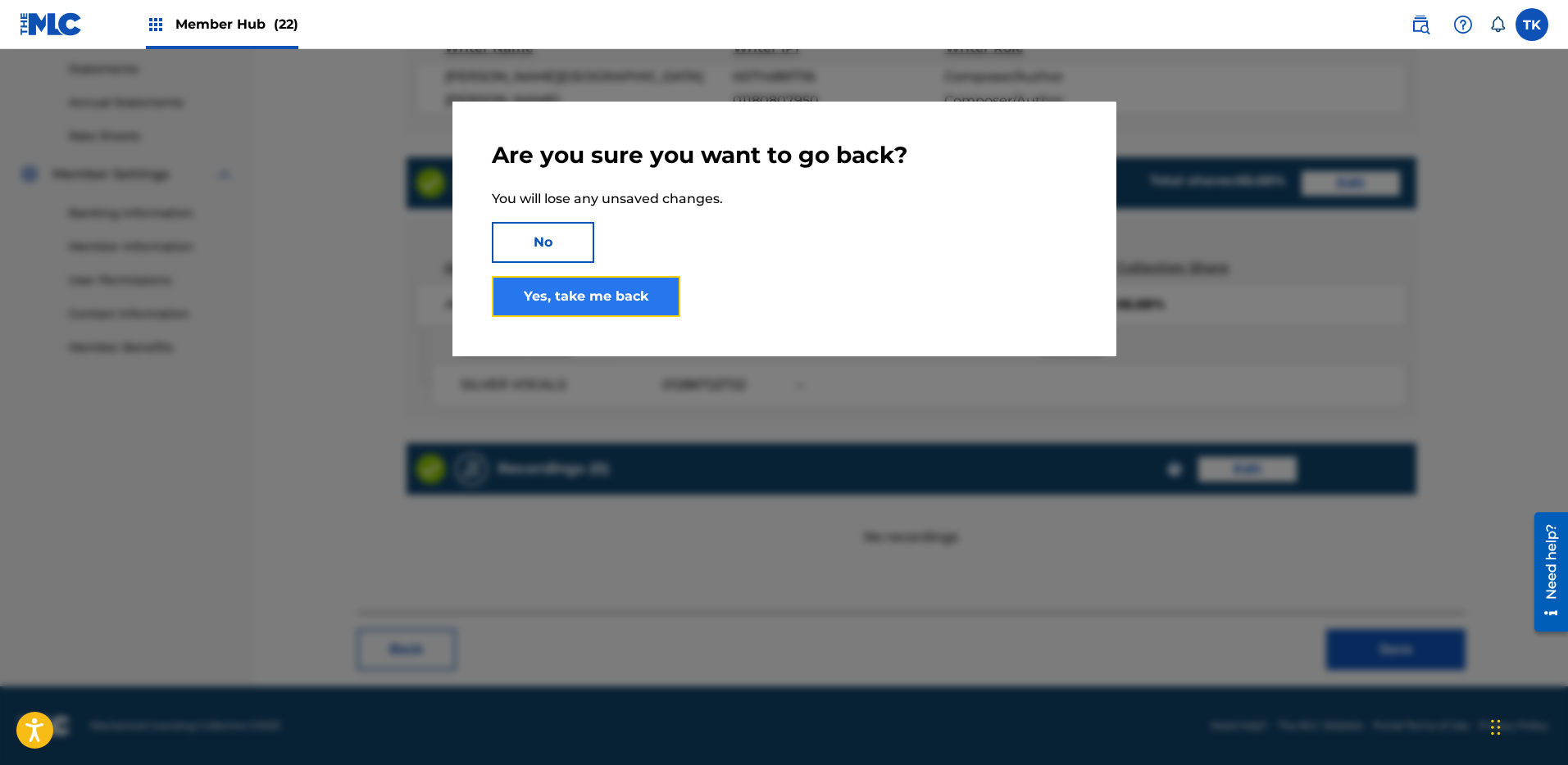
click at [576, 293] on link "Yes, take me back" at bounding box center [586, 296] width 189 height 41
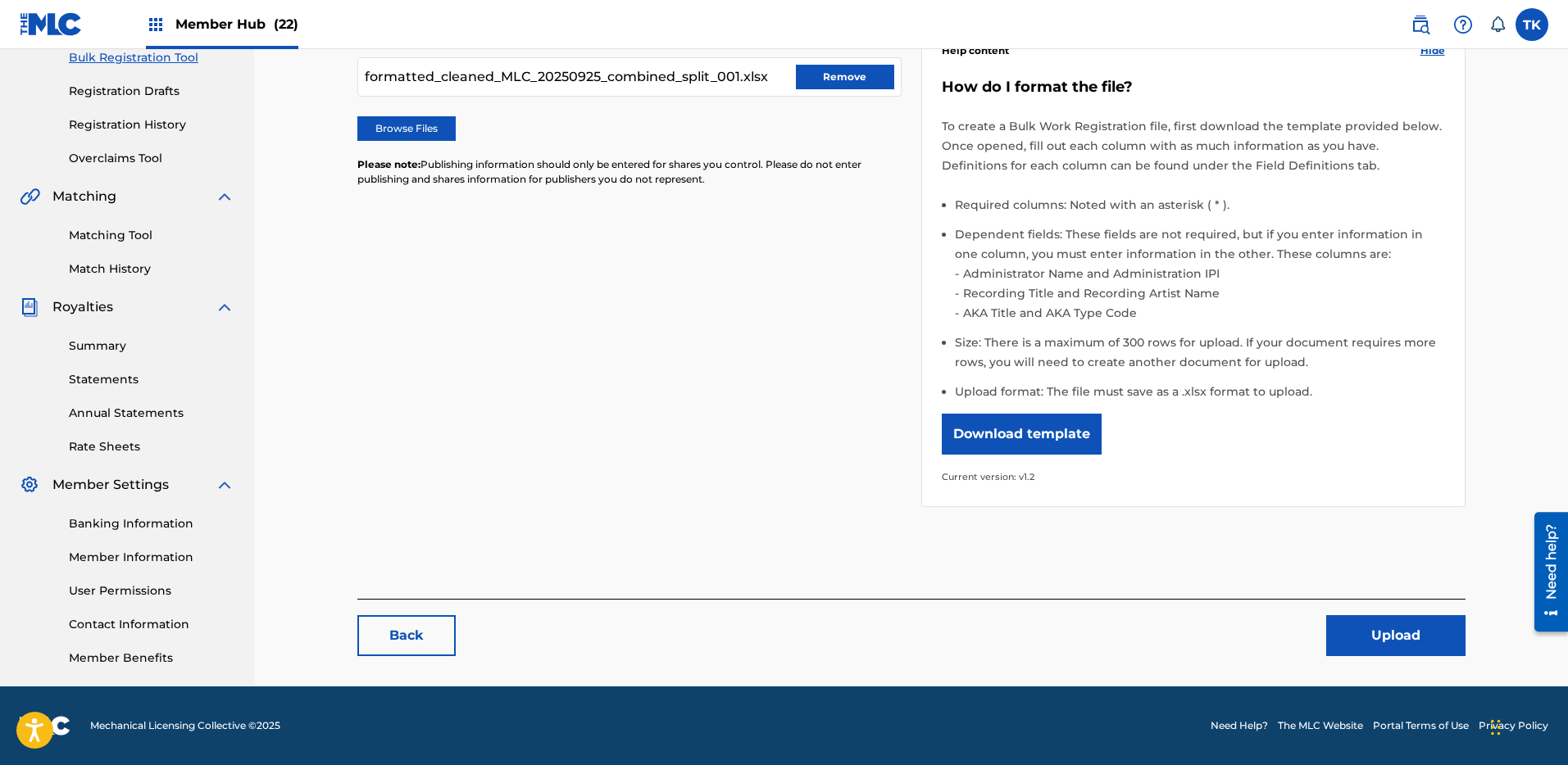
scroll to position [241, 0]
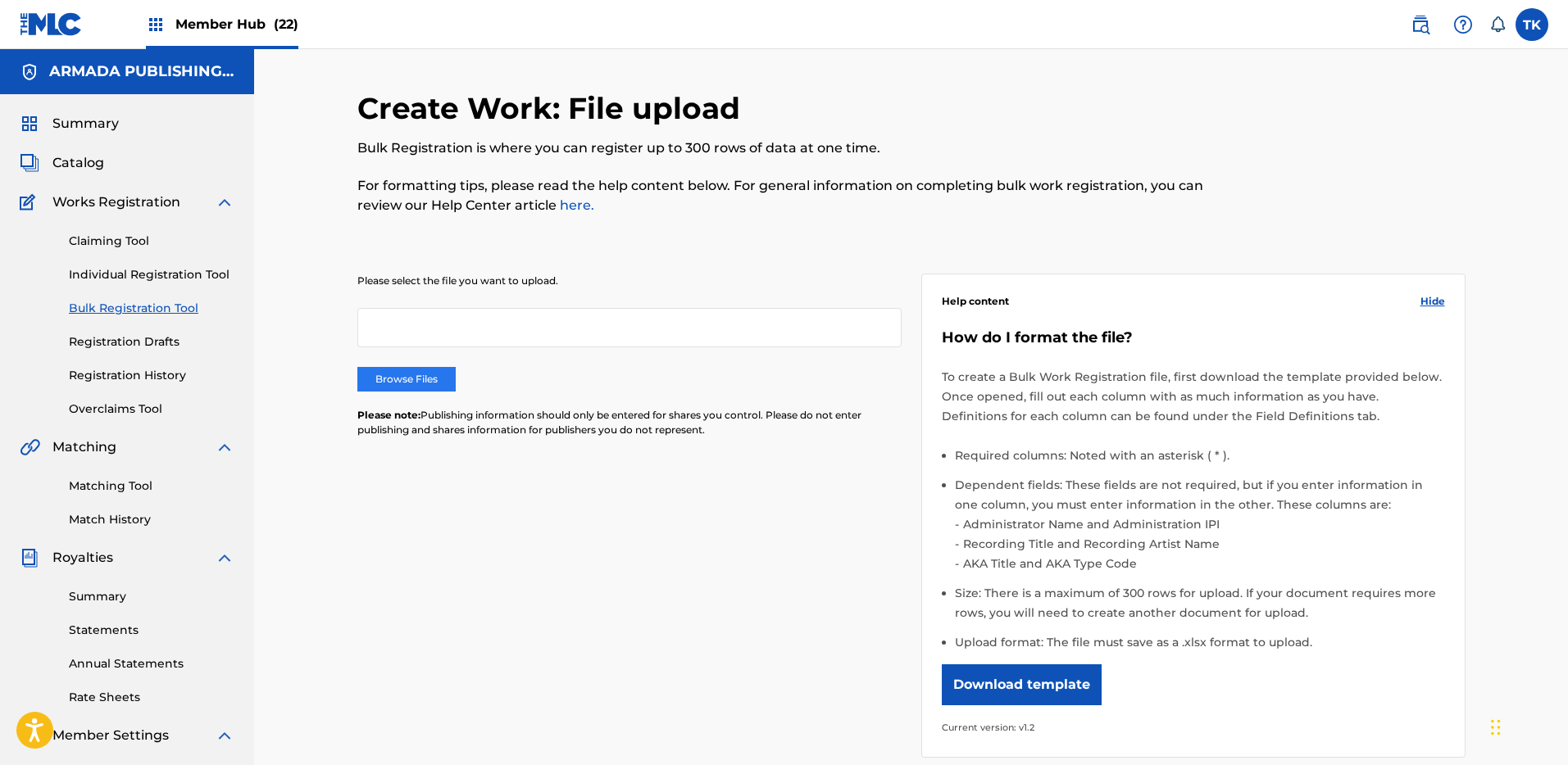
click at [413, 377] on label "Browse Files" at bounding box center [407, 379] width 99 height 25
click at [0, 0] on input "Browse Files" at bounding box center [0, 0] width 0 height 0
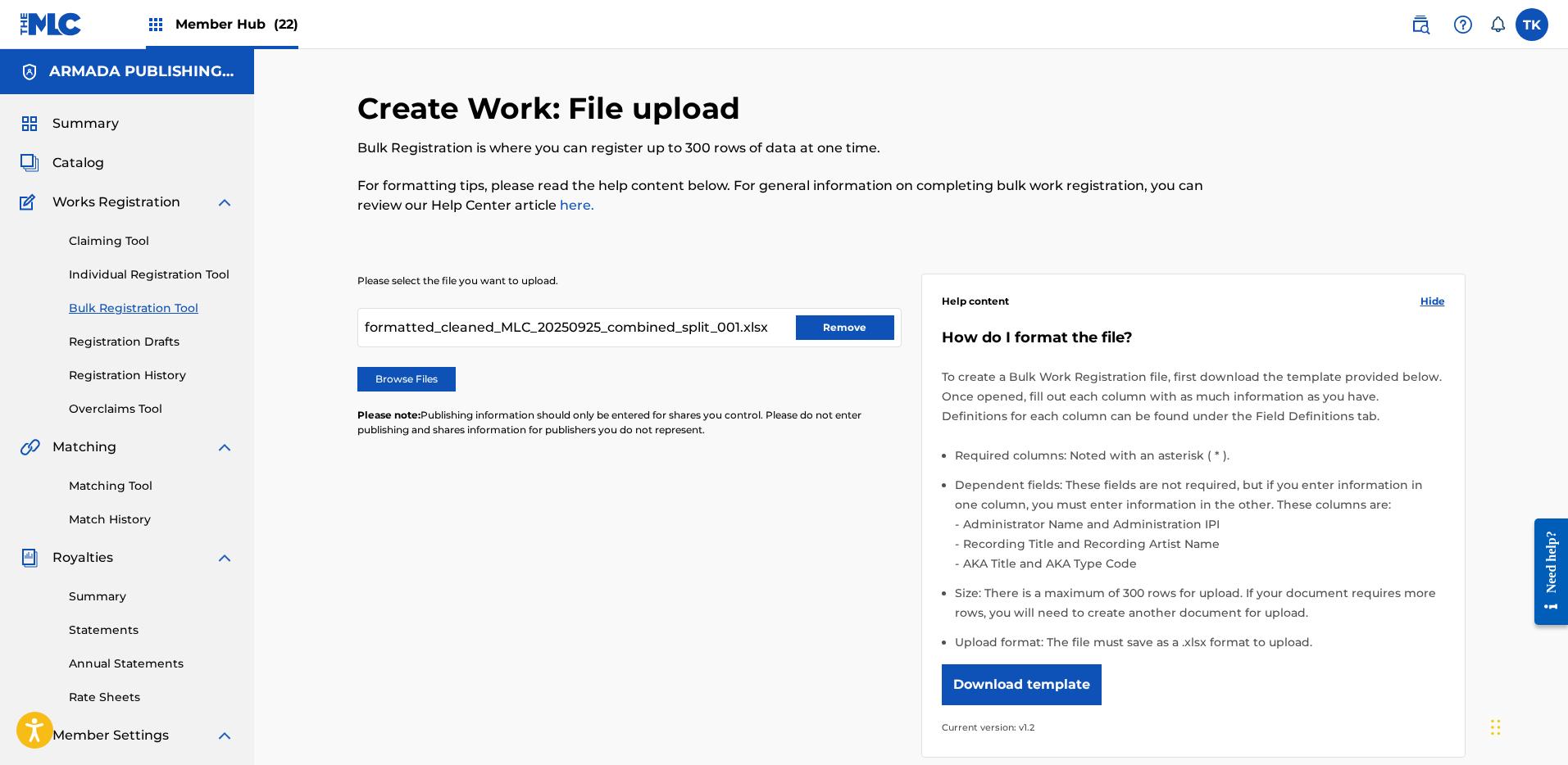
scroll to position [250, 0]
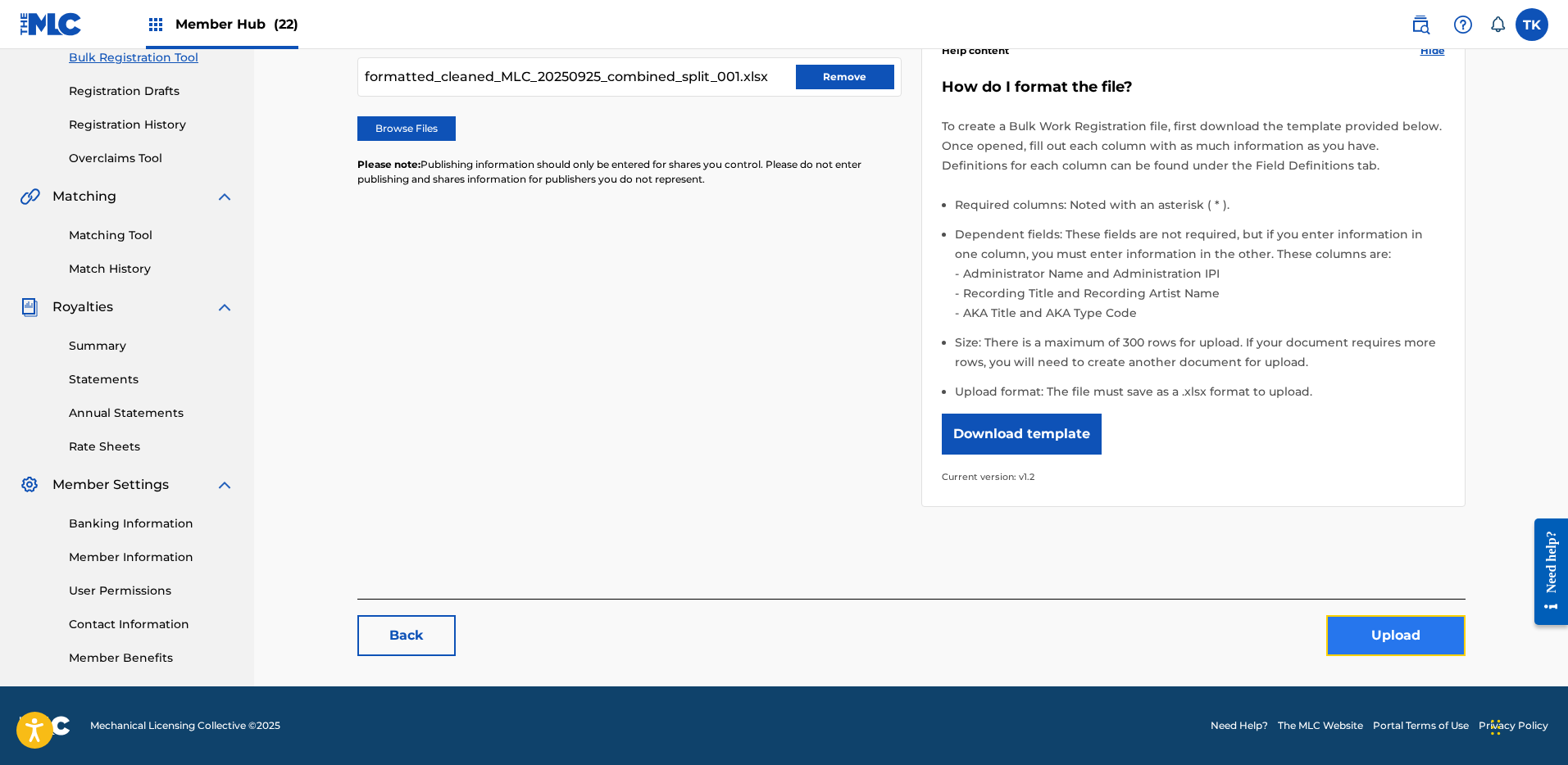
click at [1389, 635] on button "Upload" at bounding box center [1395, 635] width 139 height 41
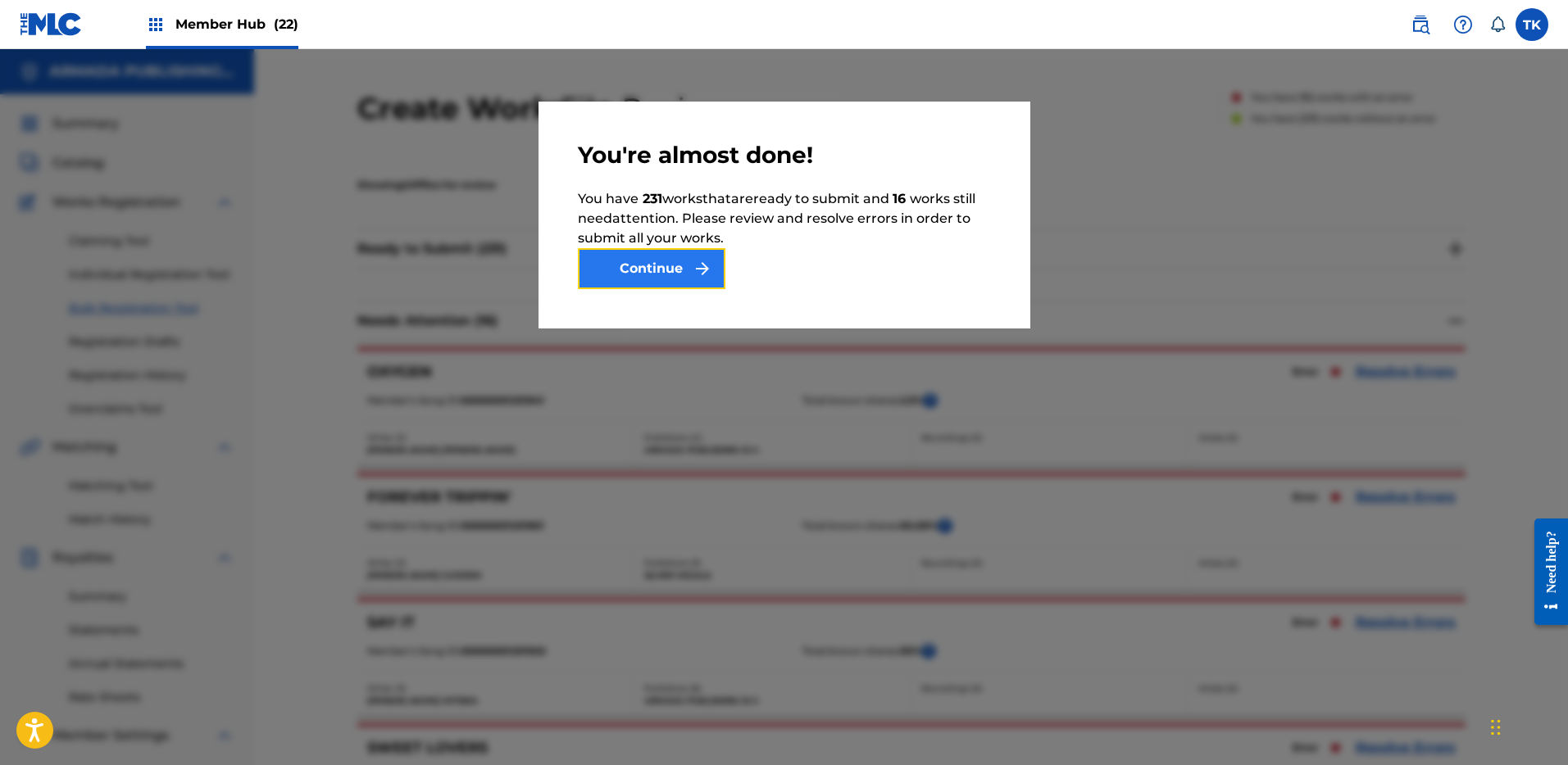
click at [675, 267] on button "Continue" at bounding box center [651, 268] width 148 height 41
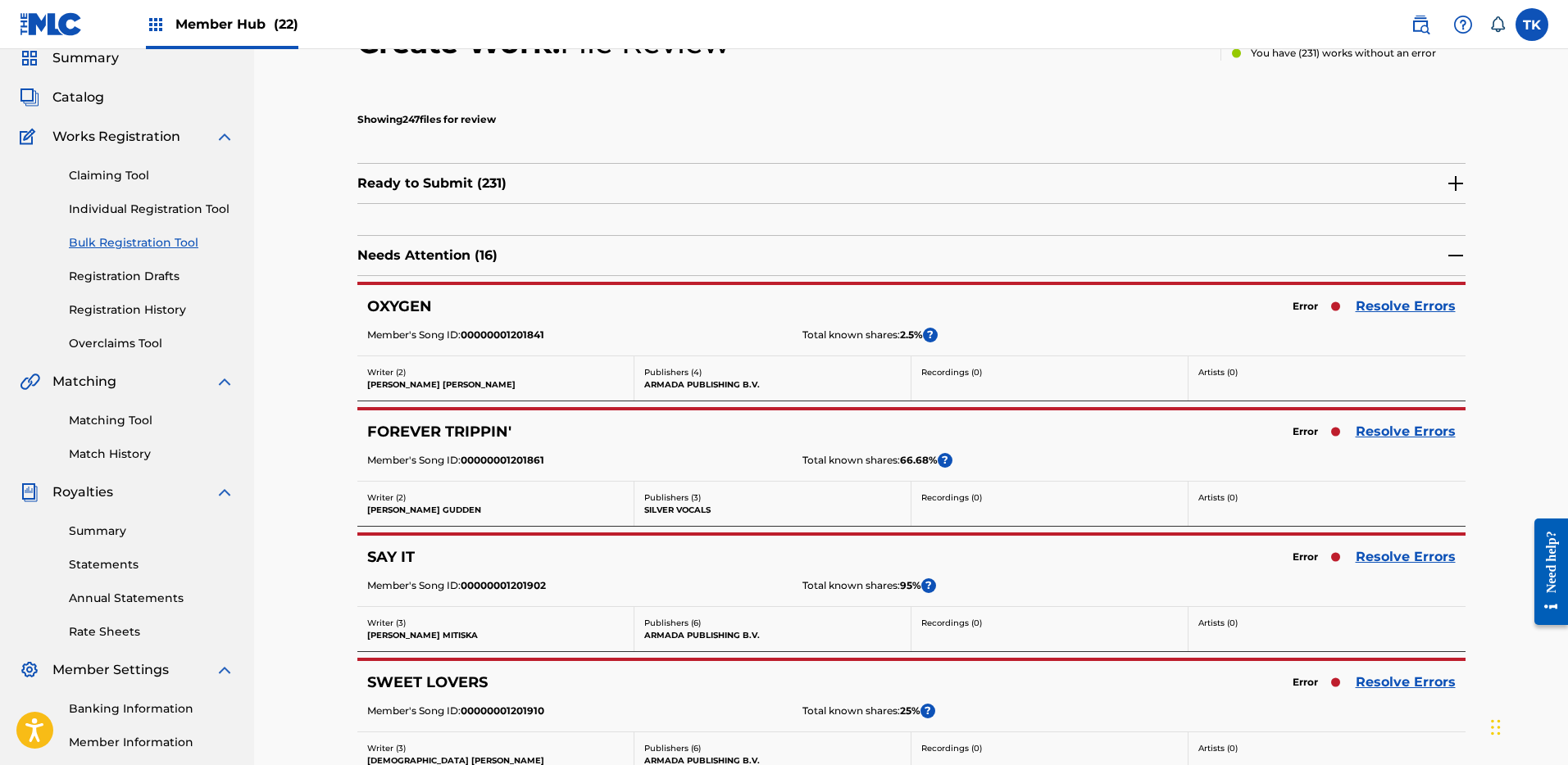
scroll to position [118, 0]
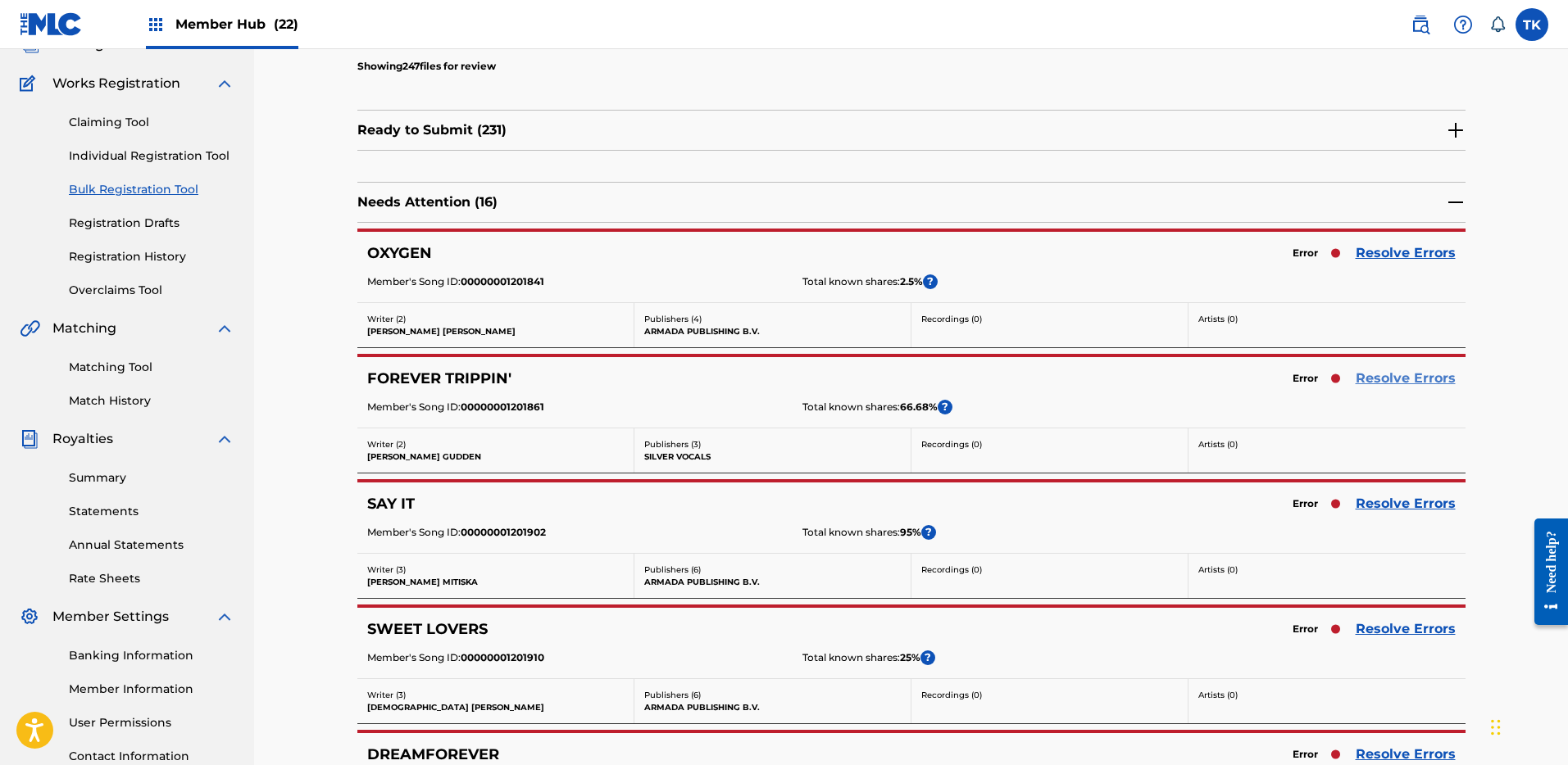
click at [1377, 380] on link "Resolve Errors" at bounding box center [1405, 378] width 100 height 20
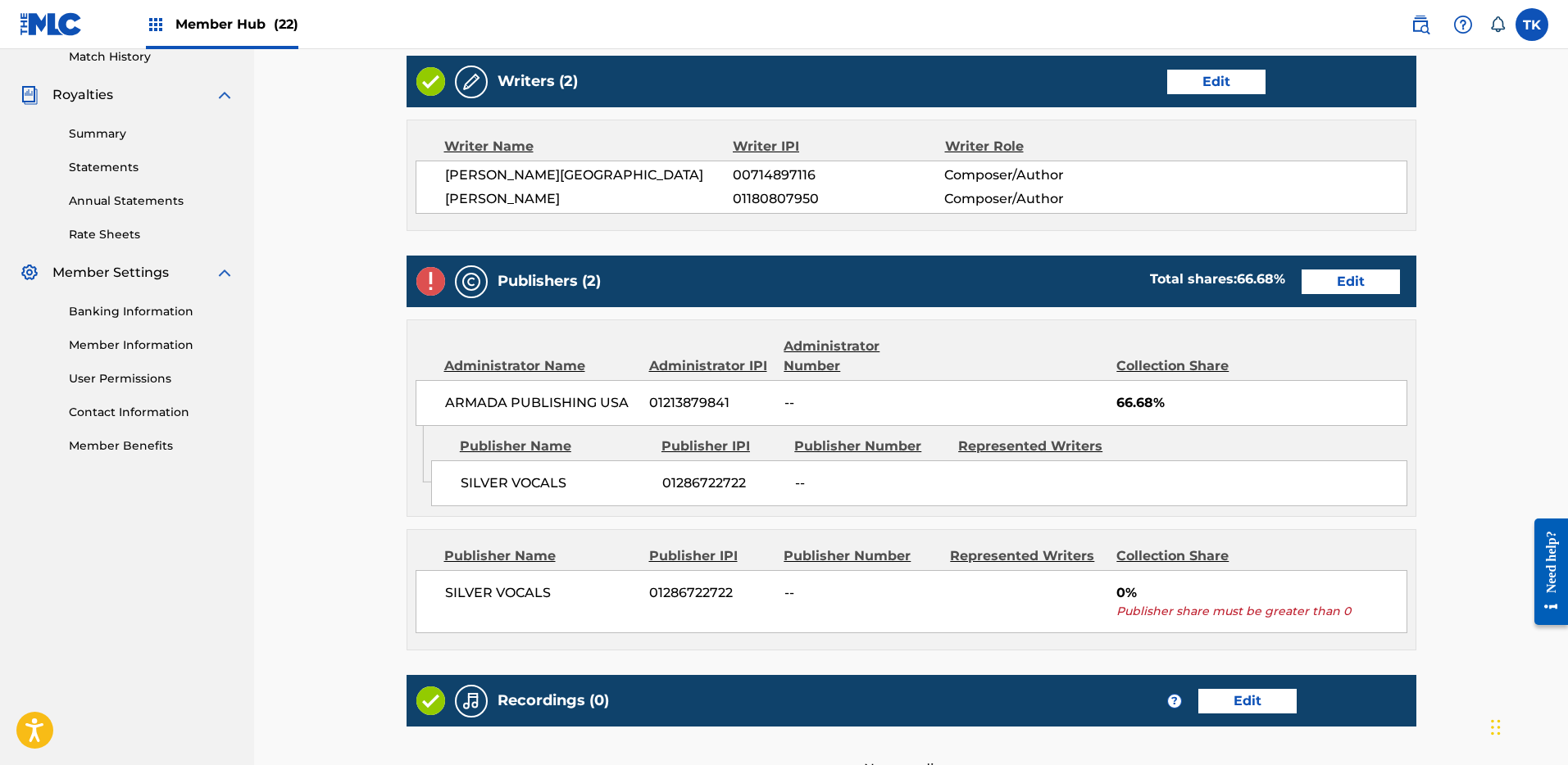
scroll to position [486, 0]
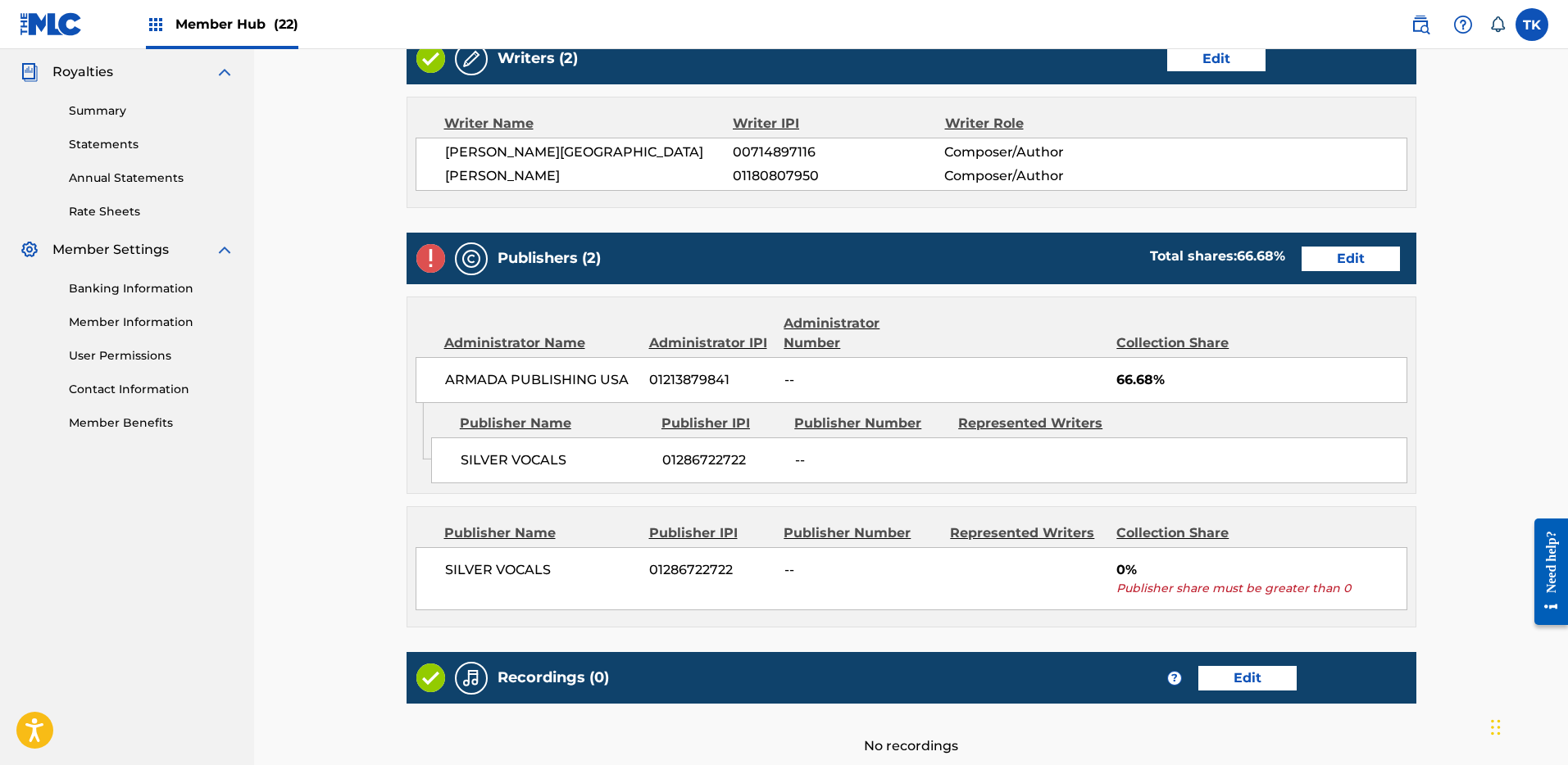
click at [573, 568] on span "SILVER VOCALS" at bounding box center [540, 570] width 192 height 20
drag, startPoint x: 1119, startPoint y: 377, endPoint x: 1166, endPoint y: 379, distance: 47.0
click at [1166, 379] on span "66.68%" at bounding box center [1261, 380] width 290 height 20
click at [1185, 449] on div "SILVER VOCALS 01286722722 --" at bounding box center [919, 461] width 975 height 46
drag, startPoint x: 1105, startPoint y: 576, endPoint x: 1143, endPoint y: 577, distance: 38.0
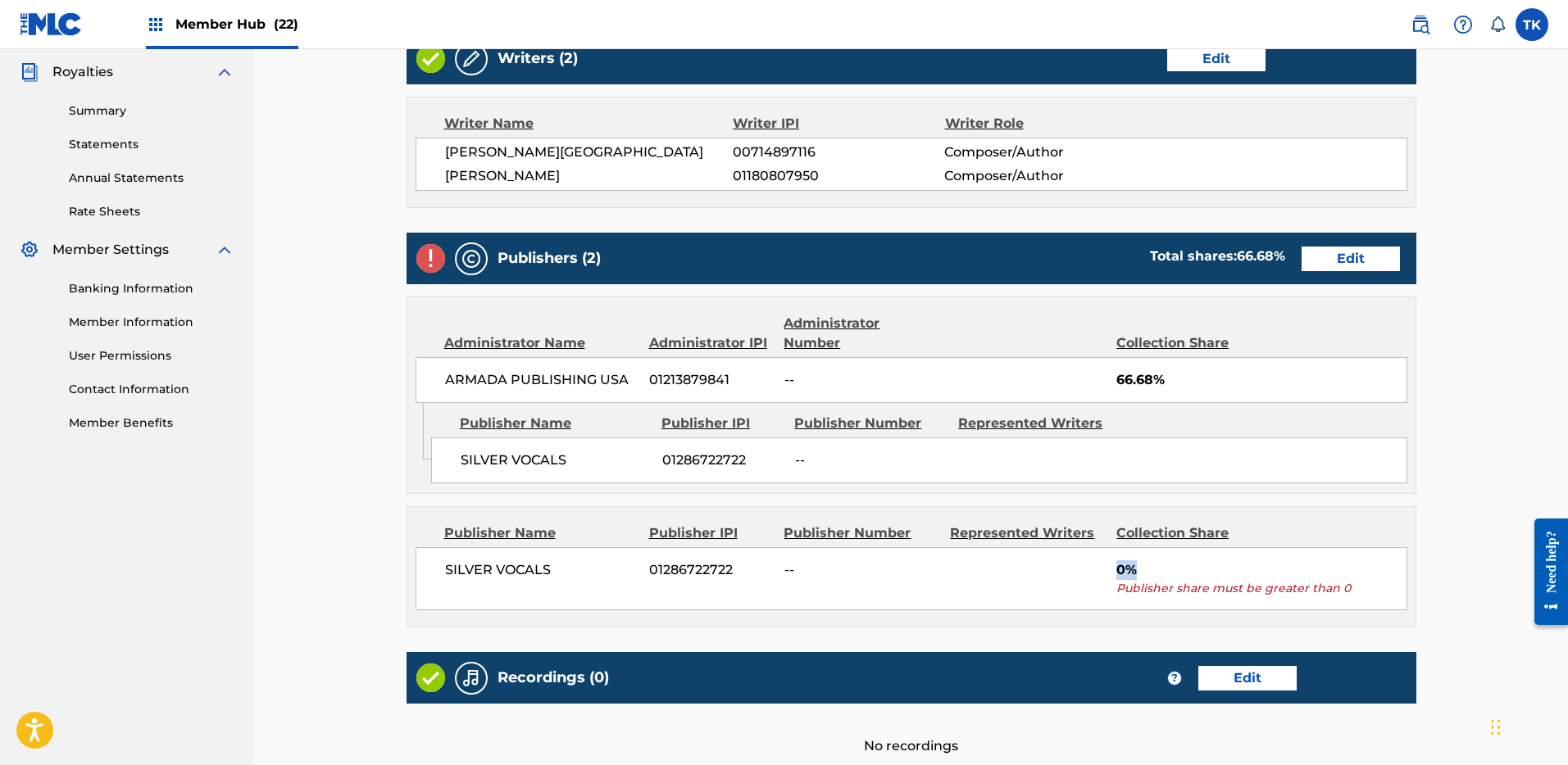
click at [1143, 577] on div "SILVER VOCALS 01286722722 -- 0% Publisher share must be greater than 0" at bounding box center [911, 578] width 992 height 64
click at [1148, 576] on span "0%" at bounding box center [1261, 570] width 290 height 20
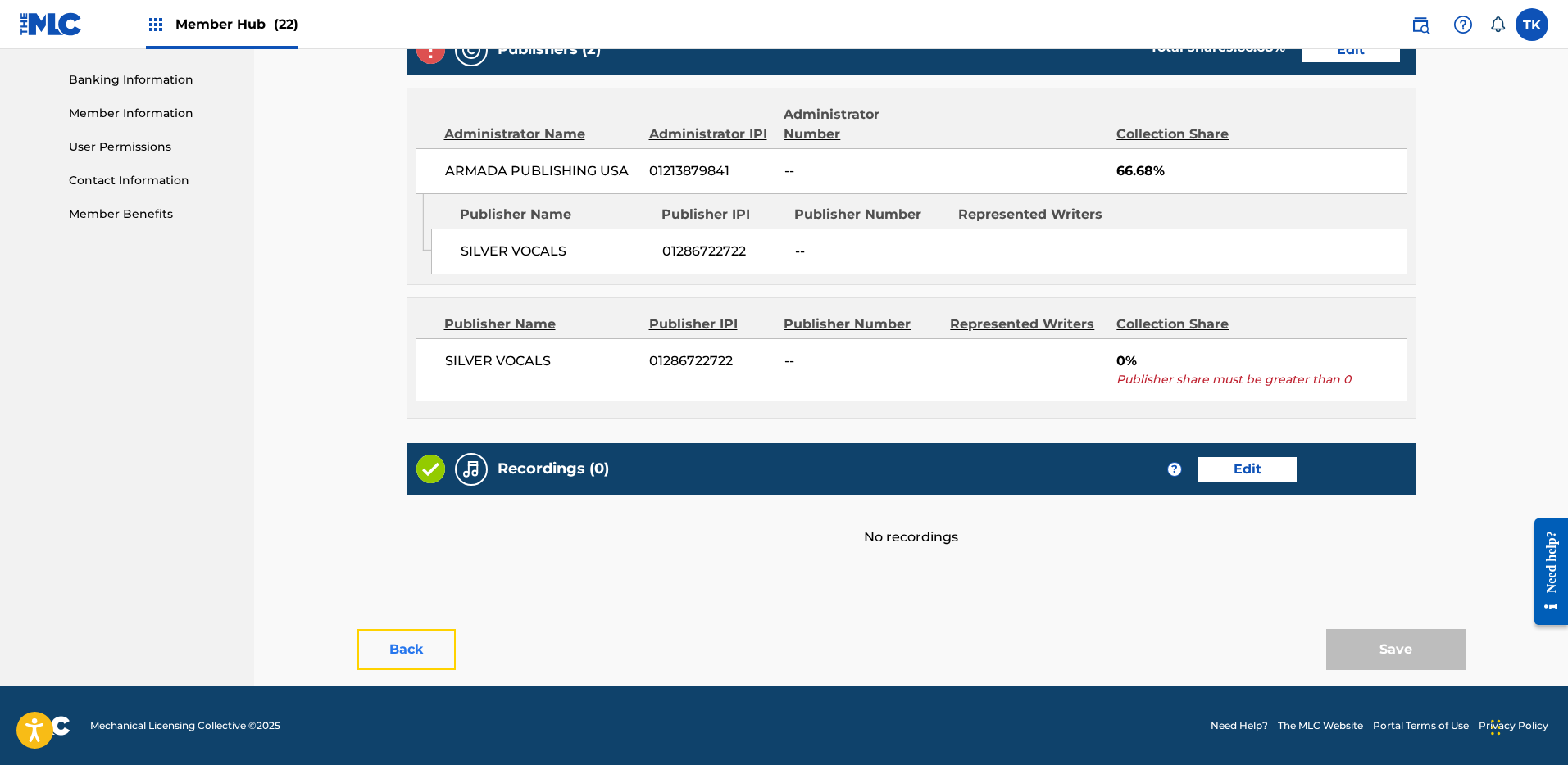
click at [408, 643] on button "Back" at bounding box center [407, 649] width 99 height 41
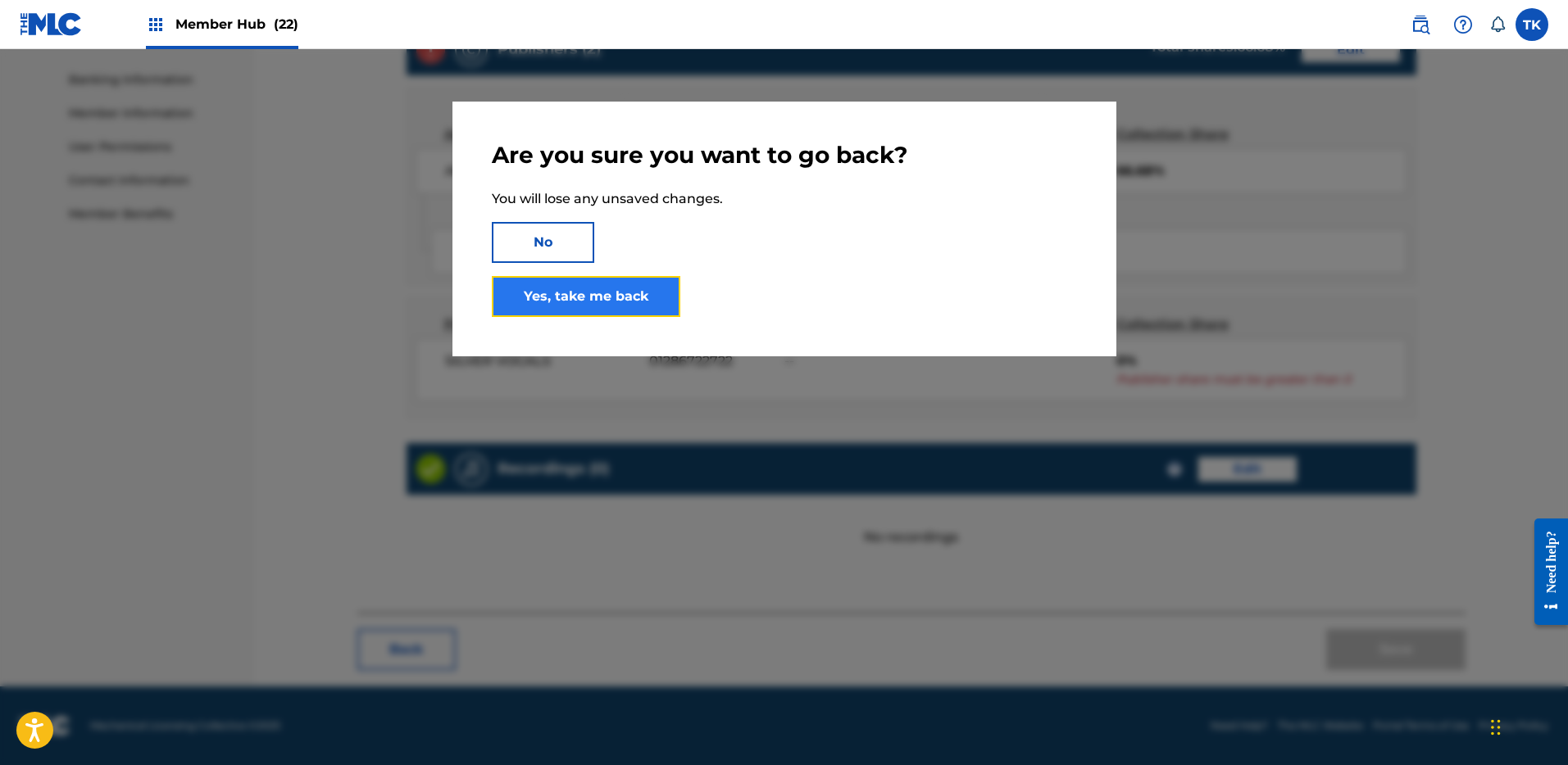
click at [611, 290] on link "Yes, take me back" at bounding box center [586, 296] width 189 height 41
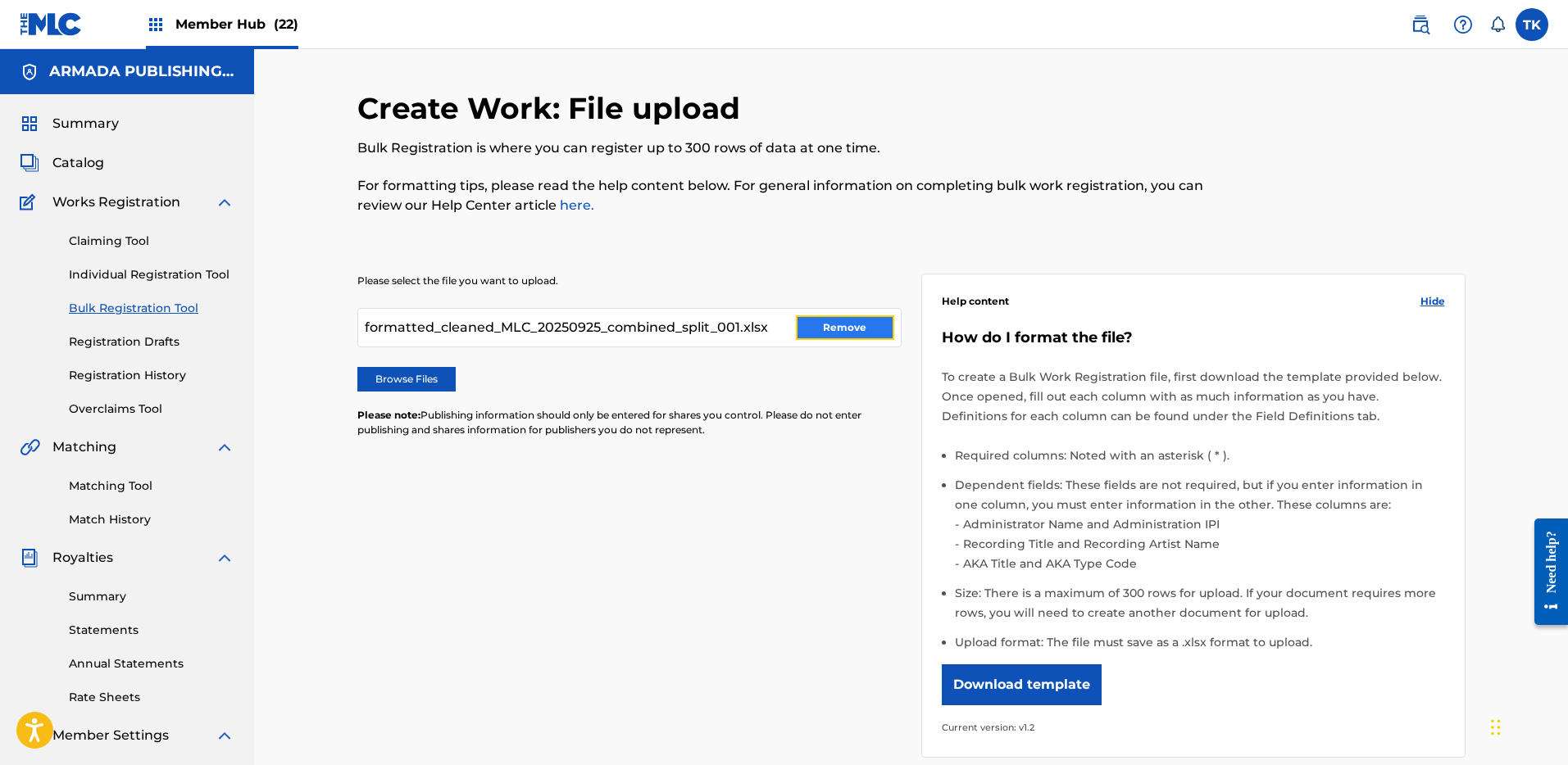
click at [855, 333] on button "Remove" at bounding box center [845, 328] width 99 height 25
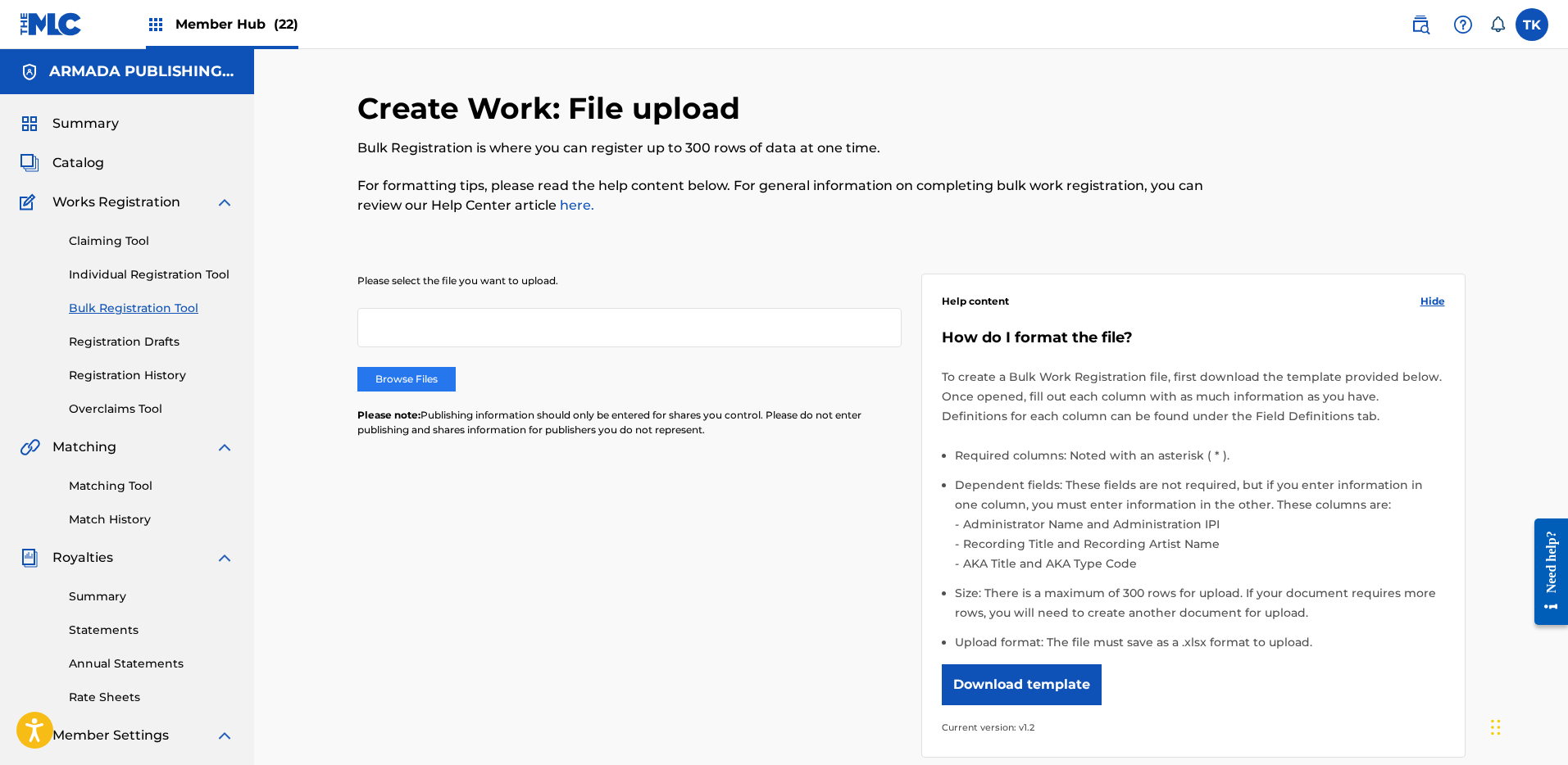
click at [414, 373] on label "Browse Files" at bounding box center [407, 379] width 99 height 25
click at [0, 0] on input "Browse Files" at bounding box center [0, 0] width 0 height 0
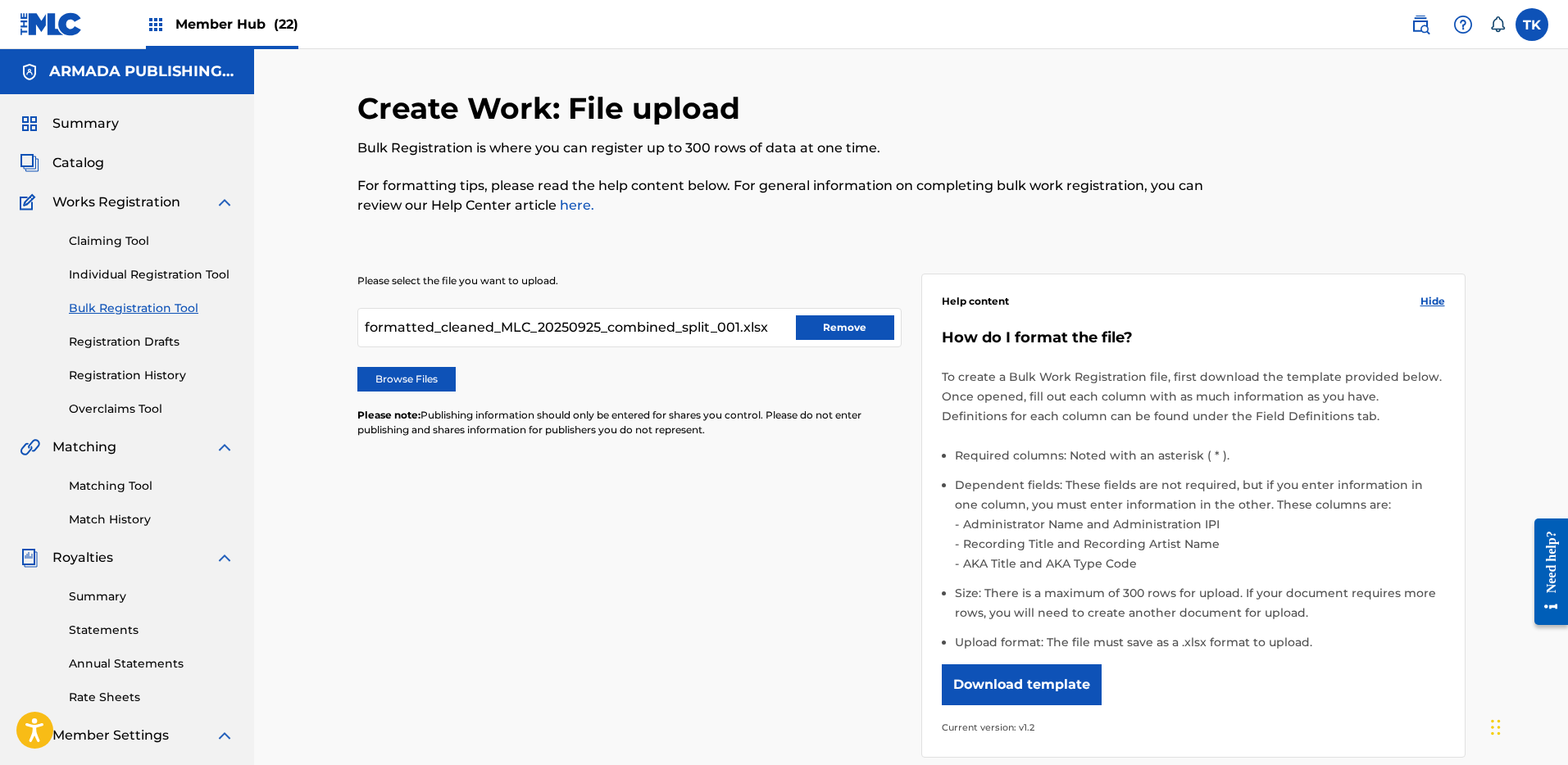
scroll to position [250, 0]
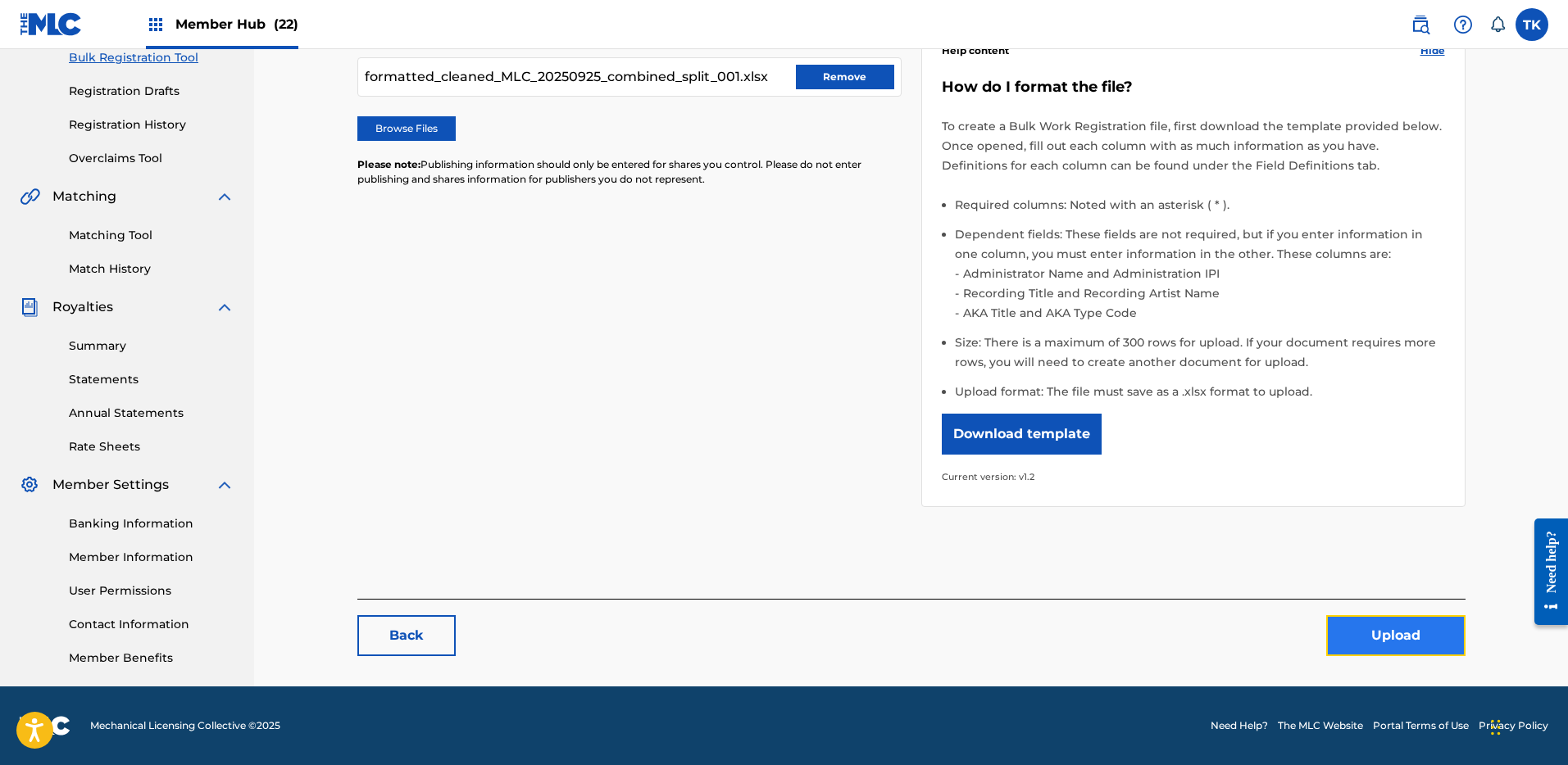
click at [1446, 621] on button "Upload" at bounding box center [1395, 635] width 139 height 41
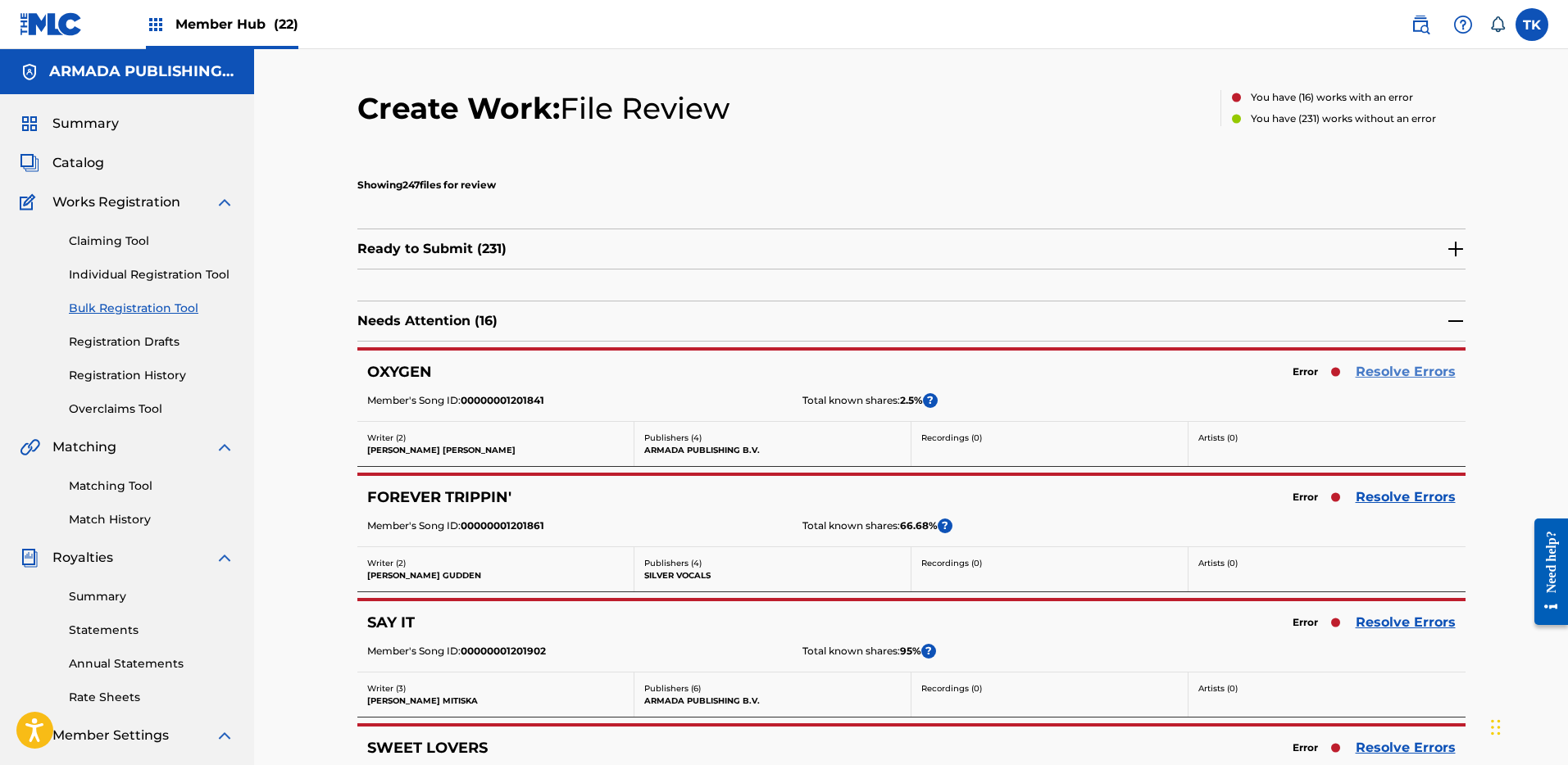
click at [1409, 373] on link "Resolve Errors" at bounding box center [1405, 372] width 100 height 20
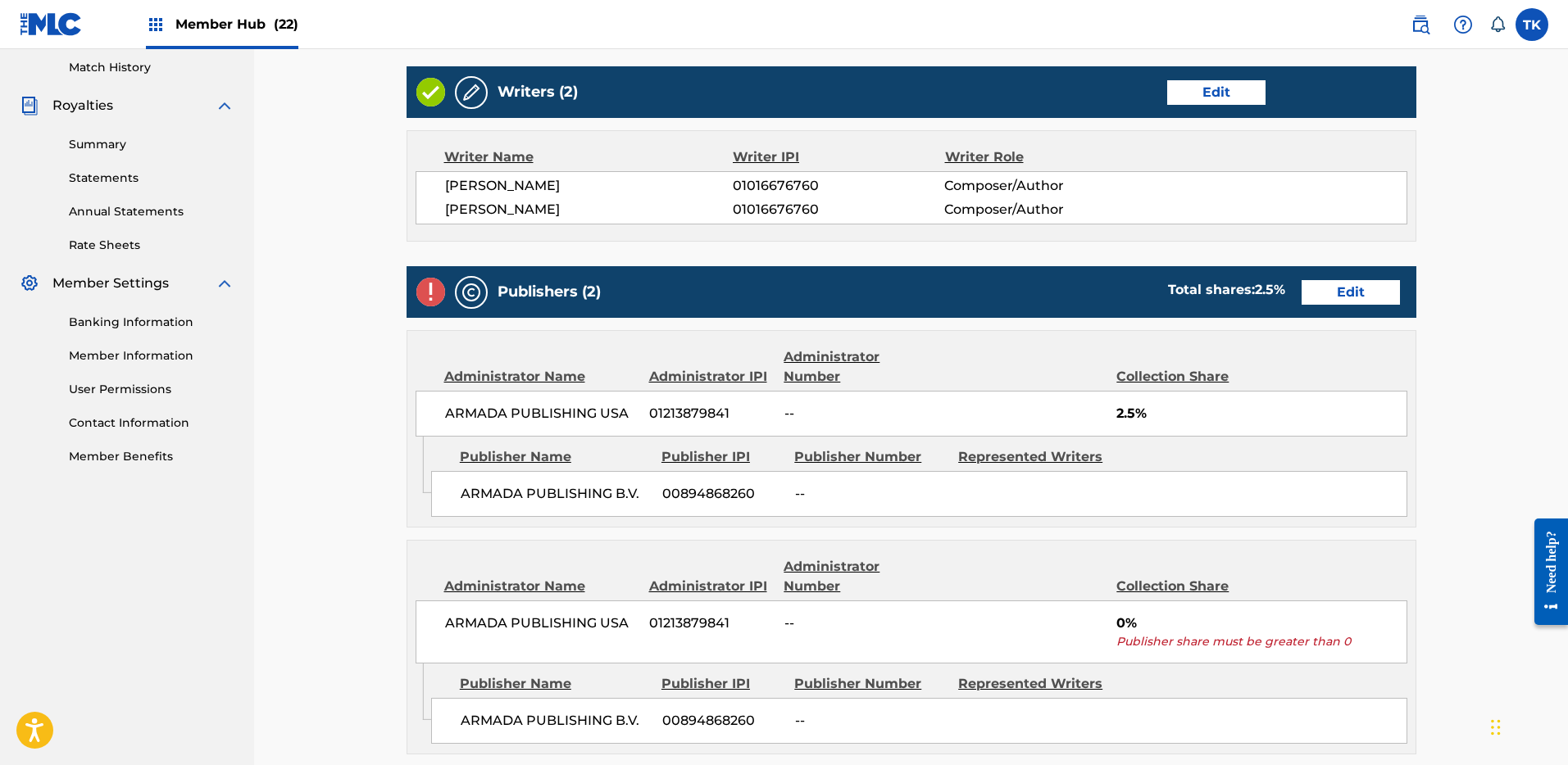
scroll to position [789, 0]
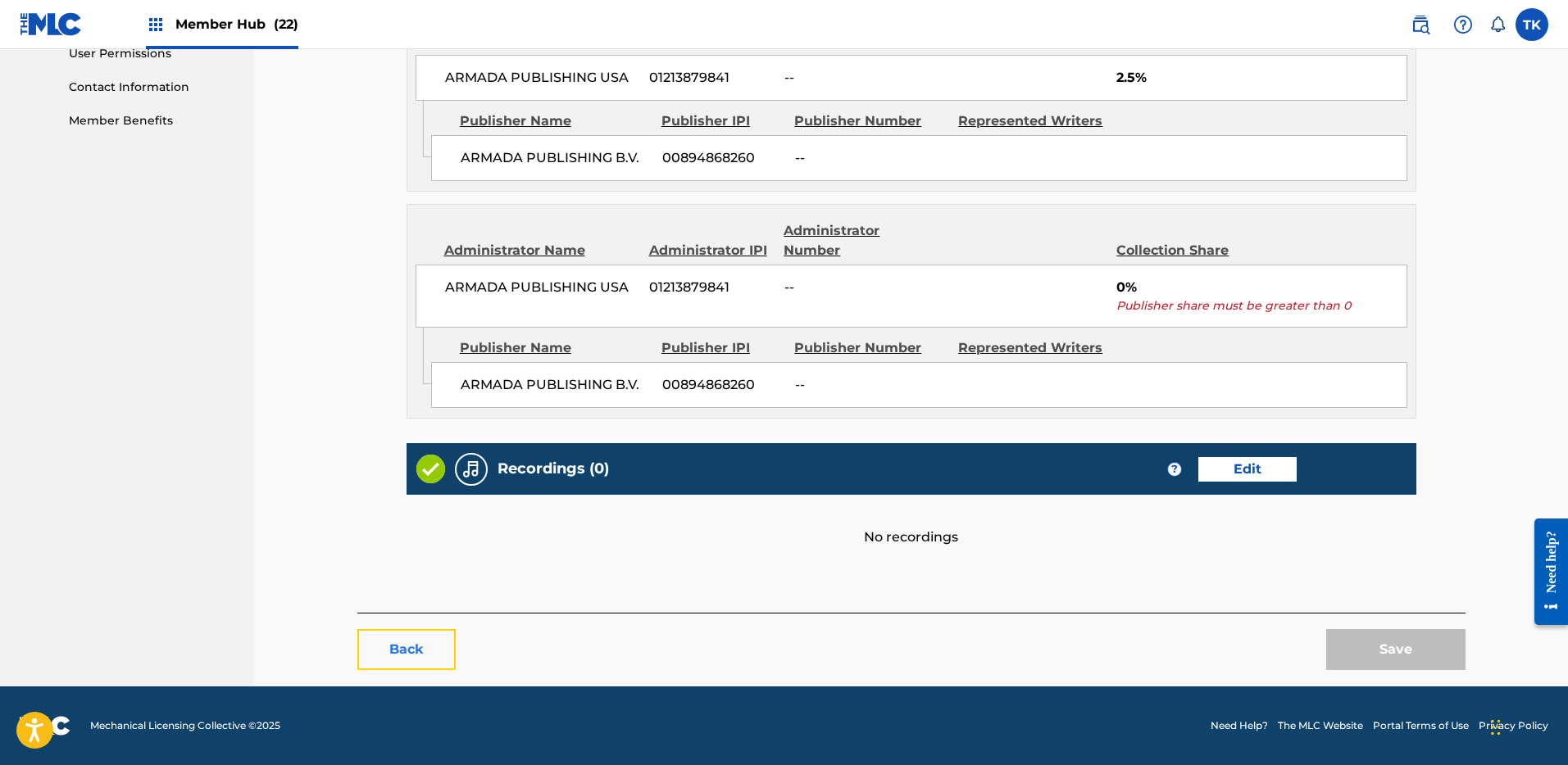
click at [438, 650] on button "Back" at bounding box center [407, 649] width 99 height 41
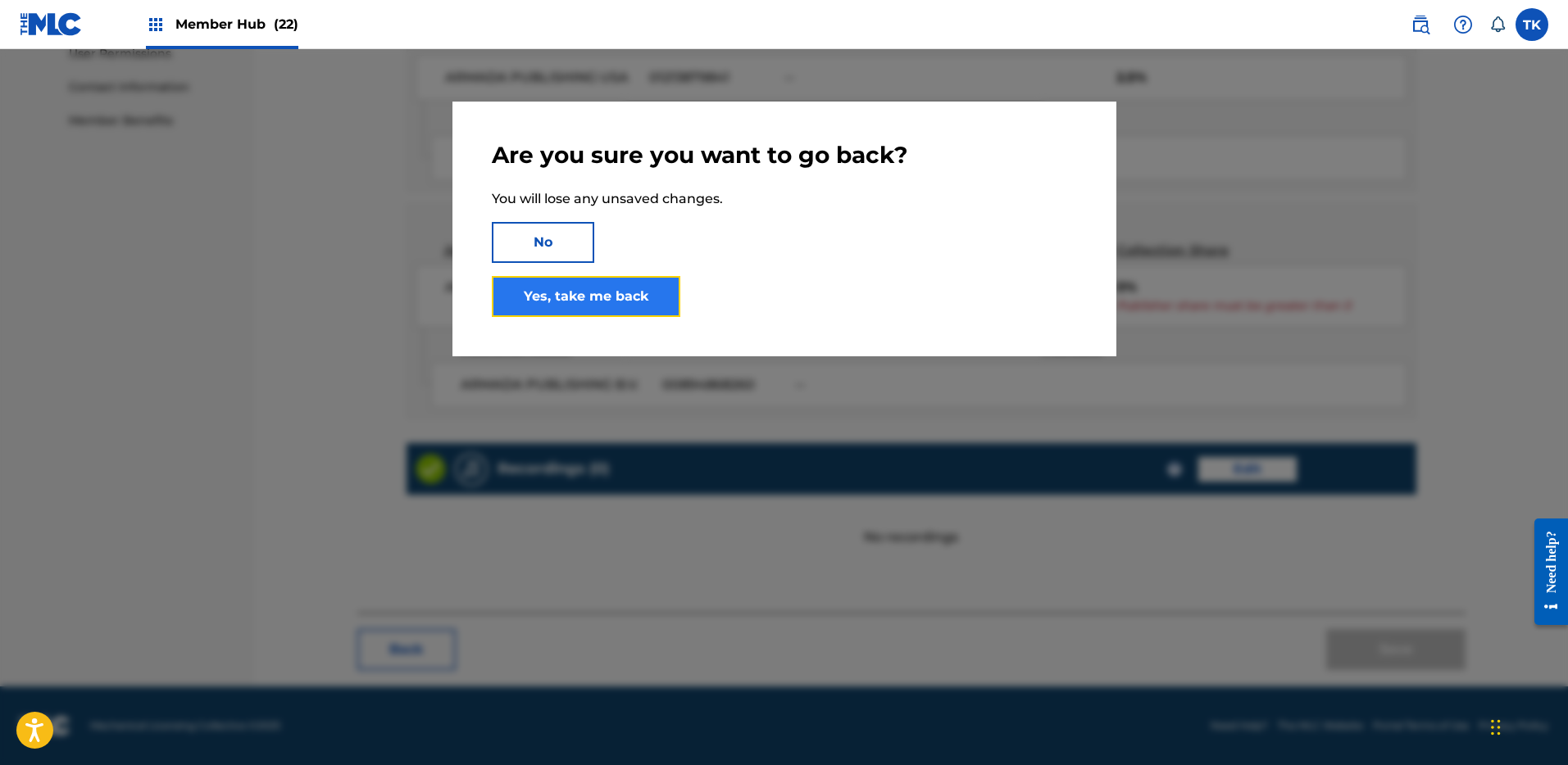
click at [627, 293] on link "Yes, take me back" at bounding box center [586, 296] width 189 height 41
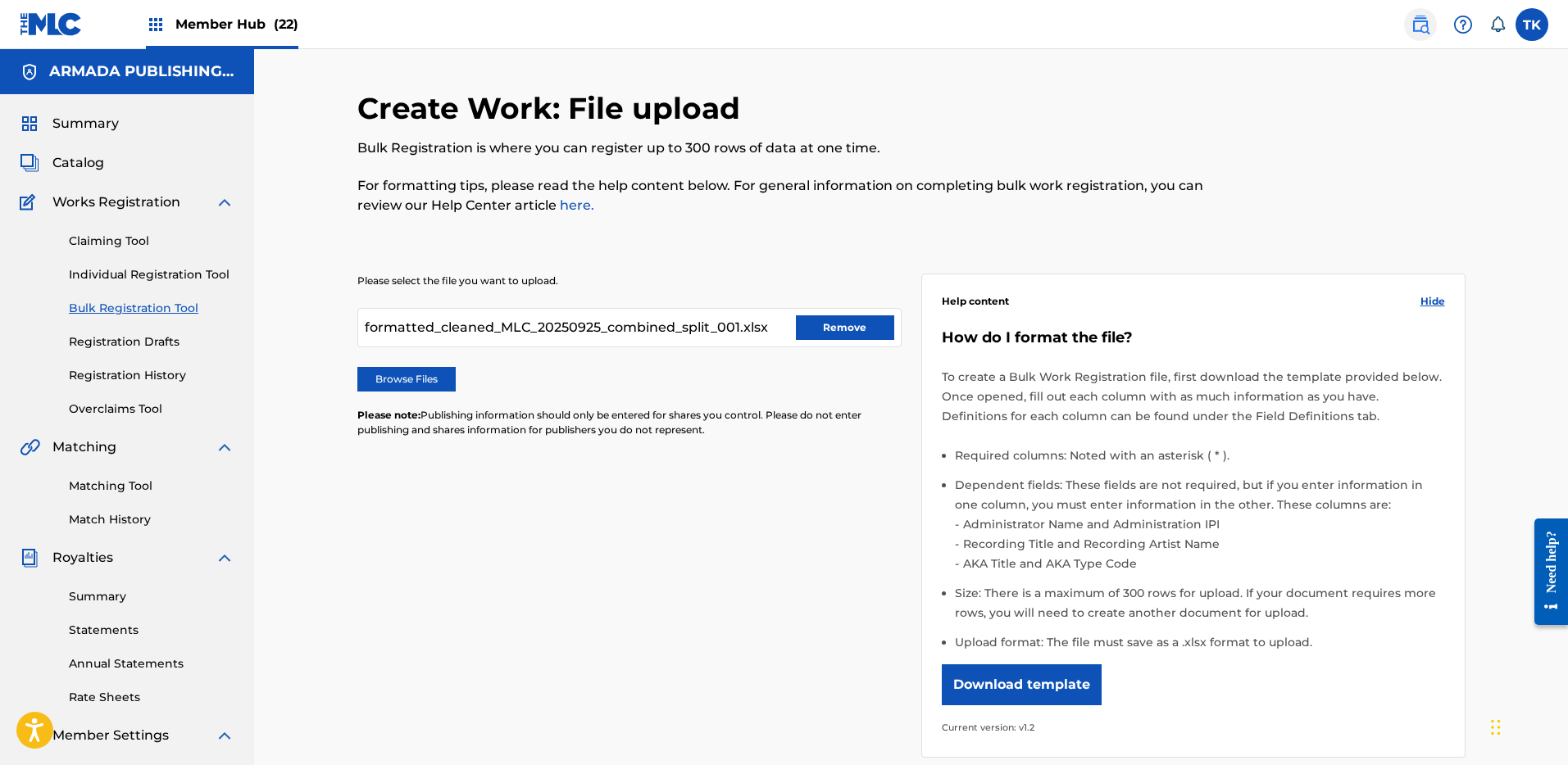
click at [1433, 27] on link at bounding box center [1420, 25] width 33 height 33
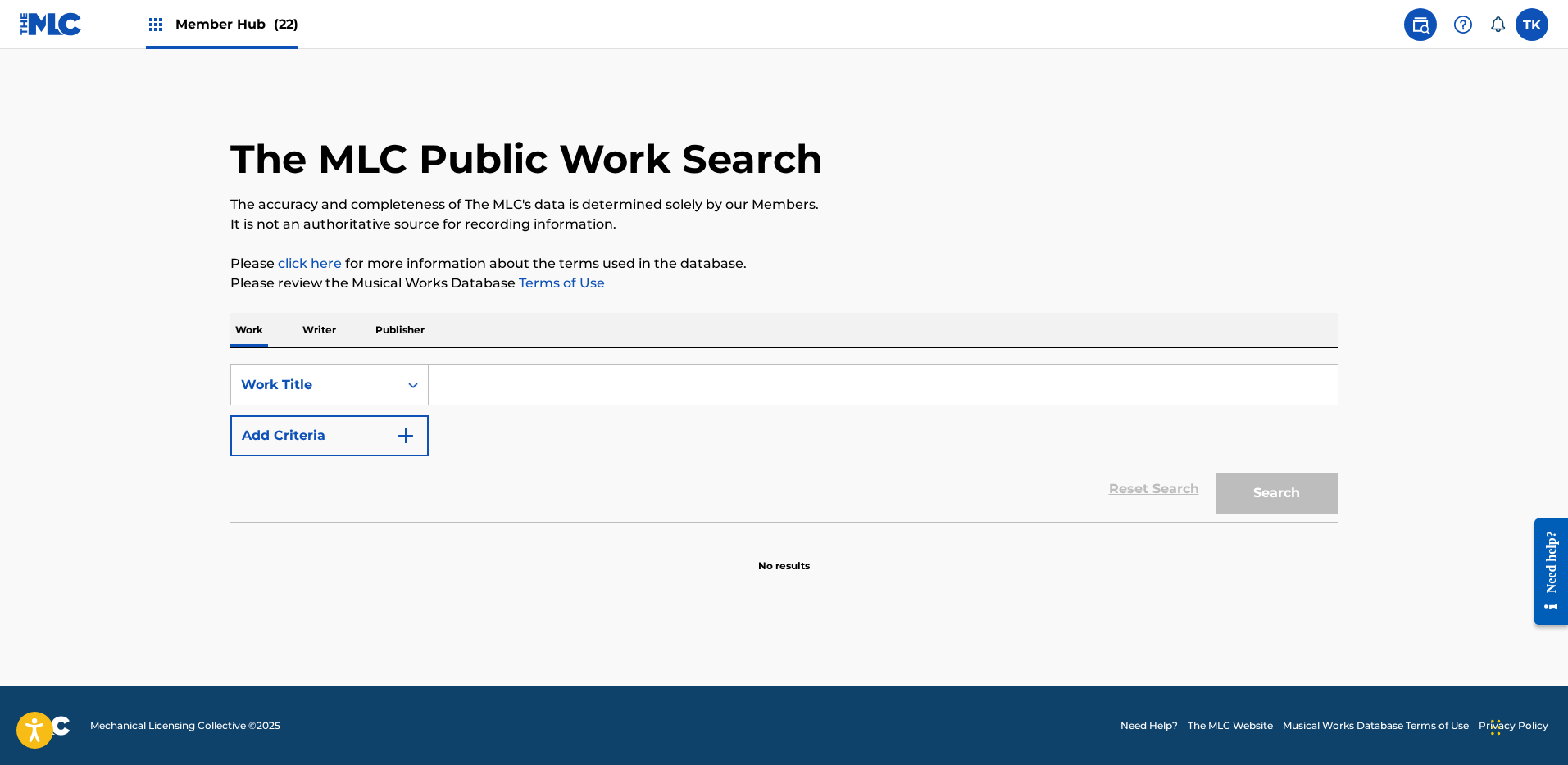
click at [1426, 27] on img at bounding box center [1420, 25] width 20 height 20
click at [374, 382] on div "Work Title" at bounding box center [315, 385] width 148 height 20
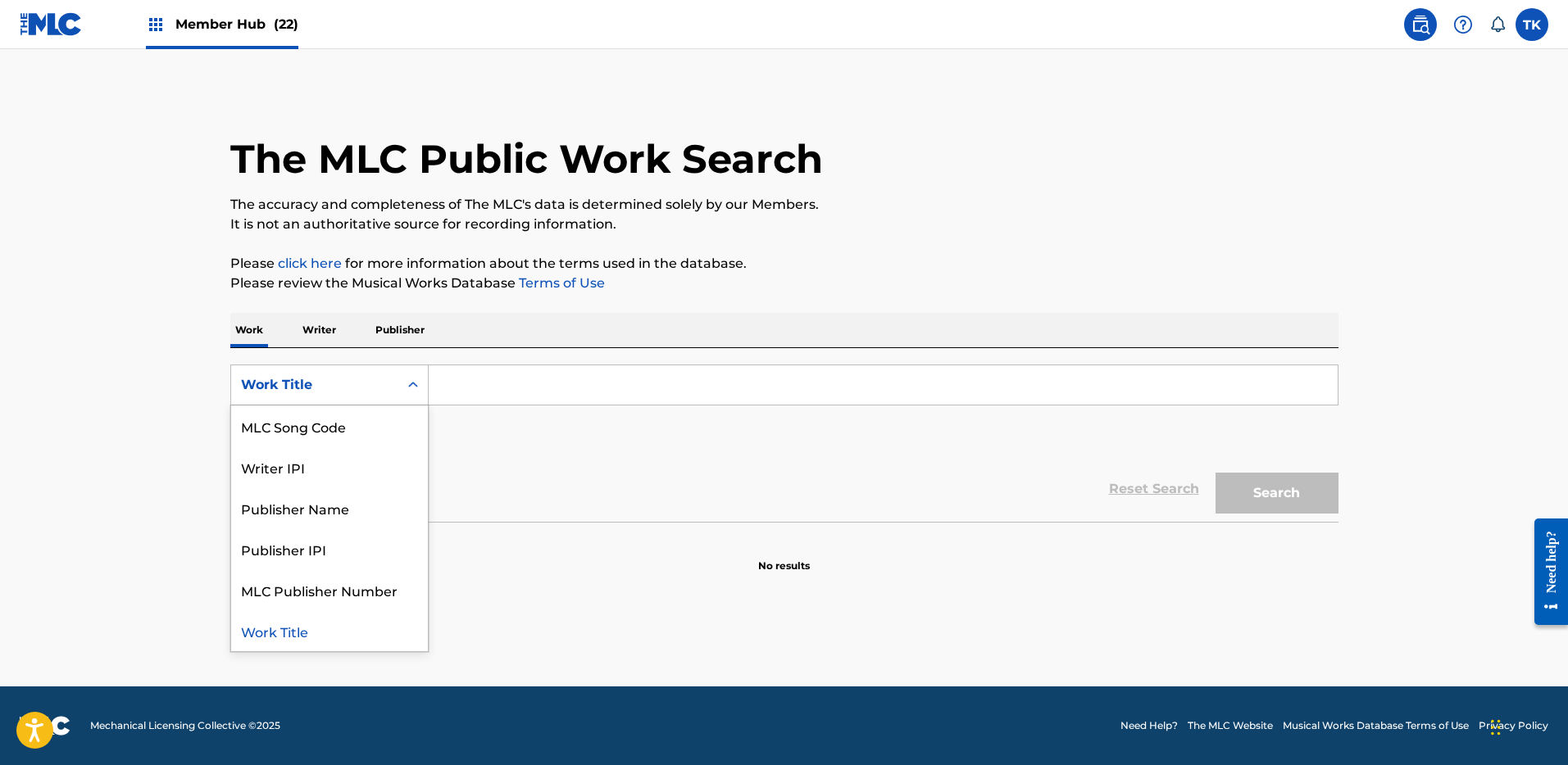
scroll to position [62, 0]
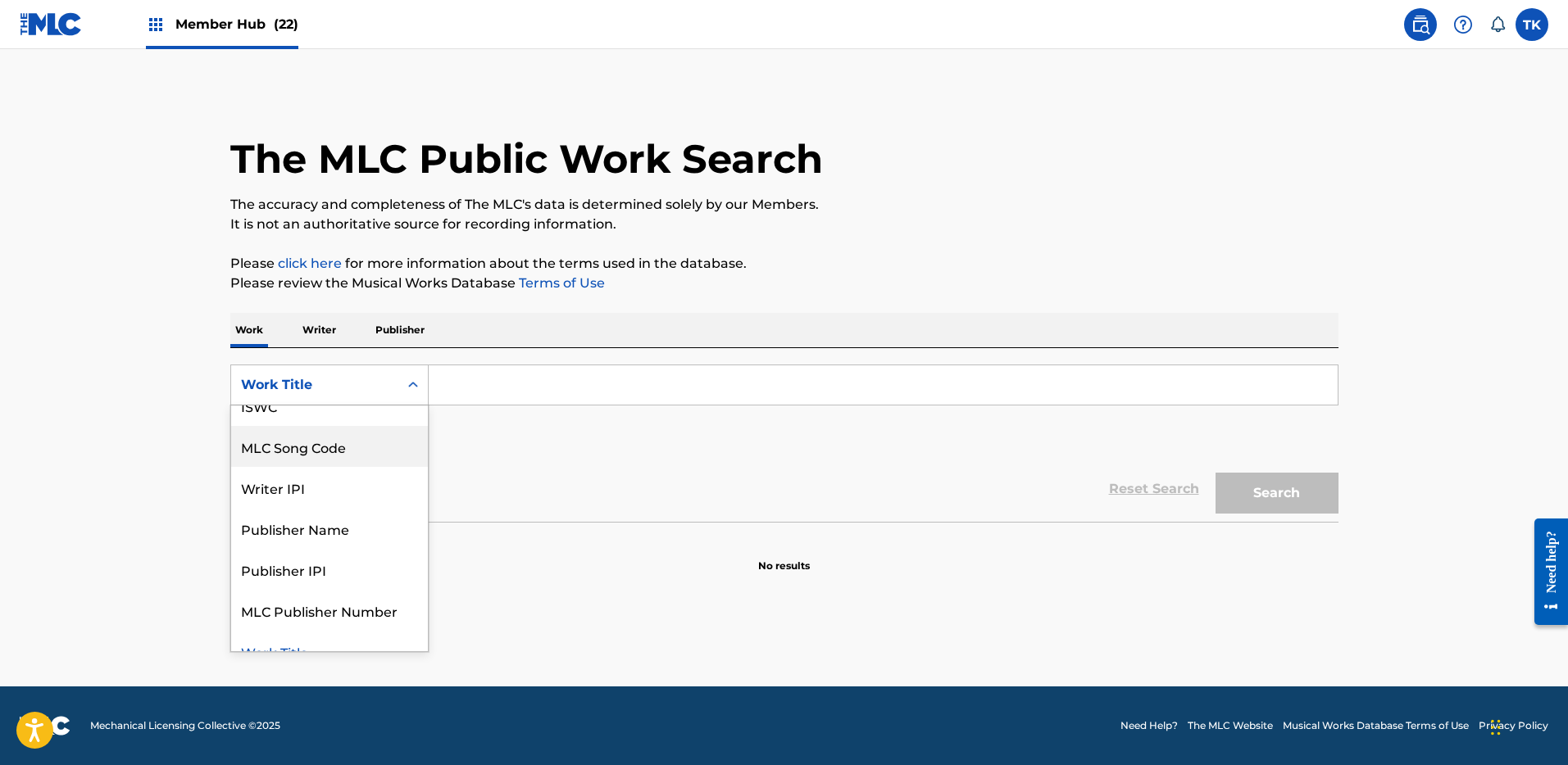
click at [357, 442] on div "MLC Song Code" at bounding box center [329, 446] width 196 height 41
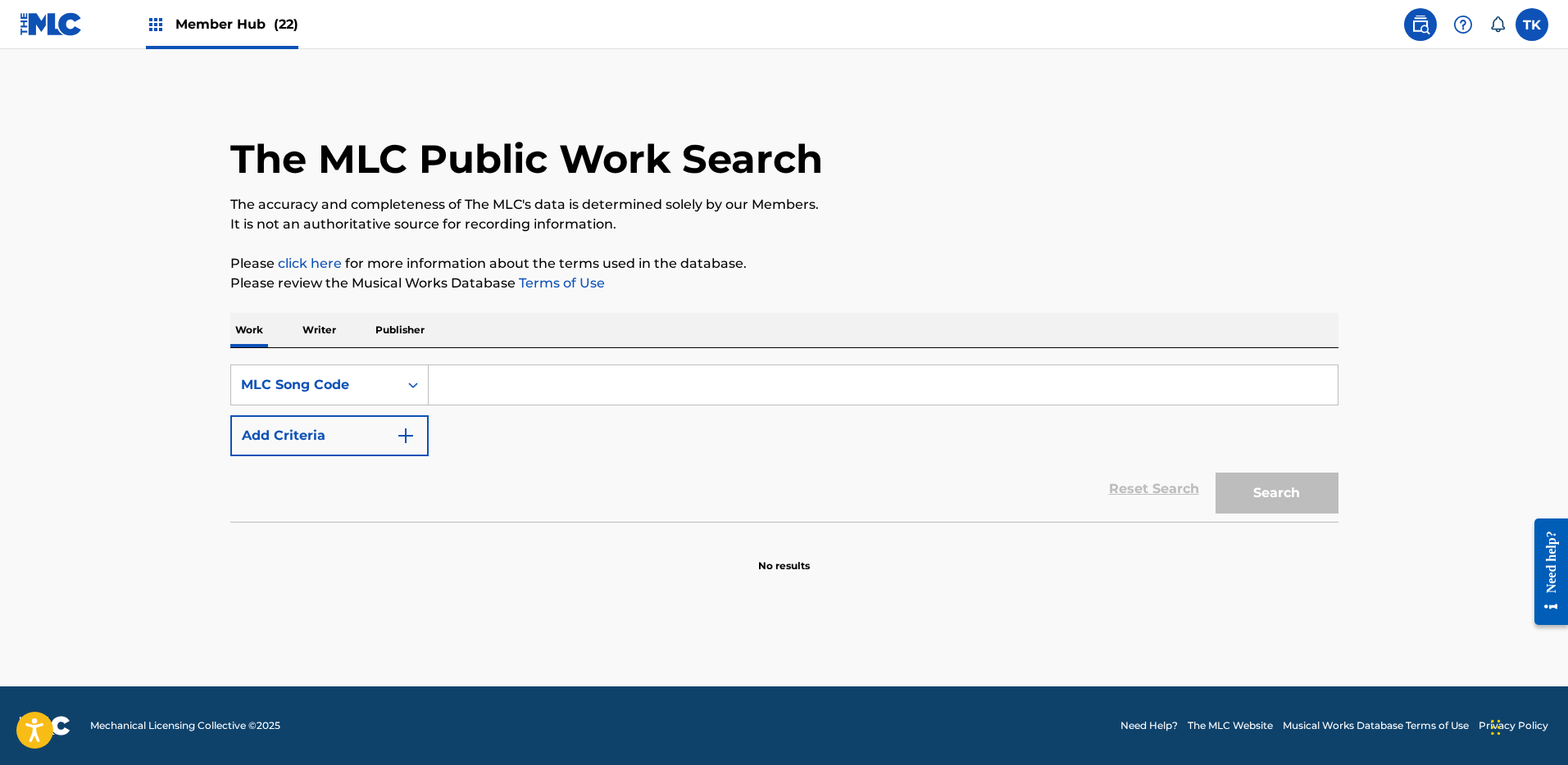
click at [510, 372] on input "Search Form" at bounding box center [883, 385] width 909 height 39
type input "1B7VYD"
click at [1261, 488] on button "Search" at bounding box center [1277, 493] width 123 height 41
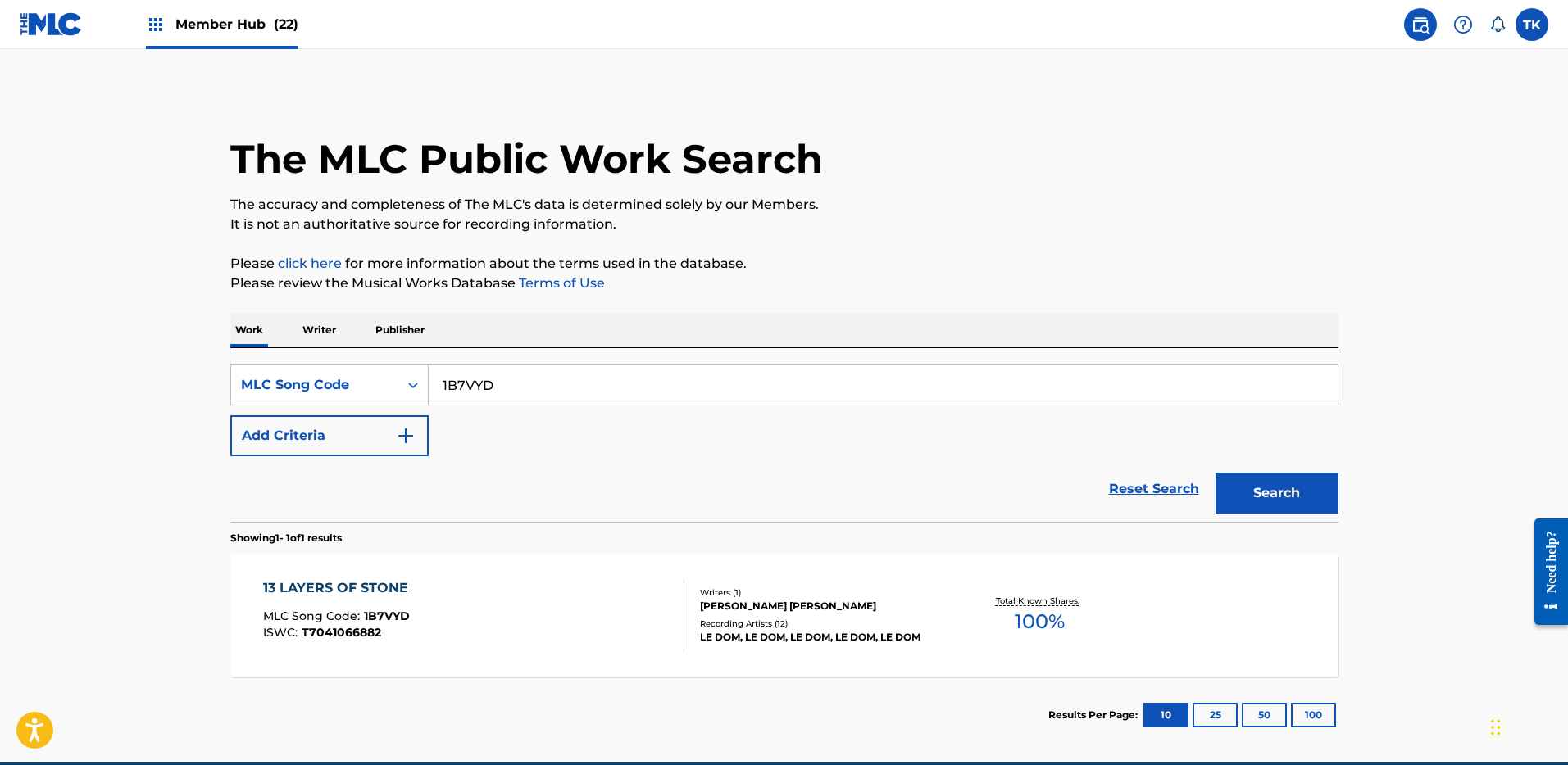
click at [866, 599] on div "DOMENICO ROMANO JEAN BERCELLI" at bounding box center [823, 607] width 247 height 15
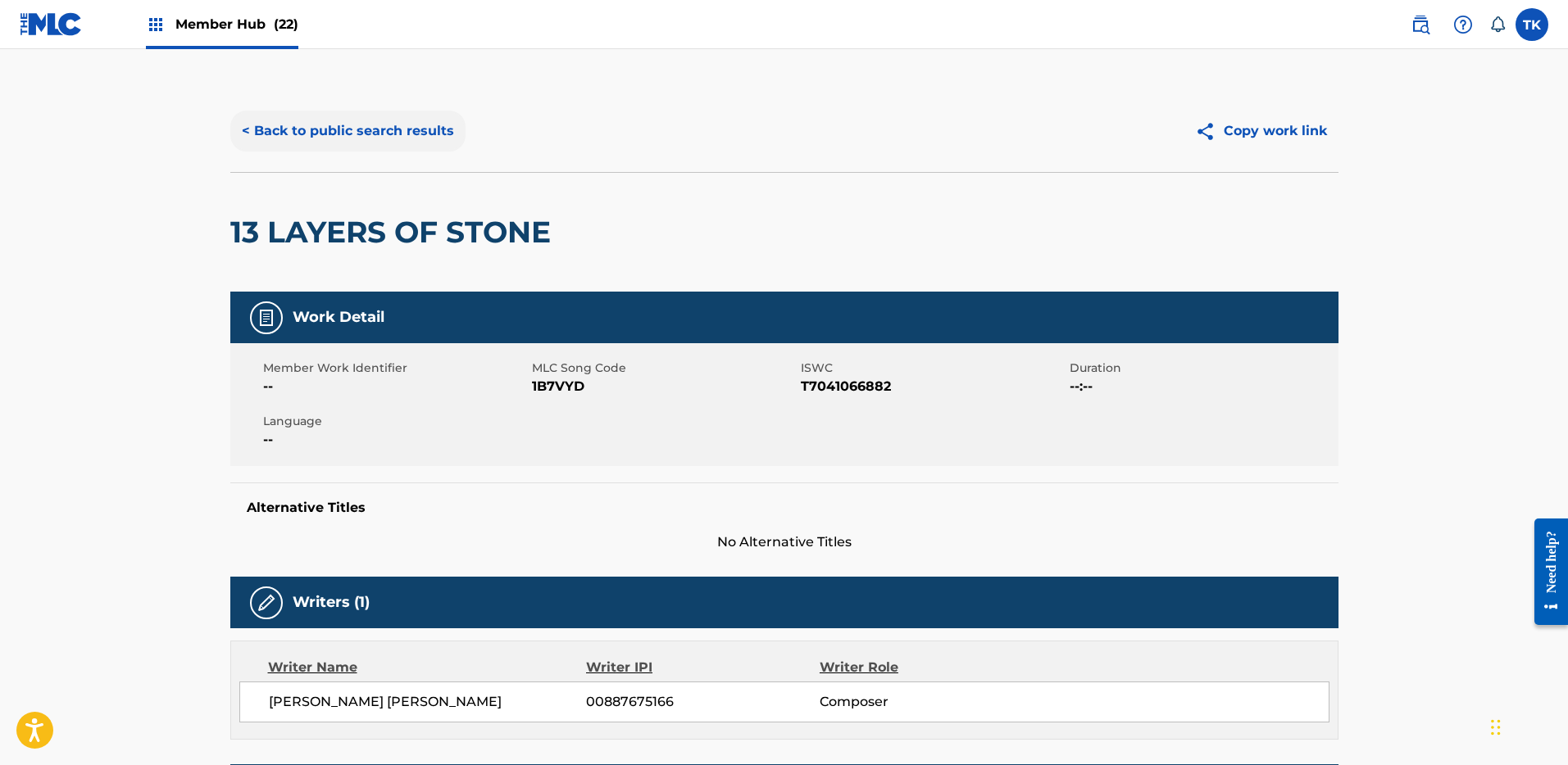
click at [397, 133] on button "< Back to public search results" at bounding box center [348, 131] width 235 height 41
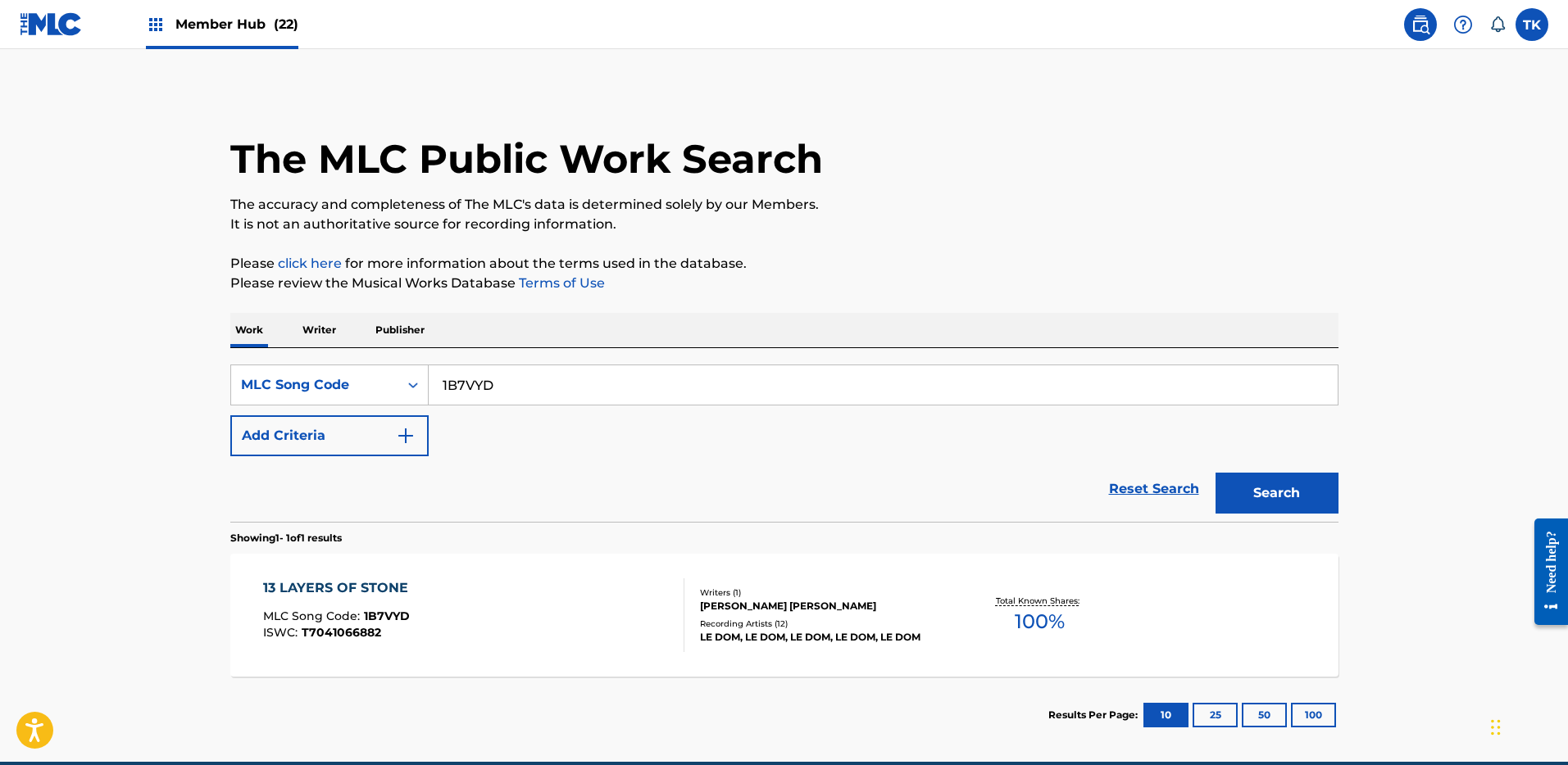
click at [558, 380] on input "1B7VYD" at bounding box center [883, 385] width 909 height 39
click at [1262, 483] on button "Search" at bounding box center [1277, 493] width 123 height 41
